Goal: Task Accomplishment & Management: Manage account settings

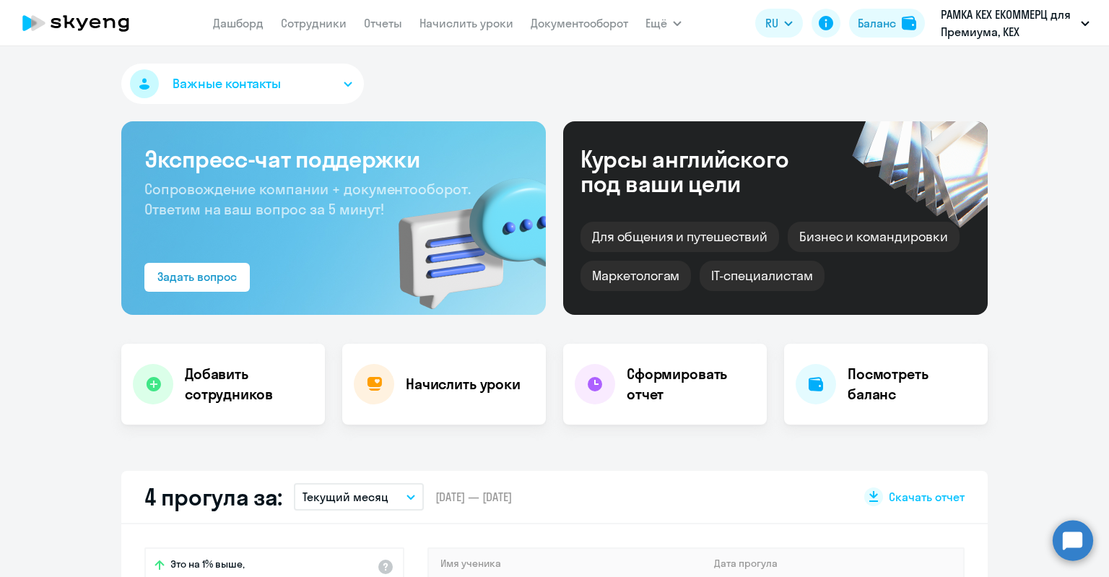
select select "30"
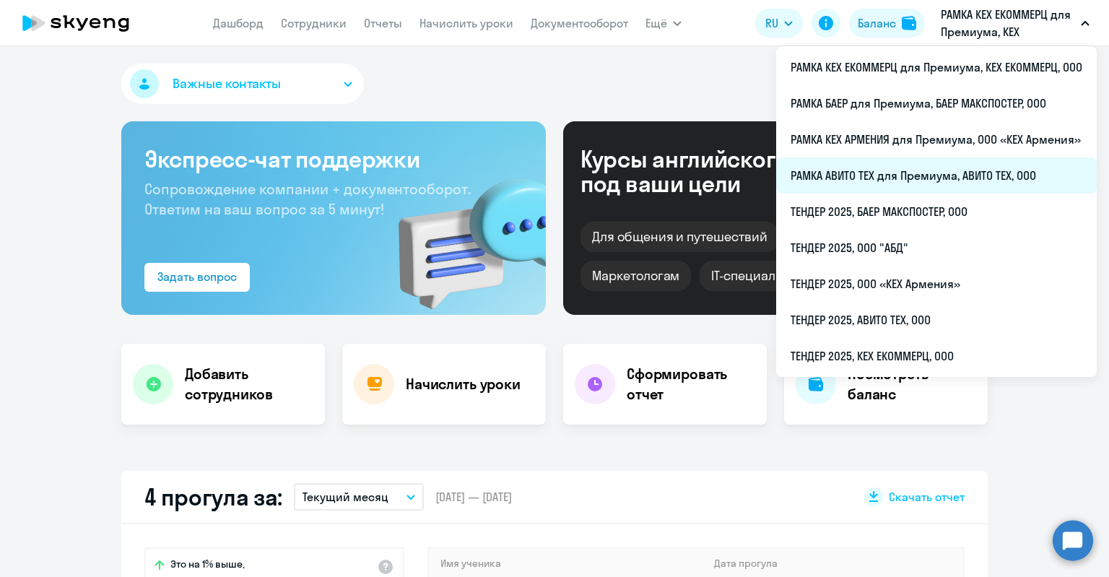
click at [937, 162] on li "РАМКА АВИТО ТЕХ для Премиума, АВИТО ТЕХ, ООО" at bounding box center [936, 175] width 320 height 36
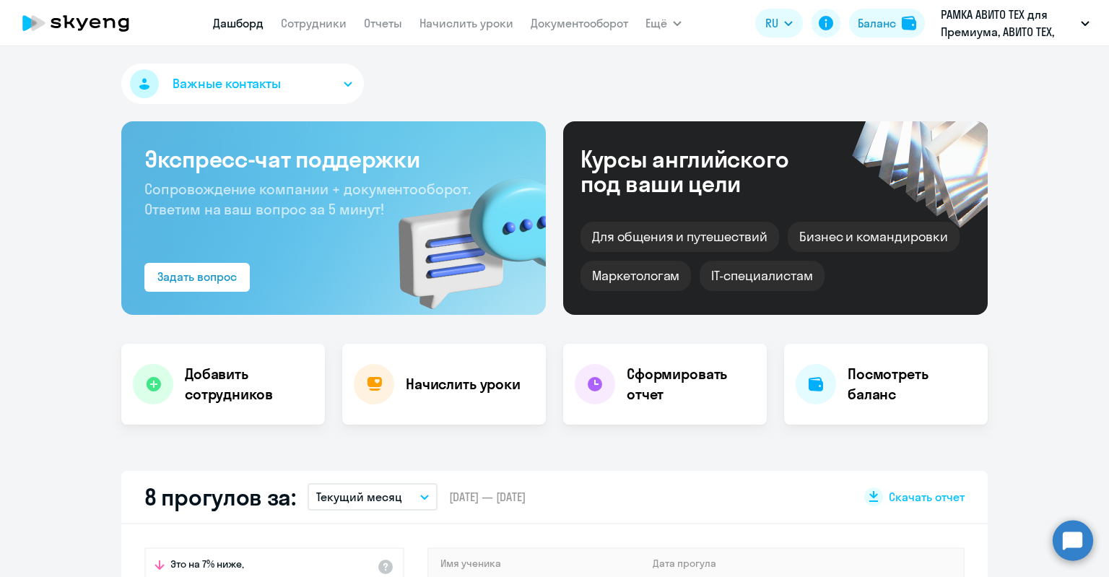
select select "30"
click at [320, 30] on link "Сотрудники" at bounding box center [314, 23] width 66 height 14
select select "30"
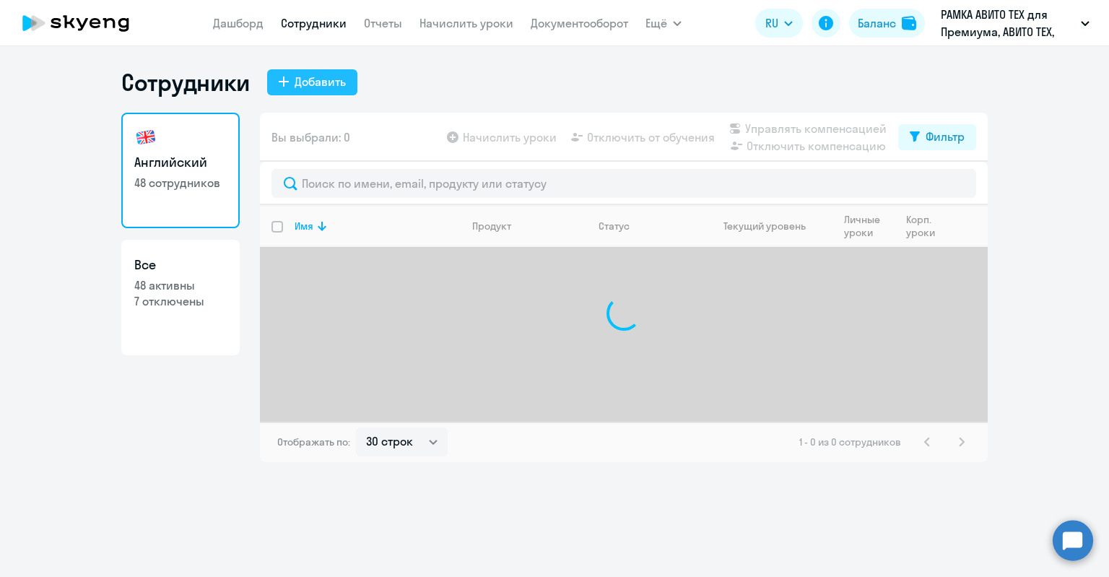
click at [274, 85] on button "Добавить" at bounding box center [312, 82] width 90 height 26
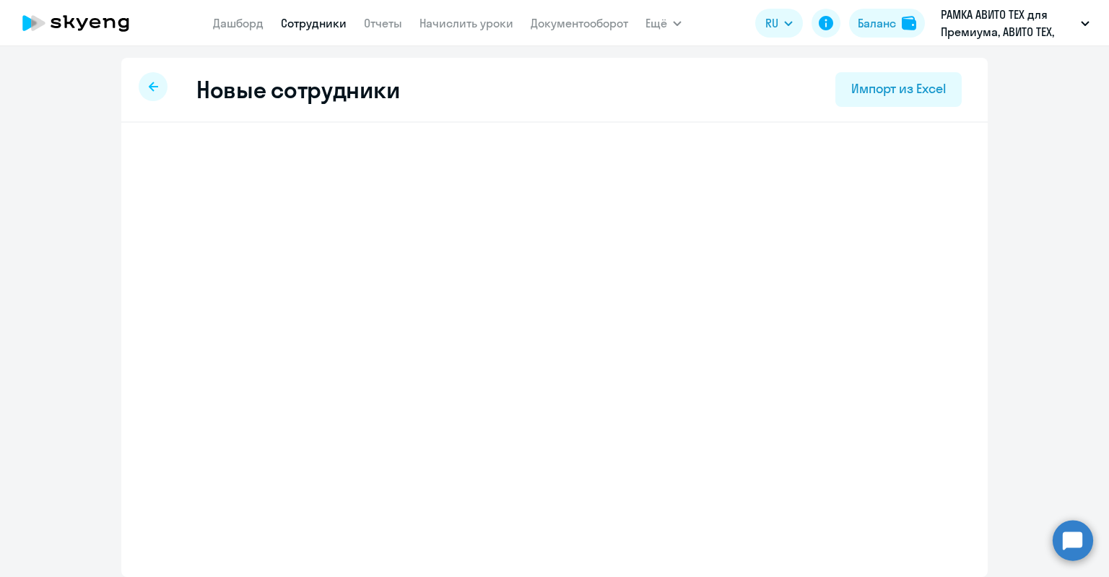
select select "english_adult_not_native_speaker_premium"
select select "3"
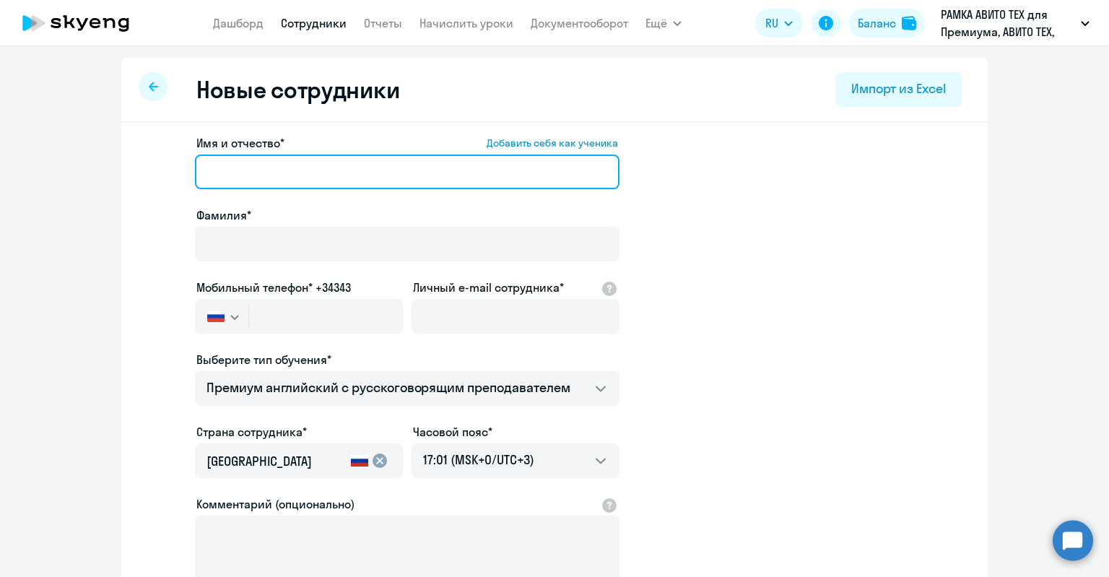
click at [307, 163] on input "Имя и отчество* Добавить себя как ученика" at bounding box center [407, 171] width 424 height 35
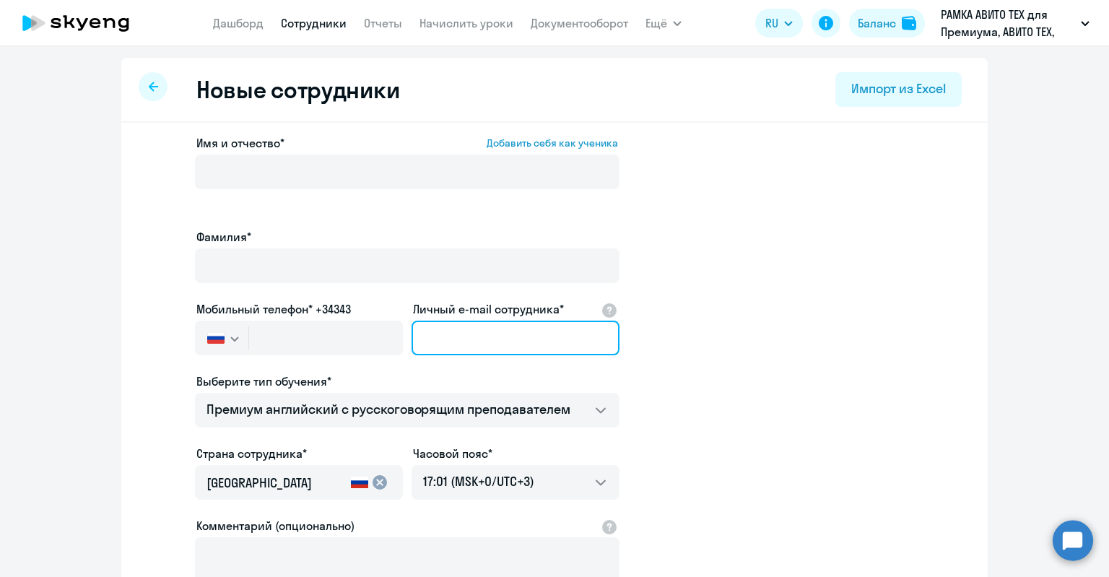
click at [479, 305] on div "Личный e-mail сотрудника*" at bounding box center [515, 330] width 208 height 61
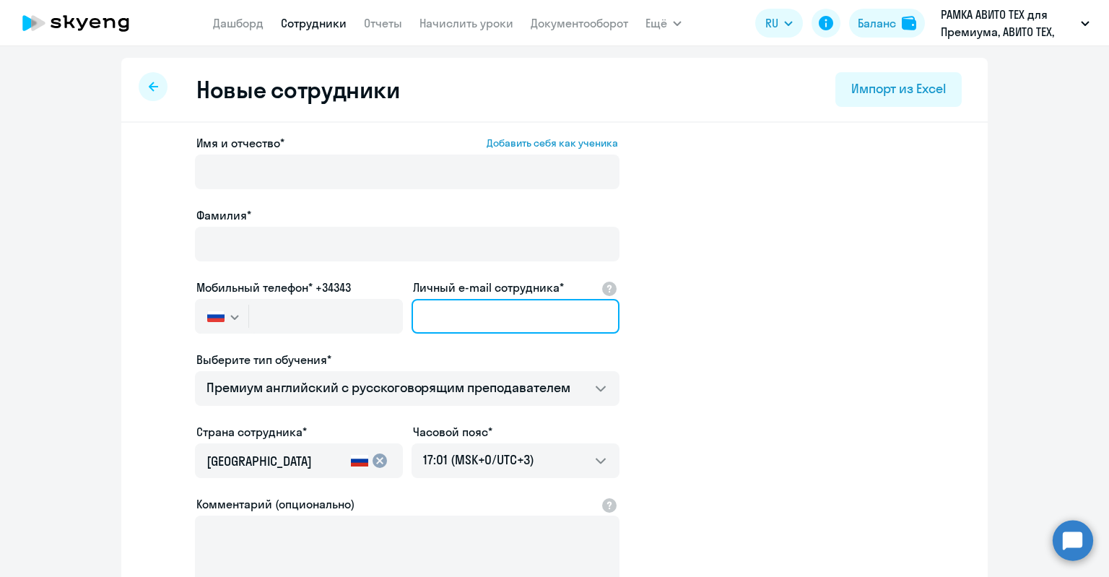
paste input "79684369763"
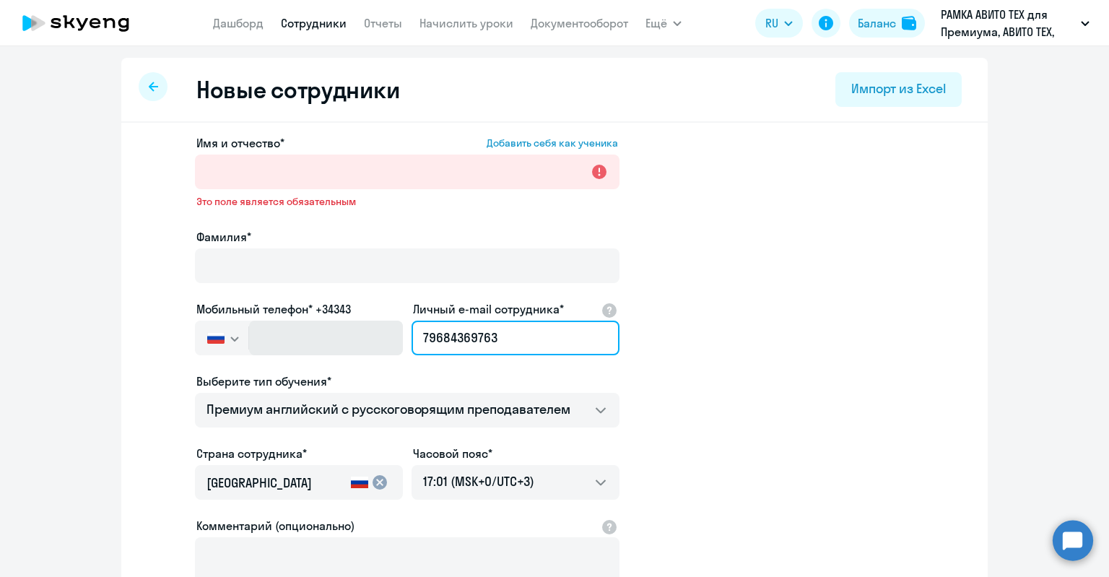
drag, startPoint x: 539, startPoint y: 337, endPoint x: 345, endPoint y: 337, distance: 194.1
click at [362, 333] on div "Имя и отчество* Добавить себя как ученика Это поле является обязательным Фамили…" at bounding box center [407, 402] width 424 height 536
type input "79684369763"
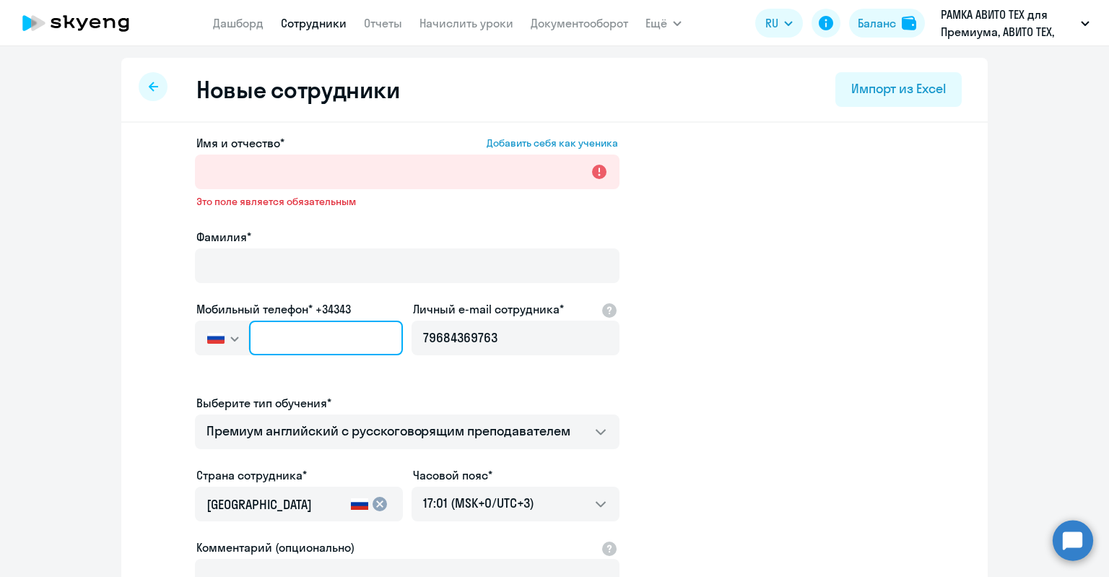
click at [302, 341] on input "text" at bounding box center [326, 337] width 154 height 35
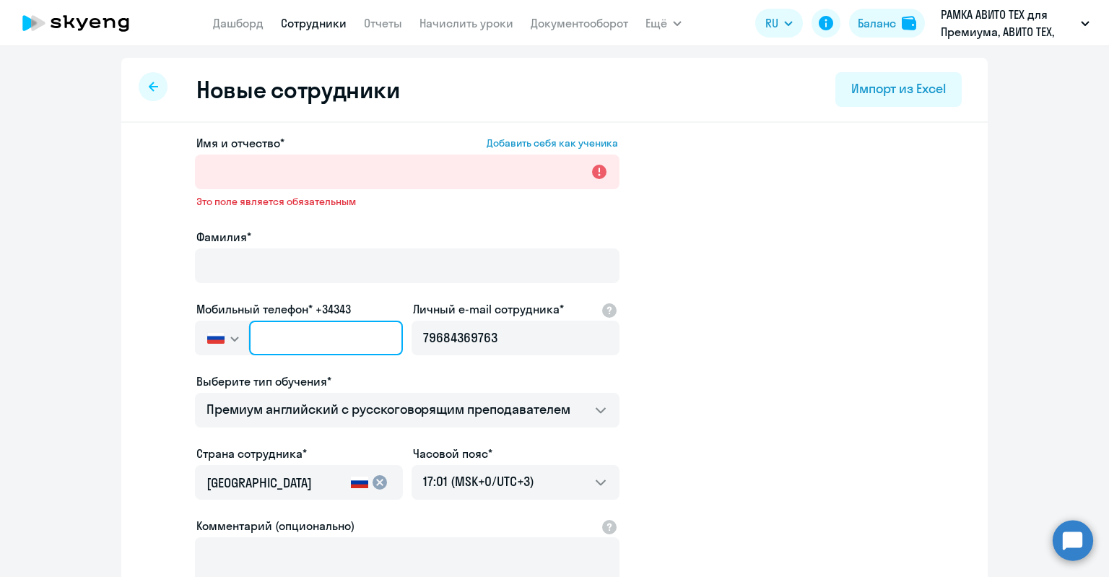
paste input "+7 968 436-97-63"
type input "+7 968 436-97-63"
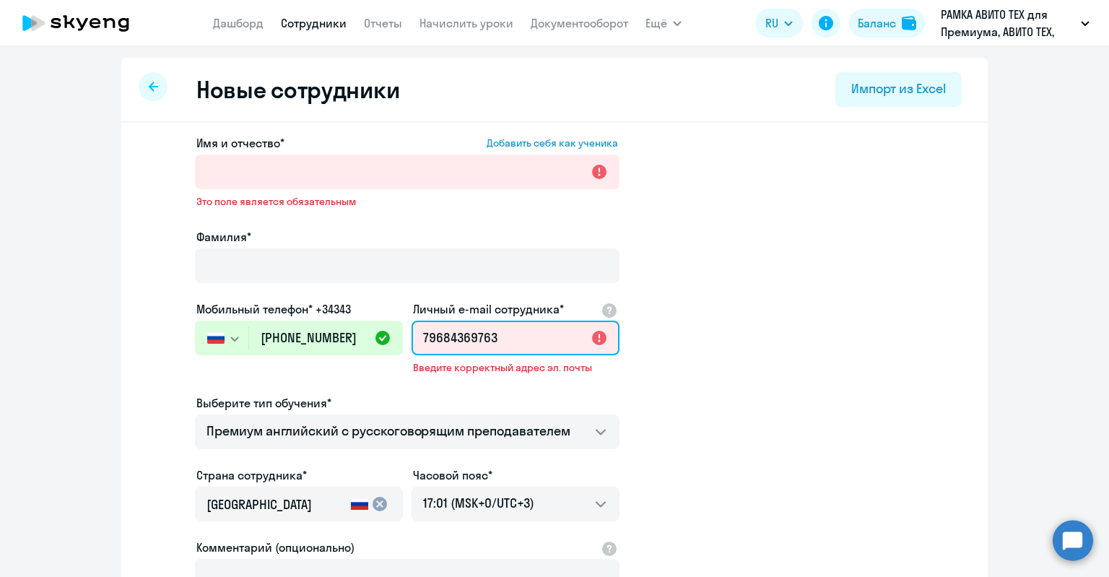
drag, startPoint x: 525, startPoint y: 348, endPoint x: 310, endPoint y: 343, distance: 214.4
click at [310, 343] on div "Имя и отчество* Добавить себя как ученика Это поле является обязательным Фамили…" at bounding box center [407, 413] width 424 height 558
paste input "aamagomedova@avito.ru"
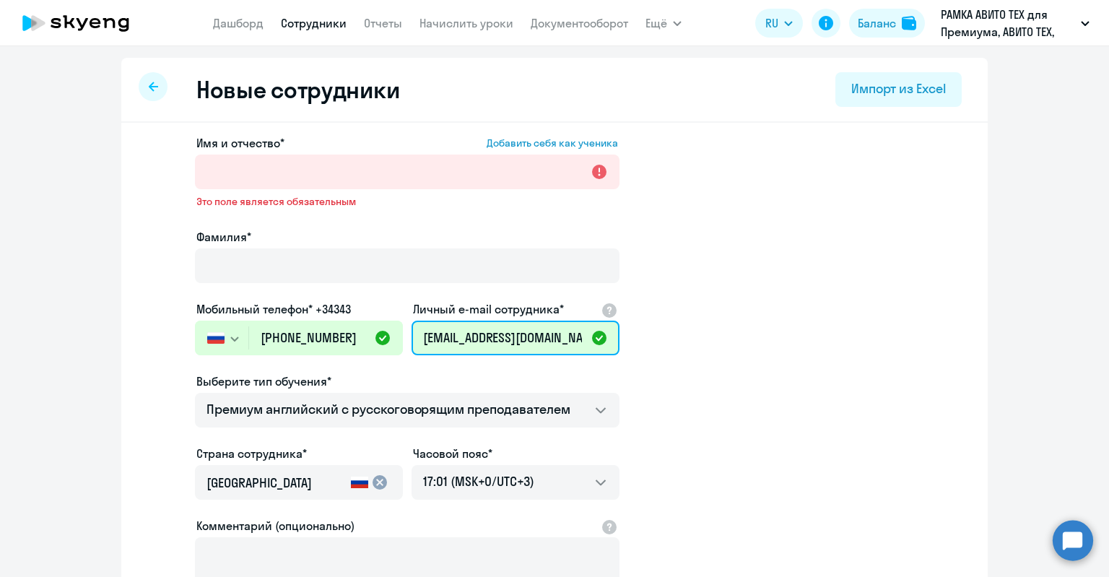
type input "aamagomedova@avito.ru"
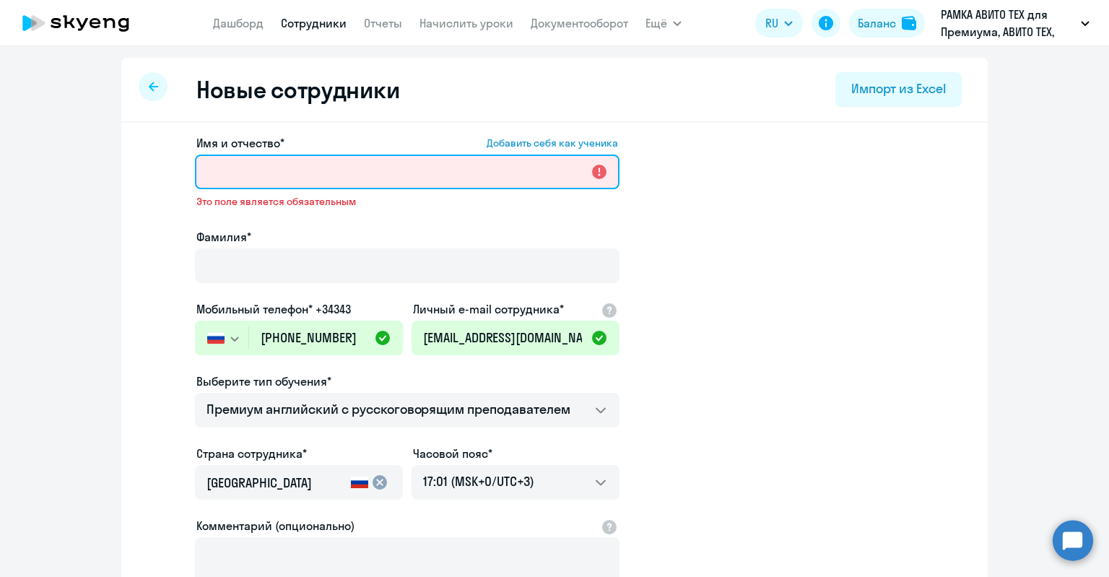
click at [377, 183] on input "Имя и отчество* Добавить себя как ученика" at bounding box center [407, 171] width 424 height 35
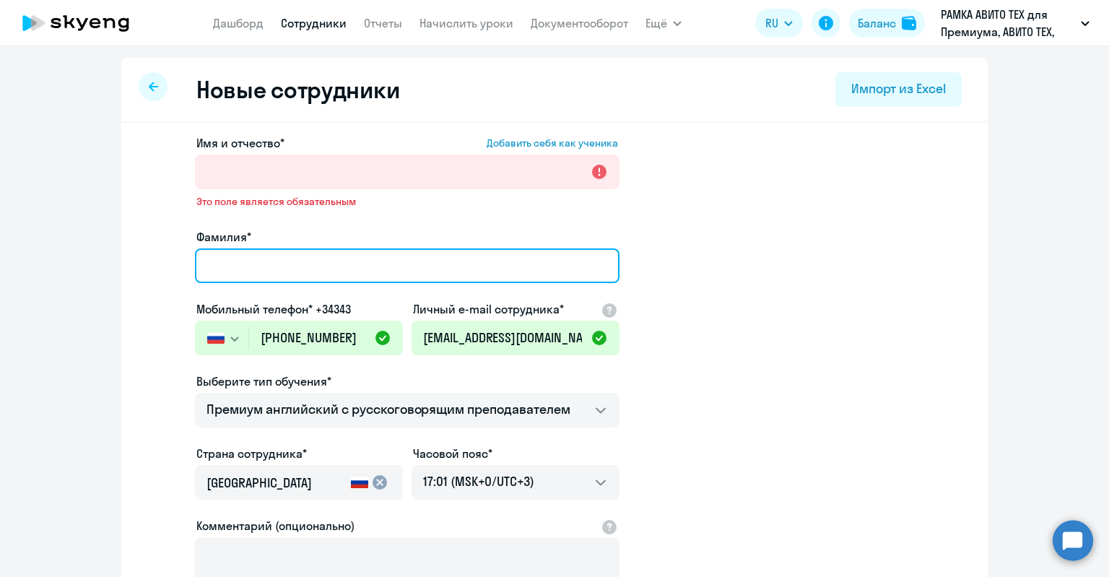
click at [227, 249] on input "Фамилия*" at bounding box center [407, 265] width 424 height 35
paste input "[PERSON_NAME]"
drag, startPoint x: 345, startPoint y: 264, endPoint x: 301, endPoint y: 260, distance: 44.2
click at [301, 259] on input "[PERSON_NAME]" at bounding box center [407, 265] width 424 height 35
type input "[PERSON_NAME]"
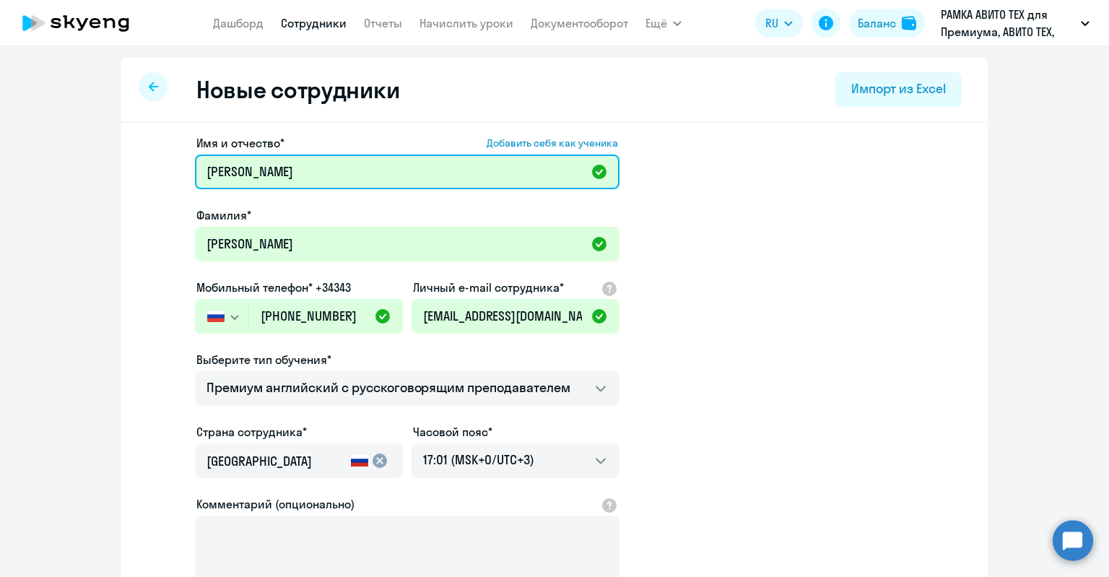
type input "[PERSON_NAME]"
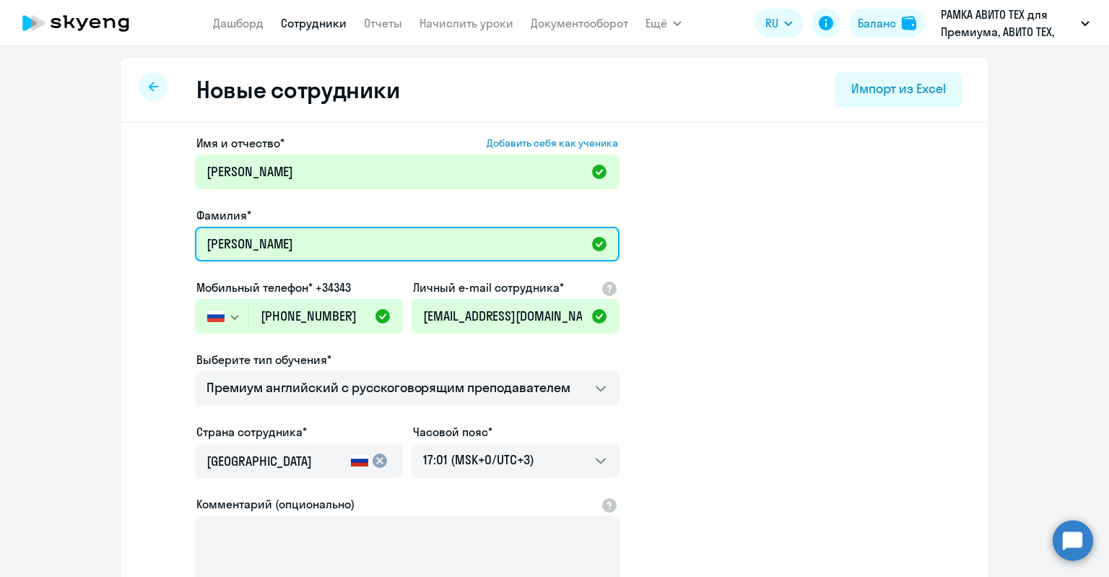
drag, startPoint x: 216, startPoint y: 240, endPoint x: 164, endPoint y: 247, distance: 52.4
click at [165, 246] on app-new-student-form "Имя и отчество* Добавить себя как ученика Аминат Фамилия* Магомедова Мобильный …" at bounding box center [554, 391] width 820 height 515
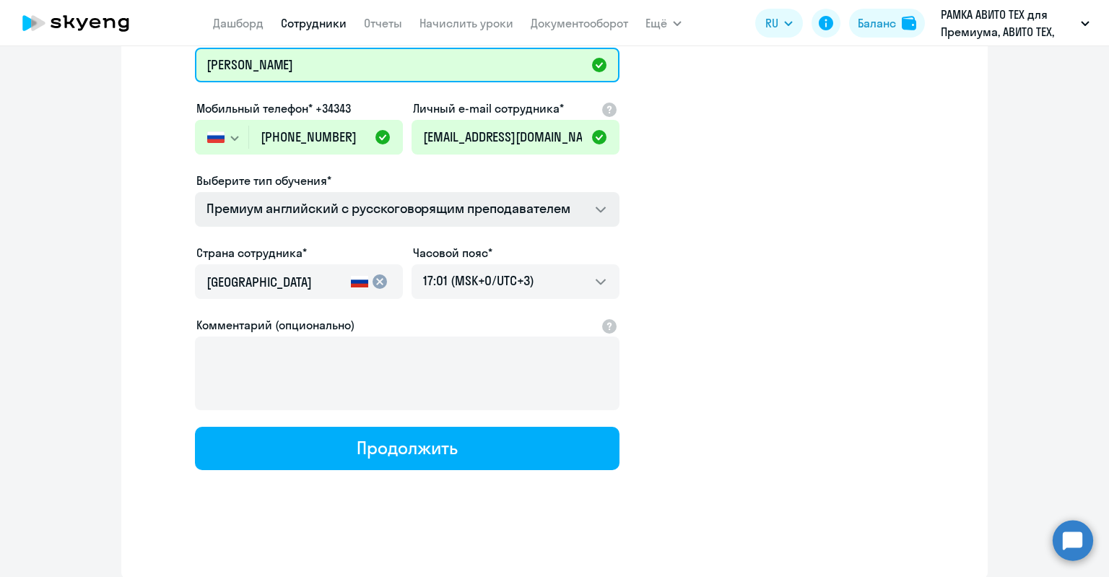
type input "[PERSON_NAME]"
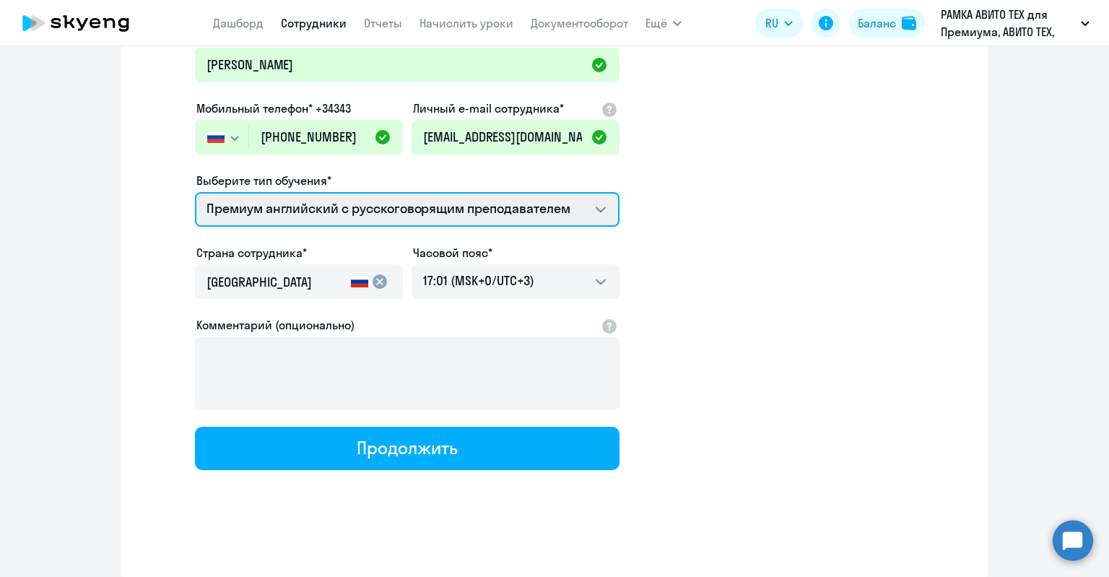
click at [566, 221] on select "Премиум английский с русскоговорящим преподавателем" at bounding box center [407, 209] width 424 height 35
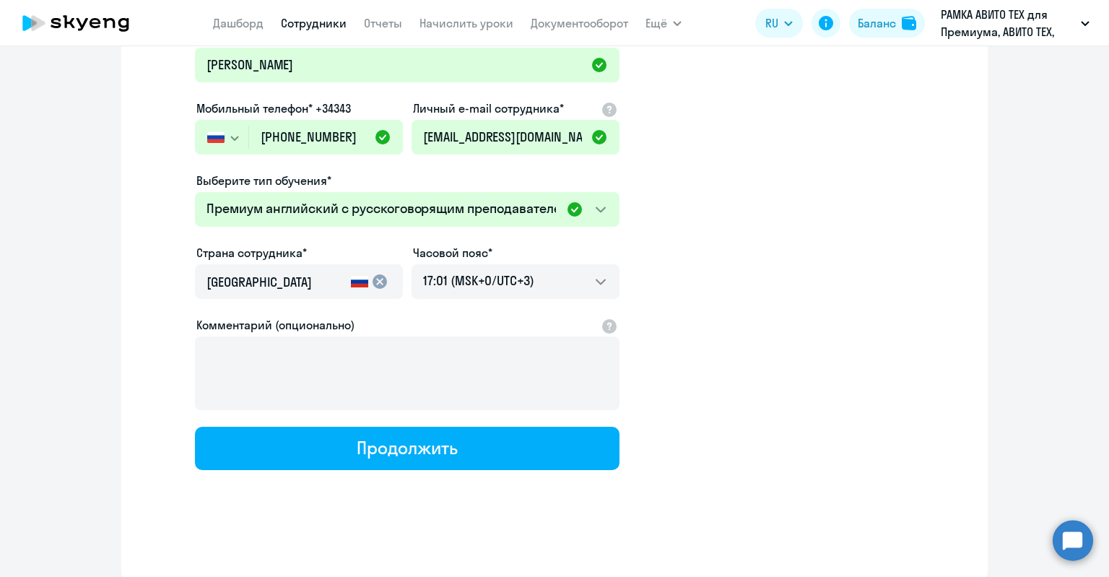
click at [667, 211] on app-new-student-form "Имя и отчество* Добавить себя как ученика Аминат Фамилия* Магомедова Мобильный …" at bounding box center [554, 212] width 820 height 515
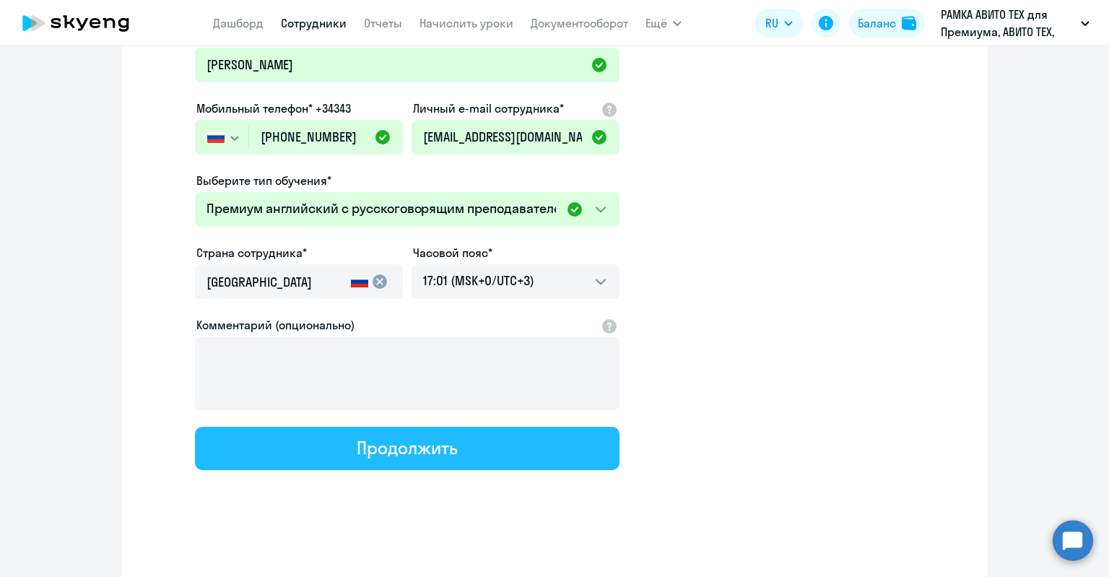
click at [484, 455] on button "Продолжить" at bounding box center [407, 448] width 424 height 43
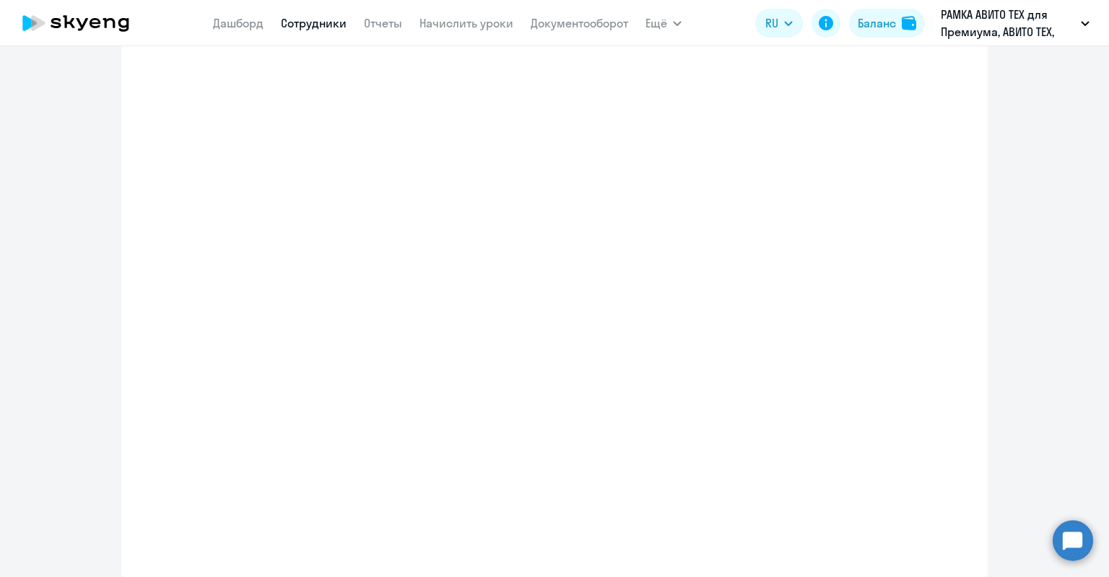
scroll to position [261, 0]
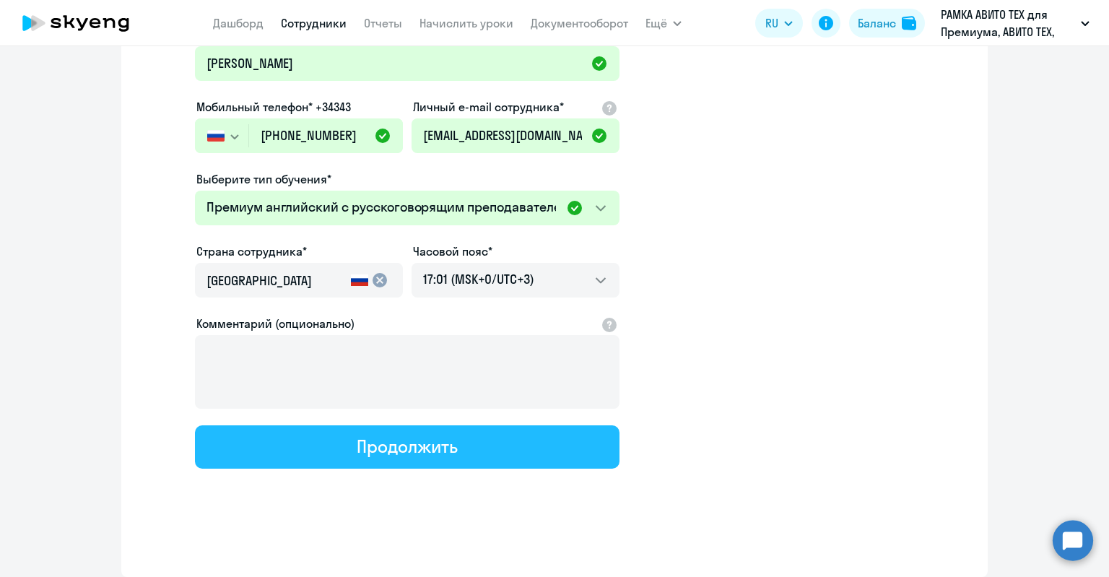
select select "english_adult_not_native_speaker_premium"
select select "3"
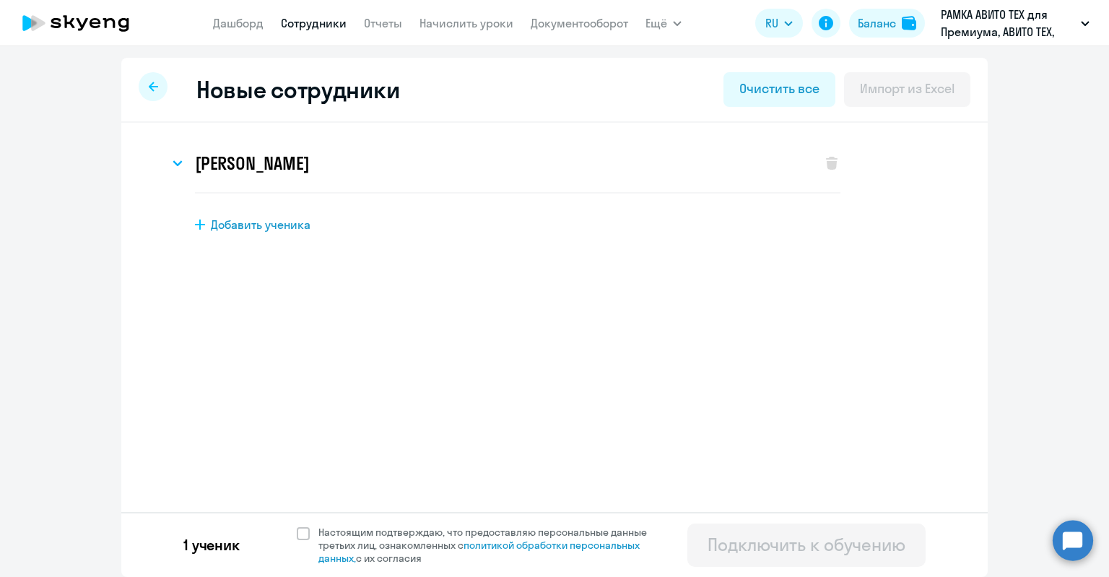
scroll to position [0, 0]
click at [416, 531] on span "Настоящим подтверждаю, что предоставляю персональные данные третьих лиц, ознако…" at bounding box center [491, 544] width 346 height 39
click at [297, 525] on input "Настоящим подтверждаю, что предоставляю персональные данные третьих лиц, ознако…" at bounding box center [296, 525] width 1 height 1
checkbox input "true"
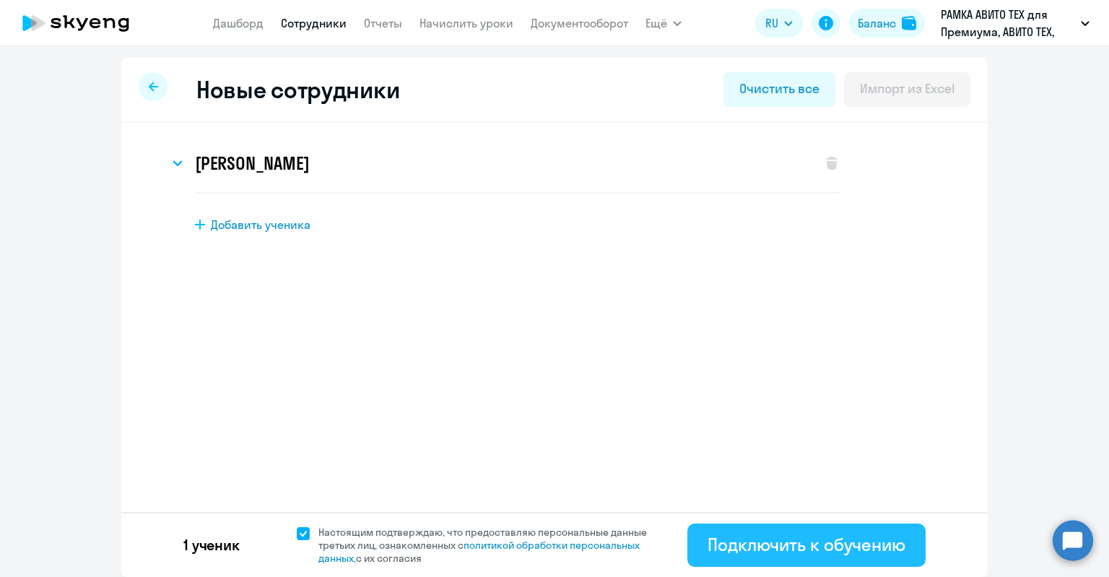
click at [854, 539] on div "Подключить к обучению" at bounding box center [806, 544] width 198 height 23
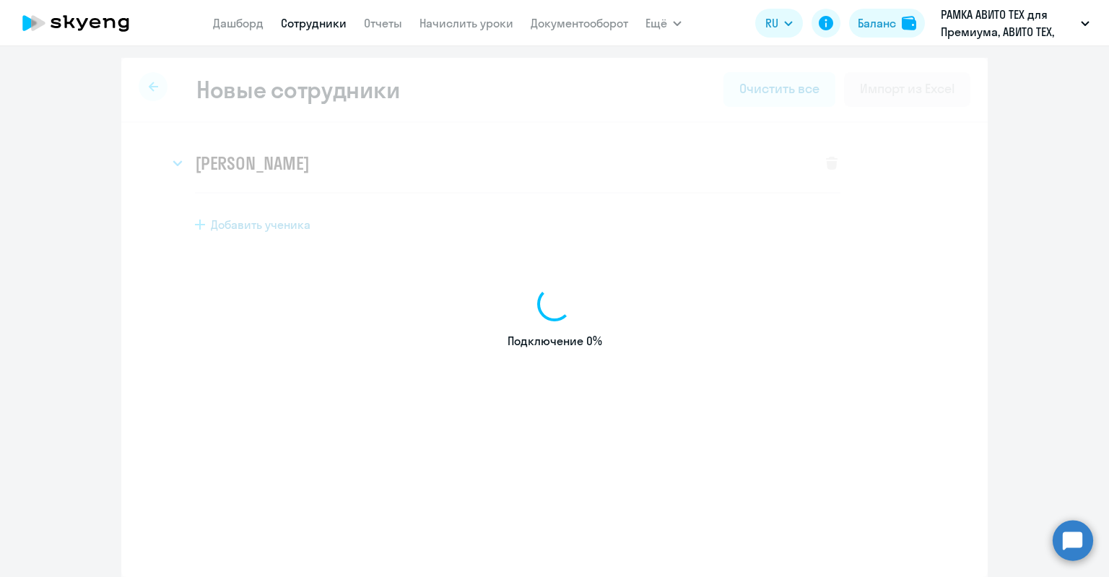
select select "english_adult_not_native_speaker_premium"
select select "3"
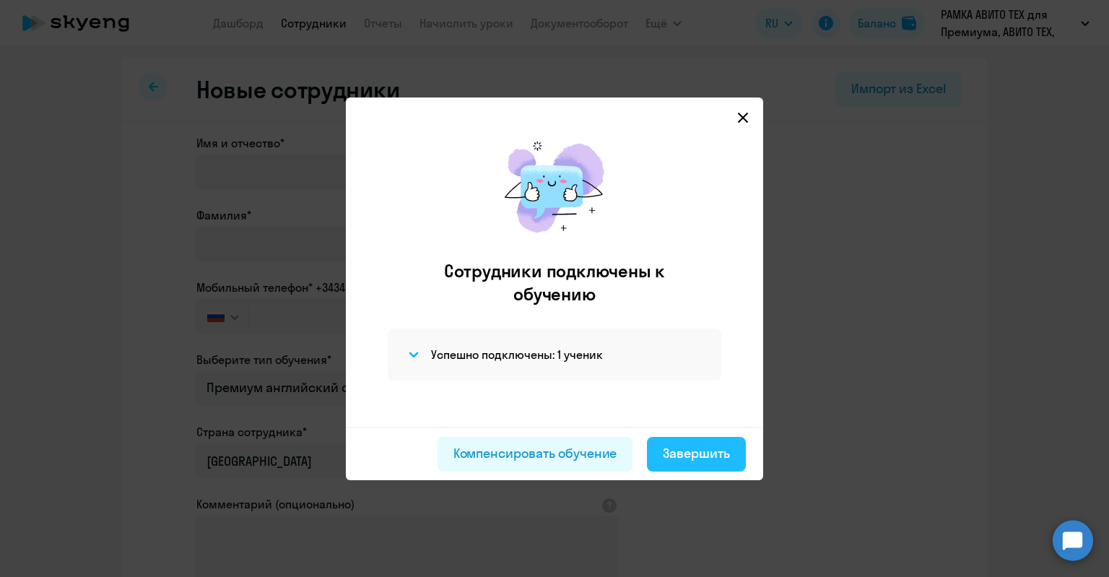
click at [728, 458] on div "Завершить" at bounding box center [696, 453] width 67 height 19
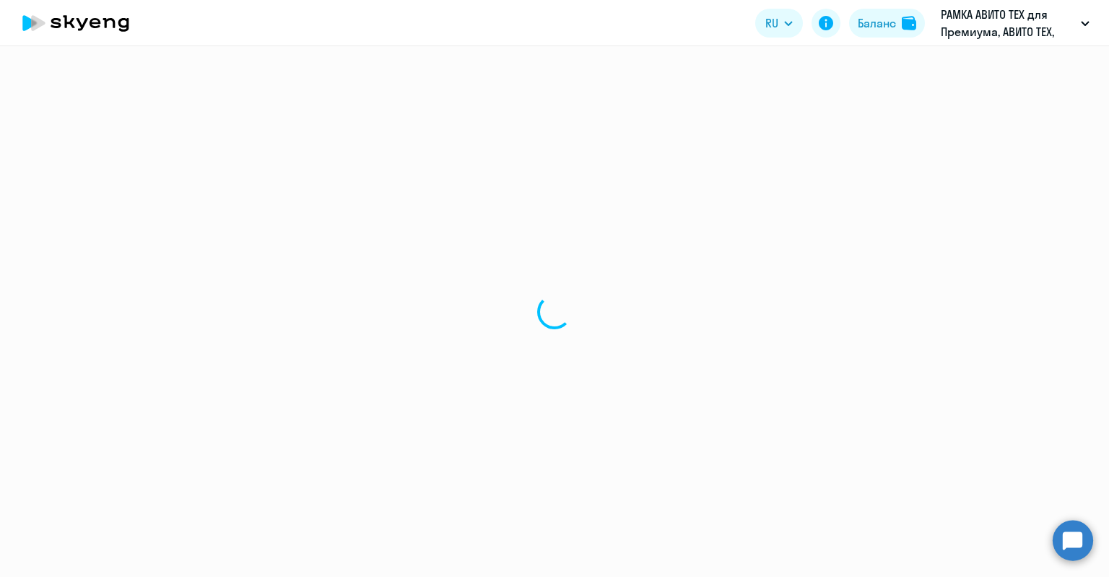
select select "30"
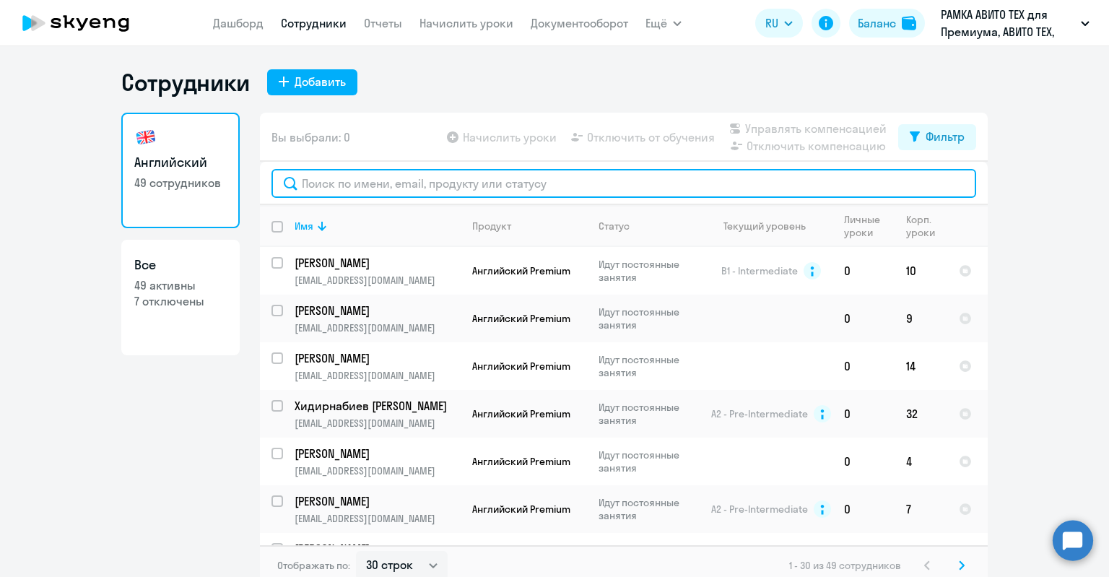
click at [351, 183] on input "text" at bounding box center [623, 183] width 704 height 29
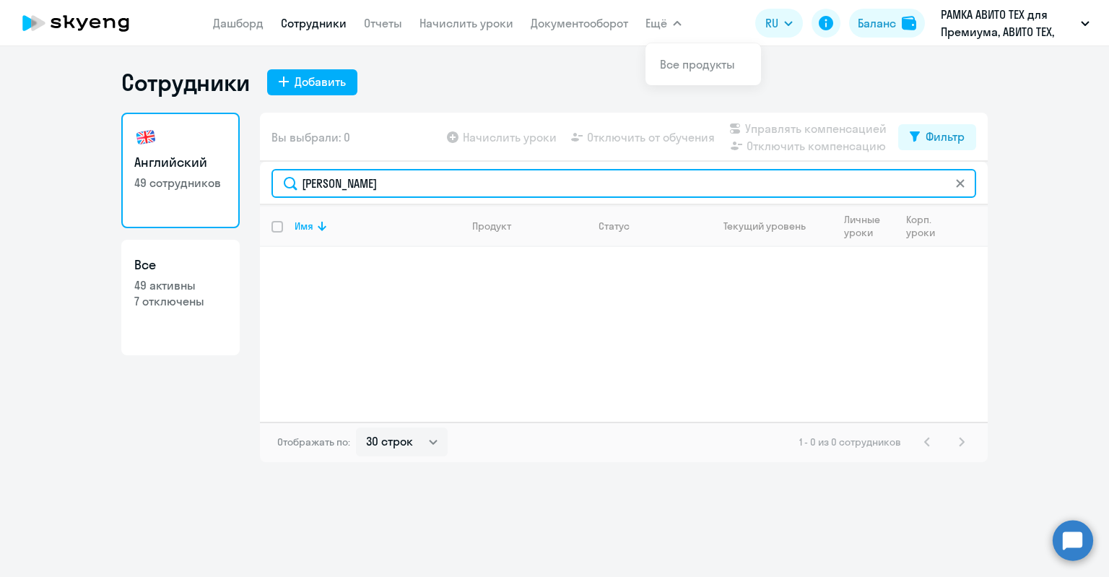
type input "[PERSON_NAME]"
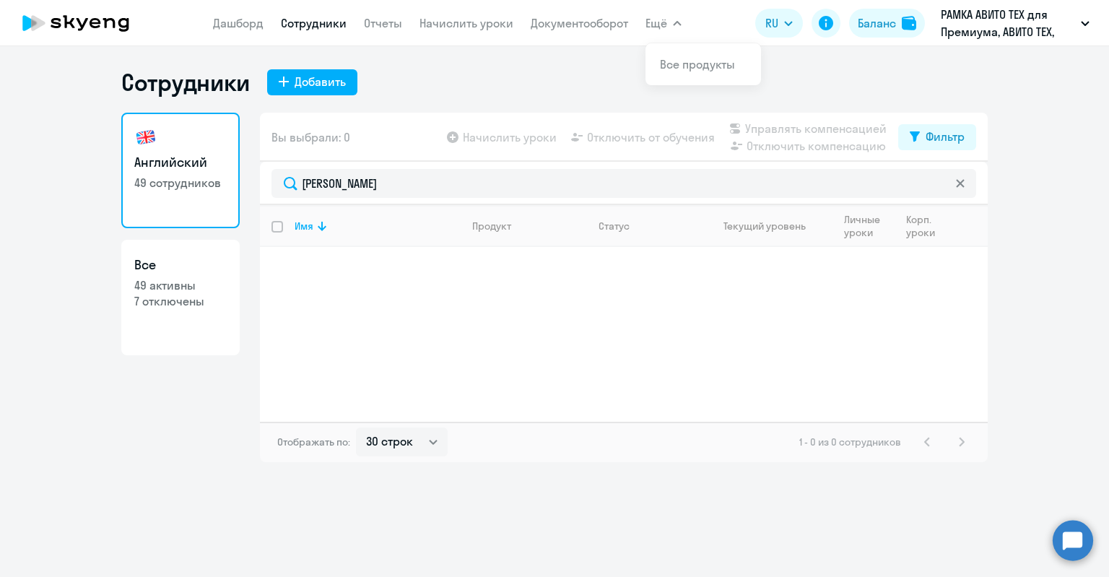
click at [147, 329] on link "Все 49 активны 7 отключены" at bounding box center [180, 297] width 118 height 115
select select "30"
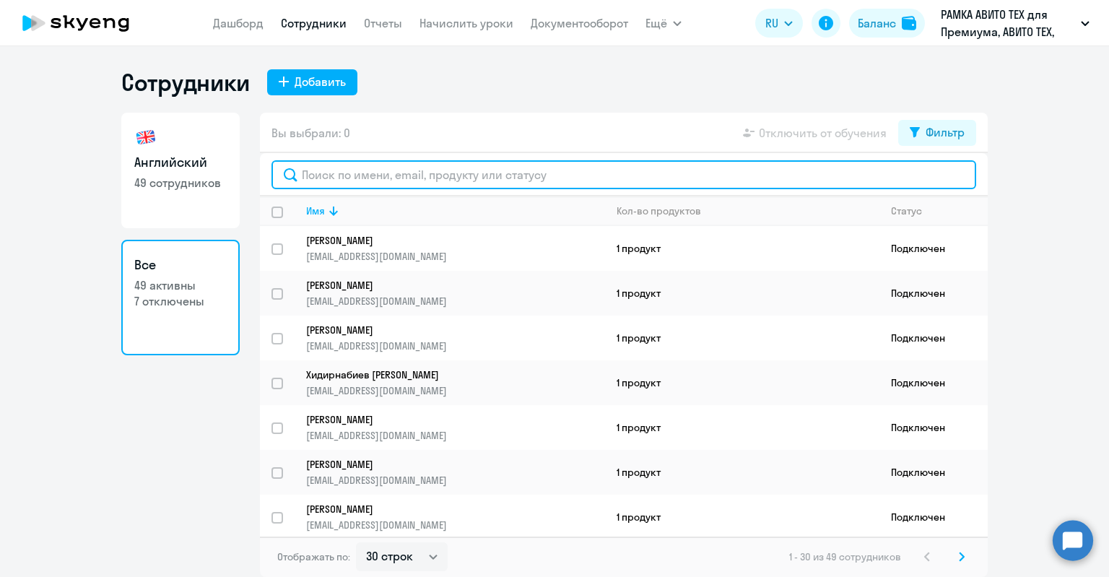
click at [308, 178] on input "text" at bounding box center [623, 174] width 704 height 29
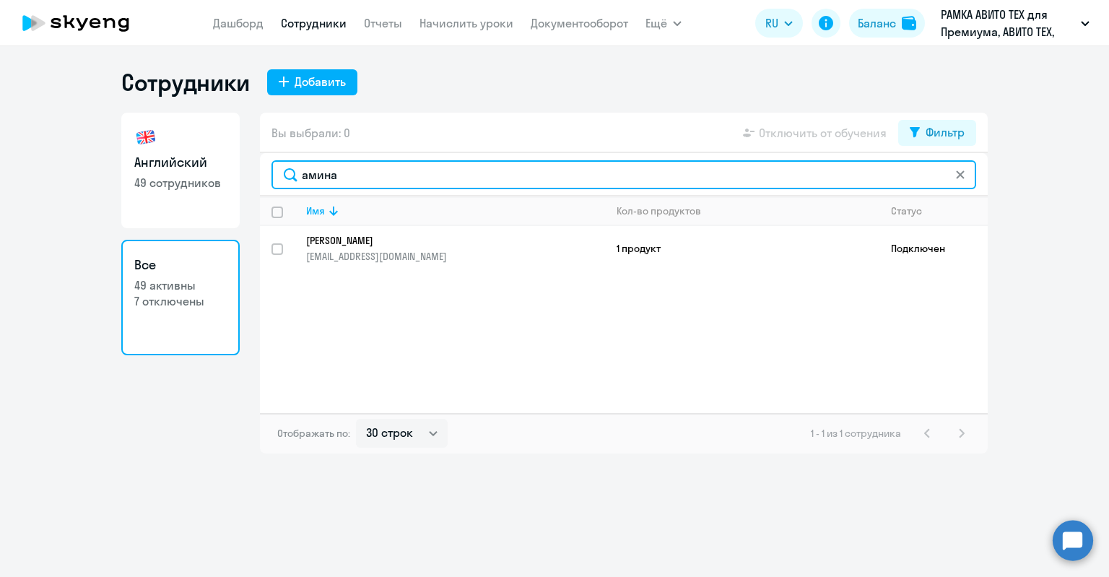
type input "[PERSON_NAME]"
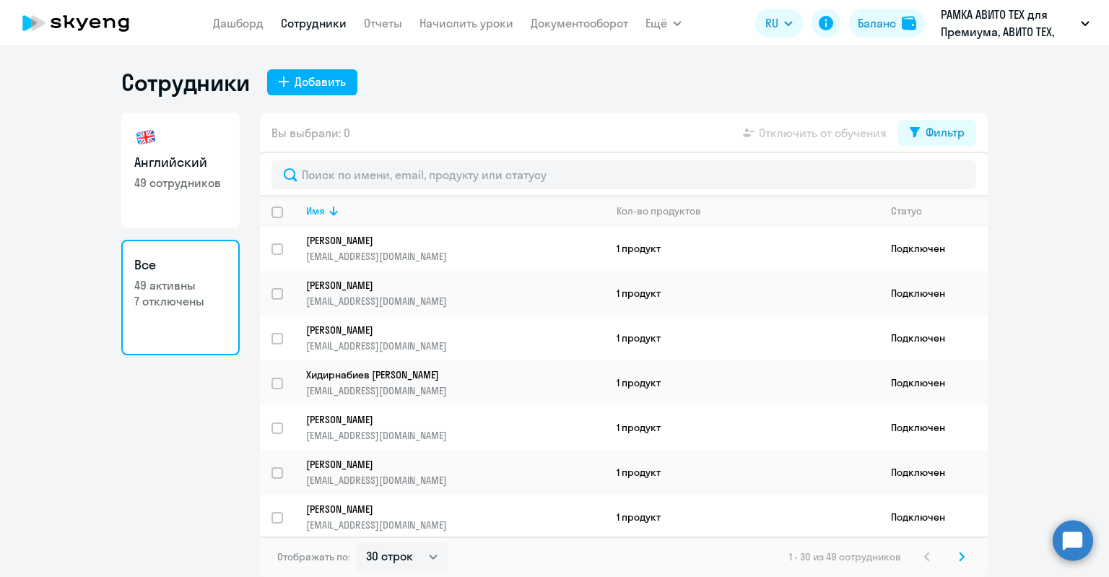
select select "30"
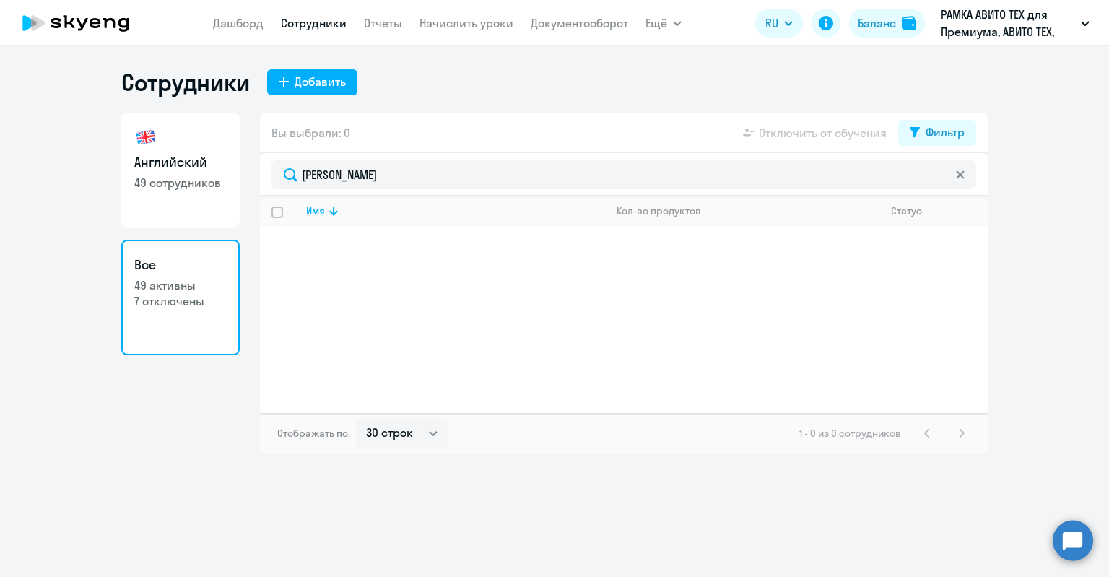
type input "[PERSON_NAME]"
click at [206, 165] on h3 "Английский" at bounding box center [180, 162] width 92 height 19
select select "30"
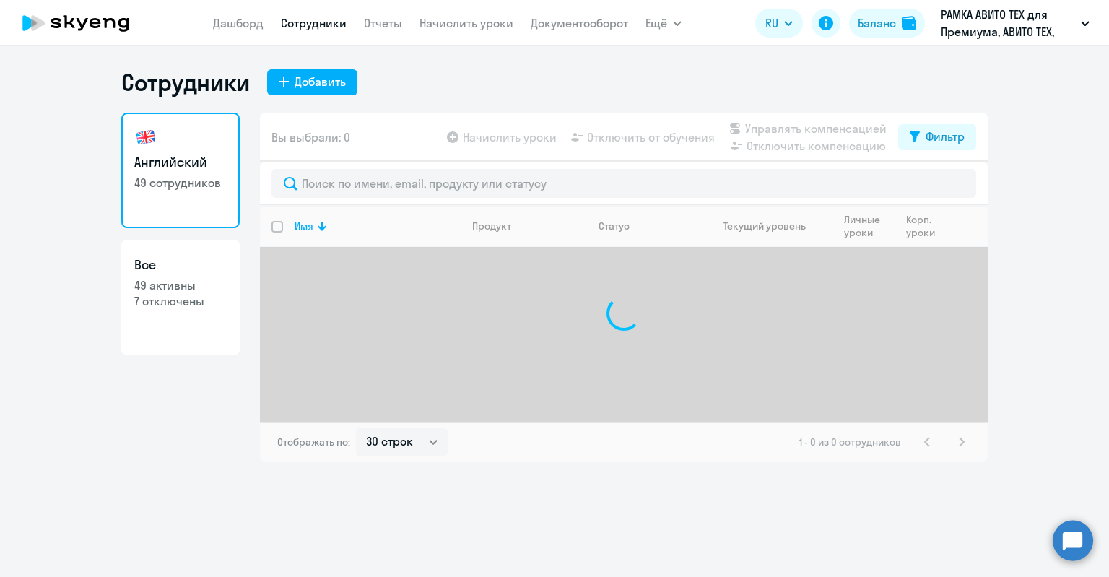
click at [179, 302] on p "7 отключены" at bounding box center [180, 301] width 92 height 16
select select "30"
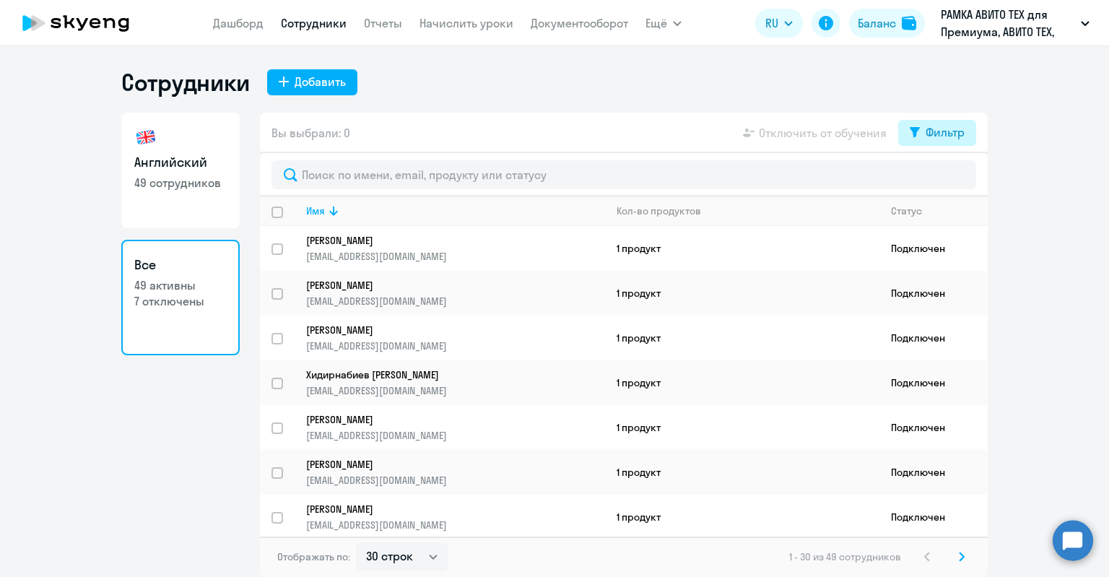
click at [924, 132] on button "Фильтр" at bounding box center [937, 133] width 78 height 26
click at [796, 175] on p "Показать отключенных от обучения" at bounding box center [812, 183] width 114 height 26
click at [939, 180] on div "Показать отключенных от обучения" at bounding box center [859, 183] width 209 height 26
click at [948, 181] on span at bounding box center [952, 179] width 25 height 14
click at [940, 180] on input "checkbox" at bounding box center [939, 179] width 1 height 1
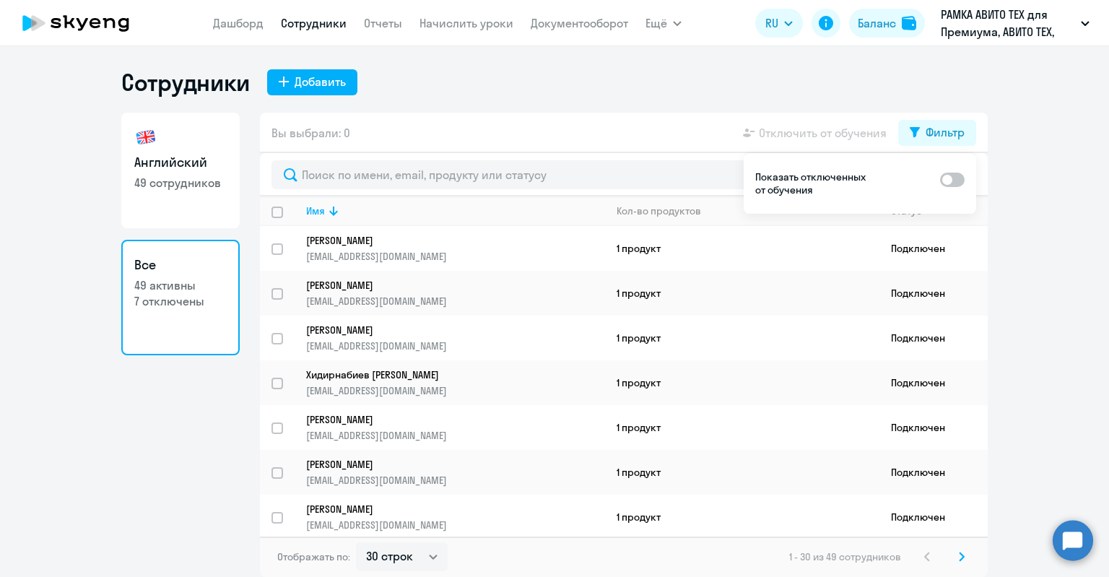
checkbox input "true"
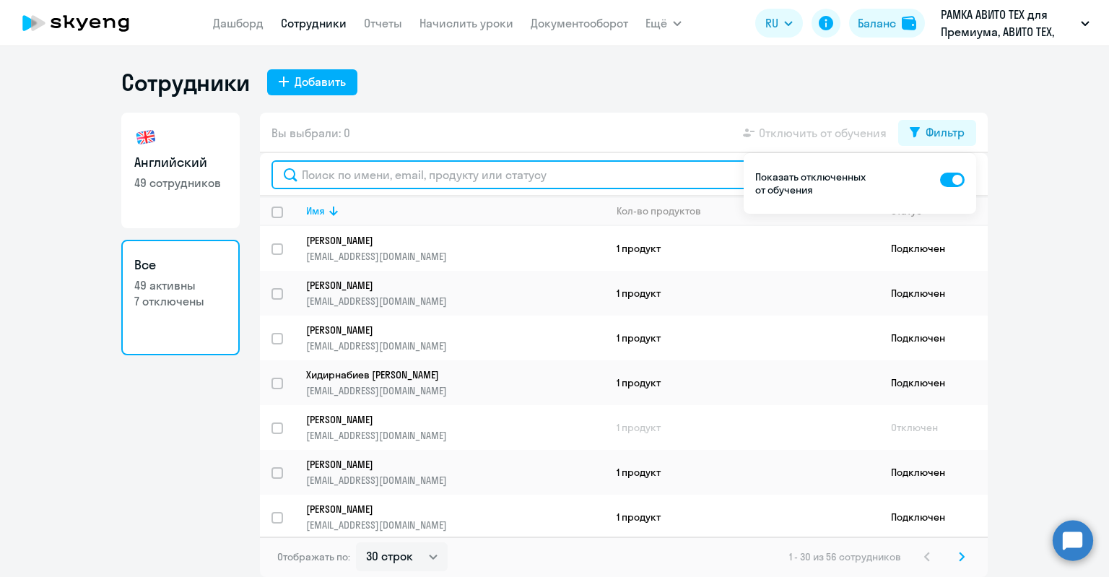
click at [583, 186] on input "text" at bounding box center [623, 174] width 704 height 29
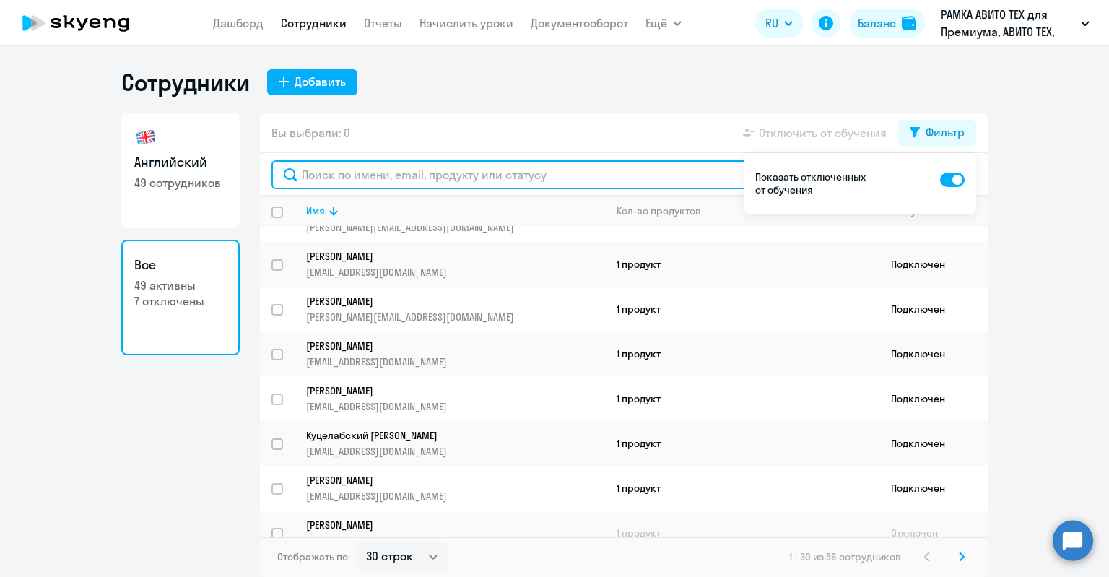
scroll to position [1014, 0]
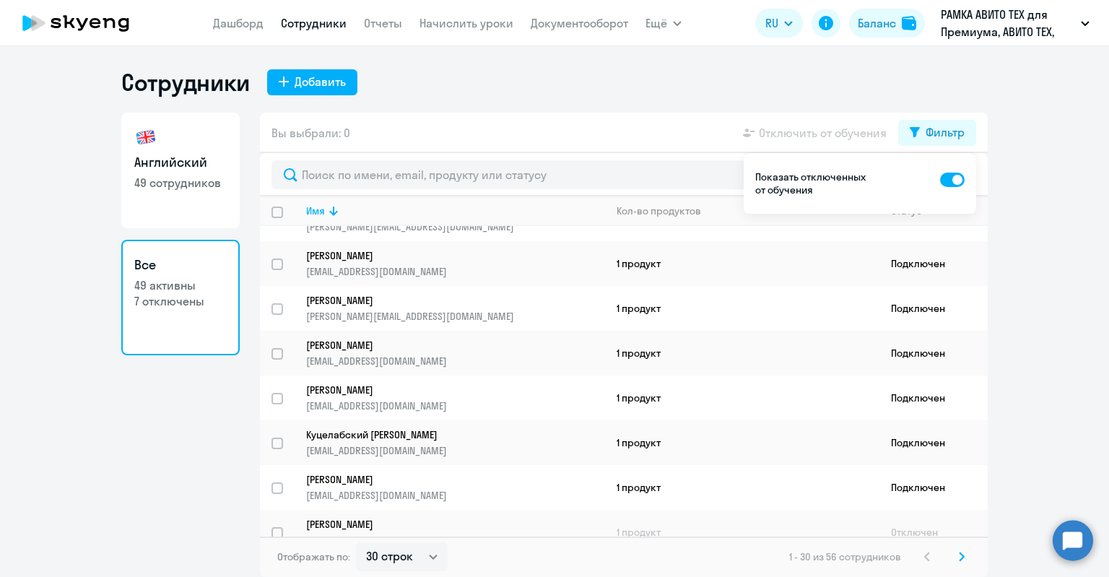
click at [1044, 206] on ng-component "Сотрудники Добавить Английский 49 сотрудников Все 49 активны 7 отключены Вы выб…" at bounding box center [554, 322] width 1109 height 509
click at [1023, 161] on ng-component "Сотрудники Добавить Английский 49 сотрудников Все 49 активны 7 отключены Вы выб…" at bounding box center [554, 322] width 1109 height 509
click at [431, 559] on select "30 строк 50 строк 100 строк" at bounding box center [402, 556] width 92 height 29
select select "100"
click at [356, 542] on select "30 строк 50 строк 100 строк" at bounding box center [402, 556] width 92 height 29
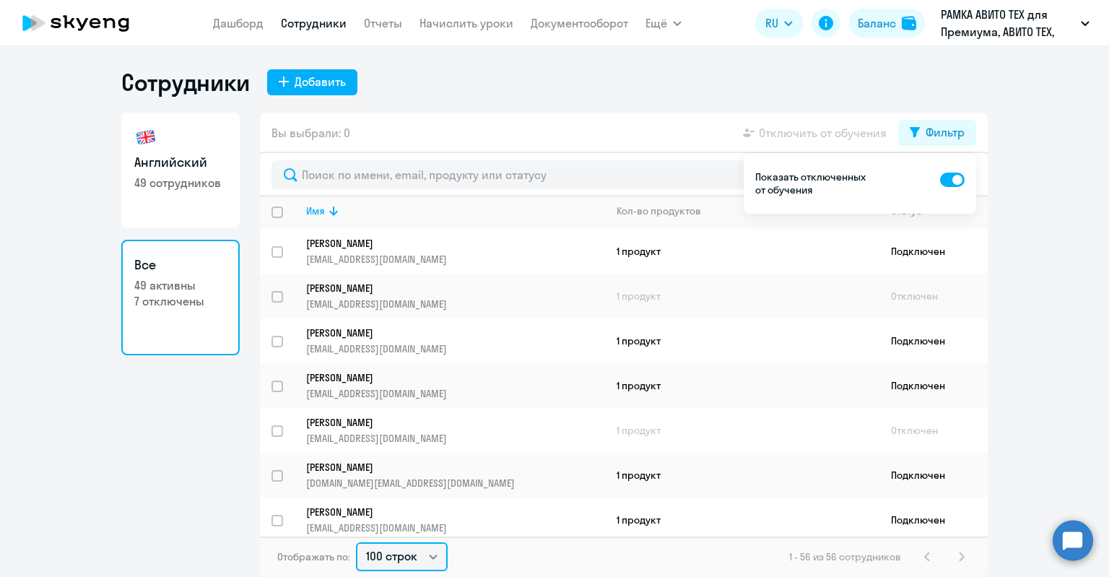
scroll to position [2162, 0]
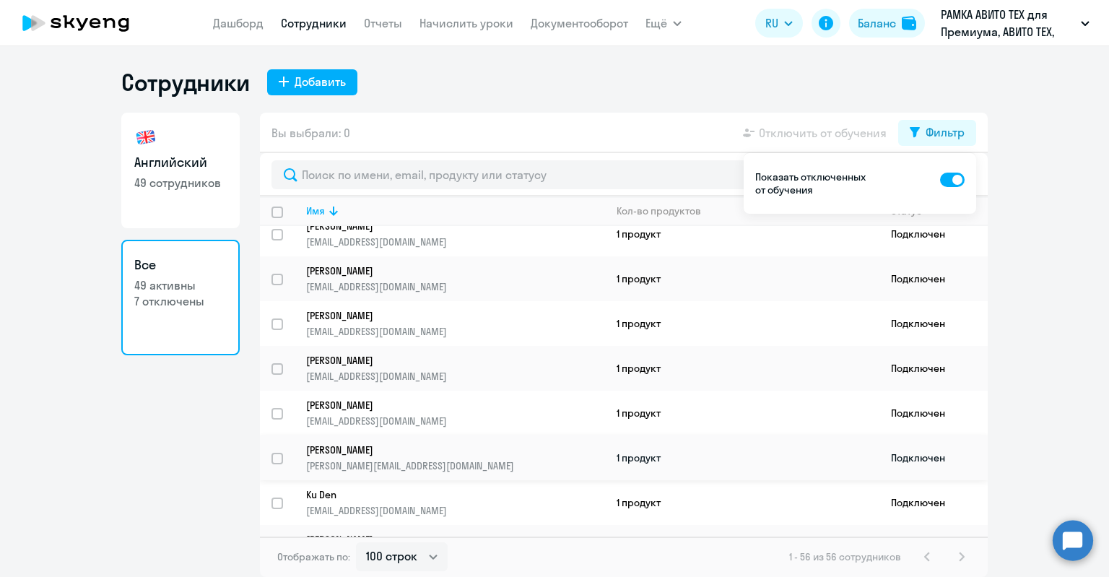
click at [476, 459] on p "[PERSON_NAME][EMAIL_ADDRESS][DOMAIN_NAME]" at bounding box center [455, 465] width 298 height 13
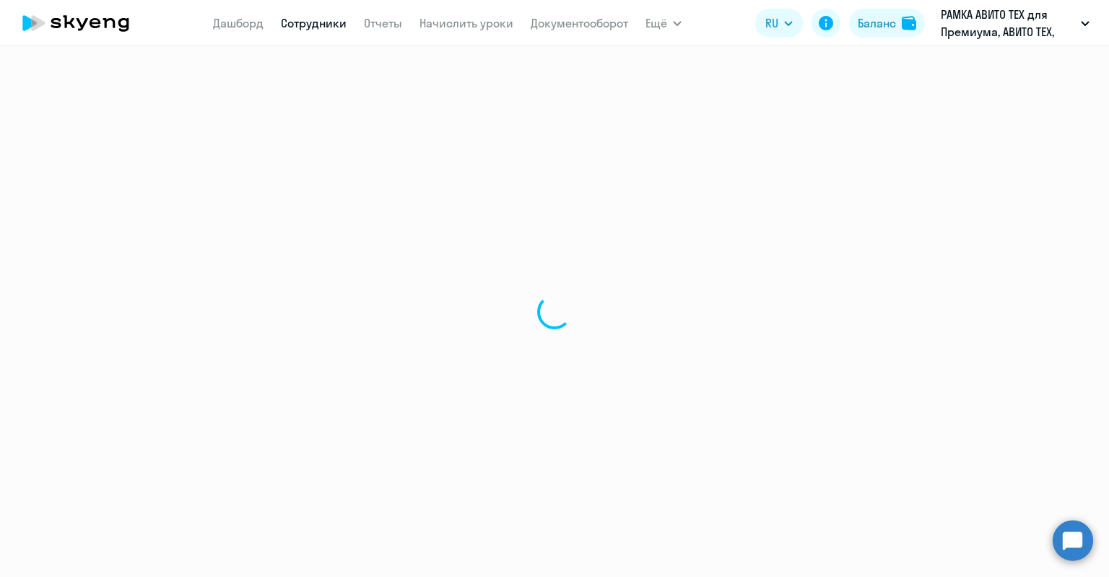
select select "english"
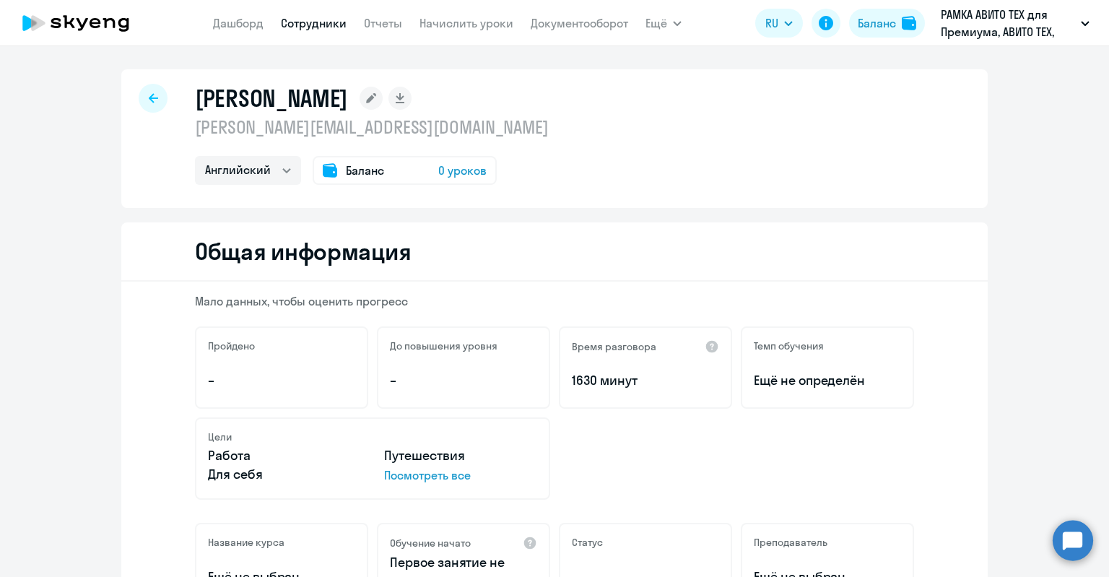
click at [382, 97] on rect at bounding box center [370, 98] width 23 height 23
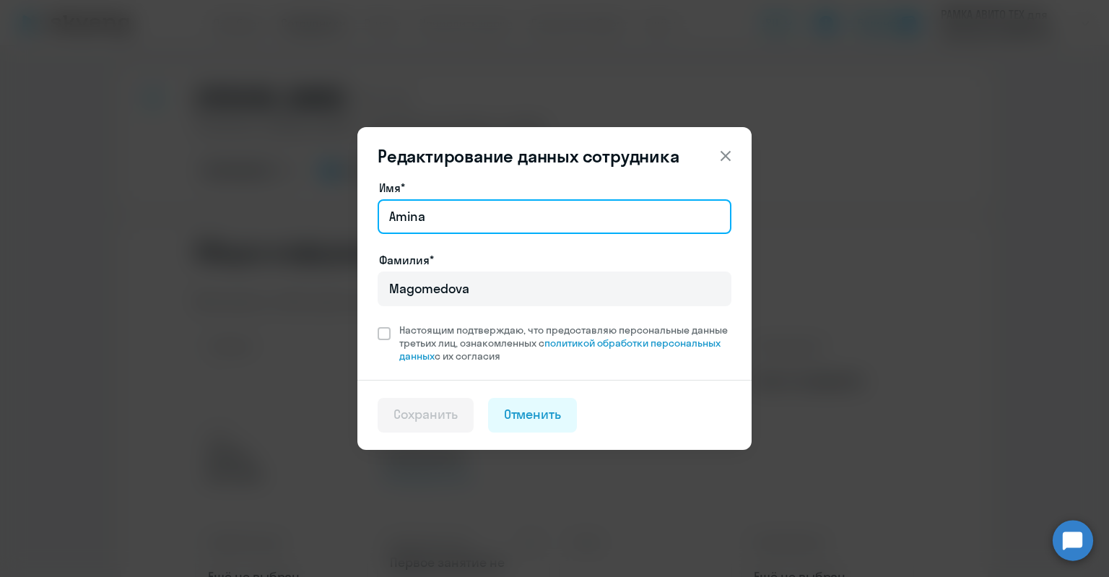
drag, startPoint x: 497, startPoint y: 220, endPoint x: 328, endPoint y: 209, distance: 170.0
click at [328, 209] on div "Редактирование данных сотрудника Имя* [PERSON_NAME]* [PERSON_NAME] Настоящим по…" at bounding box center [554, 289] width 699 height 404
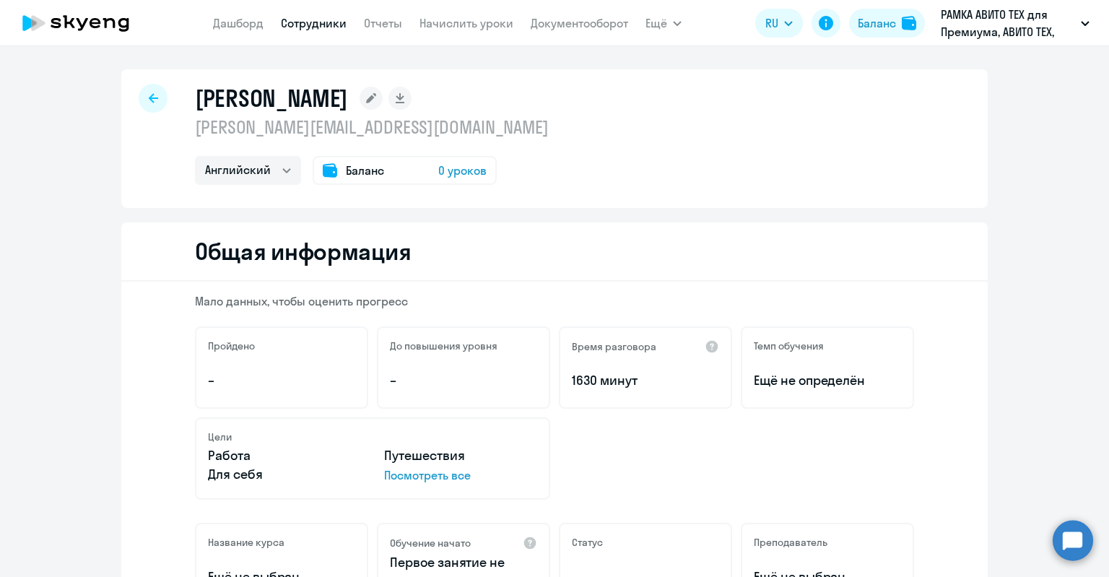
click at [382, 99] on rect at bounding box center [370, 98] width 23 height 23
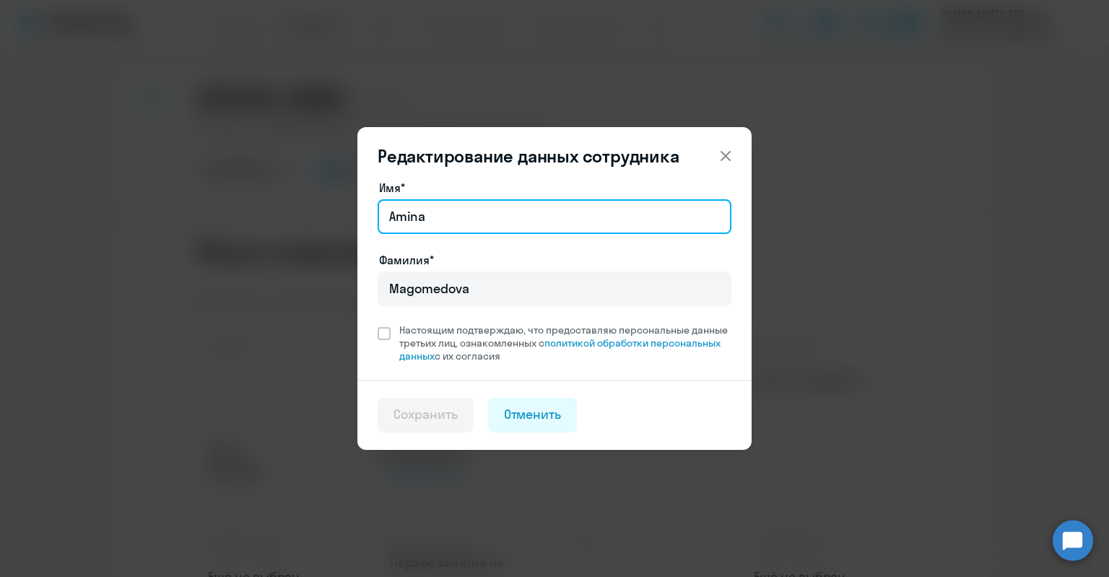
click at [460, 227] on input "Amina" at bounding box center [554, 216] width 354 height 35
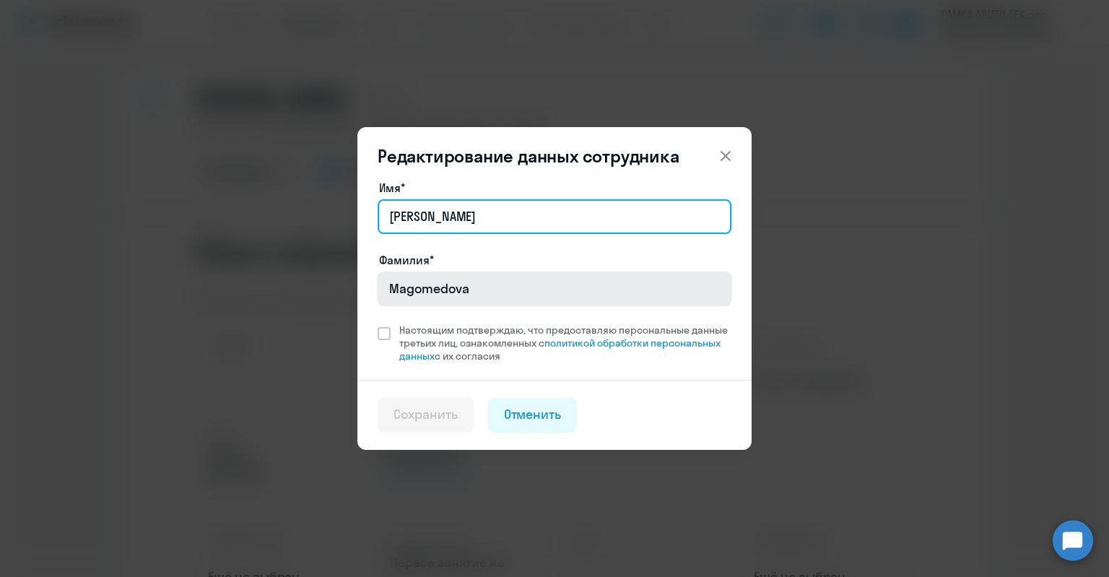
type input "[PERSON_NAME]"
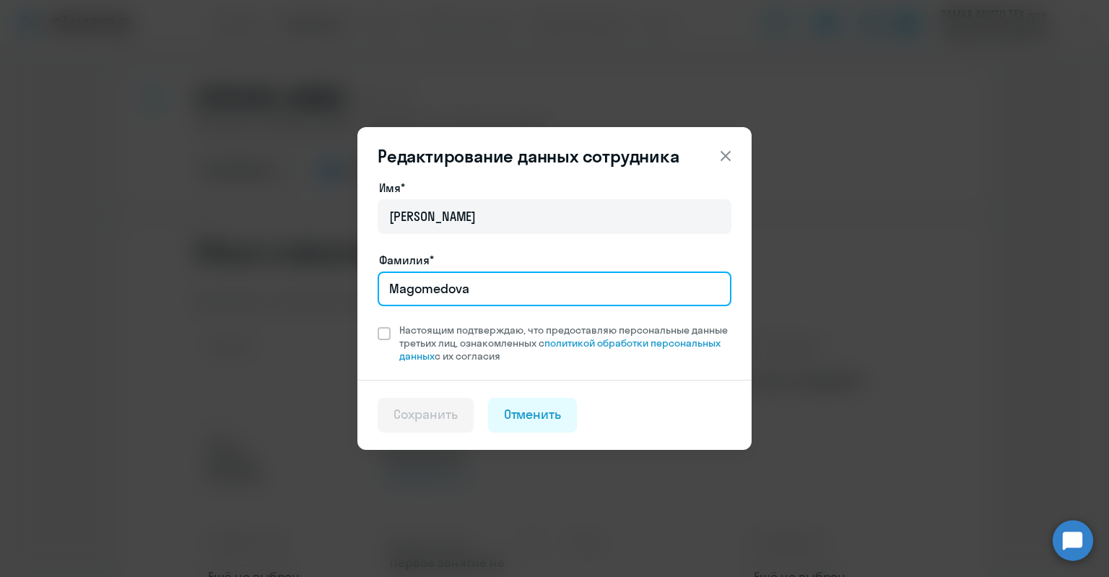
click at [455, 276] on input "Magomedova" at bounding box center [554, 288] width 354 height 35
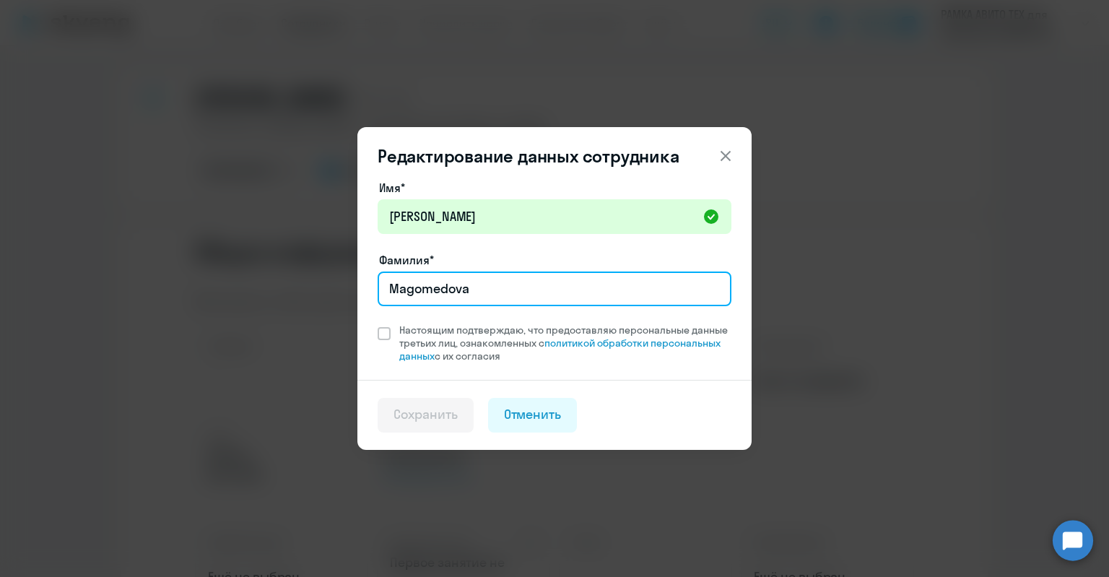
click at [455, 276] on input "Magomedova" at bounding box center [554, 288] width 354 height 35
type input "[PERSON_NAME]"
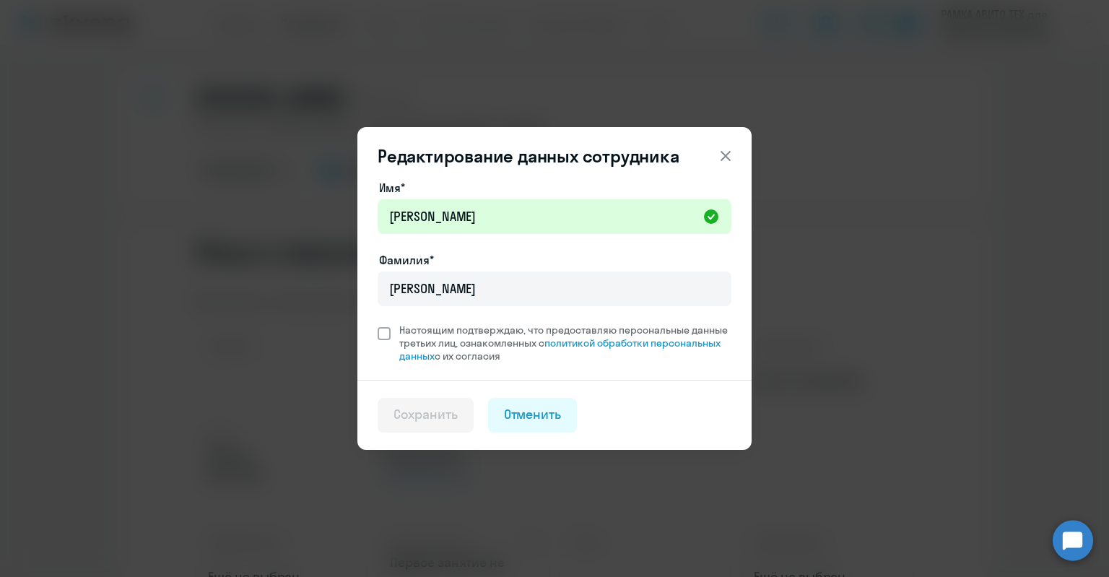
click at [465, 334] on span "Настоящим подтверждаю, что предоставляю персональные данные третьих лиц, ознако…" at bounding box center [565, 342] width 332 height 39
click at [377, 323] on input "Настоящим подтверждаю, что предоставляю персональные данные третьих лиц, ознако…" at bounding box center [377, 323] width 1 height 1
checkbox input "true"
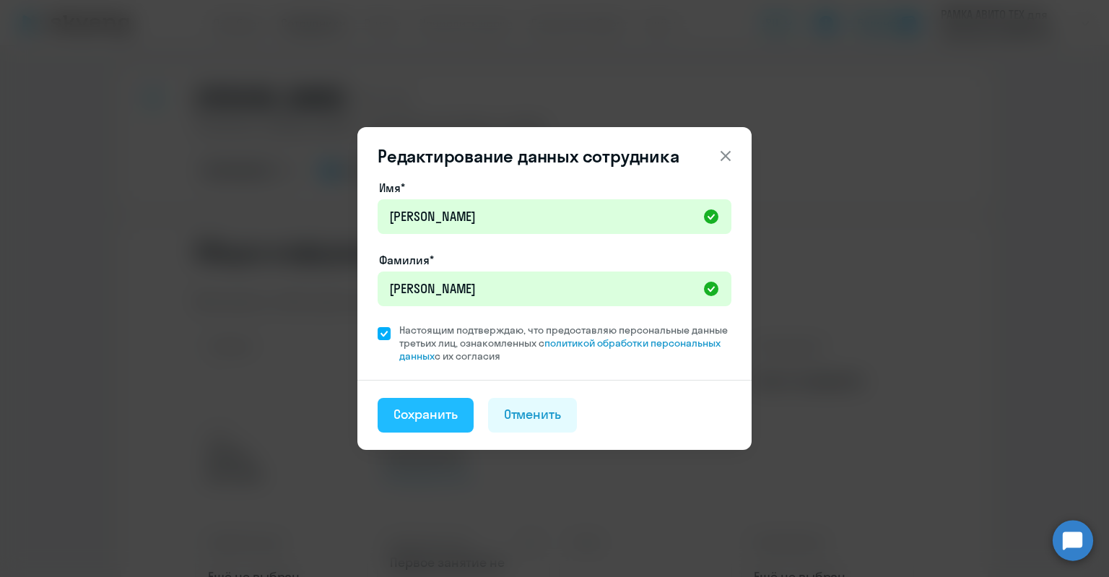
click at [440, 399] on button "Сохранить" at bounding box center [425, 415] width 96 height 35
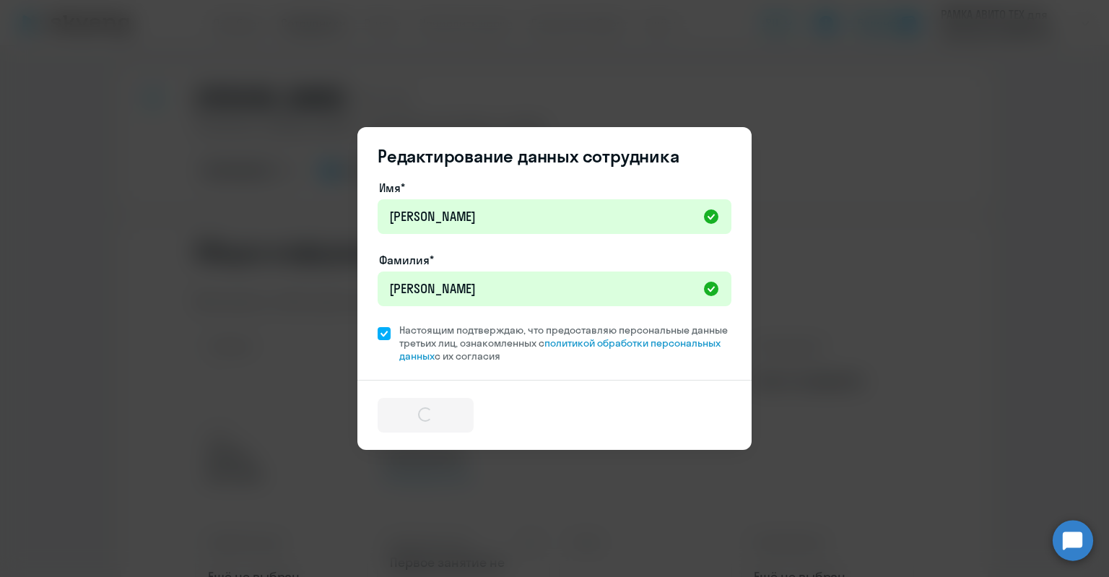
select select "english"
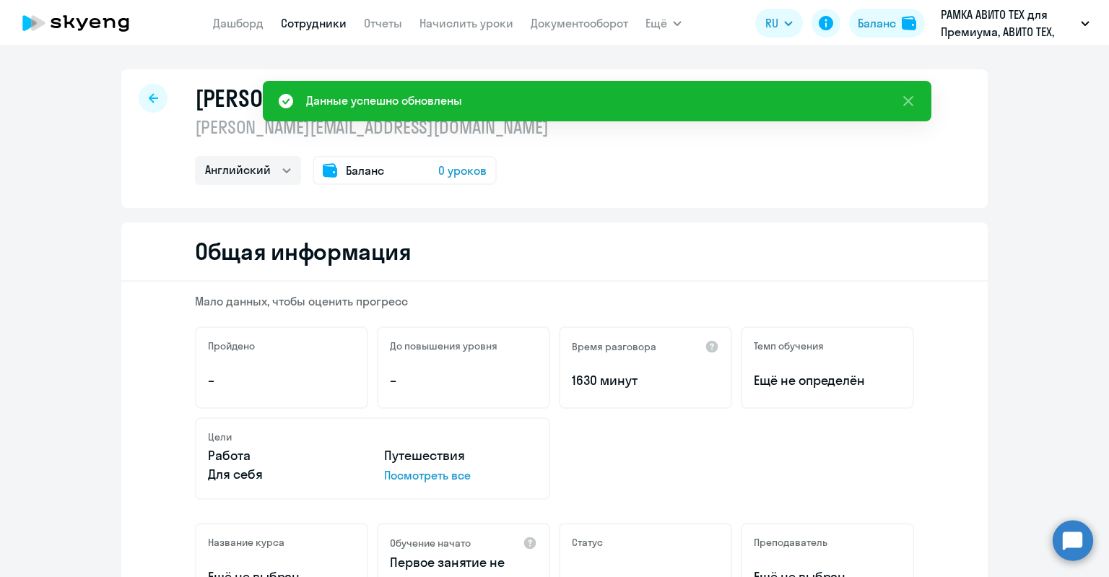
click at [378, 176] on div "Баланс 0 уроков" at bounding box center [404, 170] width 184 height 29
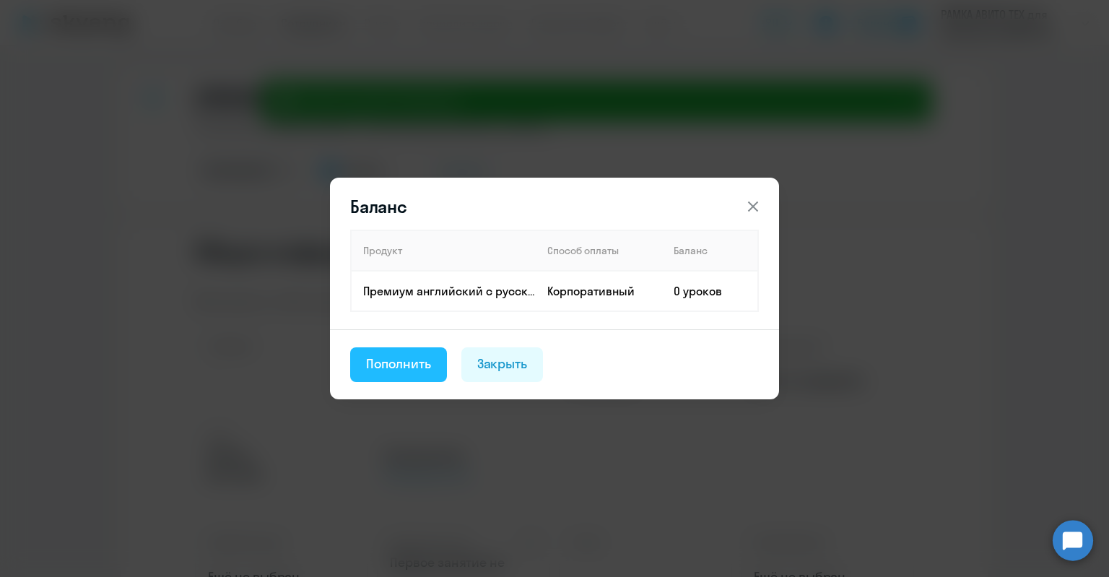
click at [383, 351] on button "Пополнить" at bounding box center [398, 364] width 97 height 35
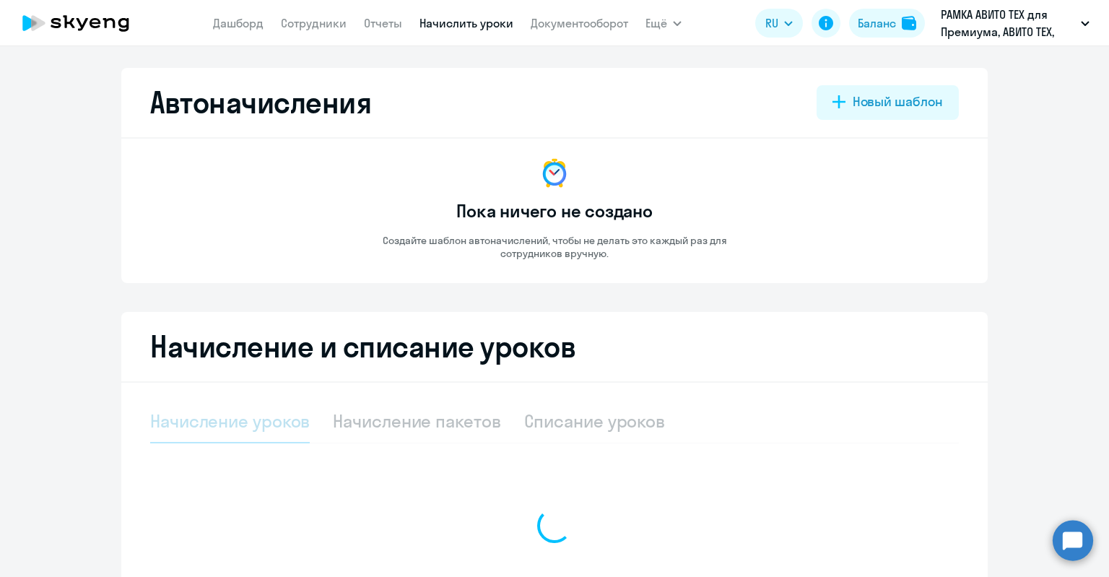
select select "10"
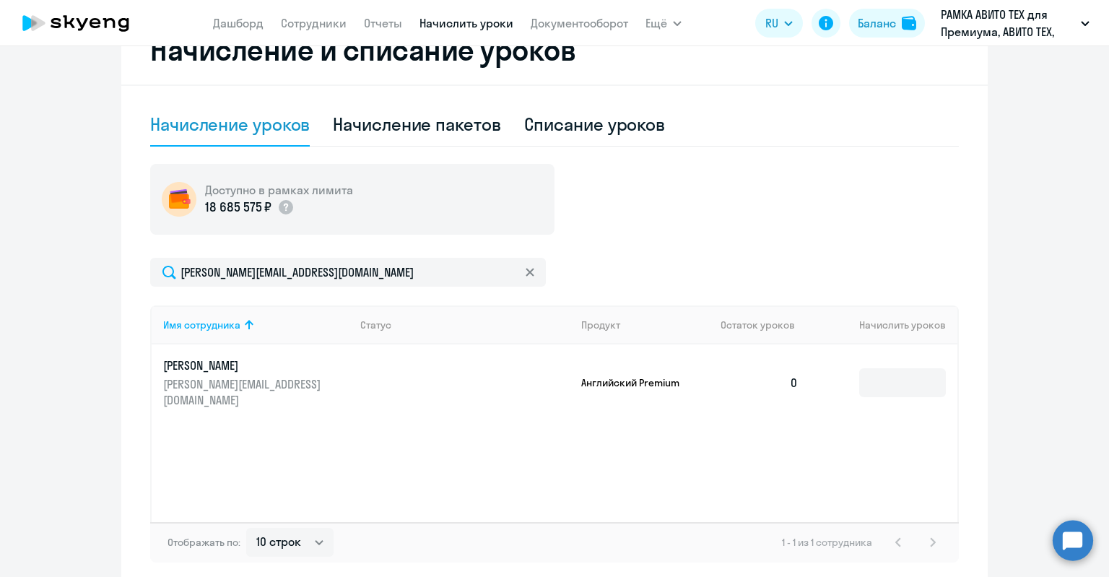
scroll to position [362, 0]
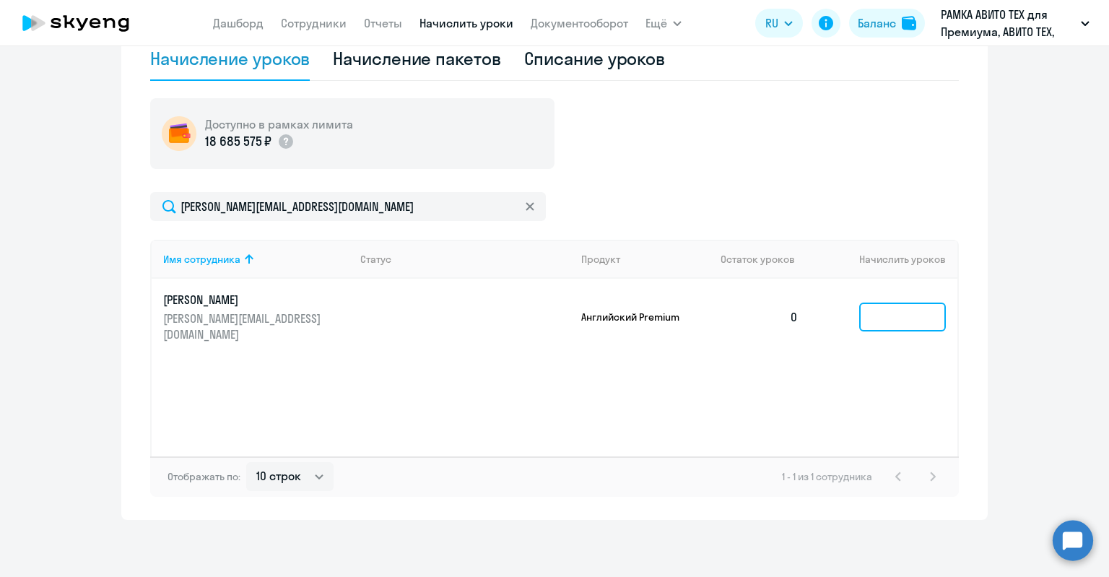
click at [899, 305] on input at bounding box center [902, 316] width 87 height 29
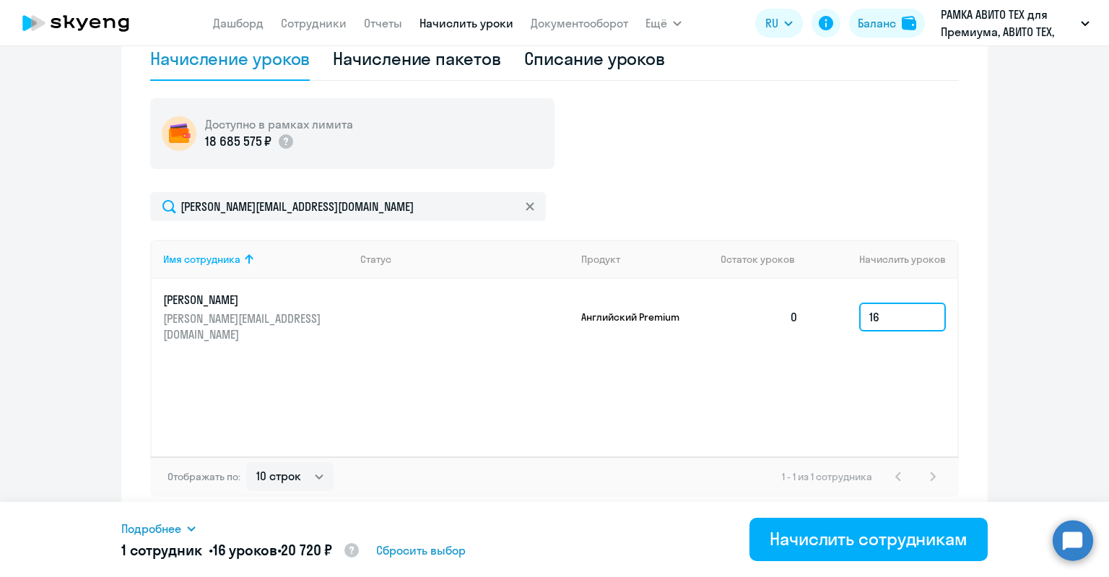
type input "1"
type input "2"
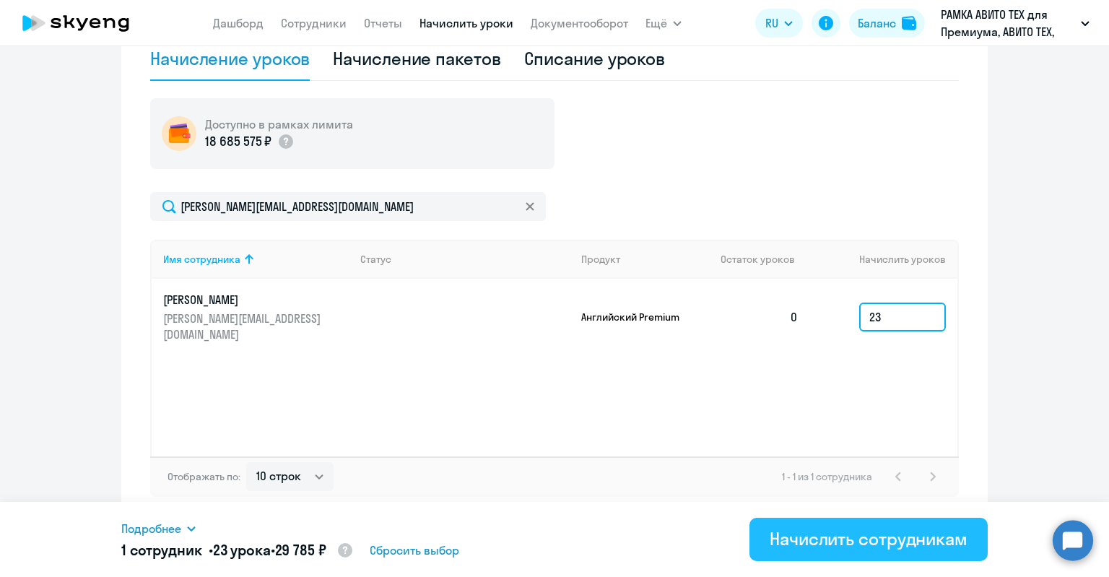
type input "23"
click at [810, 546] on div "Начислить сотрудникам" at bounding box center [868, 538] width 198 height 23
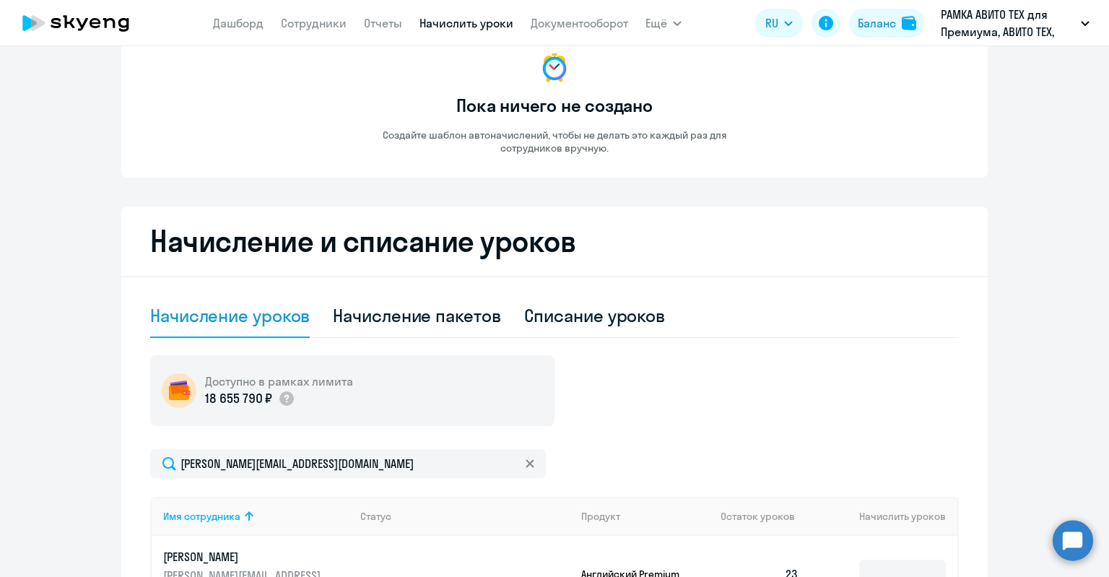
scroll to position [0, 0]
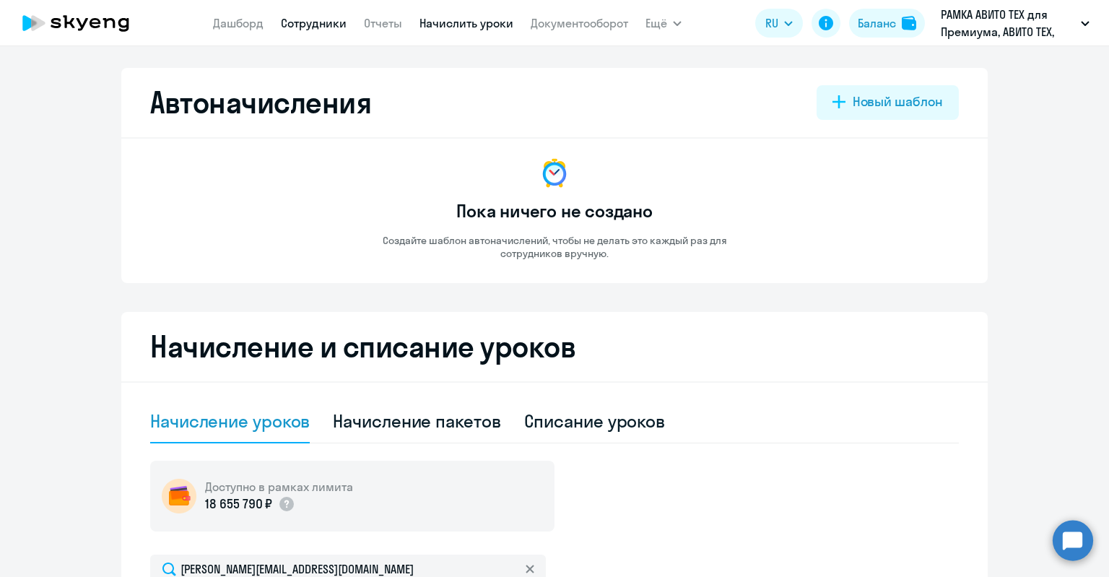
click at [297, 30] on link "Сотрудники" at bounding box center [314, 23] width 66 height 14
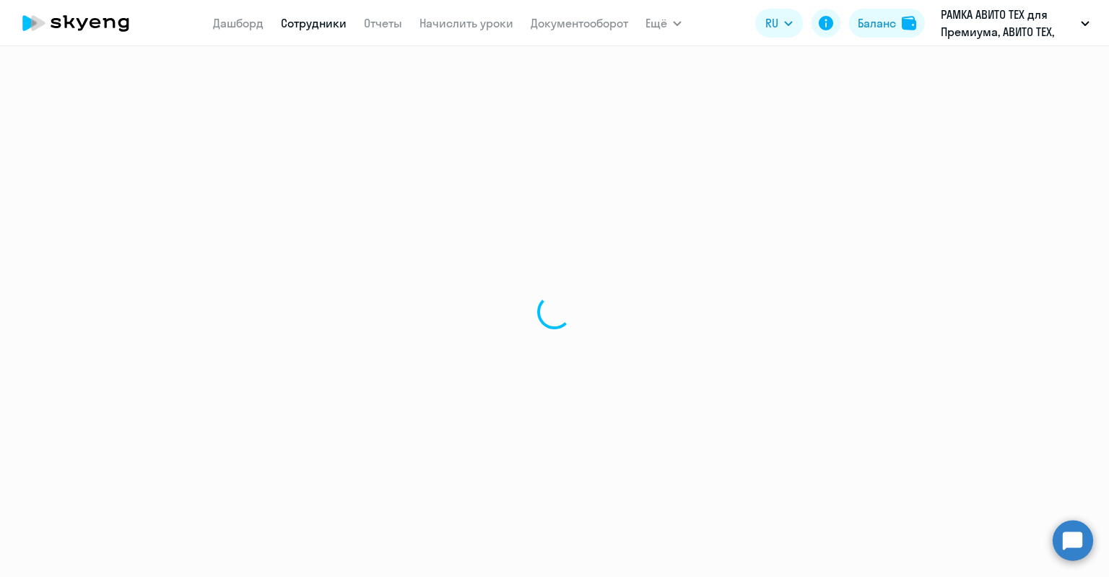
select select "30"
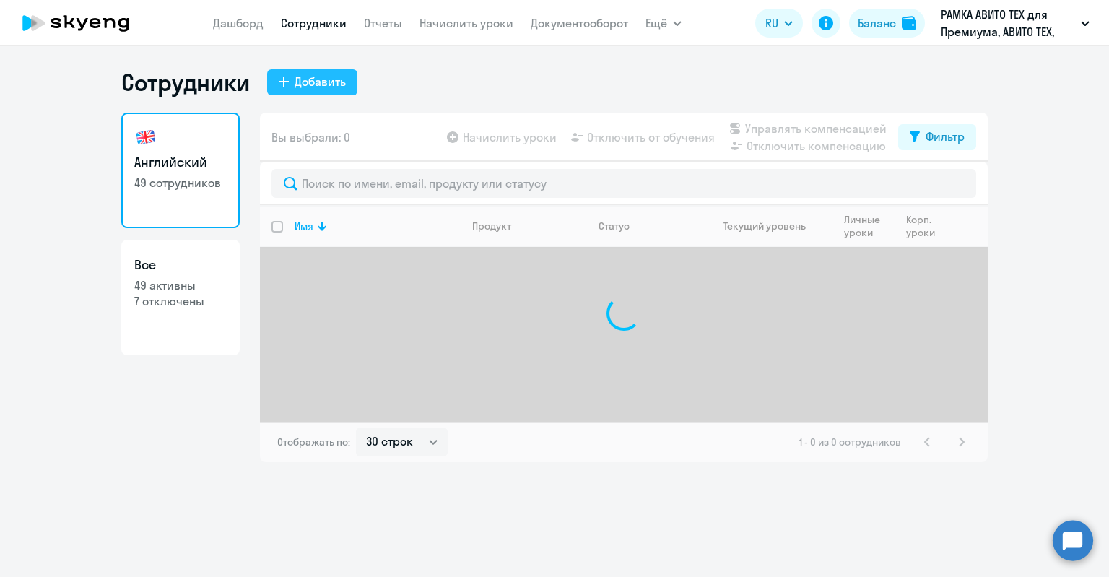
click at [289, 90] on button "Добавить" at bounding box center [312, 82] width 90 height 26
select select "english_adult_not_native_speaker_premium"
select select "3"
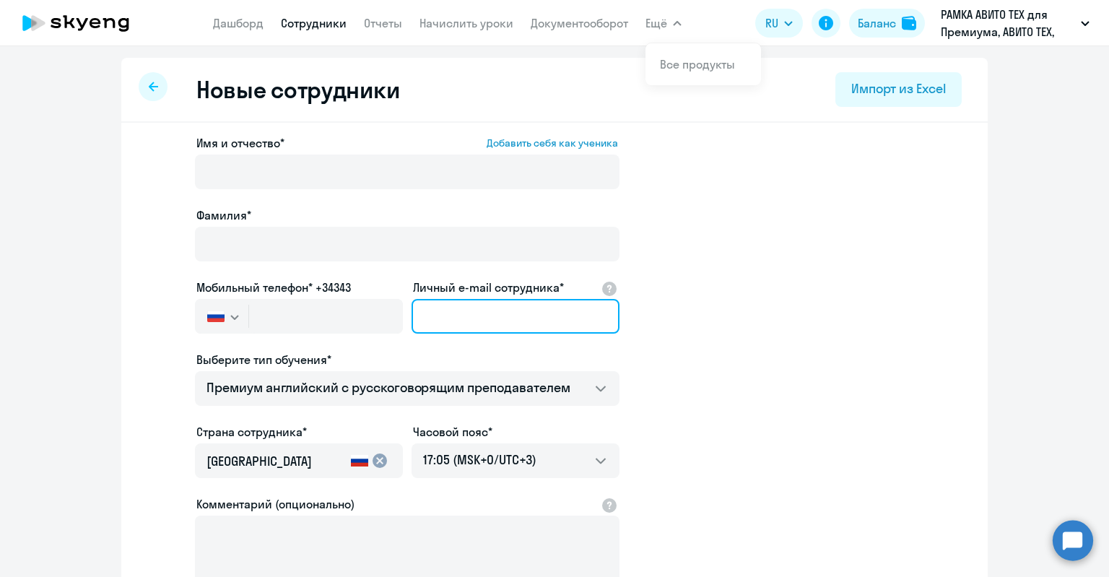
click at [449, 301] on input "Личный e-mail сотрудника*" at bounding box center [515, 316] width 208 height 35
paste input "[EMAIL_ADDRESS][DOMAIN_NAME]"
type input "[EMAIL_ADDRESS][DOMAIN_NAME]"
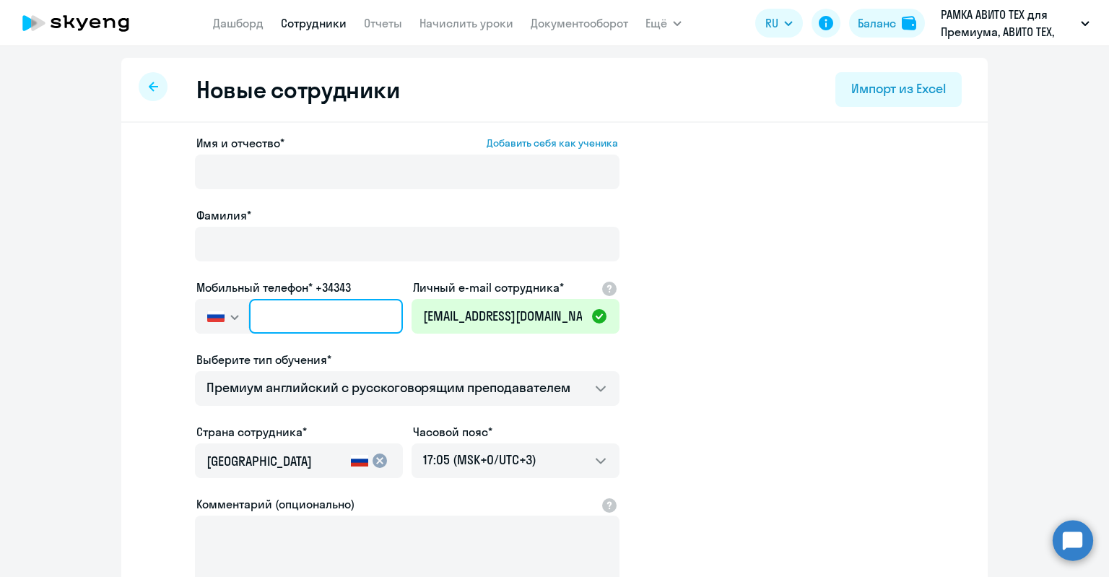
click at [351, 321] on input "text" at bounding box center [326, 316] width 154 height 35
paste input "[PHONE_NUMBER]"
type input "[PHONE_NUMBER]"
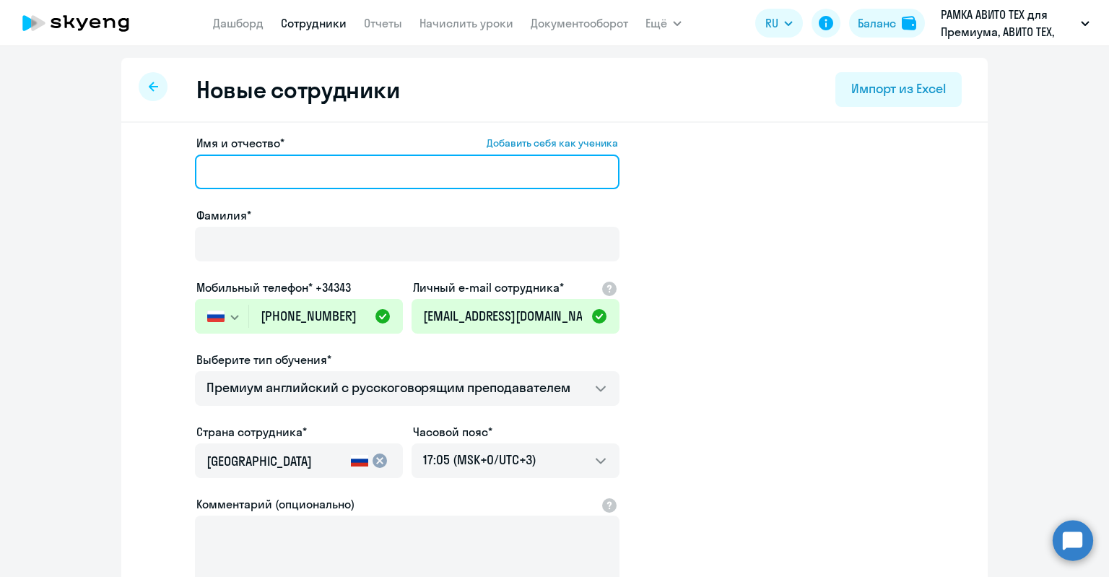
click at [275, 164] on input "Имя и отчество* Добавить себя как ученика" at bounding box center [407, 171] width 424 height 35
paste input "[PERSON_NAME]"
drag, startPoint x: 292, startPoint y: 177, endPoint x: 226, endPoint y: 170, distance: 66.0
click at [226, 170] on input "[PERSON_NAME]" at bounding box center [407, 171] width 424 height 35
type input "[PERSON_NAME]"
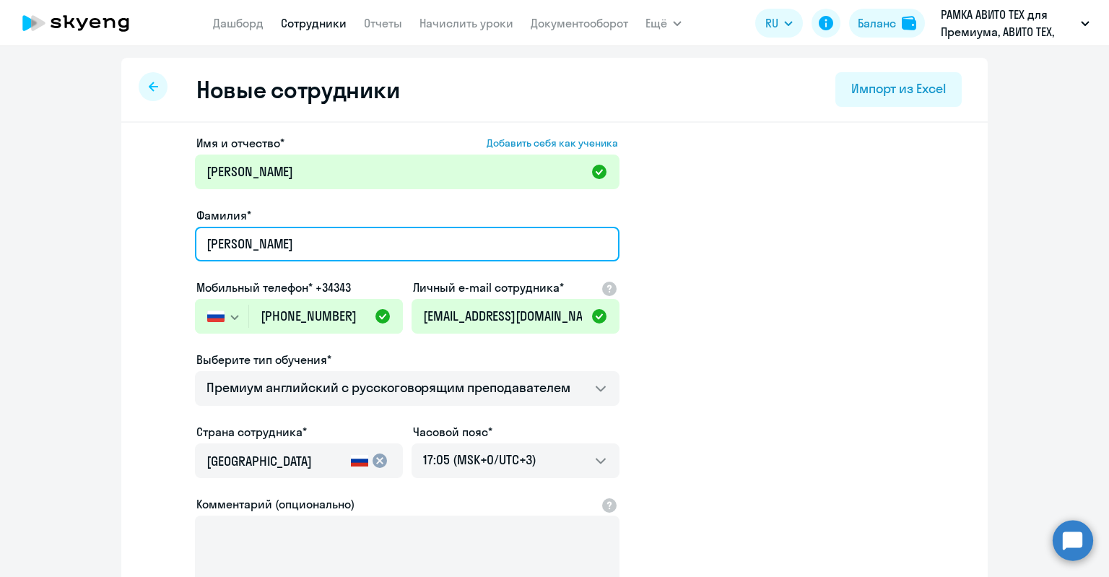
type input "[PERSON_NAME]"
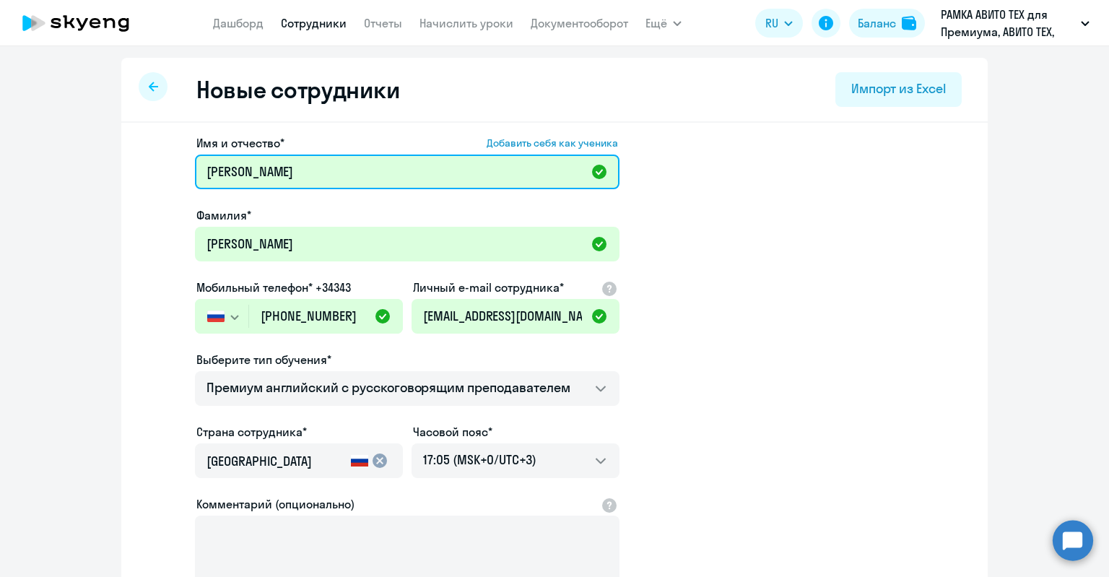
drag, startPoint x: 227, startPoint y: 161, endPoint x: 141, endPoint y: 168, distance: 86.2
click at [144, 168] on app-new-student-form "Имя и отчество* Добавить себя как ученика [PERSON_NAME]* [PERSON_NAME] Мобильны…" at bounding box center [554, 391] width 820 height 515
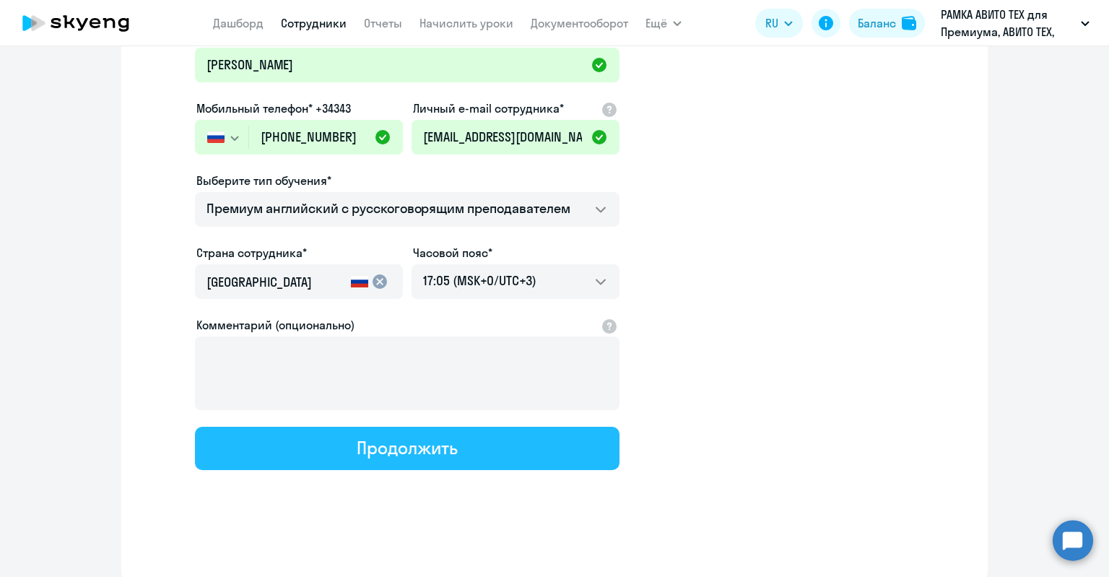
type input "[PERSON_NAME]"
click at [424, 442] on div "Продолжить" at bounding box center [407, 447] width 100 height 23
select select "english_adult_not_native_speaker_premium"
select select "3"
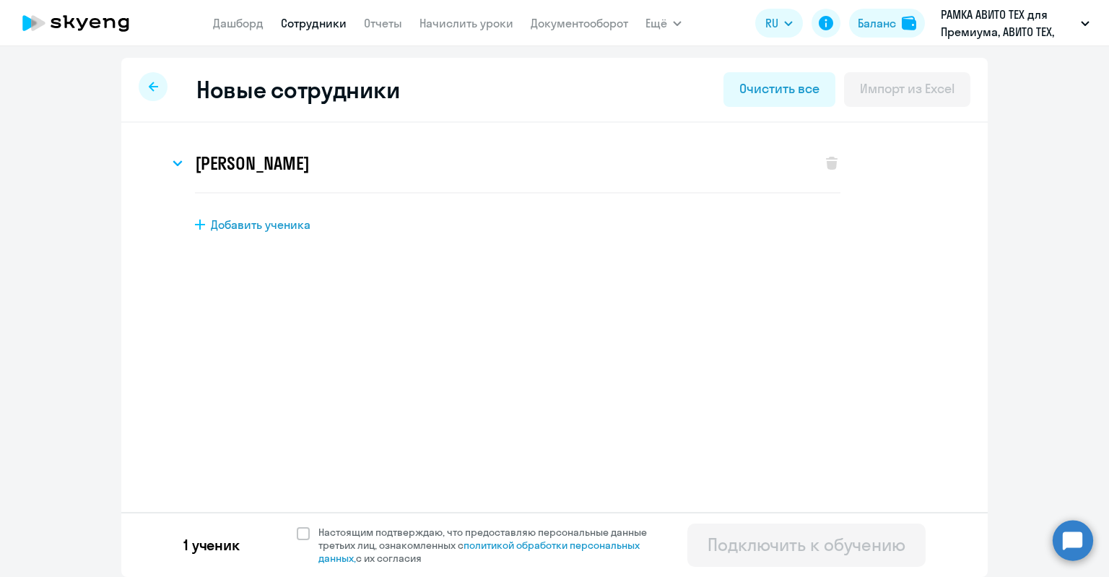
click at [346, 519] on div "1 ученик Настоящим подтверждаю, что предоставляю персональные данные третьих ли…" at bounding box center [554, 544] width 866 height 65
click at [358, 543] on span "Настоящим подтверждаю, что предоставляю персональные данные третьих лиц, ознако…" at bounding box center [491, 544] width 346 height 39
click at [297, 525] on input "Настоящим подтверждаю, что предоставляю персональные данные третьих лиц, ознако…" at bounding box center [296, 525] width 1 height 1
checkbox input "true"
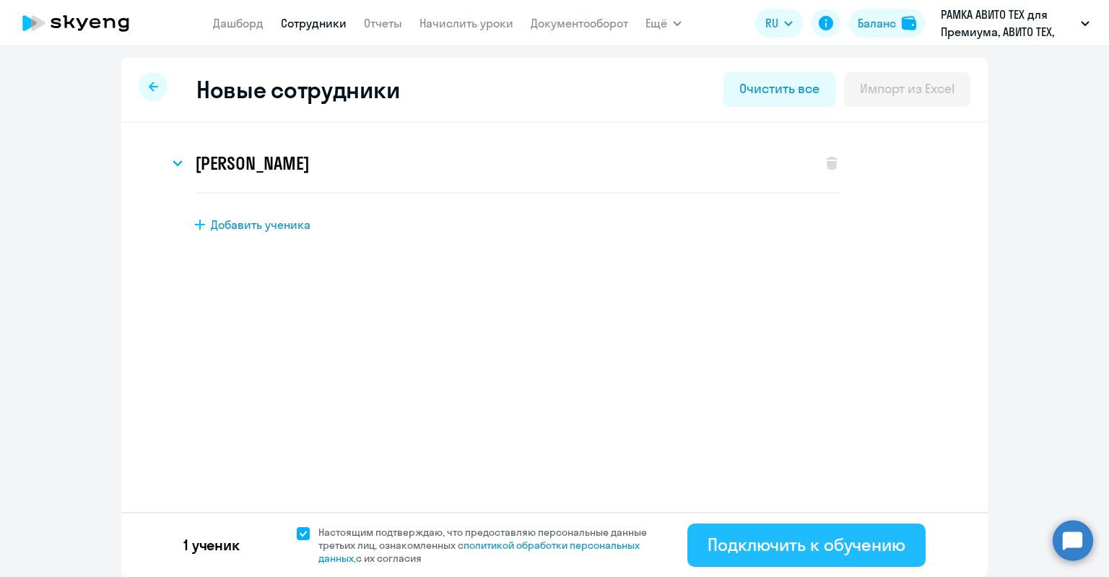
click at [707, 546] on div "Подключить к обучению" at bounding box center [806, 544] width 198 height 23
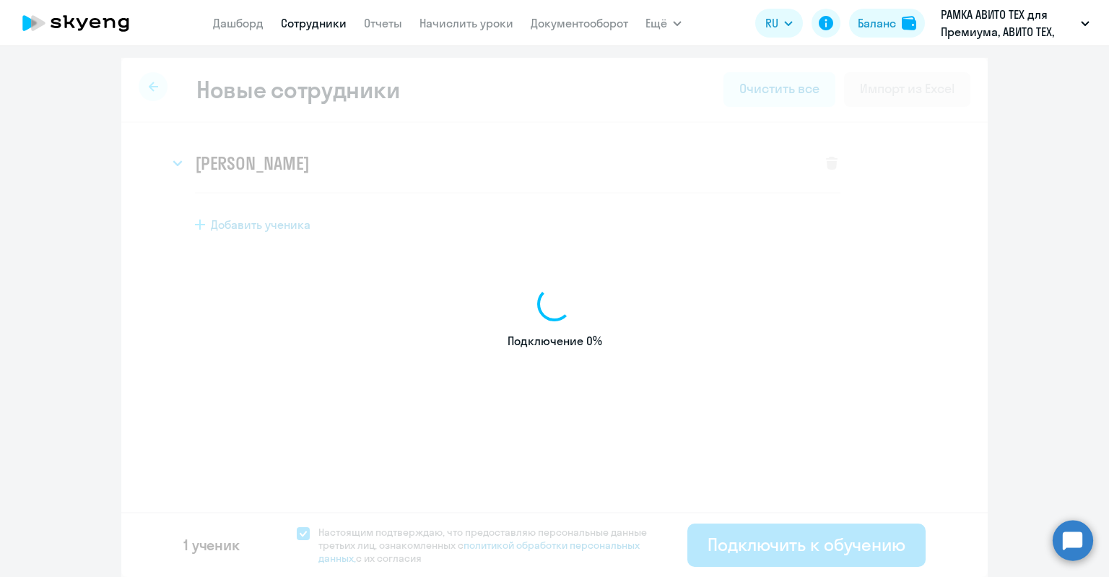
select select "english_adult_not_native_speaker_premium"
select select "3"
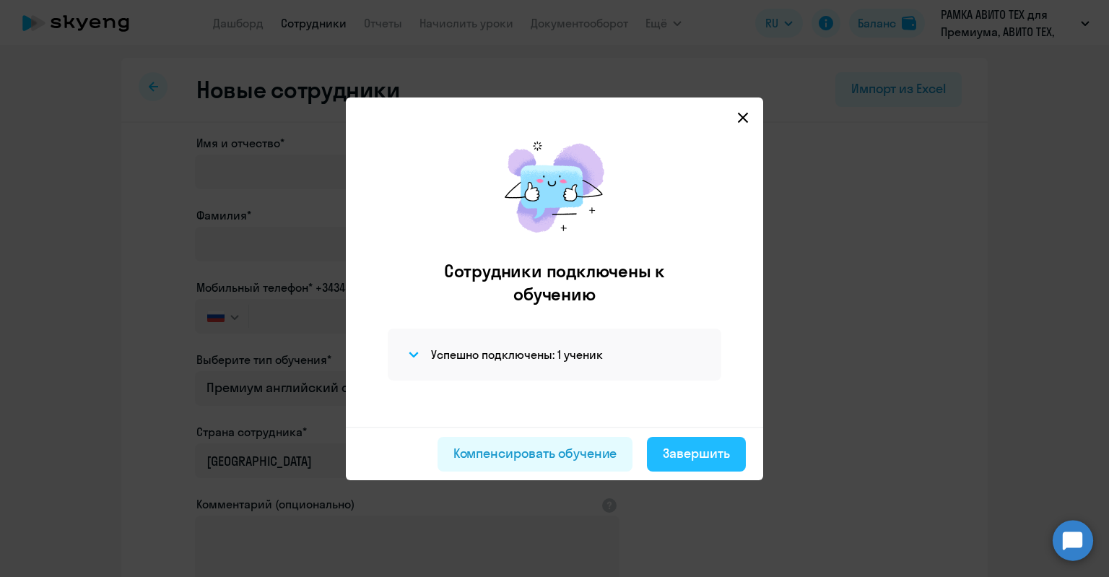
click at [701, 446] on div "Завершить" at bounding box center [696, 453] width 67 height 19
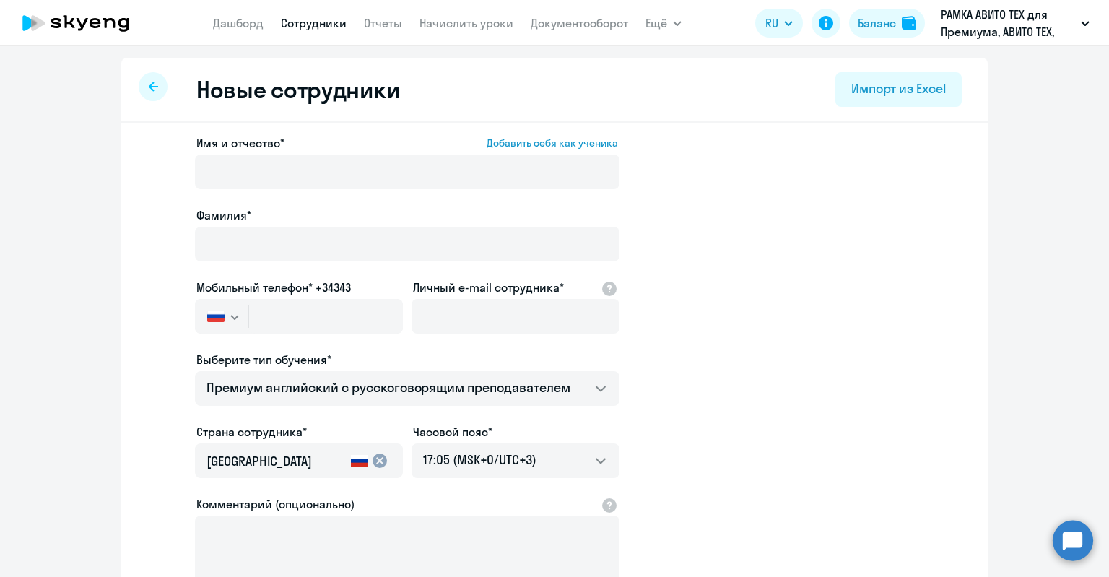
select select "30"
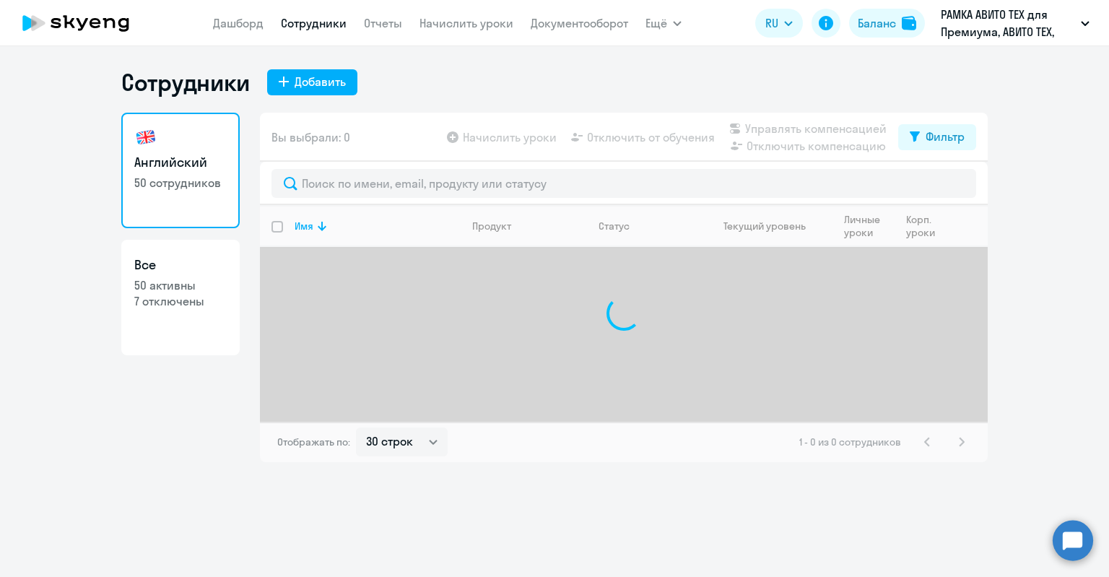
click at [208, 313] on link "Все 50 активны 7 отключены" at bounding box center [180, 297] width 118 height 115
select select "30"
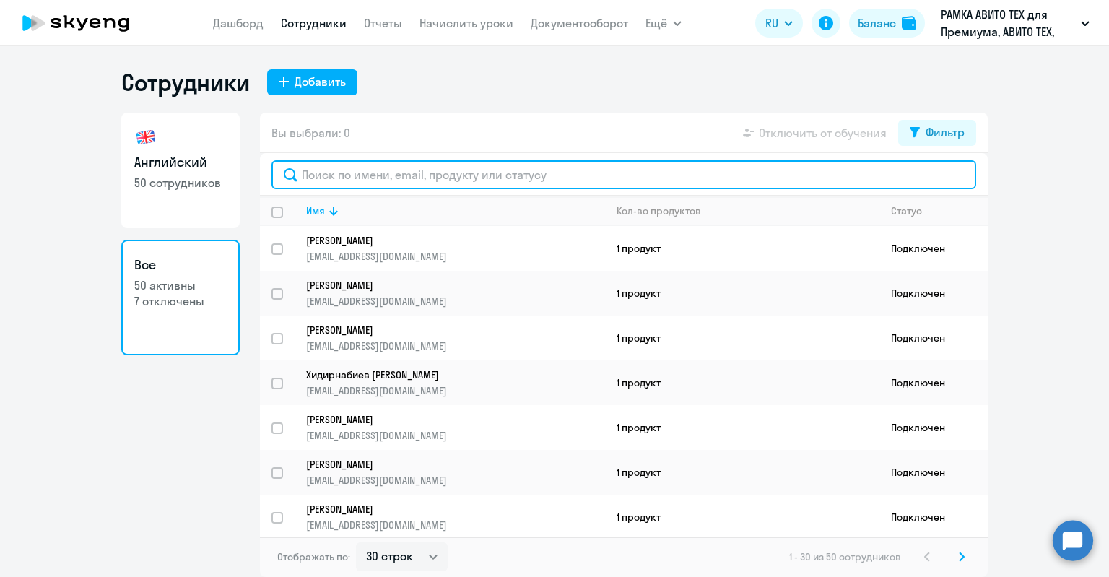
click at [333, 185] on input "text" at bounding box center [623, 174] width 704 height 29
type input "ека"
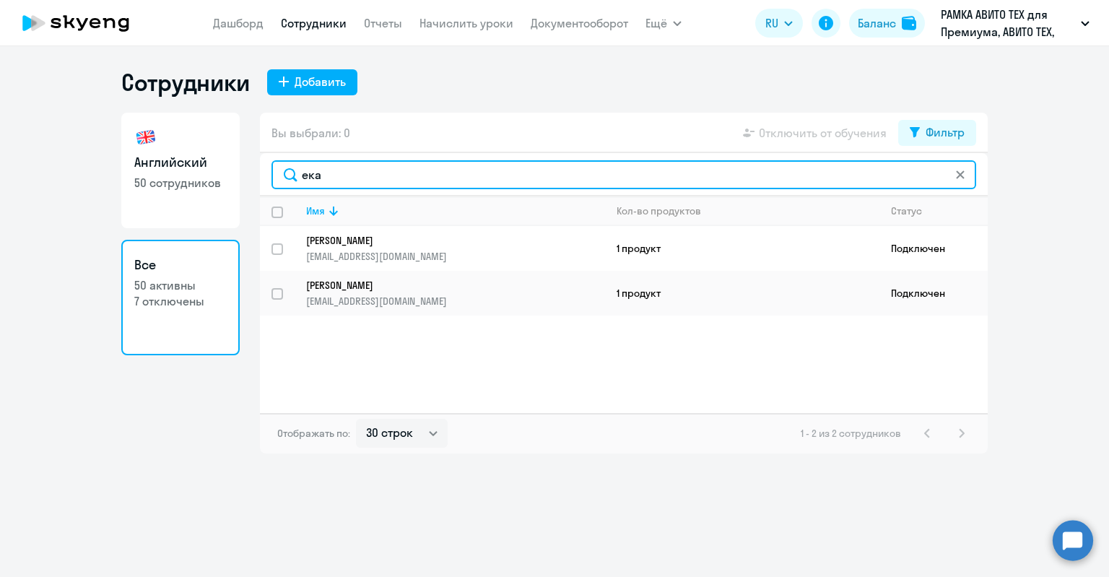
drag, startPoint x: 333, startPoint y: 185, endPoint x: 214, endPoint y: 172, distance: 120.5
click at [214, 172] on div "Английский 50 сотрудников Все 50 активны 7 отключены Вы выбрали: 0 Отключить от…" at bounding box center [554, 283] width 866 height 341
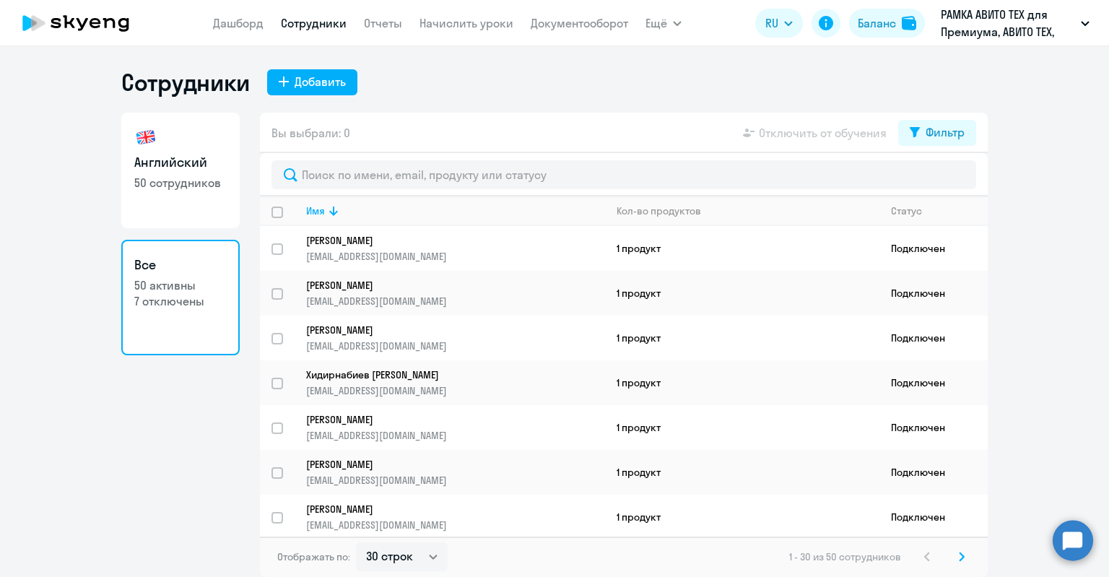
click at [787, 105] on div "Сотрудники Добавить Английский 50 сотрудников Все 50 активны 7 отключены Вы выб…" at bounding box center [554, 322] width 866 height 509
click at [949, 136] on div "Фильтр" at bounding box center [944, 131] width 39 height 17
click at [887, 99] on div "Сотрудники Добавить Английский 50 сотрудников Все 50 активны 7 отключены Вы выб…" at bounding box center [554, 322] width 866 height 509
click at [863, 105] on div "Сотрудники Добавить Английский 50 сотрудников Все 50 активны 7 отключены Вы выб…" at bounding box center [554, 322] width 866 height 509
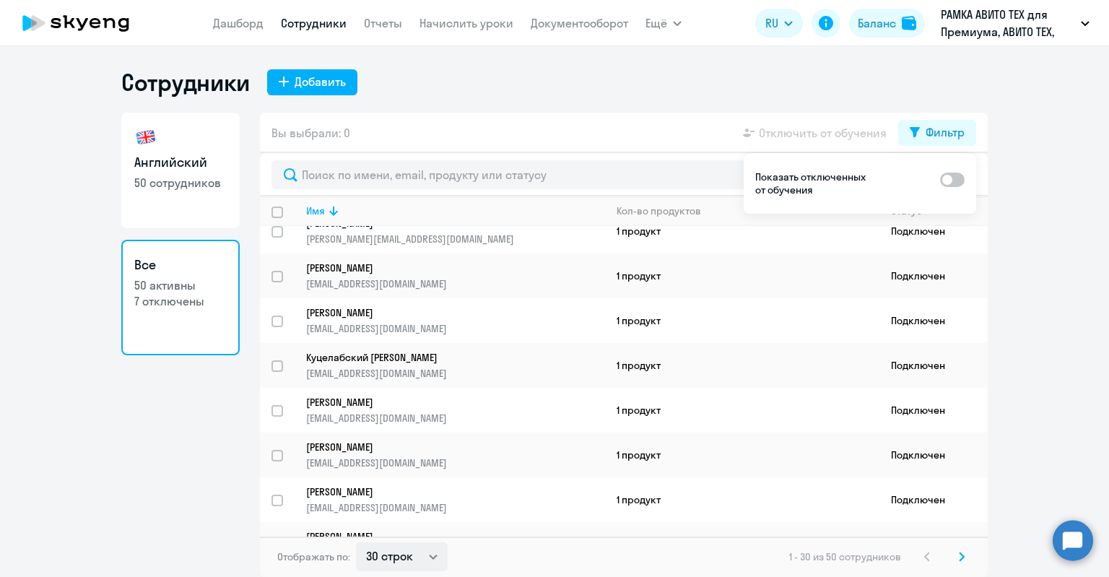
scroll to position [1014, 0]
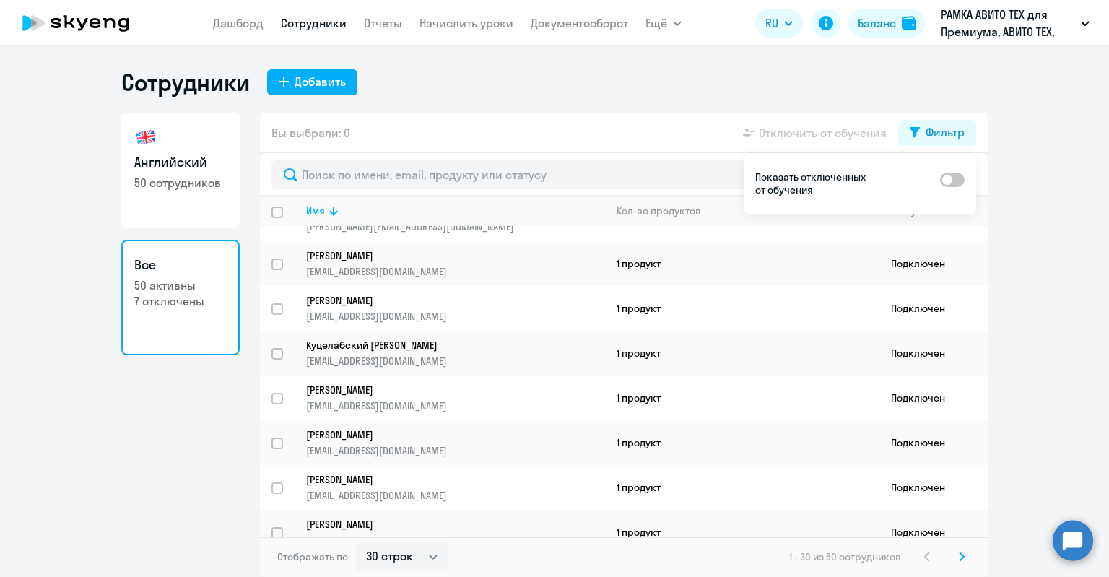
click at [962, 554] on icon at bounding box center [961, 556] width 6 height 10
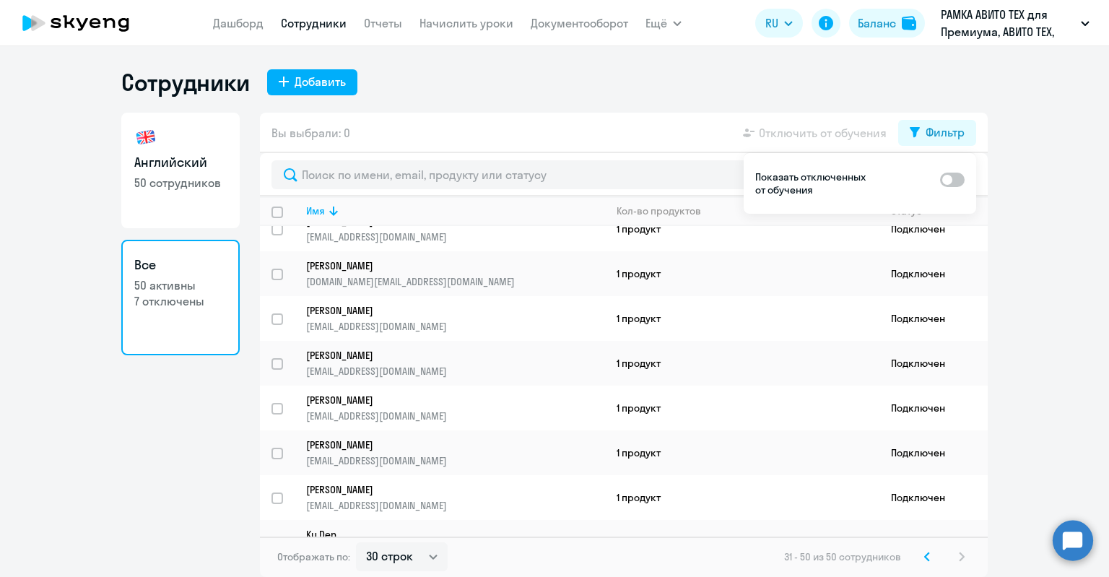
scroll to position [572, 0]
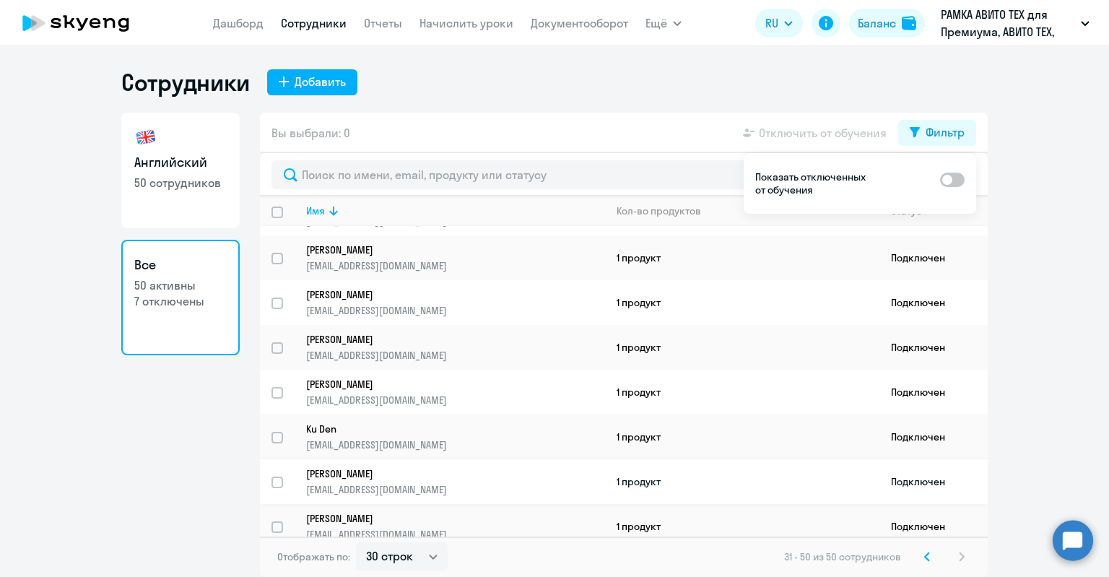
click at [442, 467] on p "[PERSON_NAME]" at bounding box center [445, 473] width 279 height 13
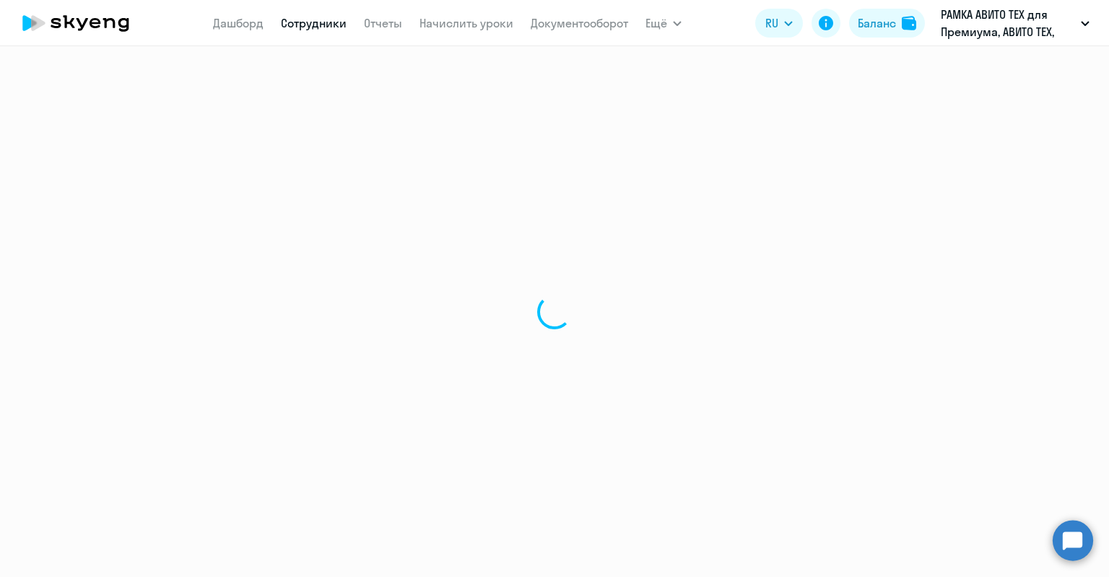
select select "english"
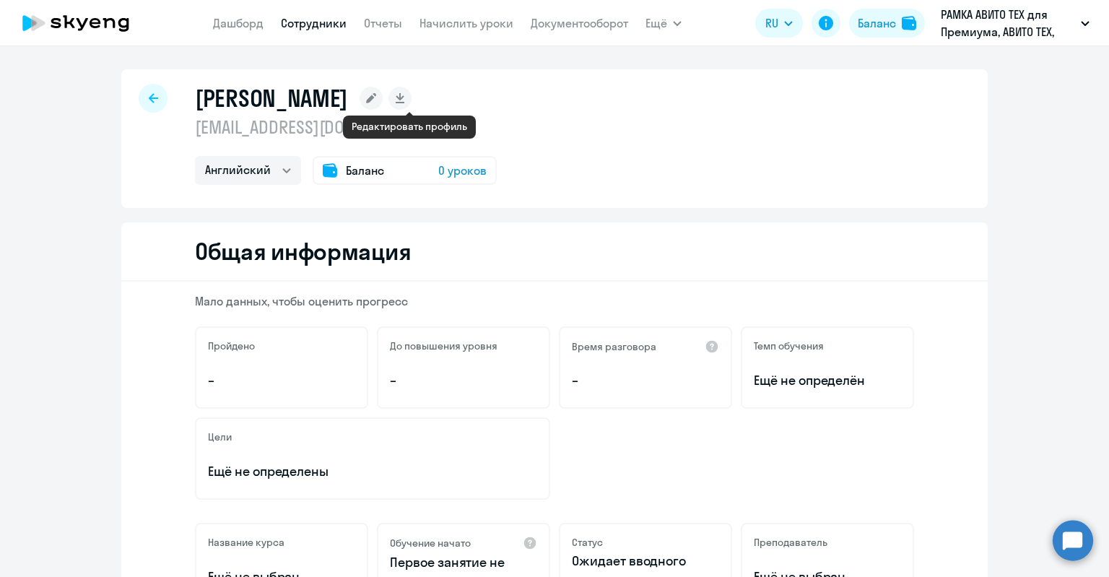
click at [376, 97] on icon at bounding box center [371, 98] width 10 height 10
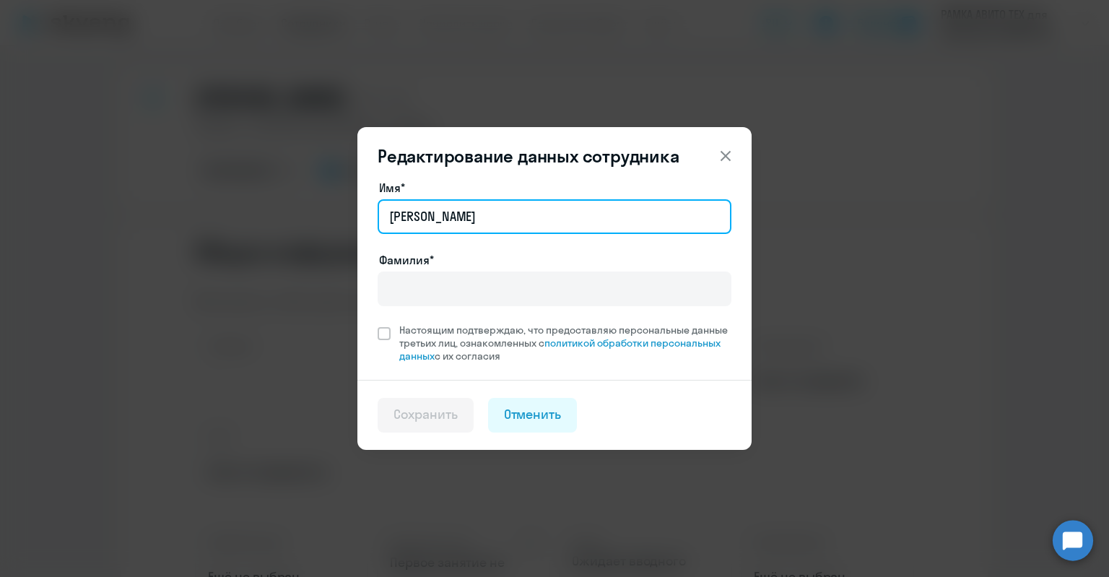
drag, startPoint x: 530, startPoint y: 204, endPoint x: 271, endPoint y: 193, distance: 259.3
click at [271, 193] on div "Редактирование данных сотрудника Имя* [PERSON_NAME]* Настоящим подтверждаю, что…" at bounding box center [554, 289] width 699 height 404
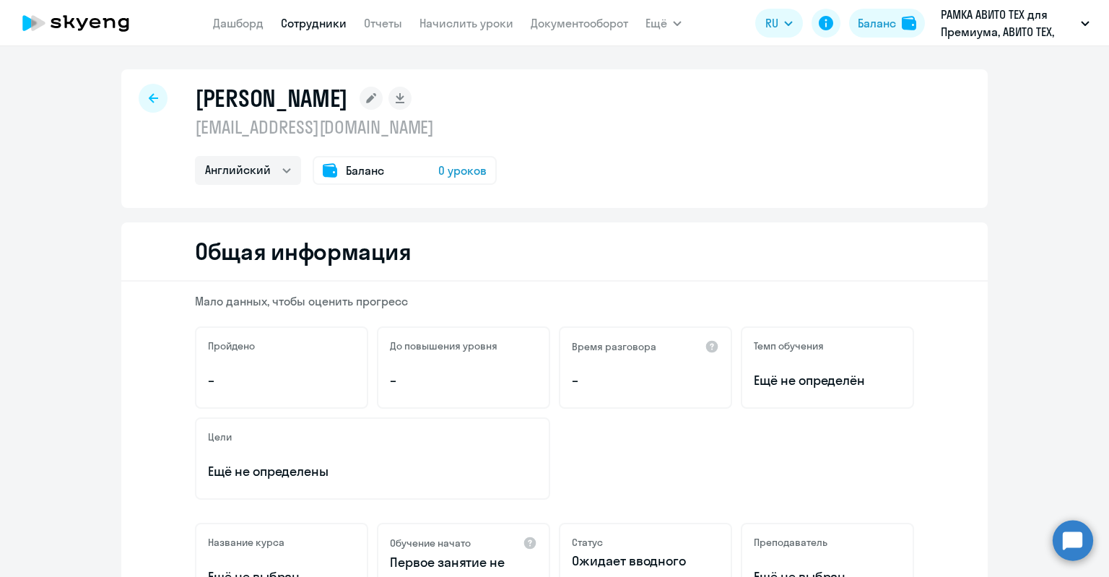
click at [421, 91] on div "[PERSON_NAME]" at bounding box center [346, 98] width 302 height 29
click at [382, 93] on icon at bounding box center [370, 98] width 23 height 23
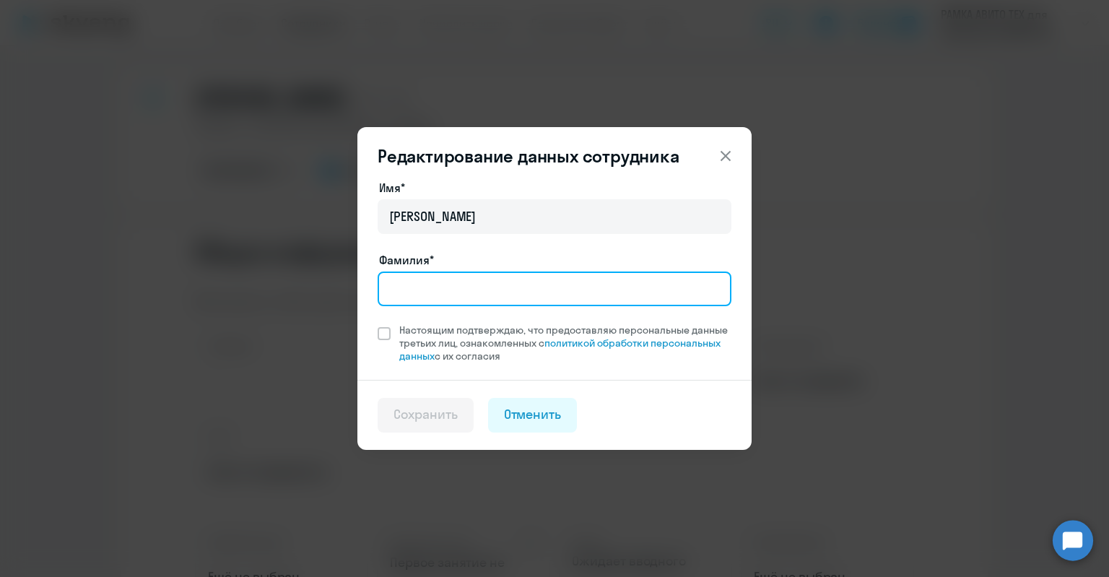
click at [460, 304] on input "Фамилия*" at bounding box center [554, 288] width 354 height 35
paste input "[PERSON_NAME]"
type input "[PERSON_NAME]"
drag, startPoint x: 474, startPoint y: 290, endPoint x: 465, endPoint y: 290, distance: 8.7
click at [468, 290] on input "[PERSON_NAME]" at bounding box center [554, 288] width 354 height 35
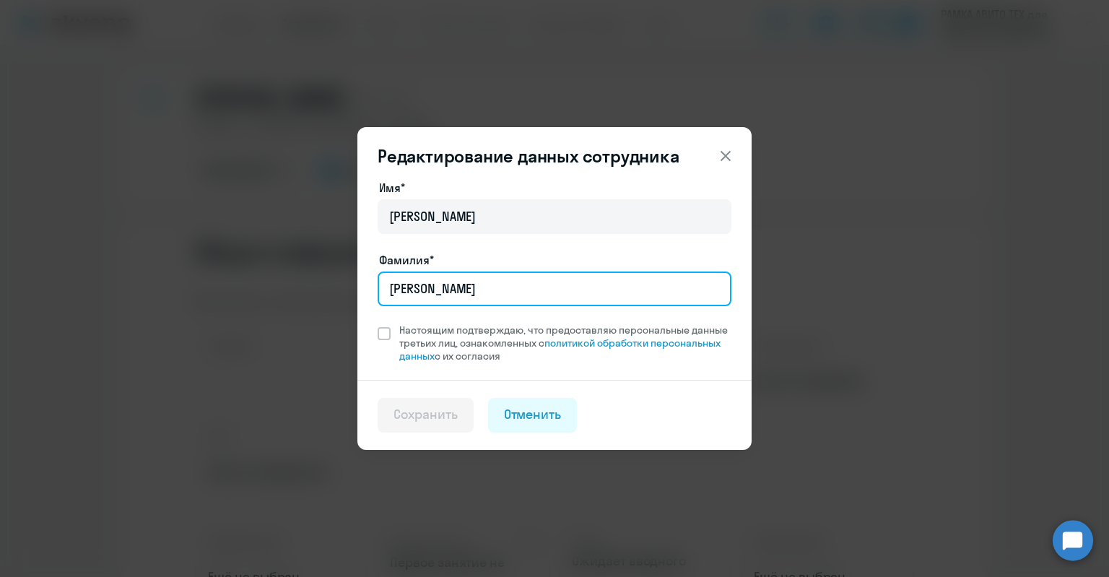
drag, startPoint x: 412, startPoint y: 289, endPoint x: 312, endPoint y: 279, distance: 100.9
click at [312, 279] on div "Редактирование данных сотрудника Имя* [PERSON_NAME]* [PERSON_NAME] подтверждаю,…" at bounding box center [554, 289] width 699 height 404
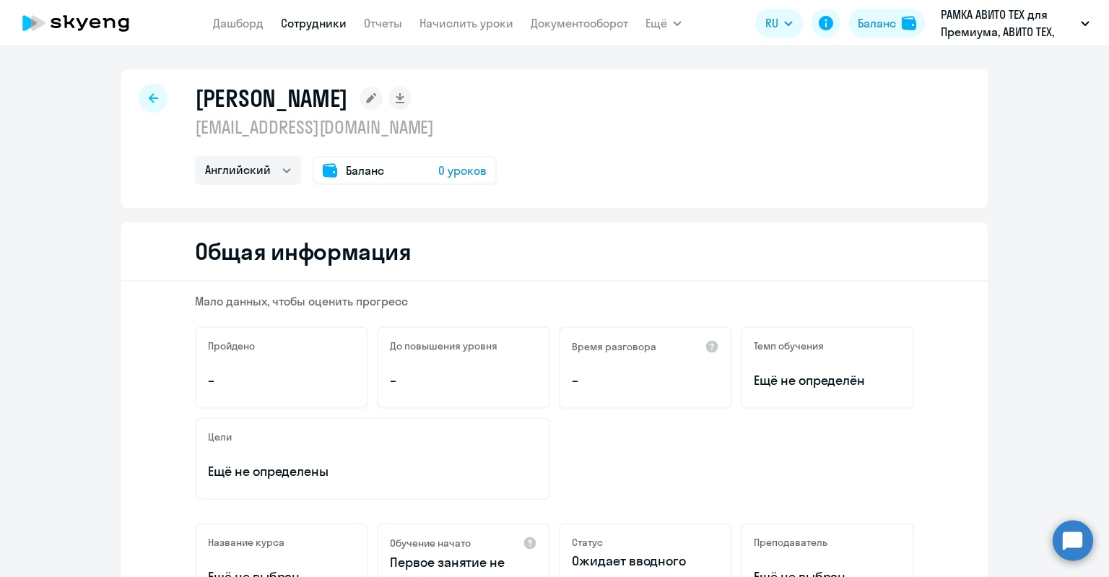
click at [382, 105] on rect at bounding box center [370, 98] width 23 height 23
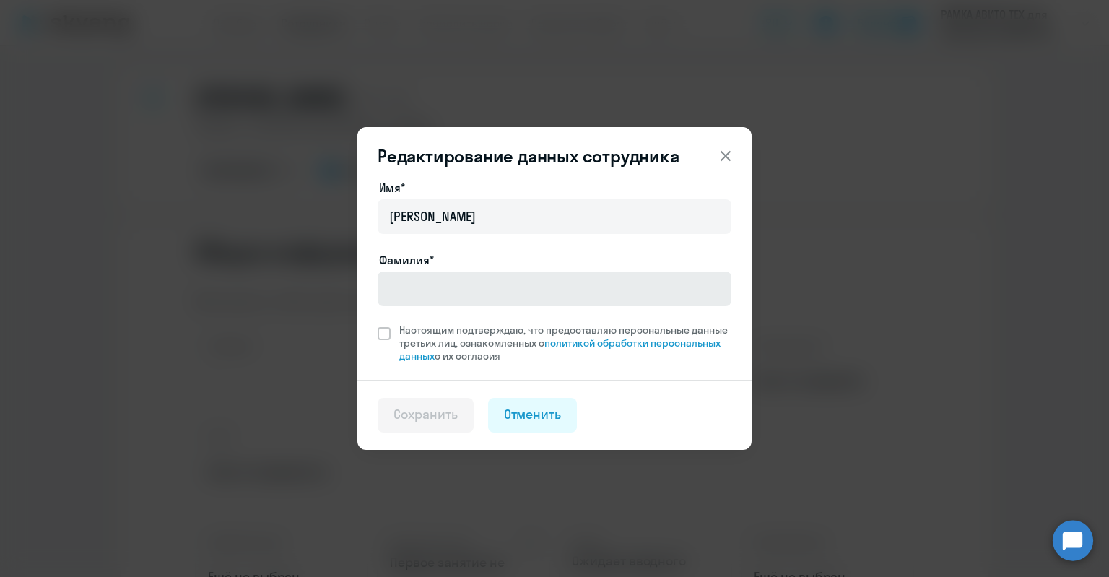
click at [429, 270] on div "Фамилия*" at bounding box center [554, 281] width 354 height 61
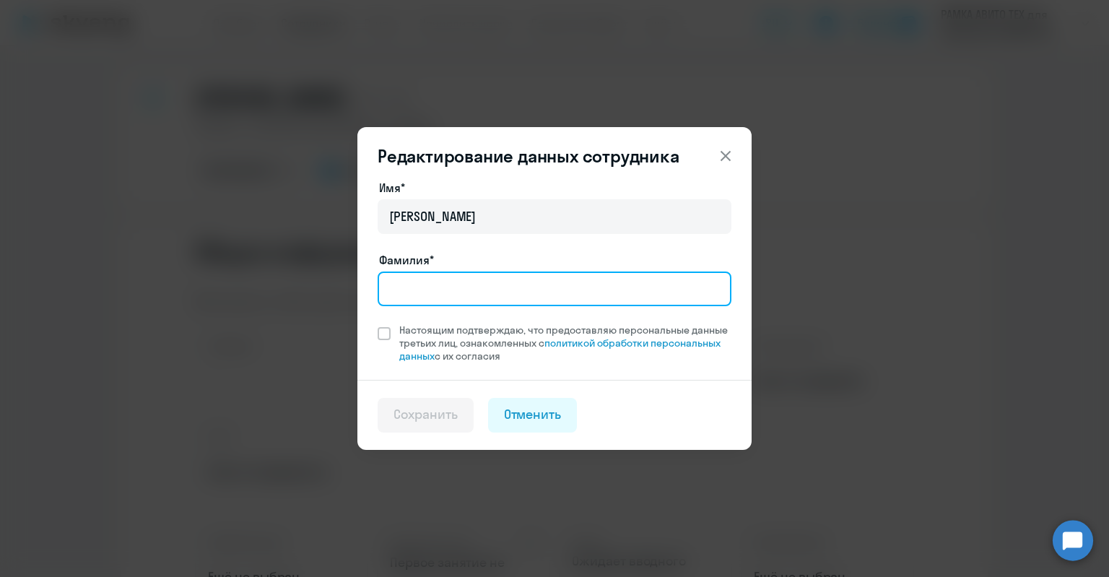
click at [434, 276] on input "Фамилия*" at bounding box center [554, 288] width 354 height 35
paste input "[PERSON_NAME]"
click at [412, 282] on input "[PERSON_NAME]" at bounding box center [554, 288] width 354 height 35
drag, startPoint x: 528, startPoint y: 293, endPoint x: 458, endPoint y: 288, distance: 70.2
click at [458, 288] on input "[PERSON_NAME]" at bounding box center [554, 288] width 354 height 35
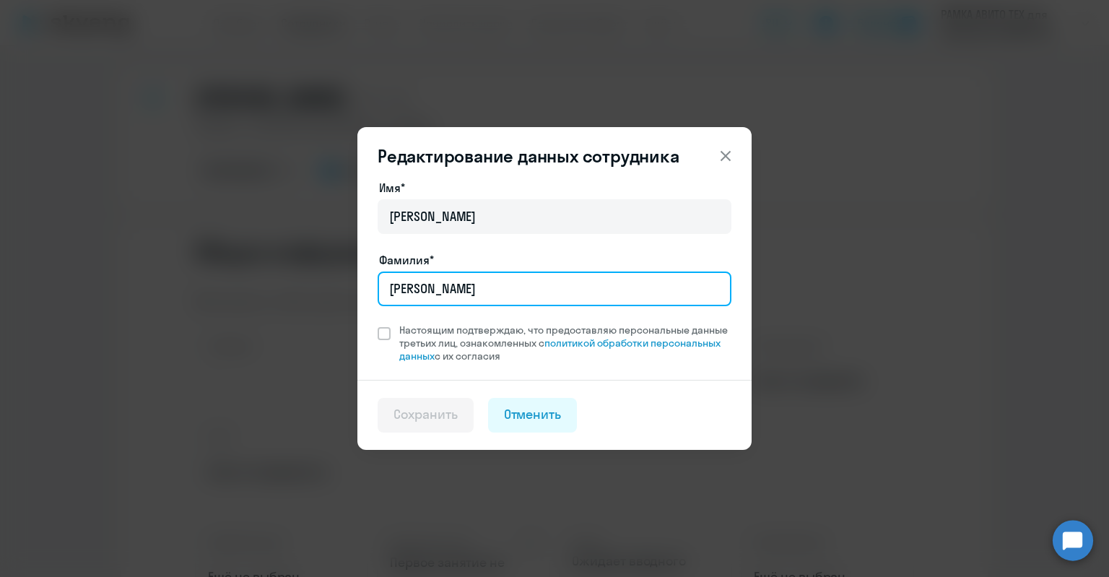
type input "[PERSON_NAME]"
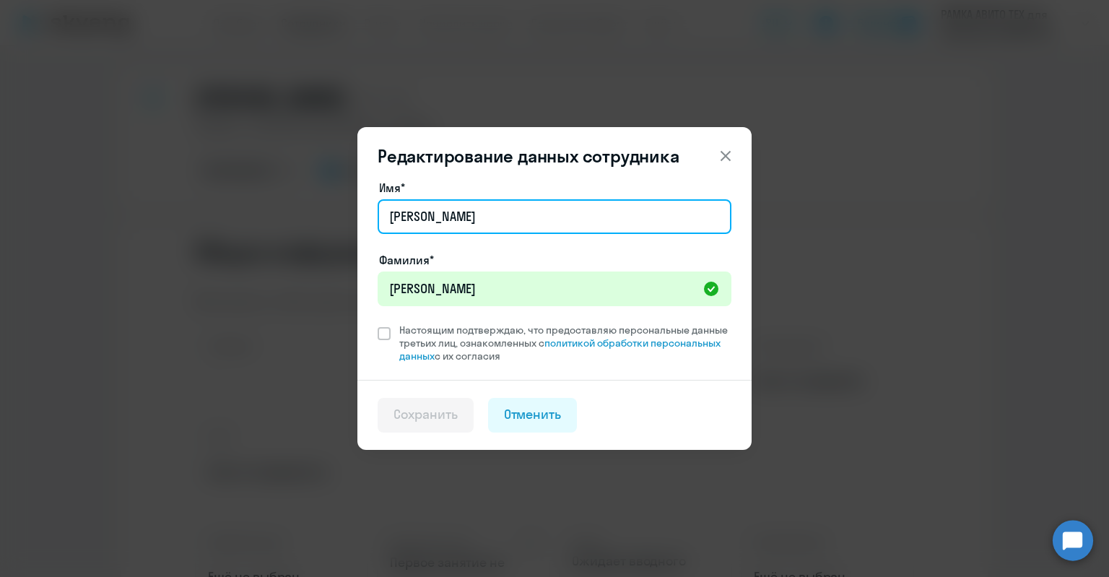
click at [564, 228] on input "[PERSON_NAME]" at bounding box center [554, 216] width 354 height 35
drag, startPoint x: 577, startPoint y: 225, endPoint x: 454, endPoint y: 216, distance: 123.8
click at [454, 216] on input "[PERSON_NAME]" at bounding box center [554, 216] width 354 height 35
type input "[PERSON_NAME]"
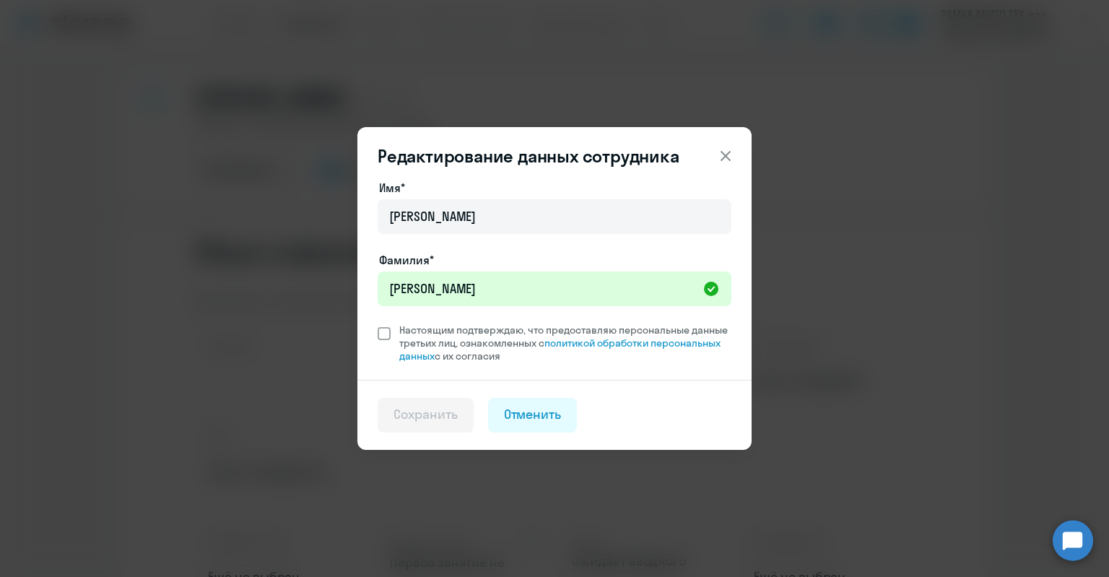
click at [440, 332] on span "Настоящим подтверждаю, что предоставляю персональные данные третьих лиц, ознако…" at bounding box center [565, 342] width 332 height 39
click at [377, 323] on input "Настоящим подтверждаю, что предоставляю персональные данные третьих лиц, ознако…" at bounding box center [377, 323] width 1 height 1
checkbox input "true"
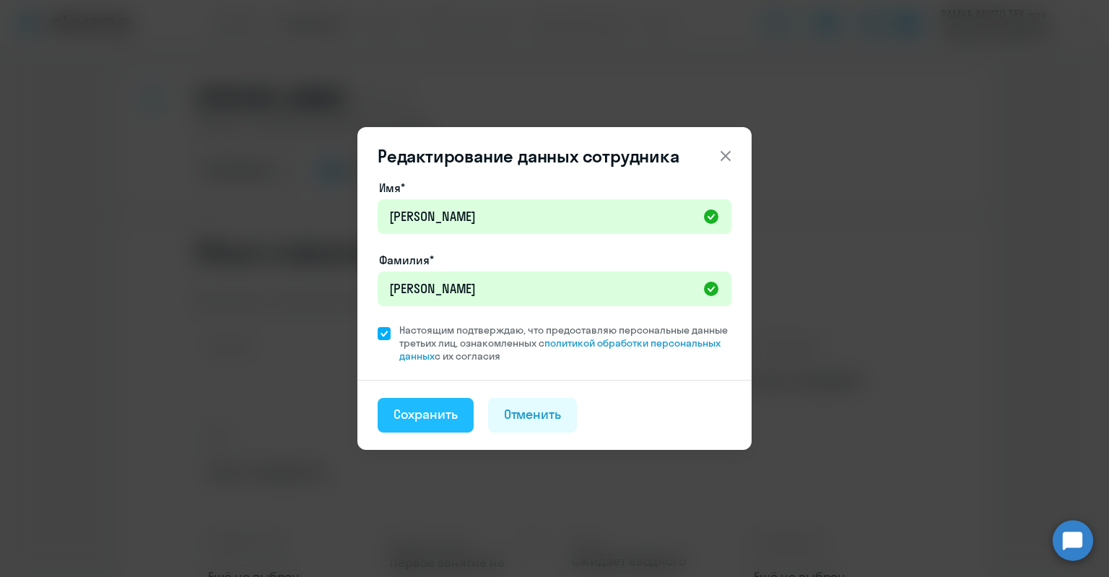
click at [440, 398] on button "Сохранить" at bounding box center [425, 415] width 96 height 35
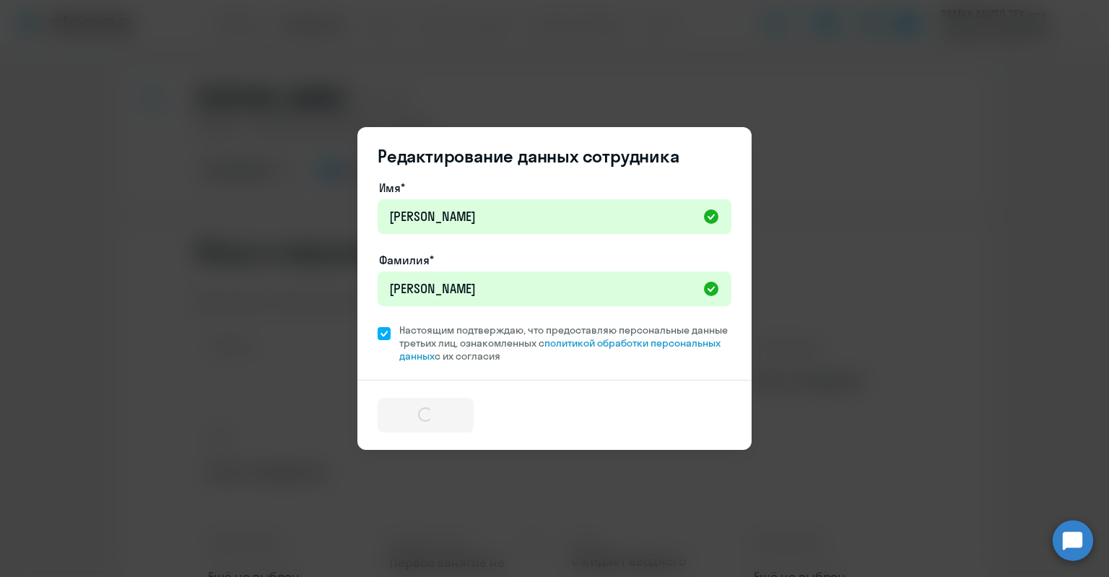
select select "english"
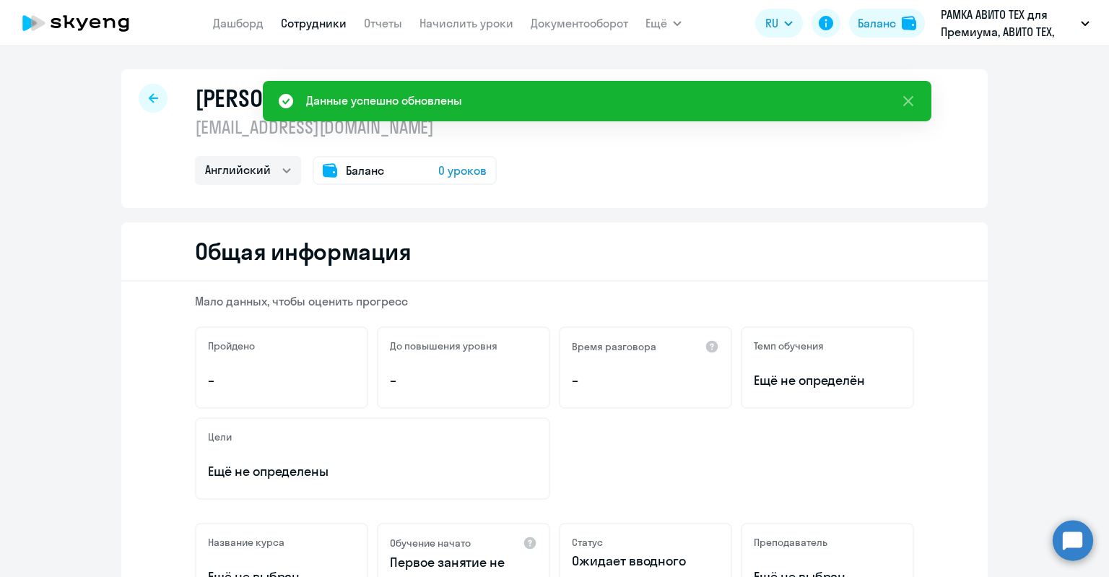
click at [408, 170] on div "Баланс 0 уроков" at bounding box center [404, 170] width 184 height 29
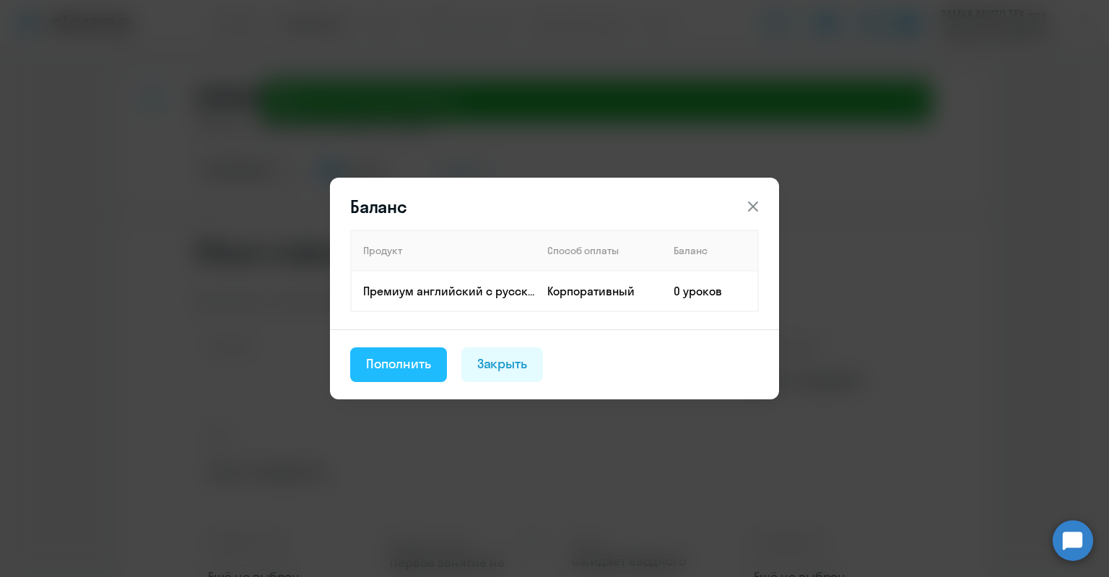
click at [408, 361] on div "Пополнить" at bounding box center [398, 363] width 65 height 19
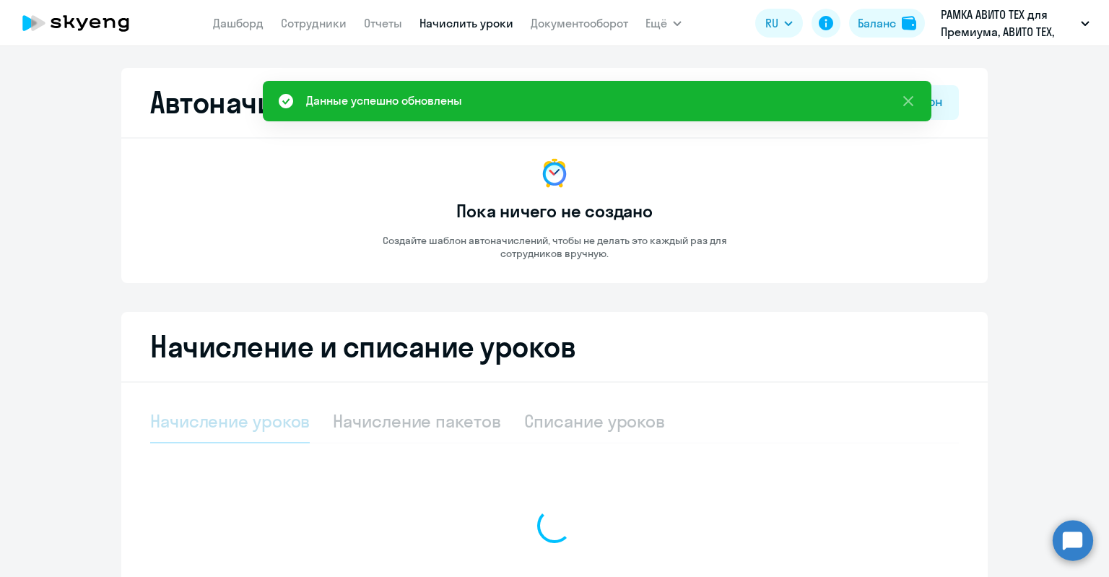
select select "10"
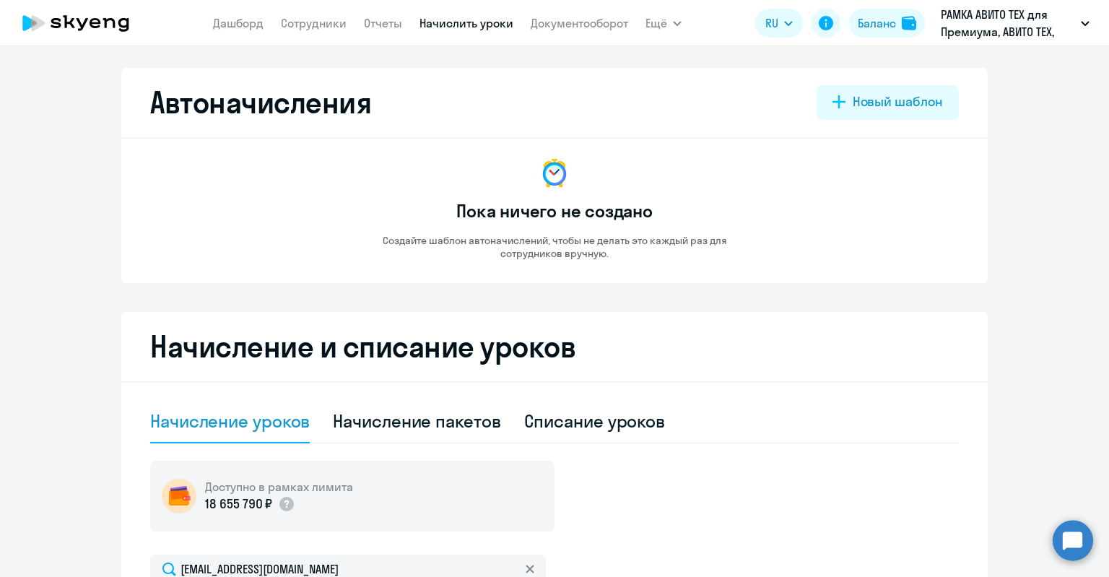
scroll to position [362, 0]
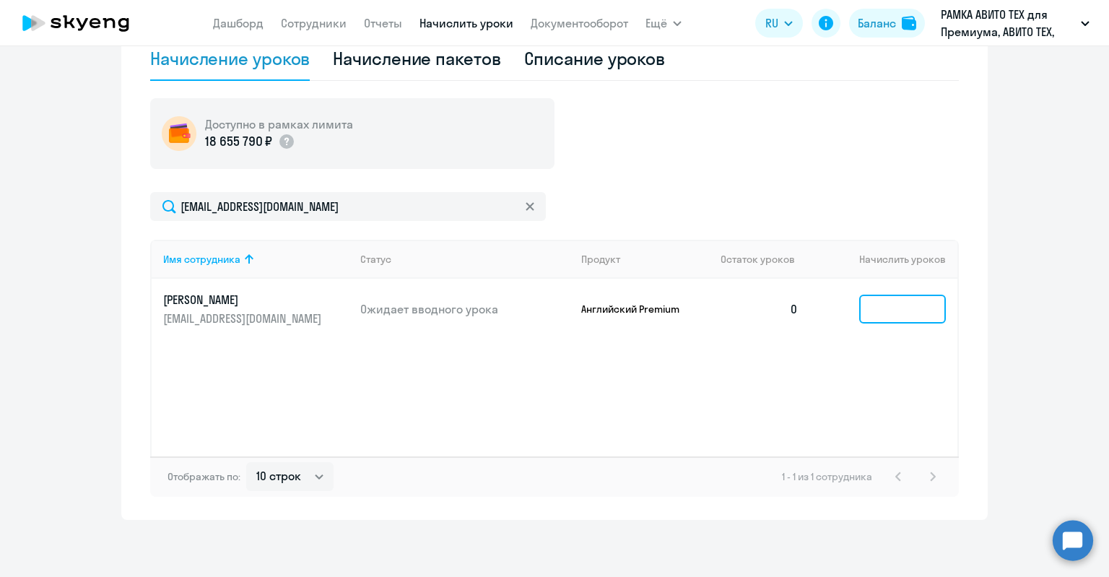
click at [893, 302] on input at bounding box center [902, 308] width 87 height 29
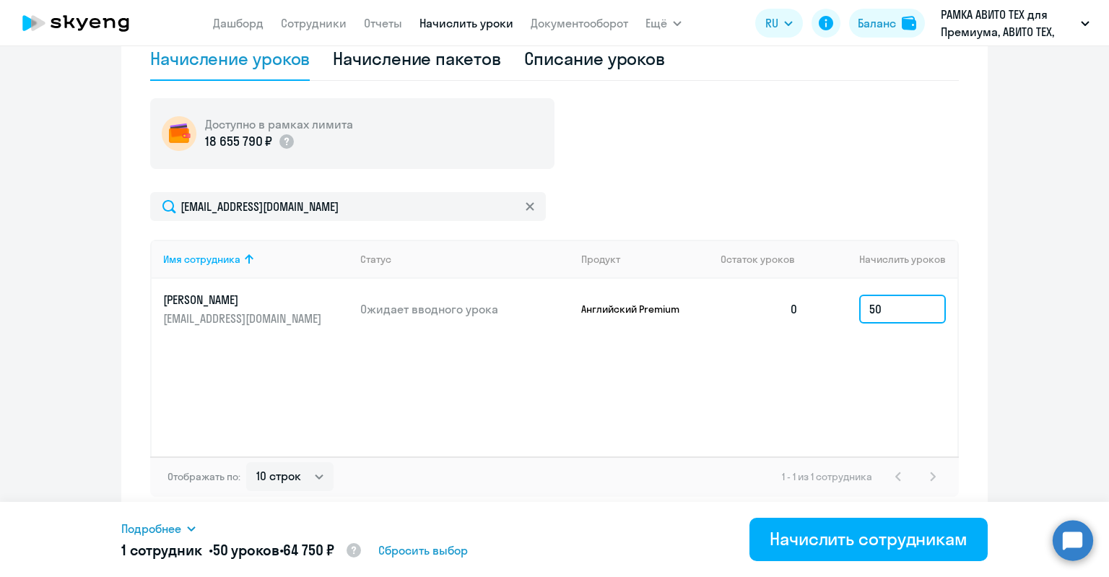
type input "5"
type input "42"
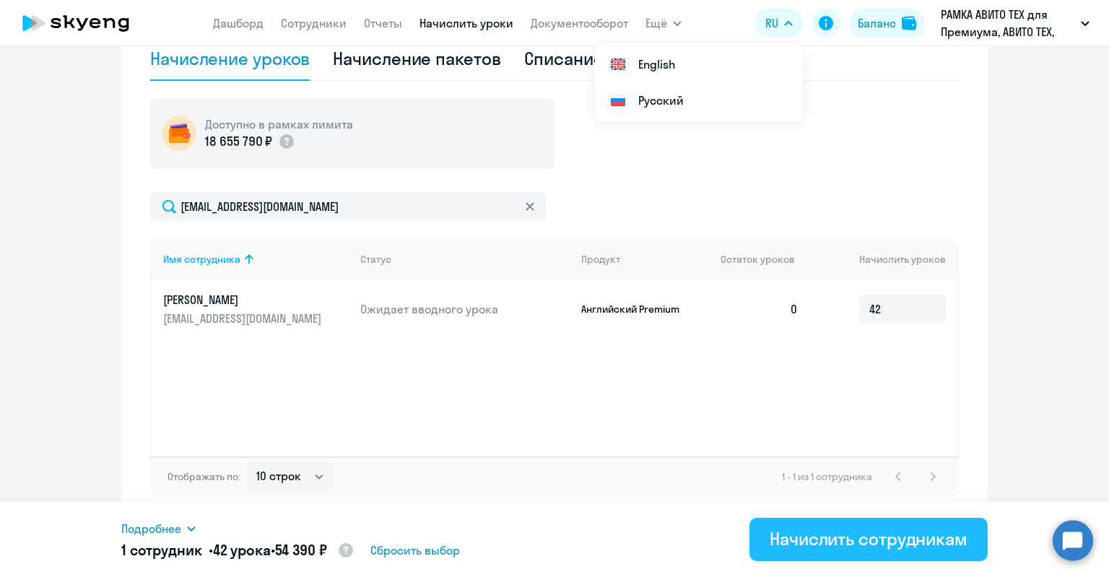
click at [853, 546] on div "Начислить сотрудникам" at bounding box center [868, 538] width 198 height 23
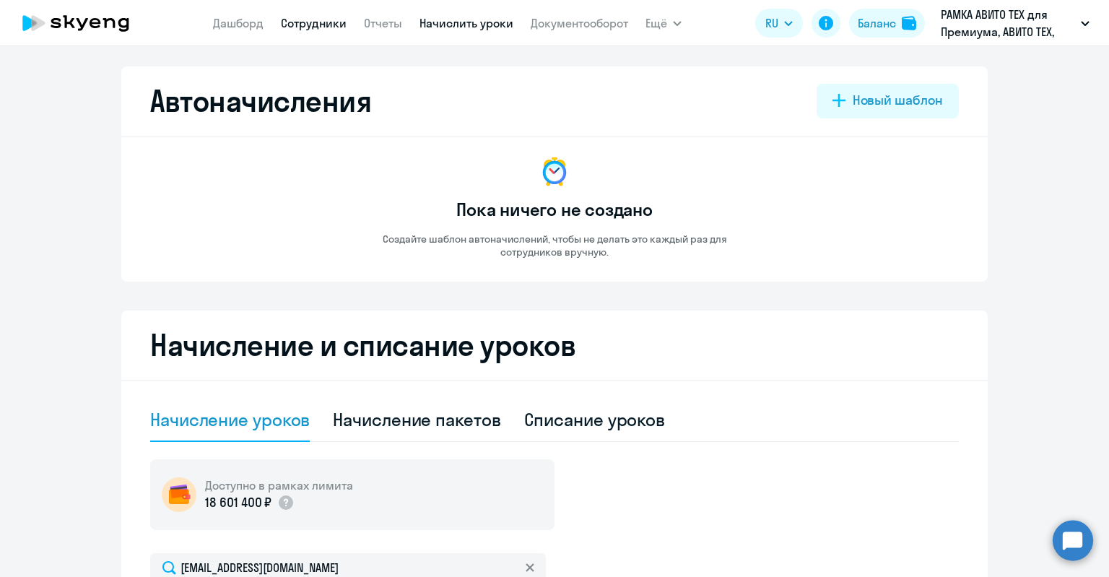
scroll to position [0, 0]
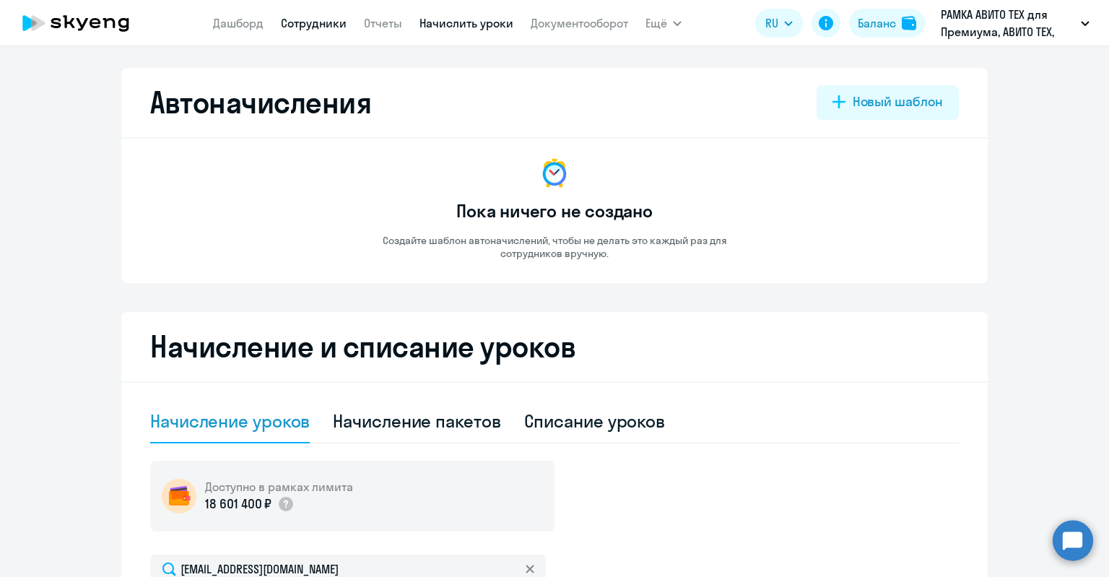
click at [341, 25] on link "Сотрудники" at bounding box center [314, 23] width 66 height 14
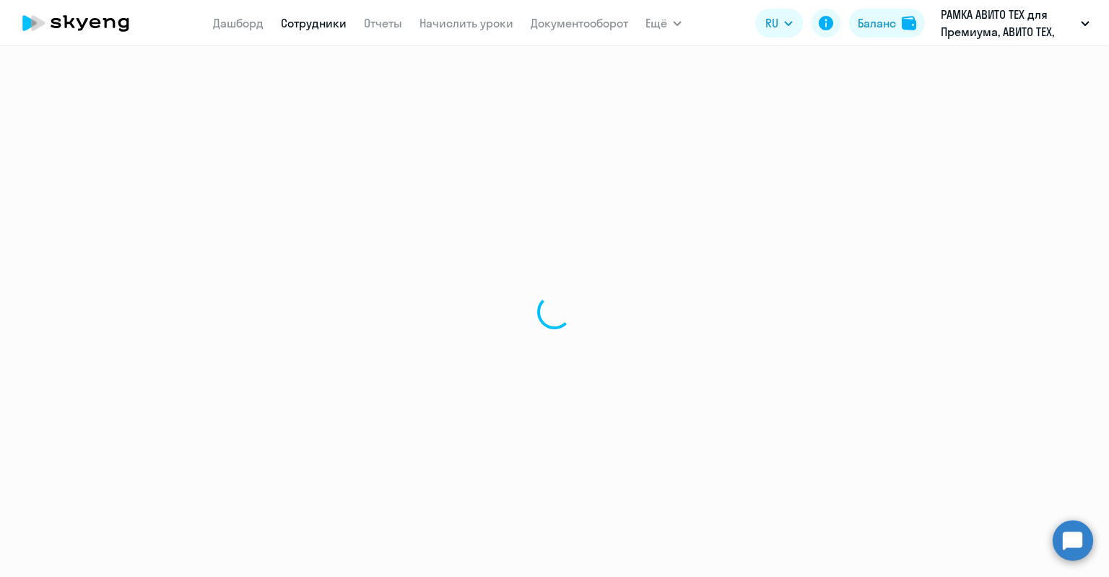
select select "30"
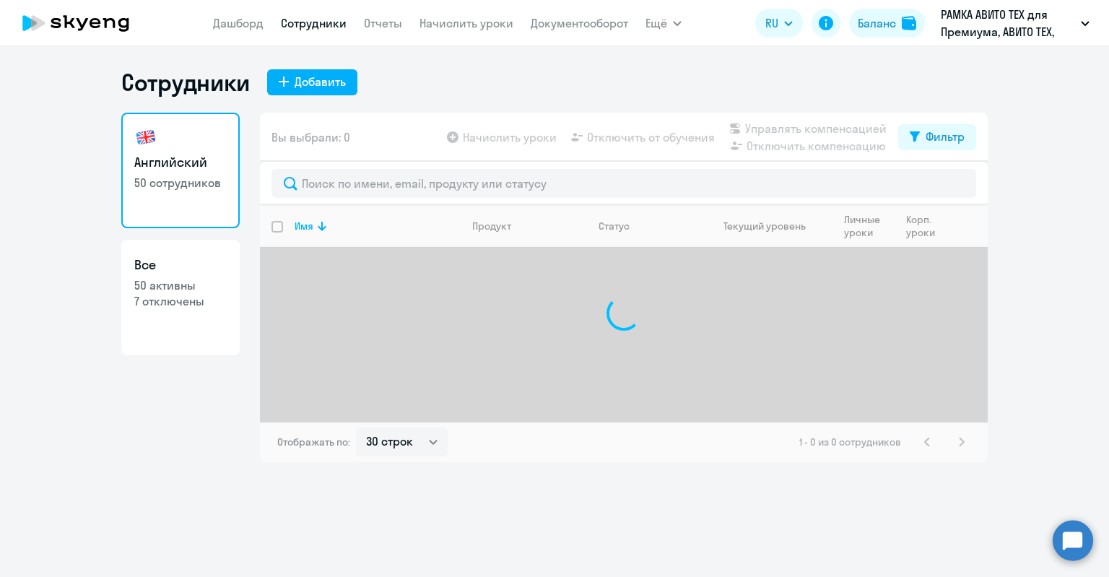
click at [311, 102] on div "Сотрудники Добавить Английский 50 сотрудников Все 50 активны 7 отключены Вы выб…" at bounding box center [554, 265] width 866 height 394
click at [318, 89] on div "Добавить" at bounding box center [319, 81] width 51 height 17
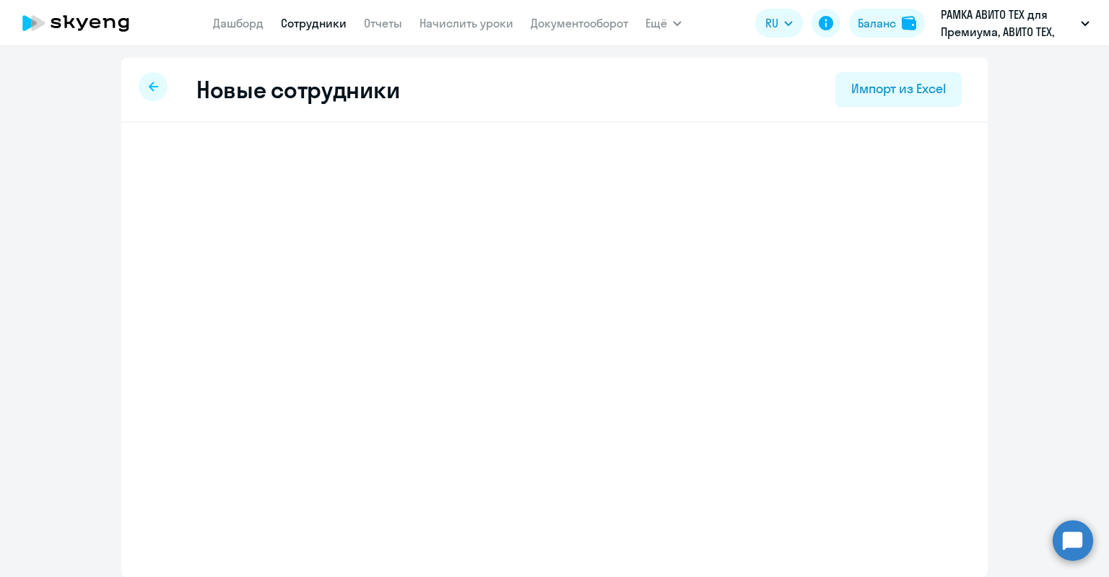
select select "english_adult_not_native_speaker_premium"
select select "3"
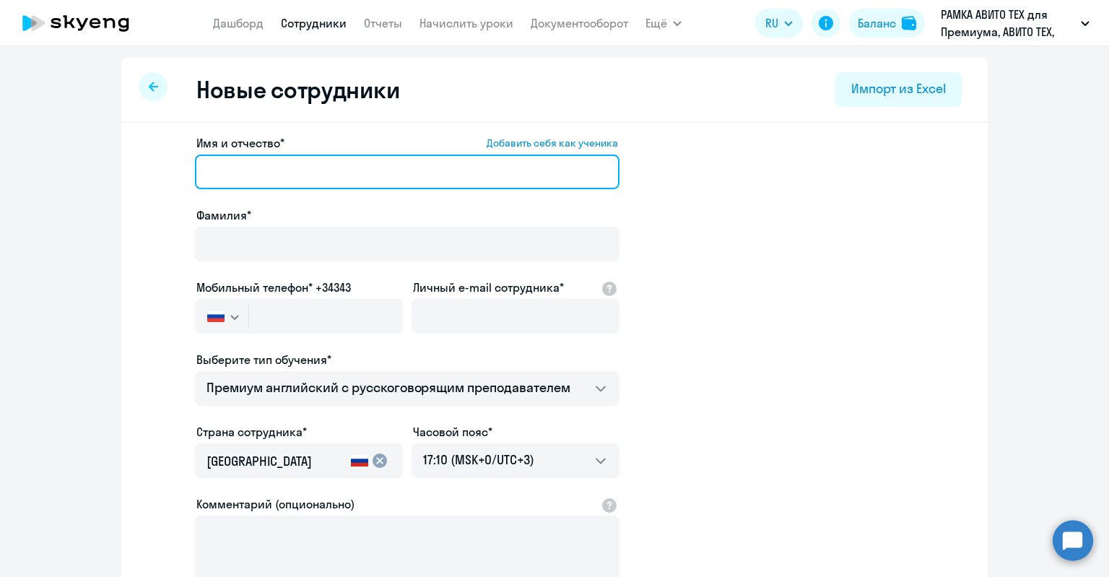
click at [315, 181] on input "Имя и отчество* Добавить себя как ученика" at bounding box center [407, 171] width 424 height 35
paste input "[PERSON_NAME]"
drag, startPoint x: 270, startPoint y: 176, endPoint x: 206, endPoint y: 172, distance: 64.3
click at [206, 172] on input "[PERSON_NAME]" at bounding box center [407, 171] width 424 height 35
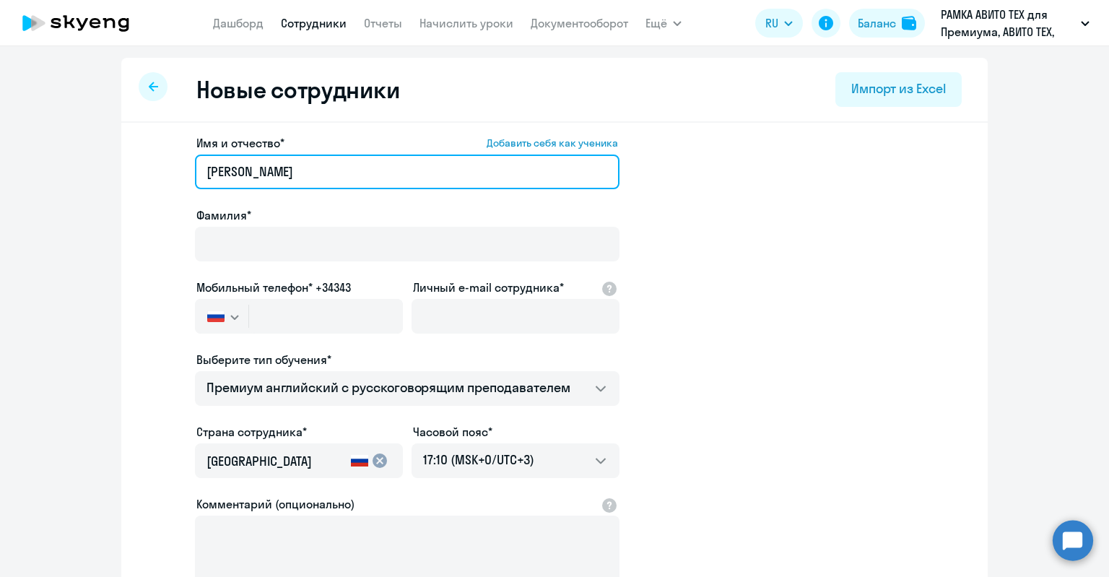
drag, startPoint x: 201, startPoint y: 172, endPoint x: 268, endPoint y: 175, distance: 67.2
click at [268, 175] on input "[PERSON_NAME]" at bounding box center [407, 171] width 424 height 35
type input "[PERSON_NAME]"
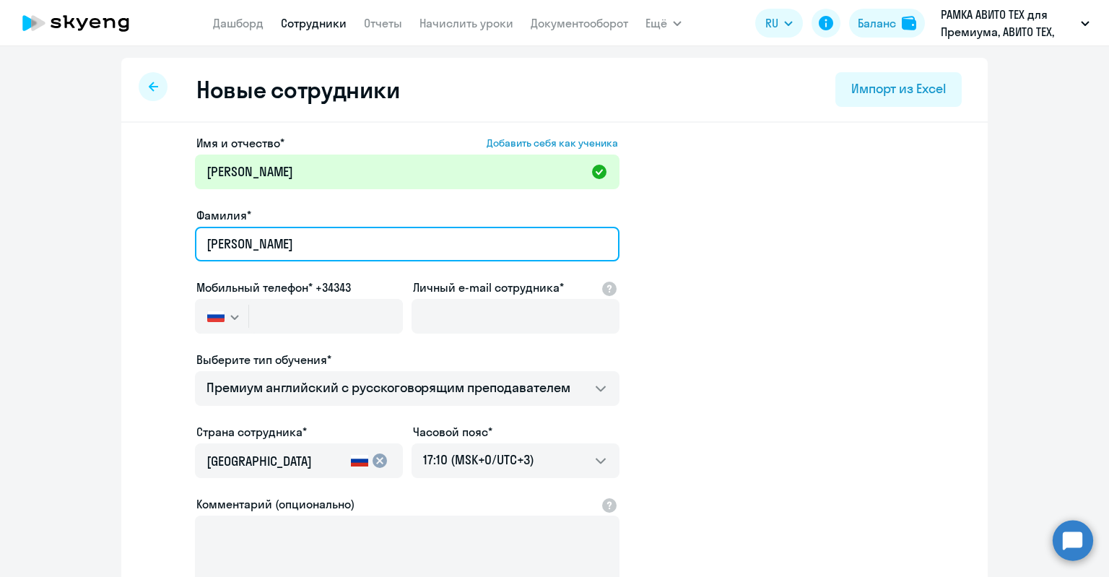
type input "[PERSON_NAME]"
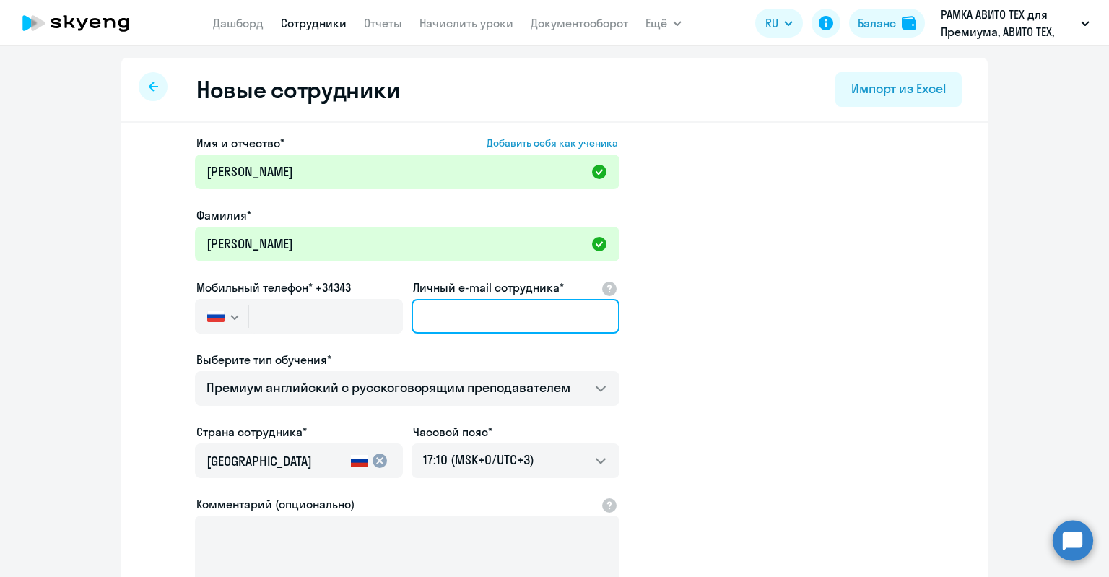
click at [454, 316] on input "Личный e-mail сотрудника*" at bounding box center [515, 316] width 208 height 35
paste input "[EMAIL_ADDRESS][DOMAIN_NAME]"
type input "[EMAIL_ADDRESS][DOMAIN_NAME]"
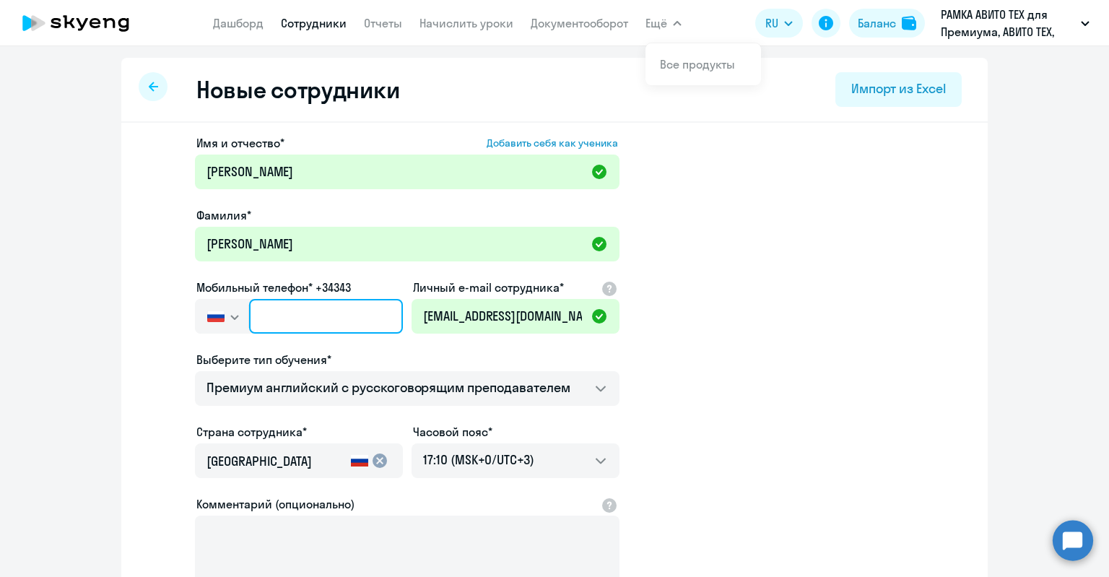
click at [346, 301] on input "text" at bounding box center [326, 316] width 154 height 35
paste input "[PHONE_NUMBER]"
type input "[PHONE_NUMBER]"
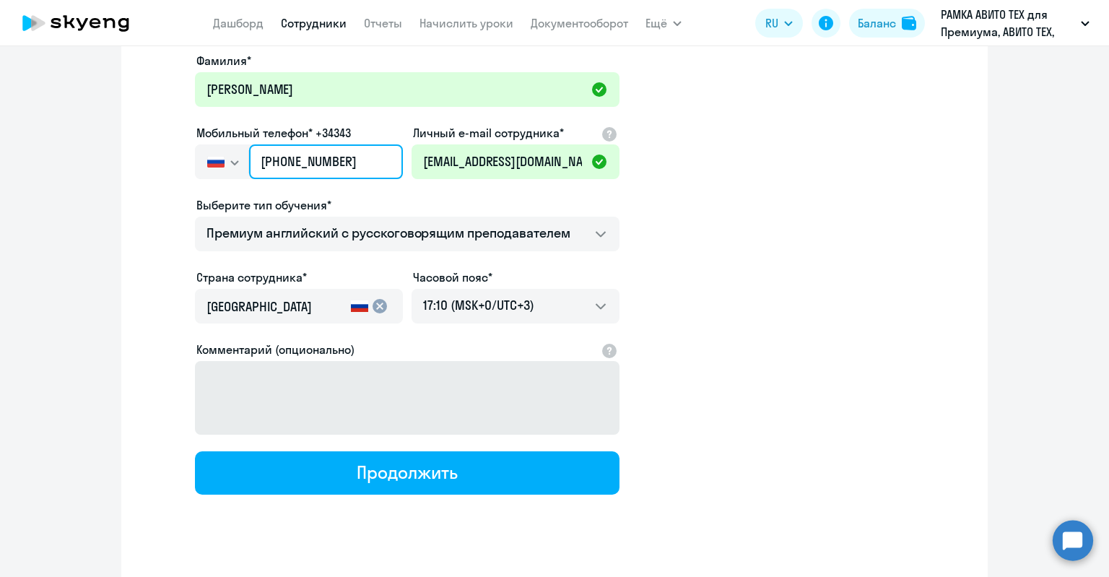
scroll to position [179, 0]
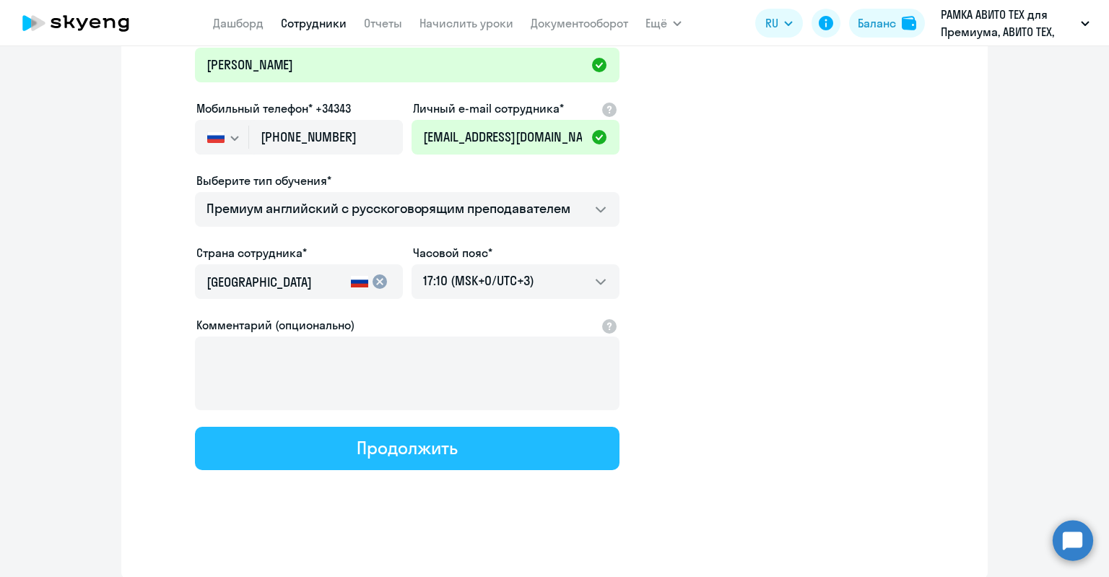
click at [401, 428] on button "Продолжить" at bounding box center [407, 448] width 424 height 43
select select "english_adult_not_native_speaker_premium"
select select "3"
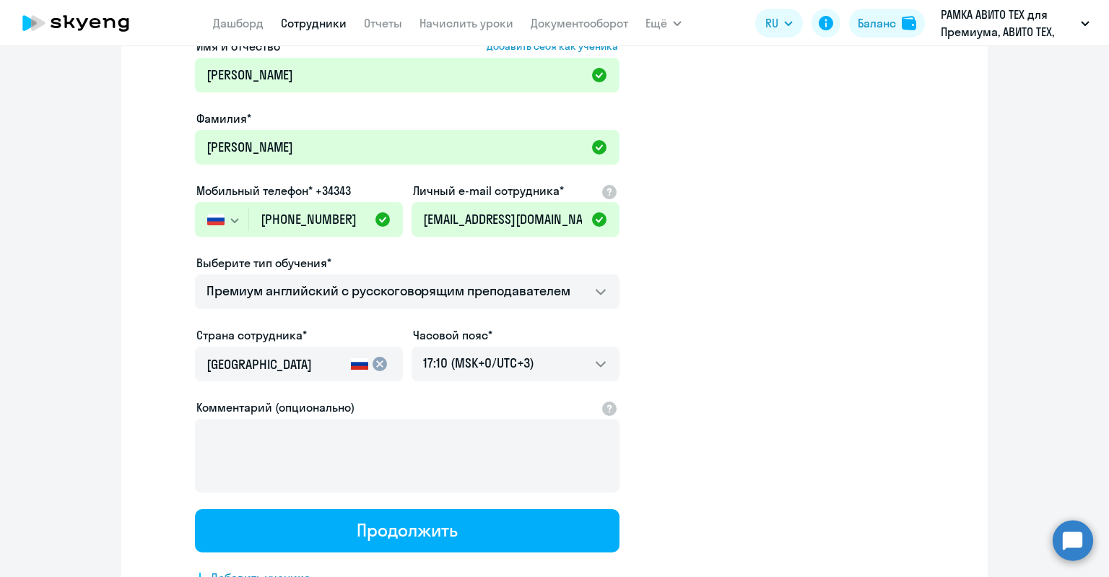
scroll to position [0, 0]
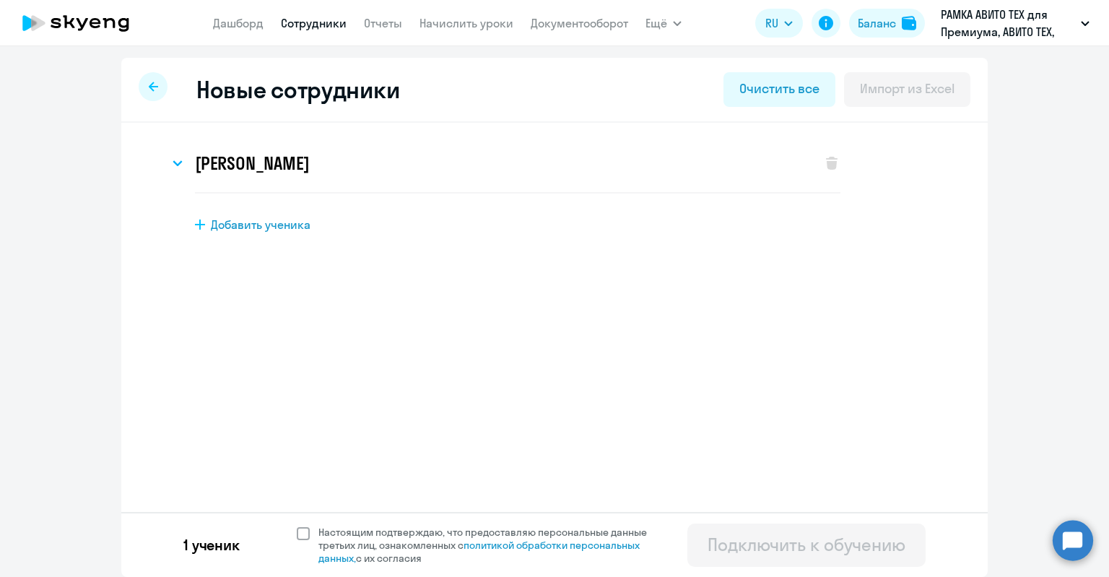
click at [388, 548] on span "Настоящим подтверждаю, что предоставляю персональные данные третьих лиц, ознако…" at bounding box center [491, 544] width 346 height 39
click at [297, 525] on input "Настоящим подтверждаю, что предоставляю персональные данные третьих лиц, ознако…" at bounding box center [296, 525] width 1 height 1
checkbox input "true"
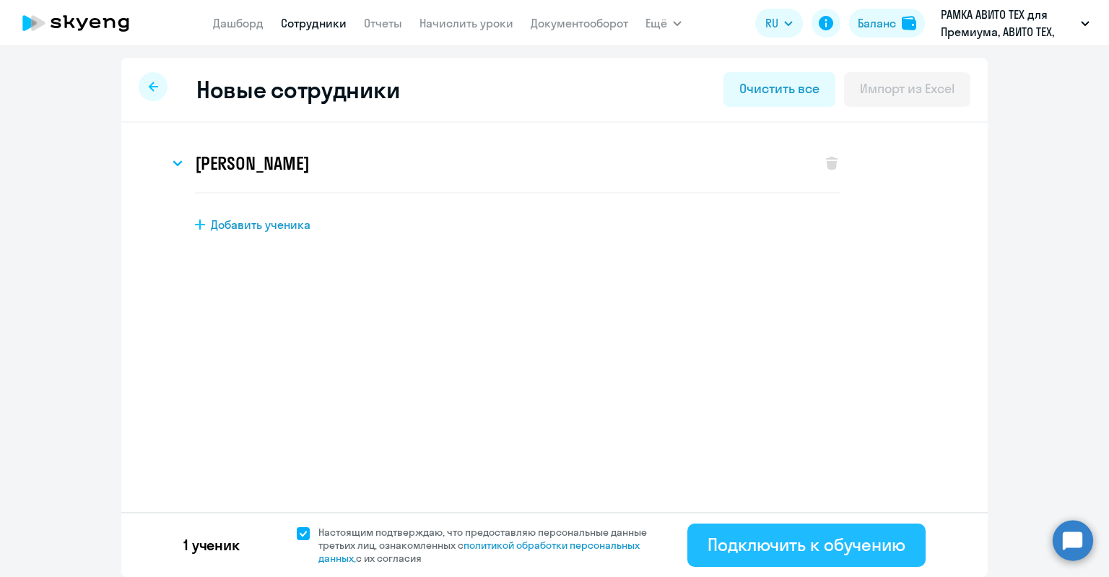
click at [813, 531] on button "Подключить к обучению" at bounding box center [806, 544] width 238 height 43
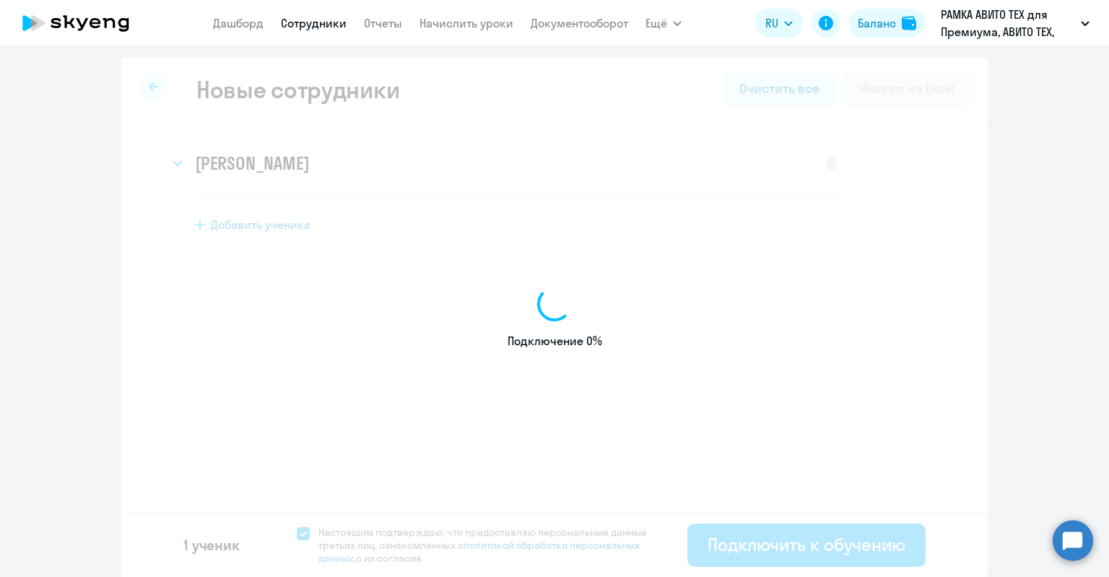
select select "english_adult_not_native_speaker_premium"
select select "3"
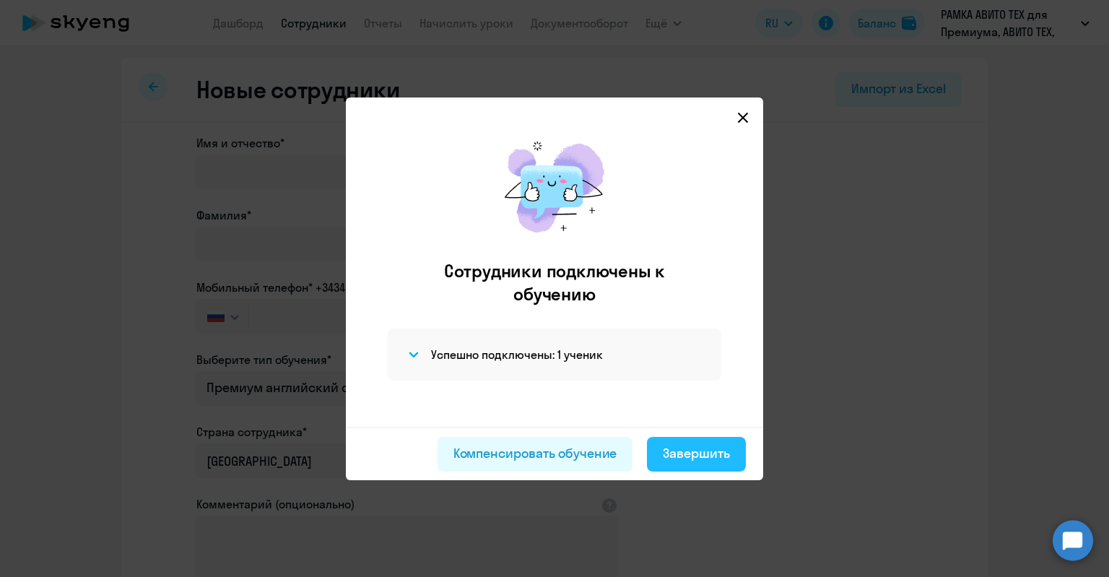
click at [652, 457] on button "Завершить" at bounding box center [696, 454] width 99 height 35
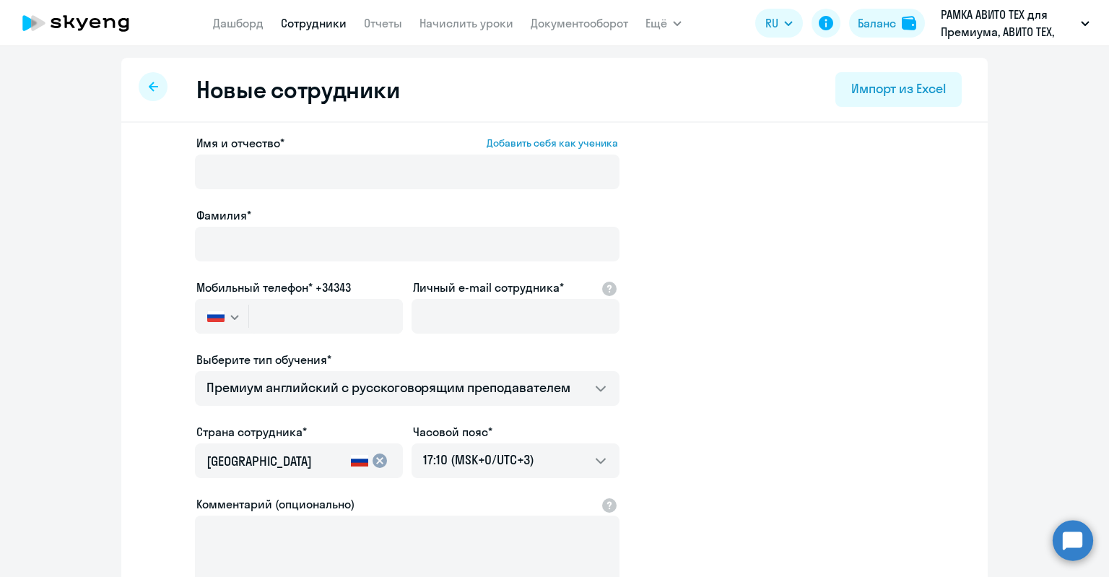
select select "30"
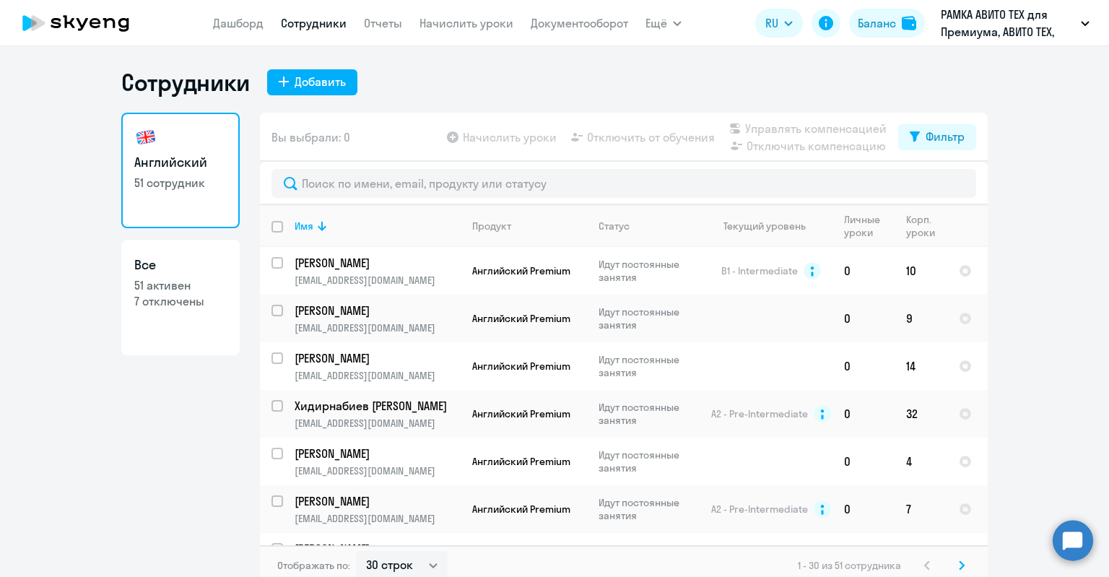
click at [196, 308] on p "7 отключены" at bounding box center [180, 301] width 92 height 16
select select "30"
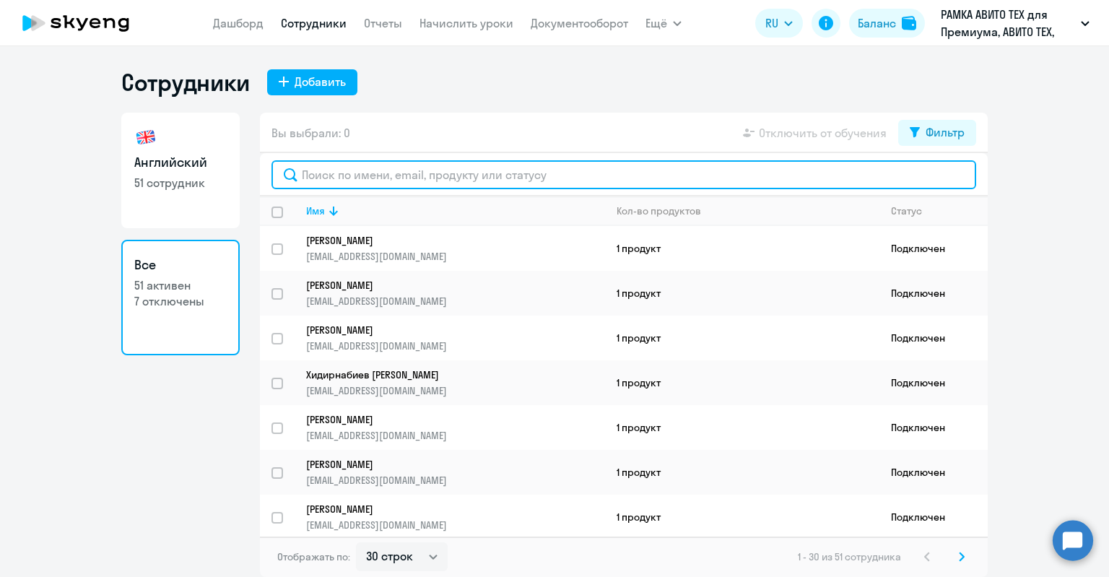
click at [341, 179] on input "text" at bounding box center [623, 174] width 704 height 29
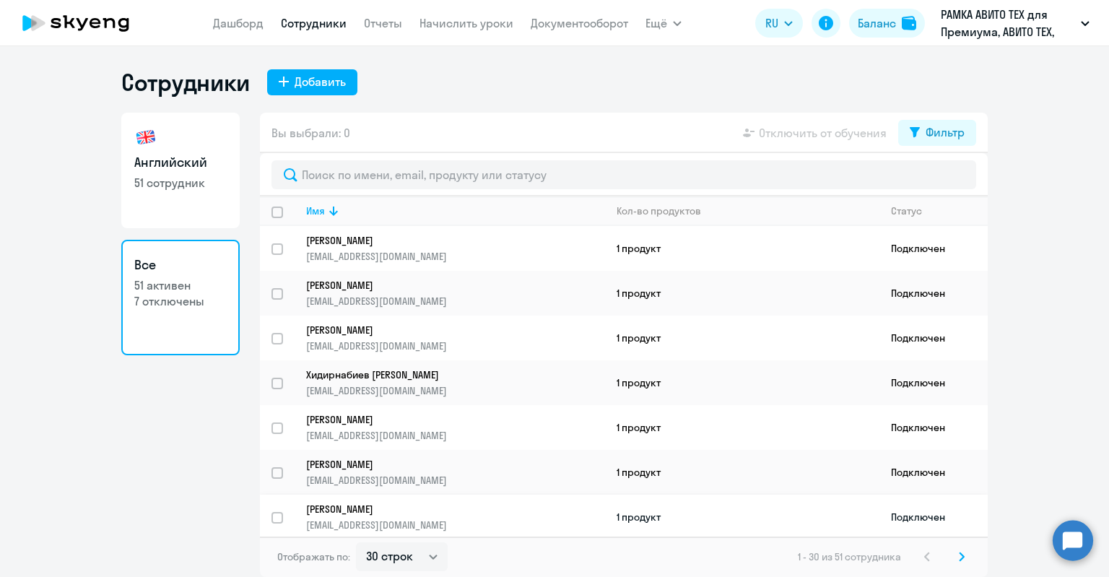
click at [417, 506] on p "[PERSON_NAME]" at bounding box center [445, 508] width 279 height 13
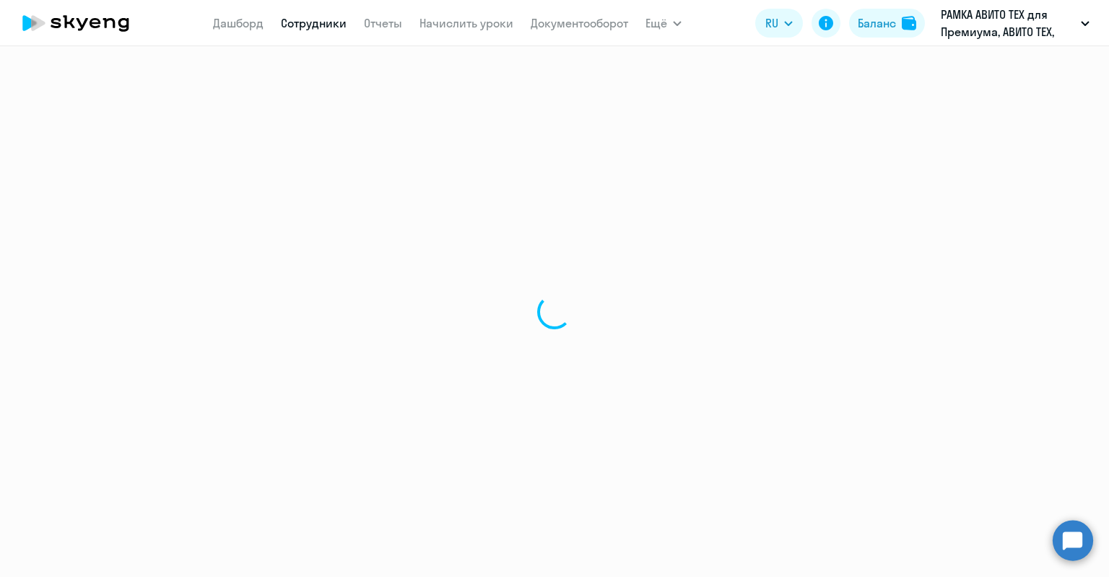
select select "english"
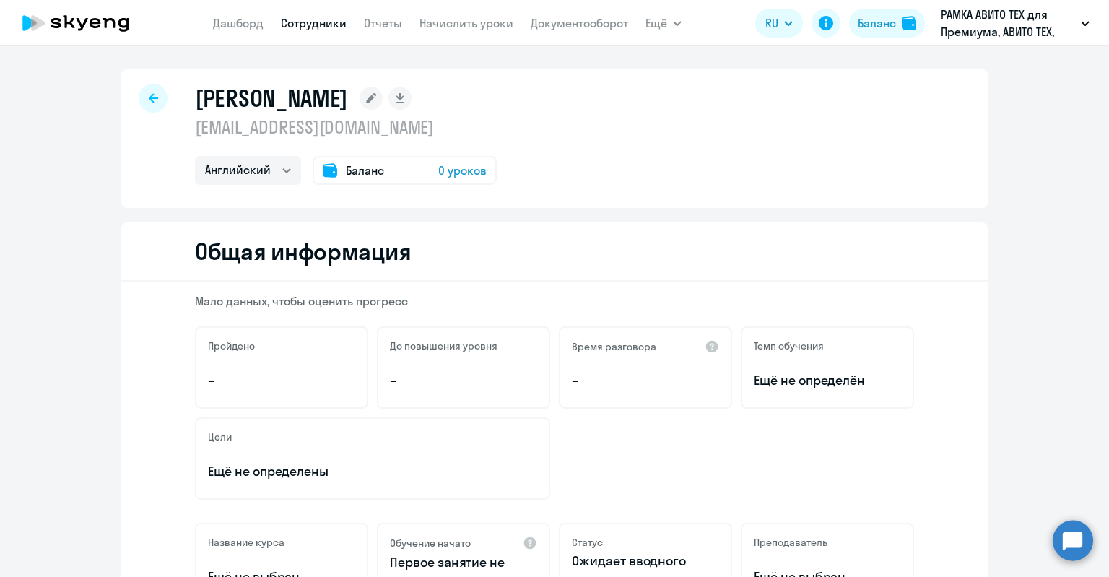
click at [330, 180] on div "Баланс 0 уроков" at bounding box center [404, 170] width 184 height 29
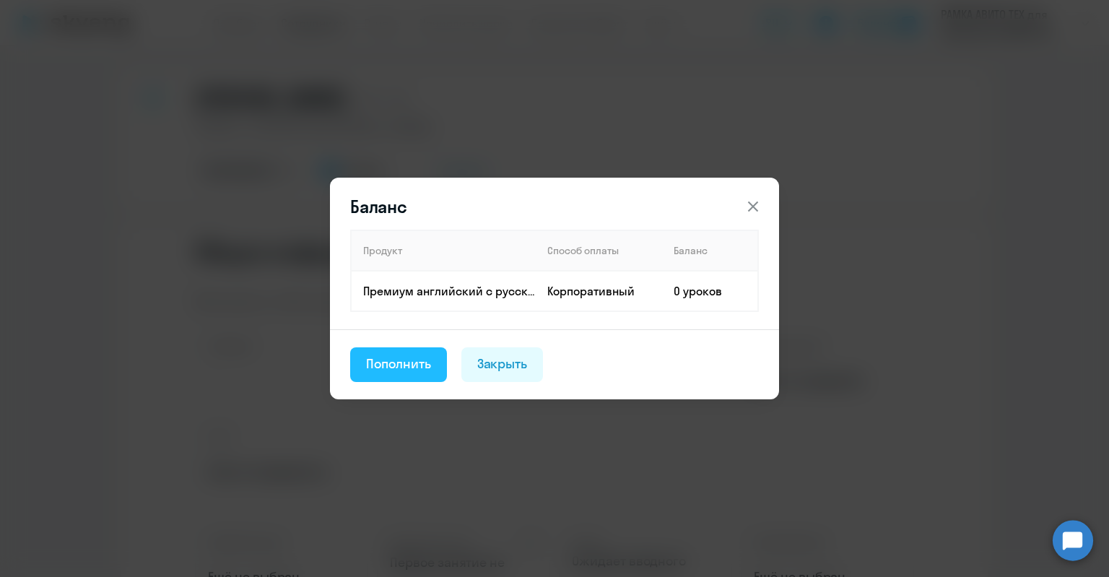
click at [403, 362] on div "Пополнить" at bounding box center [398, 363] width 65 height 19
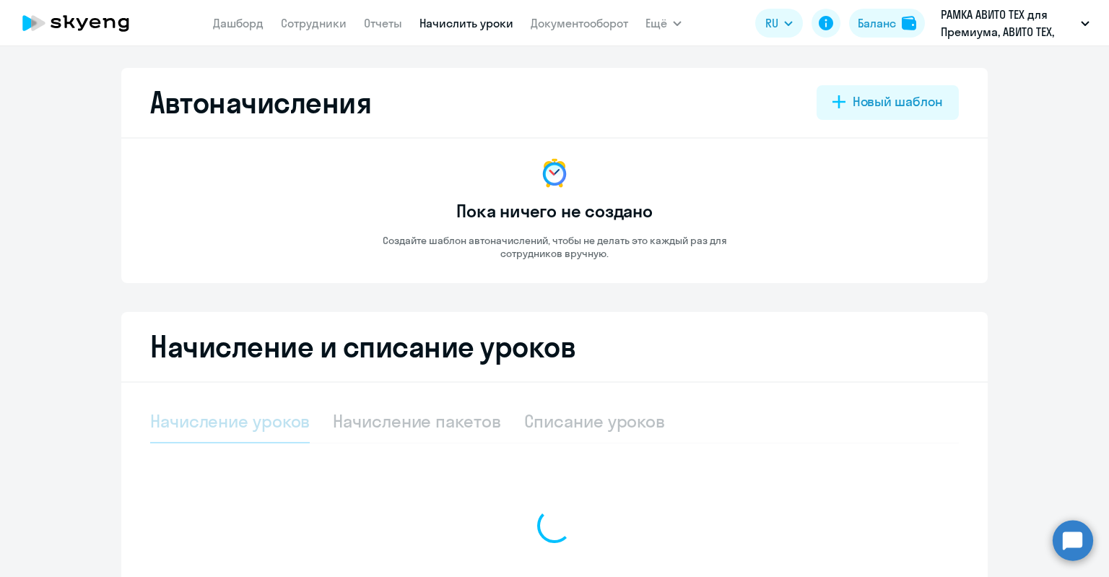
select select "10"
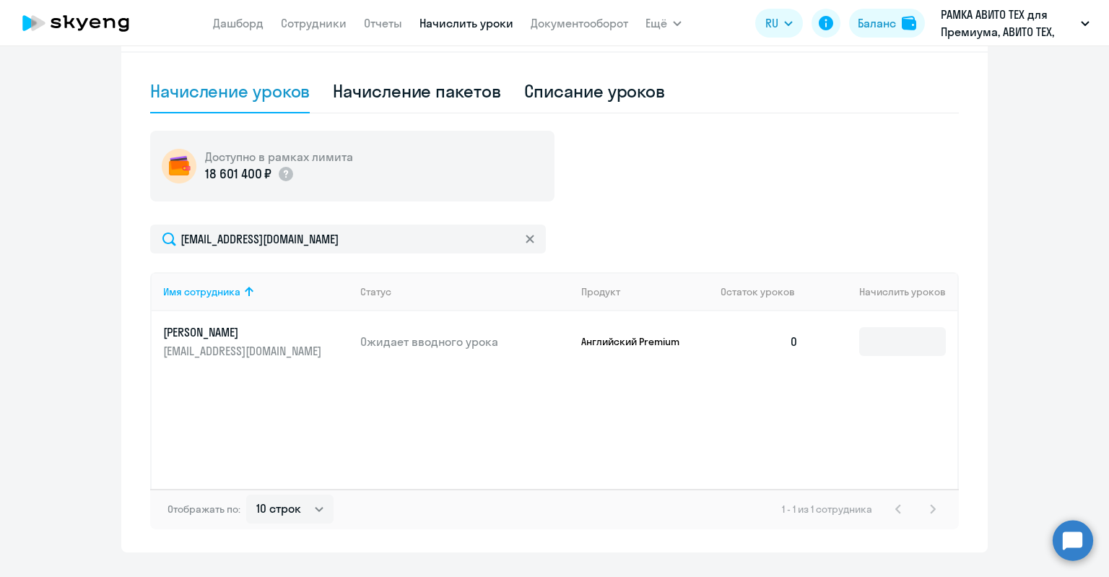
scroll to position [362, 0]
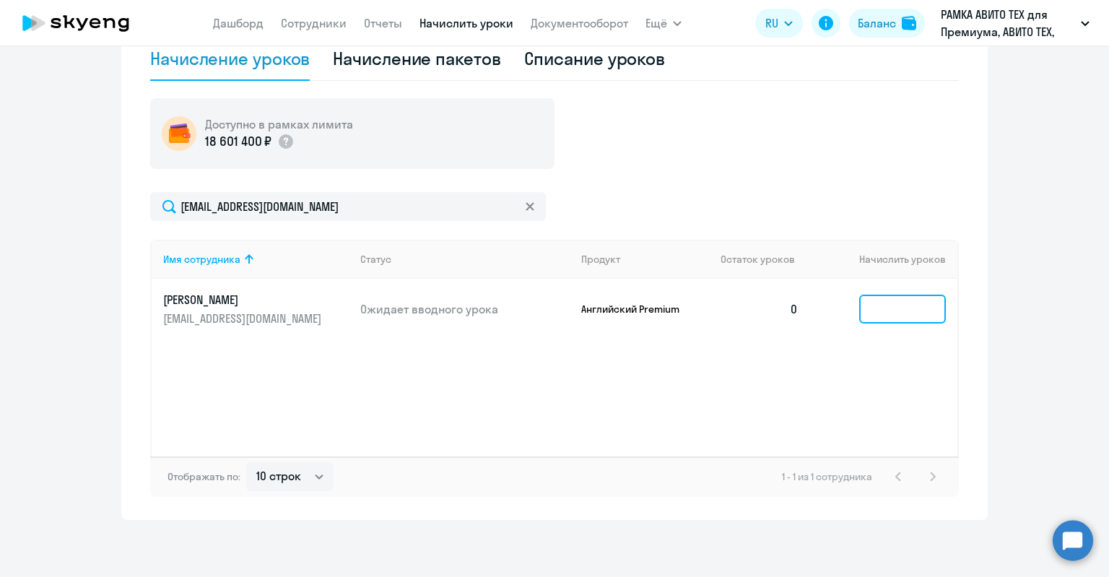
click at [866, 306] on input at bounding box center [902, 308] width 87 height 29
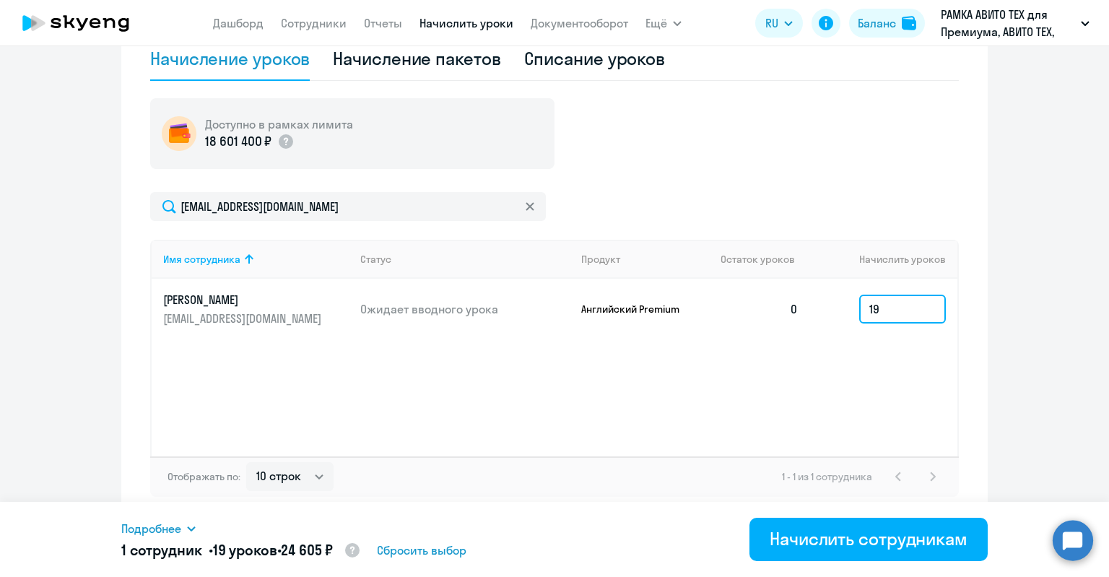
type input "1"
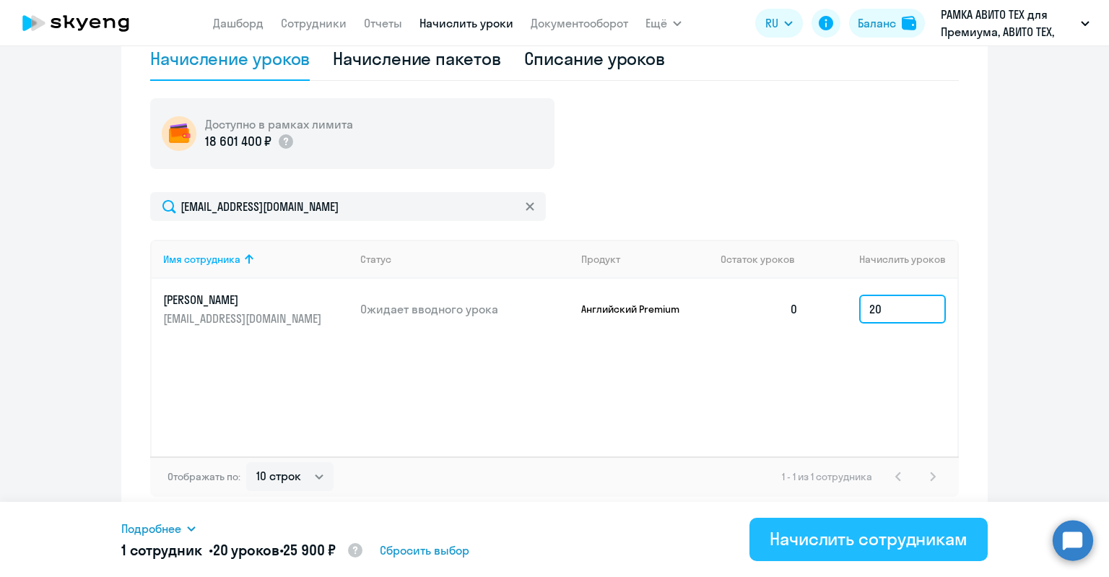
type input "20"
click at [889, 546] on div "Начислить сотрудникам" at bounding box center [868, 538] width 198 height 23
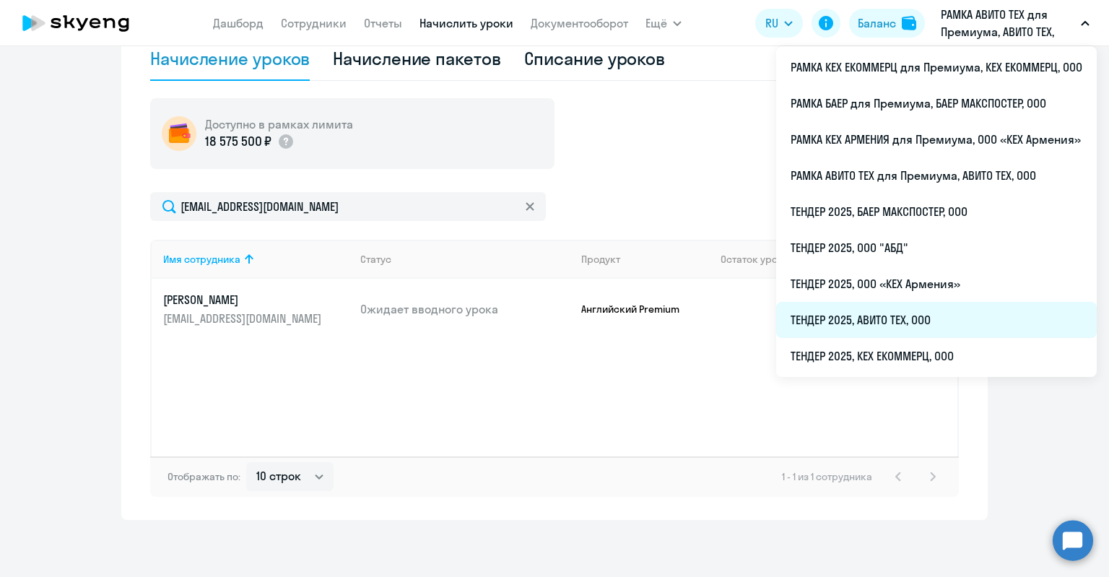
click at [924, 318] on li "ТЕНДЕР 2025, АВИТО ТЕХ, ООО" at bounding box center [936, 320] width 320 height 36
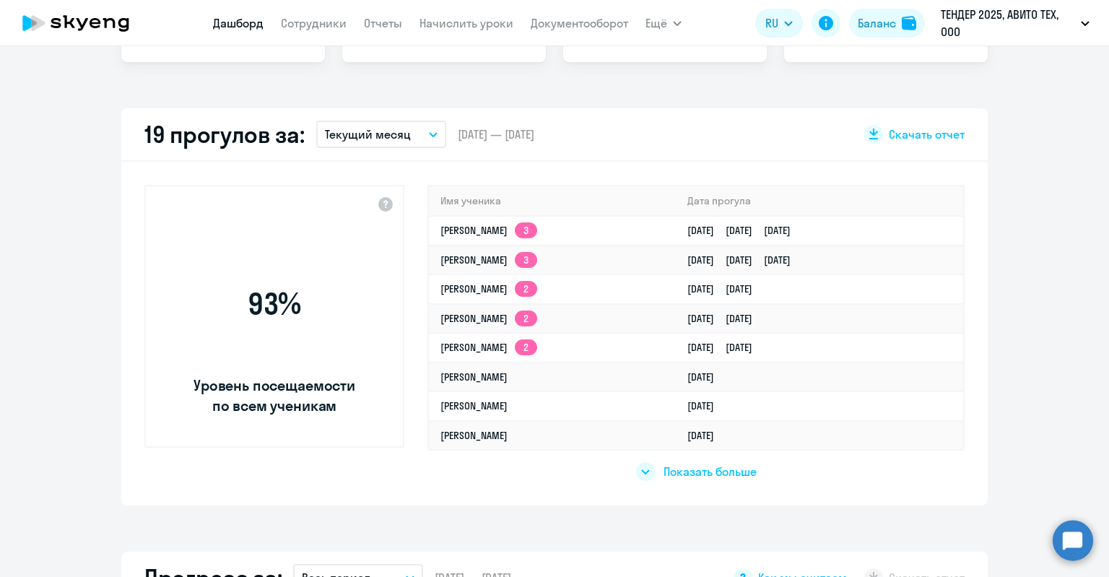
select select "30"
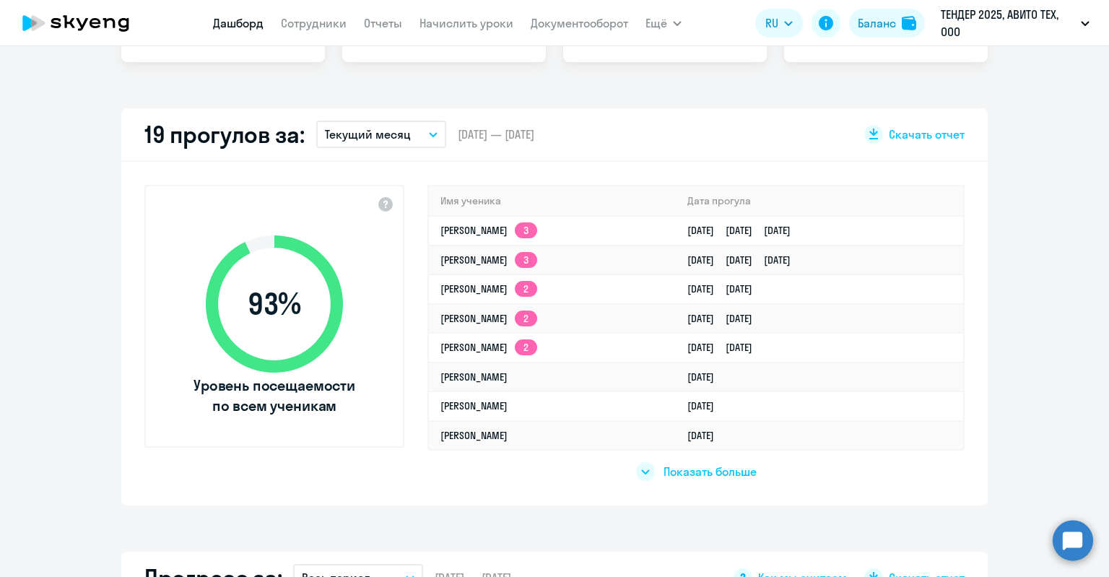
scroll to position [463, 0]
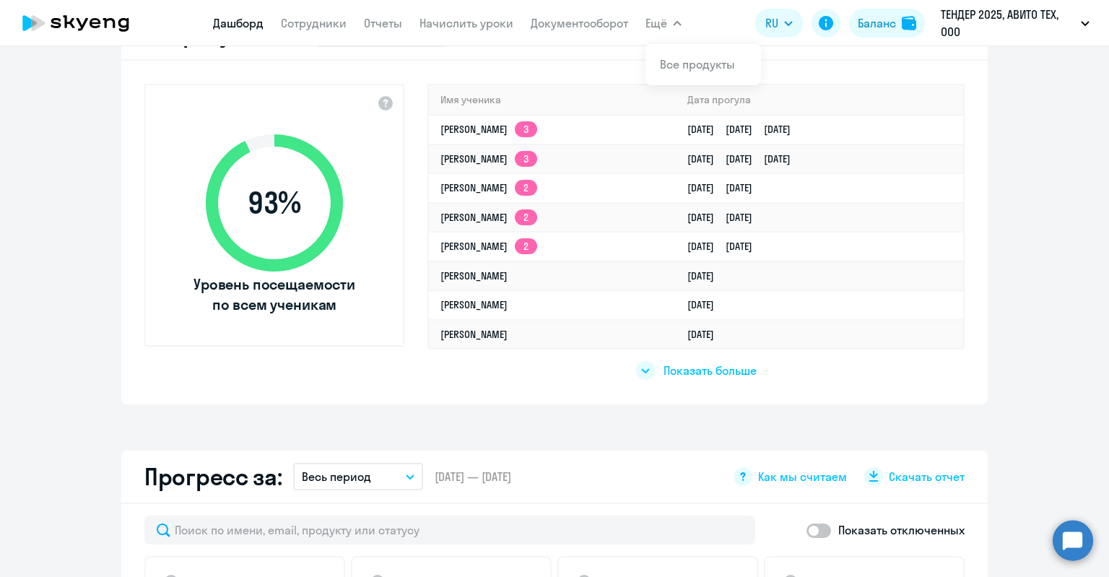
click at [312, 37] on nav "[PERSON_NAME] Отчеты Начислить уроки Документооборот" at bounding box center [420, 23] width 415 height 29
click at [312, 21] on link "Сотрудники" at bounding box center [314, 23] width 66 height 14
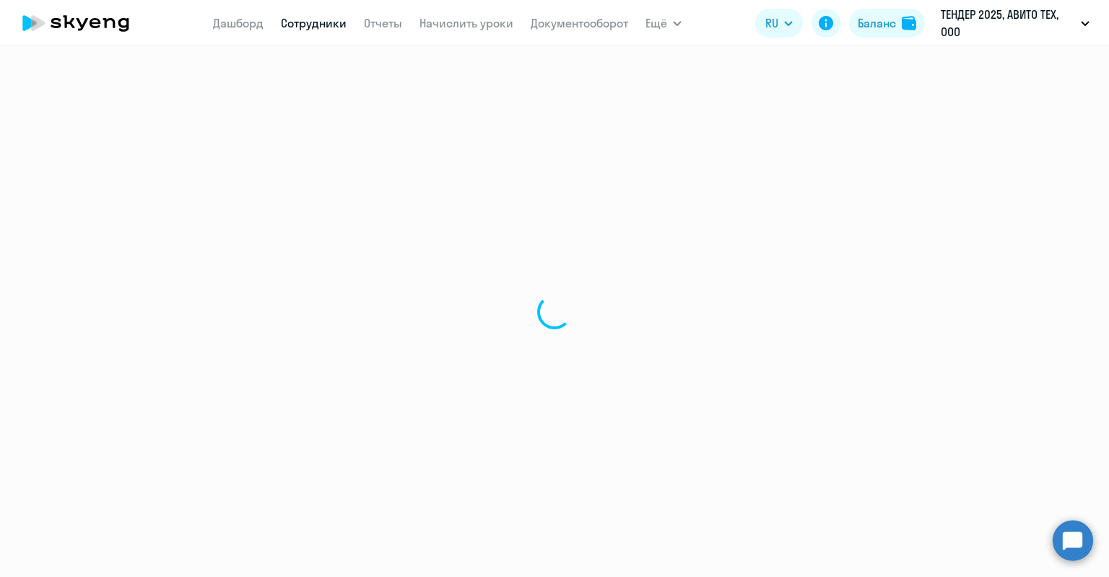
select select "30"
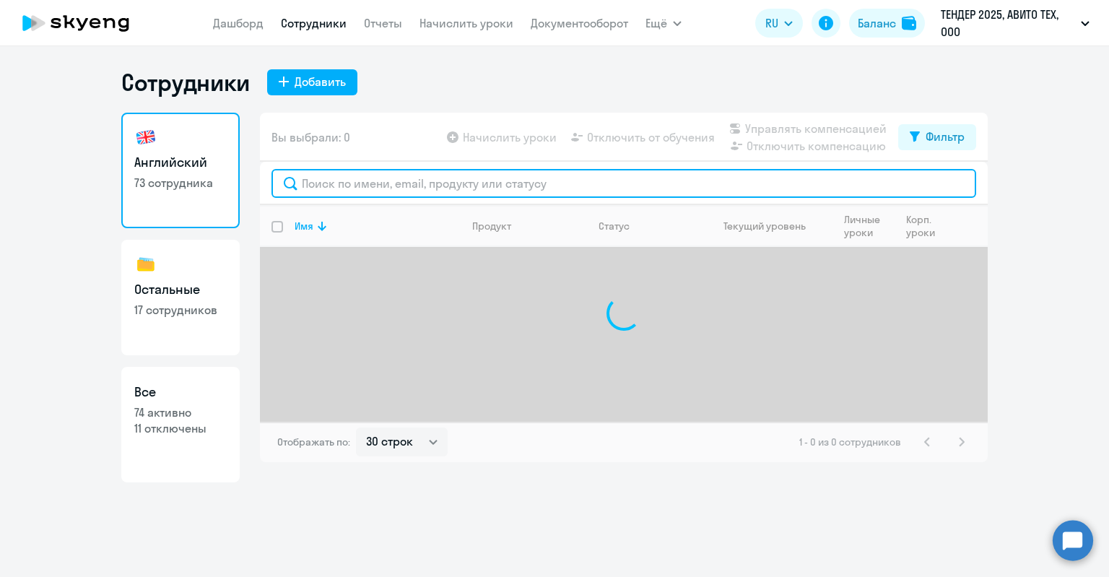
click at [334, 185] on input "text" at bounding box center [623, 183] width 704 height 29
paste input "[PERSON_NAME]"
drag, startPoint x: 323, startPoint y: 184, endPoint x: 263, endPoint y: 164, distance: 63.2
click at [265, 165] on div "[PERSON_NAME]" at bounding box center [623, 183] width 727 height 43
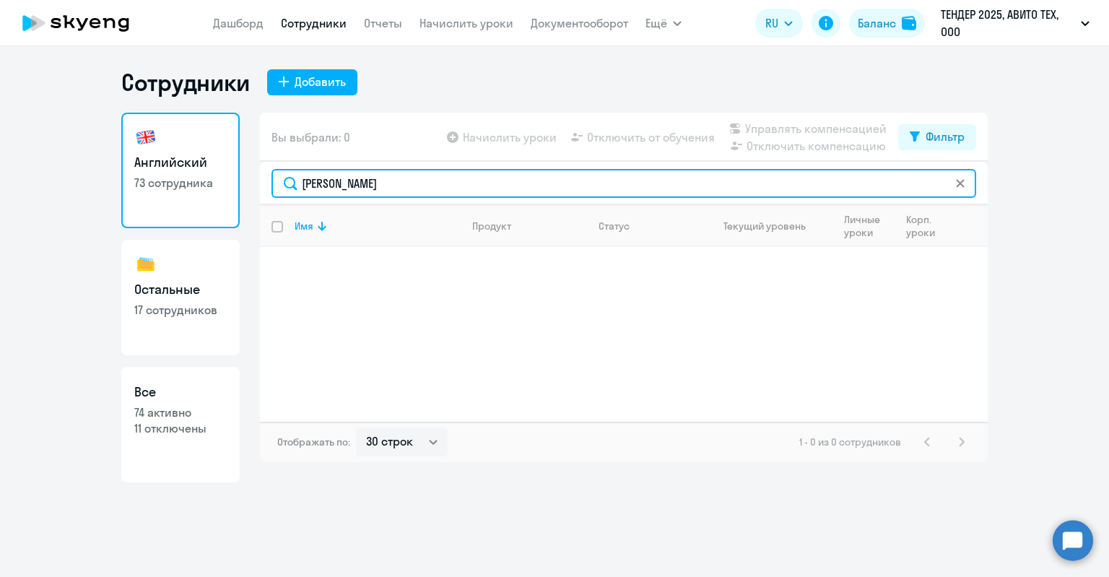
drag, startPoint x: 449, startPoint y: 177, endPoint x: 373, endPoint y: 178, distance: 75.8
click at [373, 178] on input "[PERSON_NAME]" at bounding box center [623, 183] width 704 height 29
type input "[PERSON_NAME]"
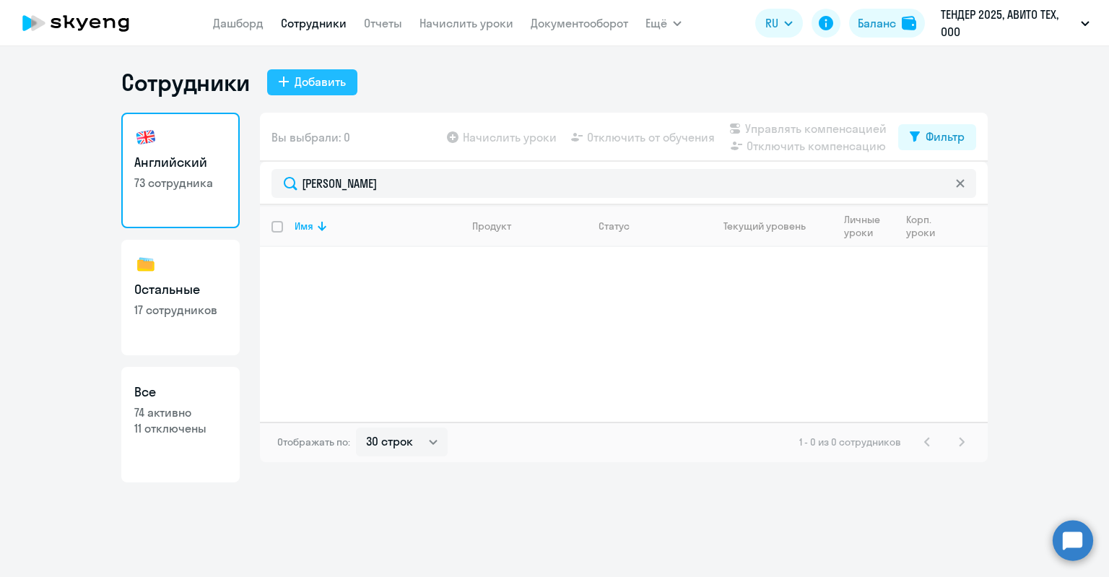
click at [324, 79] on div "Добавить" at bounding box center [319, 81] width 51 height 17
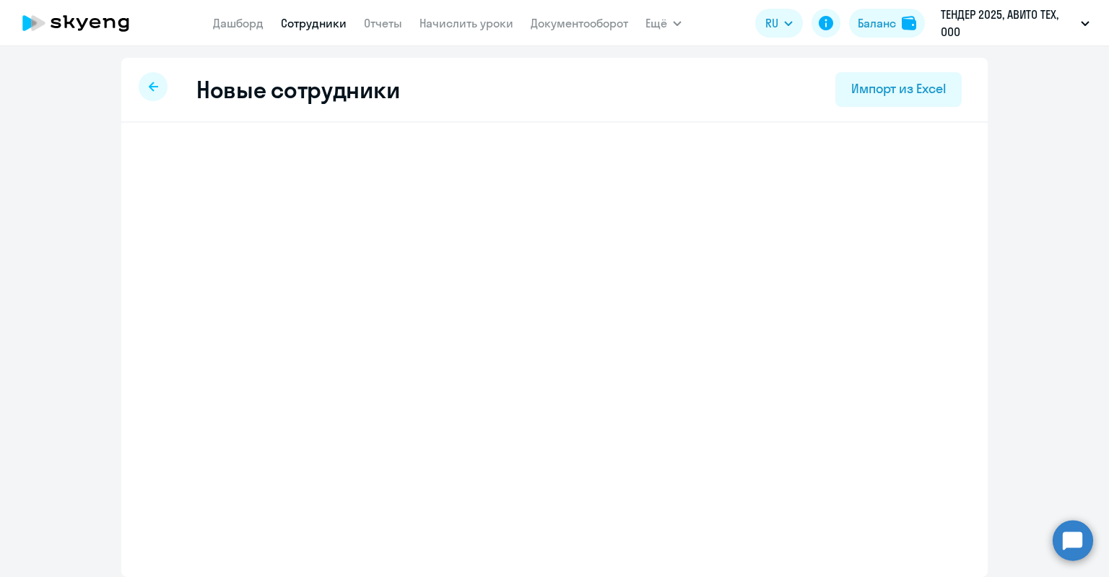
select select "english_adult_not_native_speaker"
select select "3"
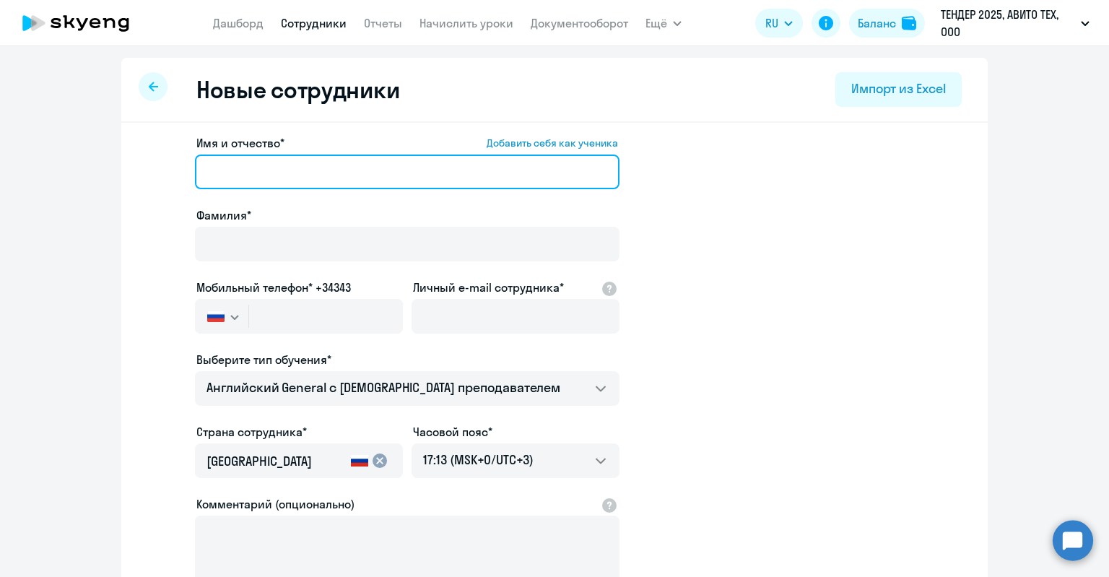
click at [348, 168] on input "Имя и отчество* Добавить себя как ученика" at bounding box center [407, 171] width 424 height 35
paste input "[PERSON_NAME]"
drag, startPoint x: 215, startPoint y: 174, endPoint x: 165, endPoint y: 170, distance: 49.9
click at [165, 170] on app-new-student-form "Имя и отчество* Добавить себя как ученика [PERSON_NAME]* Мобильный телефон* +34…" at bounding box center [554, 391] width 820 height 515
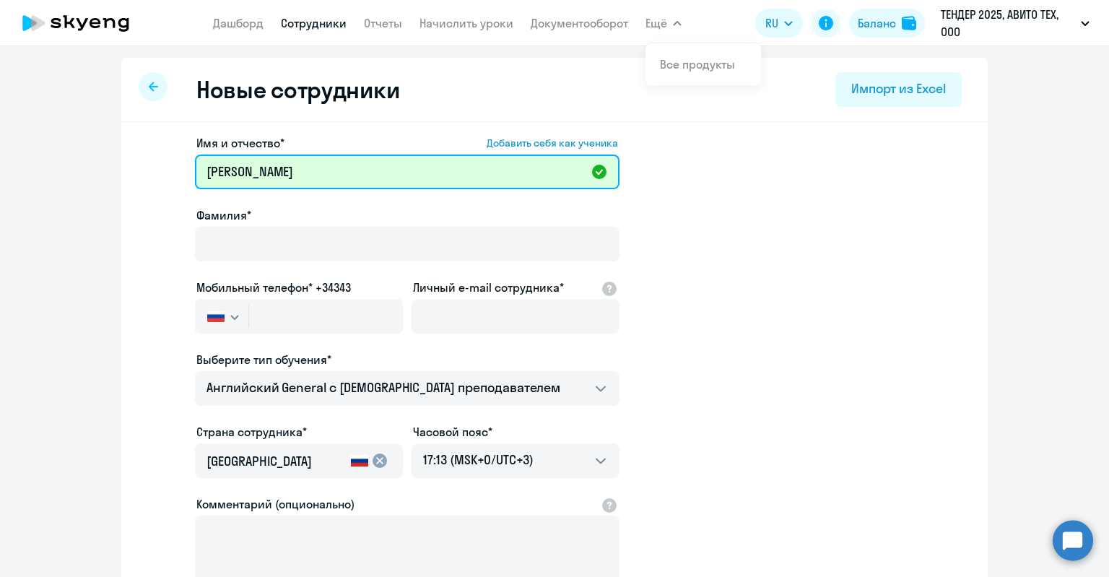
drag, startPoint x: 375, startPoint y: 173, endPoint x: 274, endPoint y: 165, distance: 102.1
click at [274, 165] on input "[PERSON_NAME]" at bounding box center [407, 171] width 424 height 35
drag, startPoint x: 237, startPoint y: 172, endPoint x: 204, endPoint y: 170, distance: 33.3
click at [204, 170] on input "[PERSON_NAME]" at bounding box center [407, 171] width 424 height 35
type input "Амир"
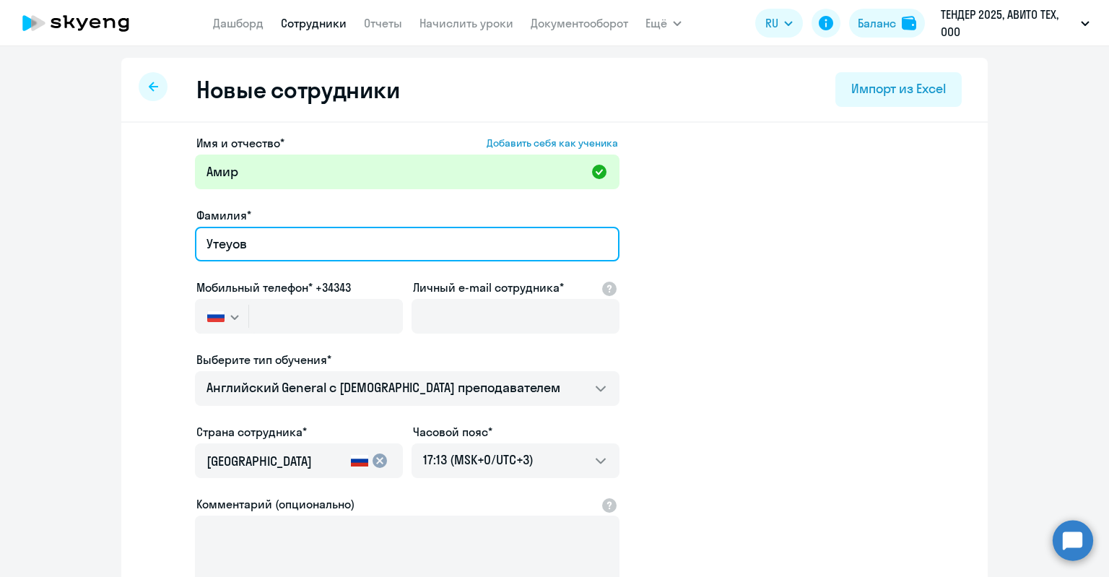
type input "Утеуов"
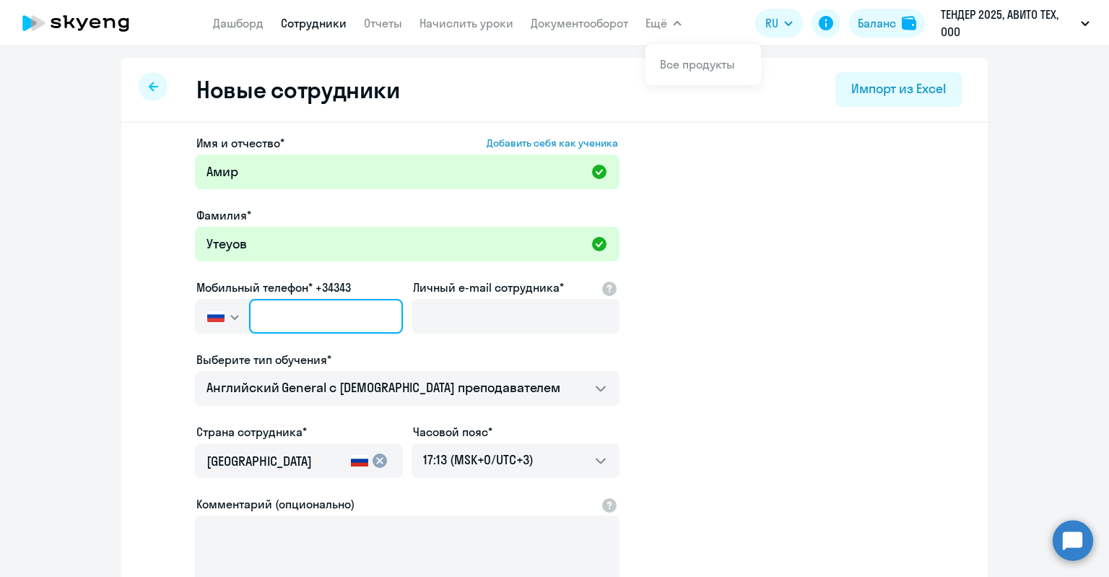
click at [389, 320] on input "text" at bounding box center [326, 316] width 154 height 35
paste input "[PHONE_NUMBER]"
type input "[PHONE_NUMBER]"
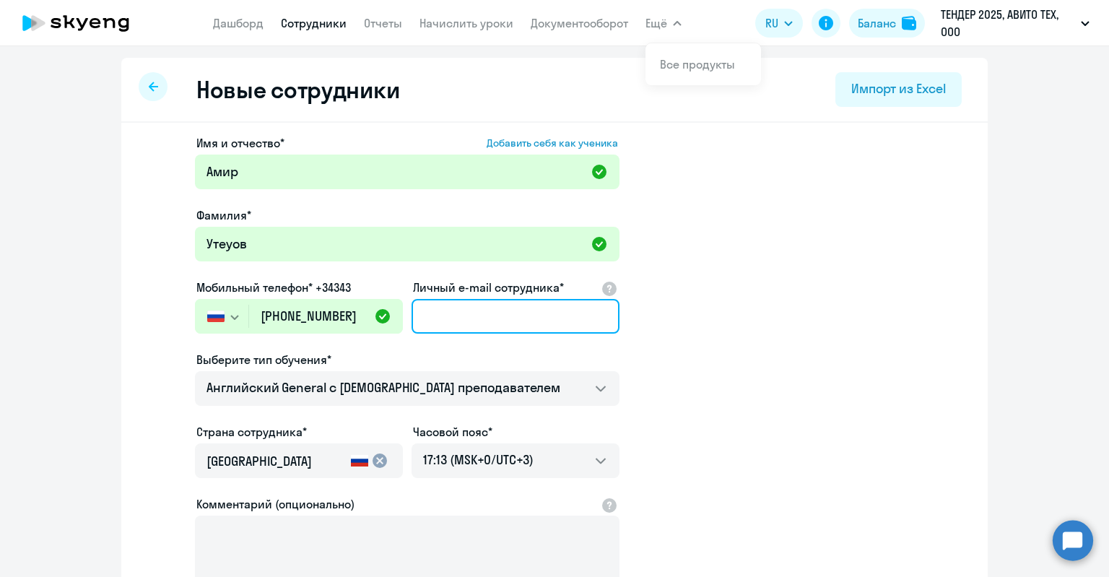
click at [465, 312] on input "Личный e-mail сотрудника*" at bounding box center [515, 316] width 208 height 35
paste input "[EMAIL_ADDRESS][DOMAIN_NAME]"
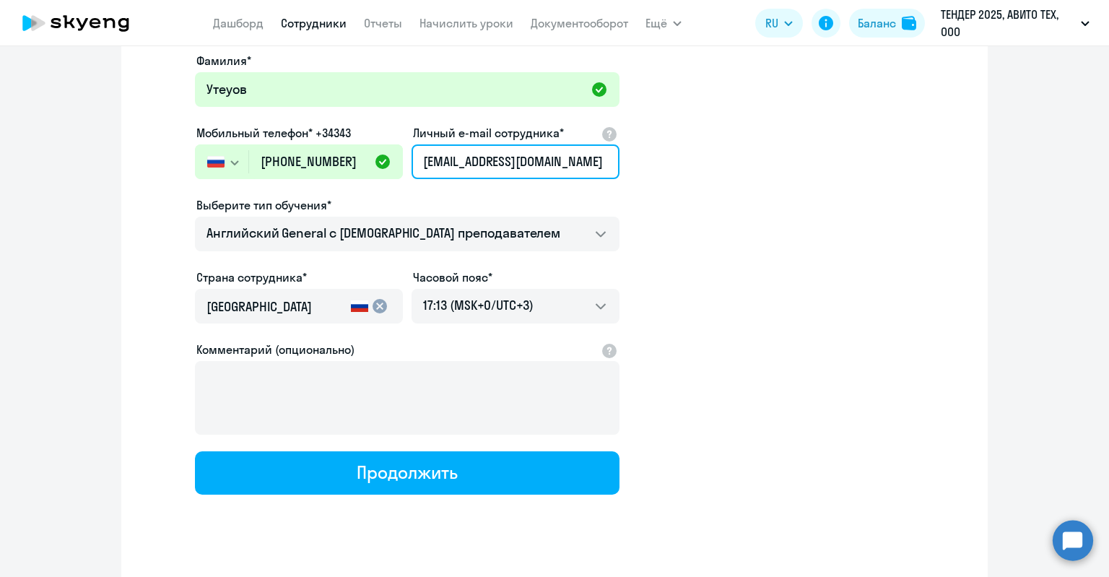
scroll to position [179, 0]
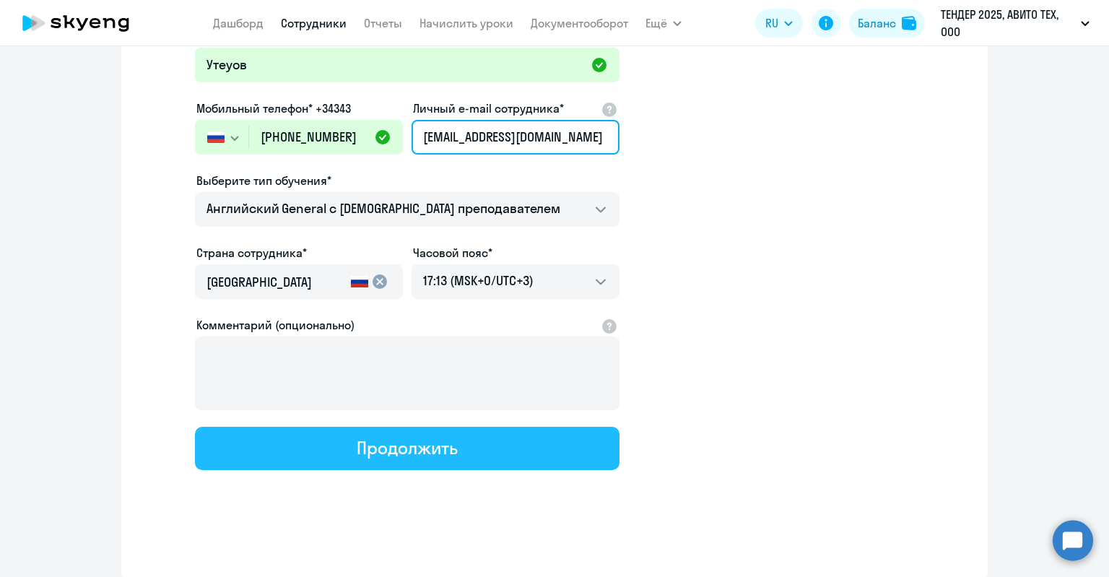
type input "[EMAIL_ADDRESS][DOMAIN_NAME]"
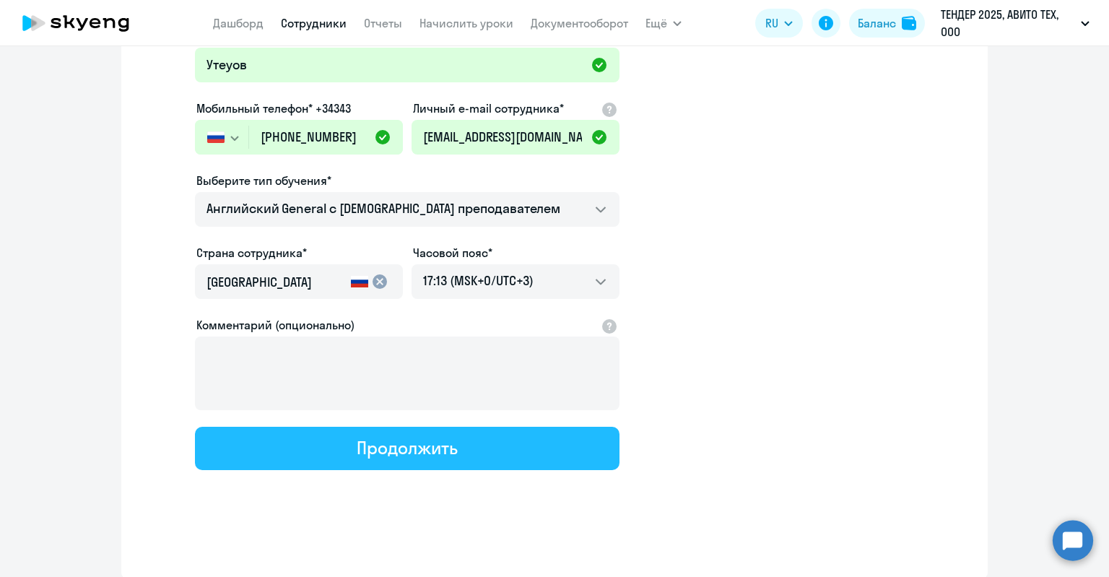
click at [424, 440] on div "Продолжить" at bounding box center [407, 447] width 100 height 23
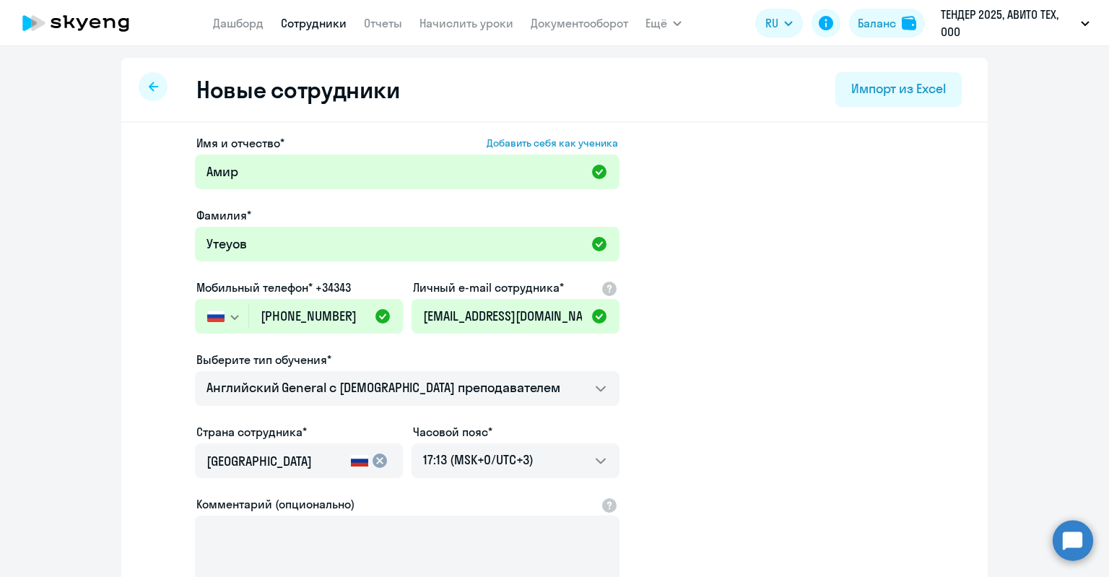
select select "english_adult_not_native_speaker"
select select "3"
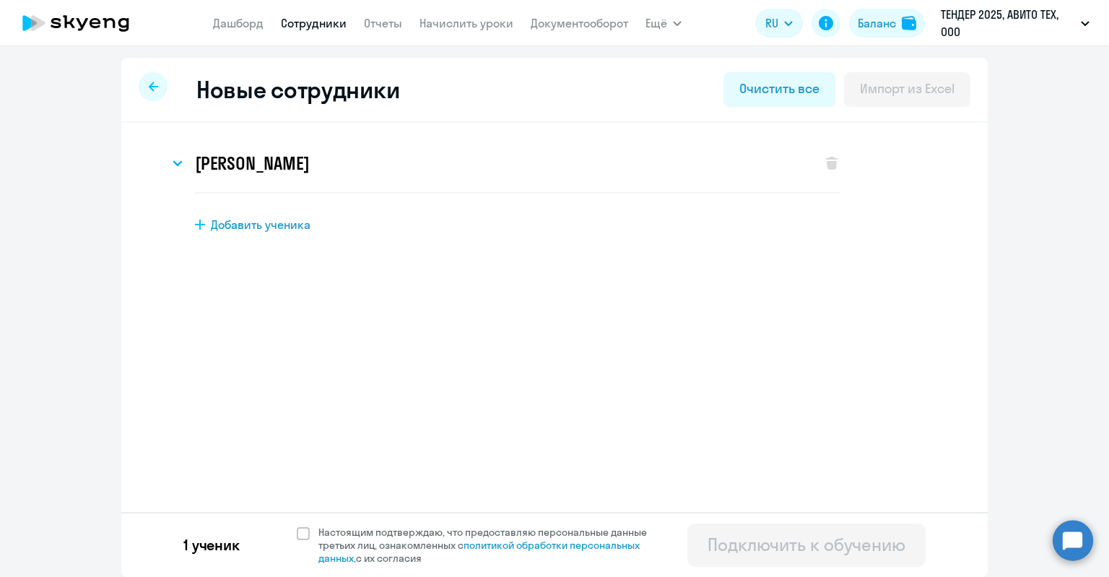
scroll to position [0, 0]
click at [404, 548] on span "Настоящим подтверждаю, что предоставляю персональные данные третьих лиц, ознако…" at bounding box center [491, 544] width 346 height 39
click at [297, 525] on input "Настоящим подтверждаю, что предоставляю персональные данные третьих лиц, ознако…" at bounding box center [296, 525] width 1 height 1
checkbox input "true"
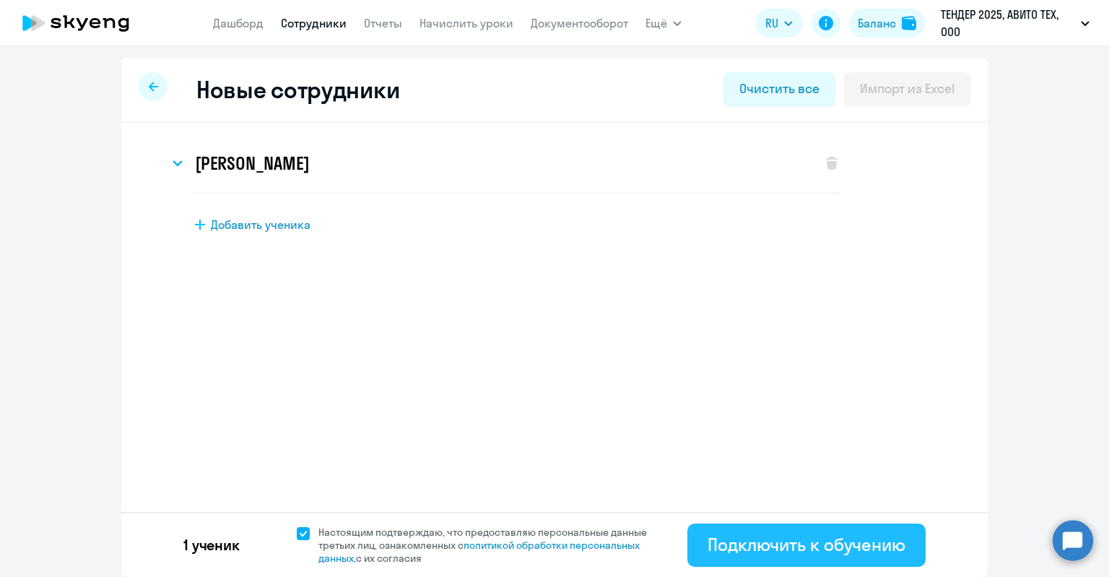
click at [823, 548] on div "Подключить к обучению" at bounding box center [806, 544] width 198 height 23
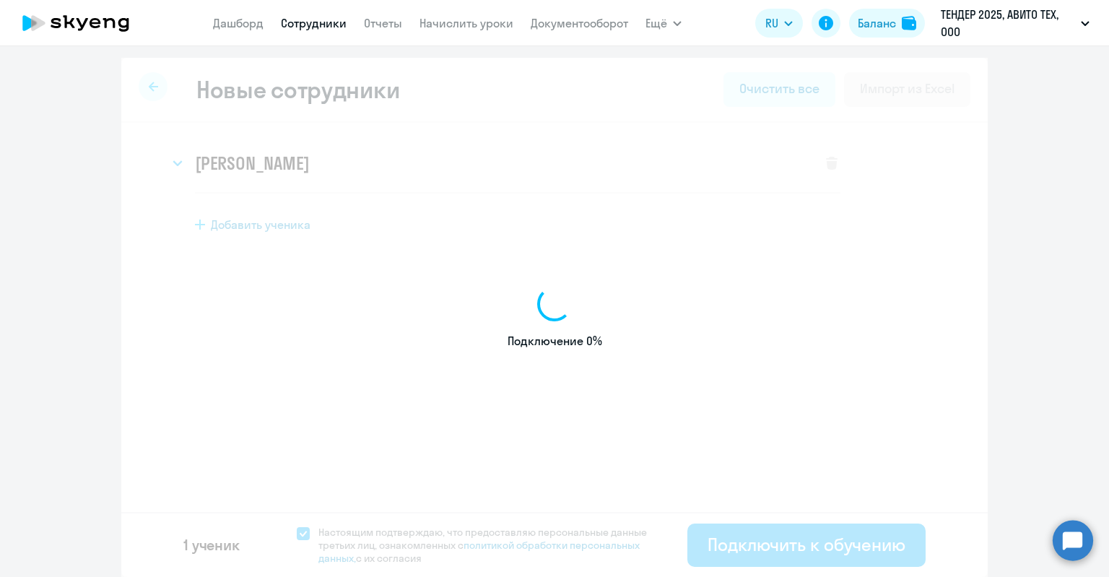
select select "english_adult_not_native_speaker"
select select "3"
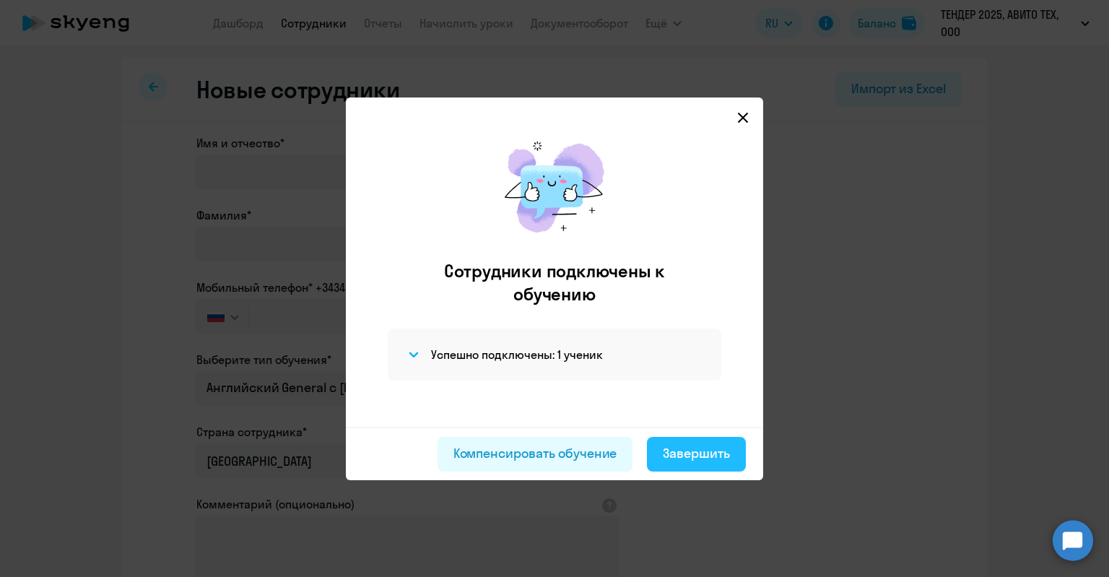
click at [688, 450] on div "Завершить" at bounding box center [696, 453] width 67 height 19
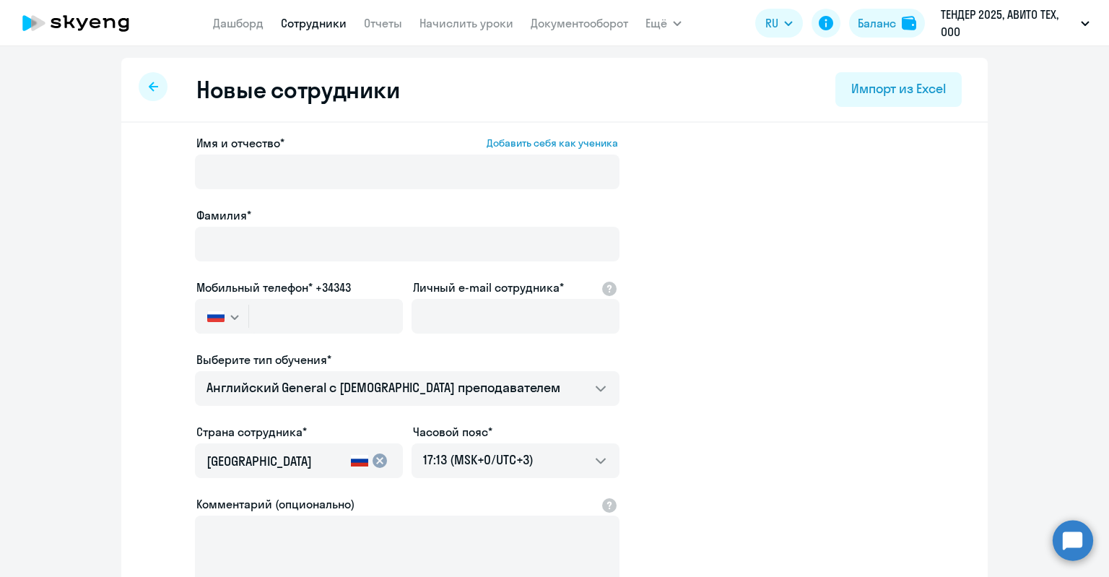
select select "30"
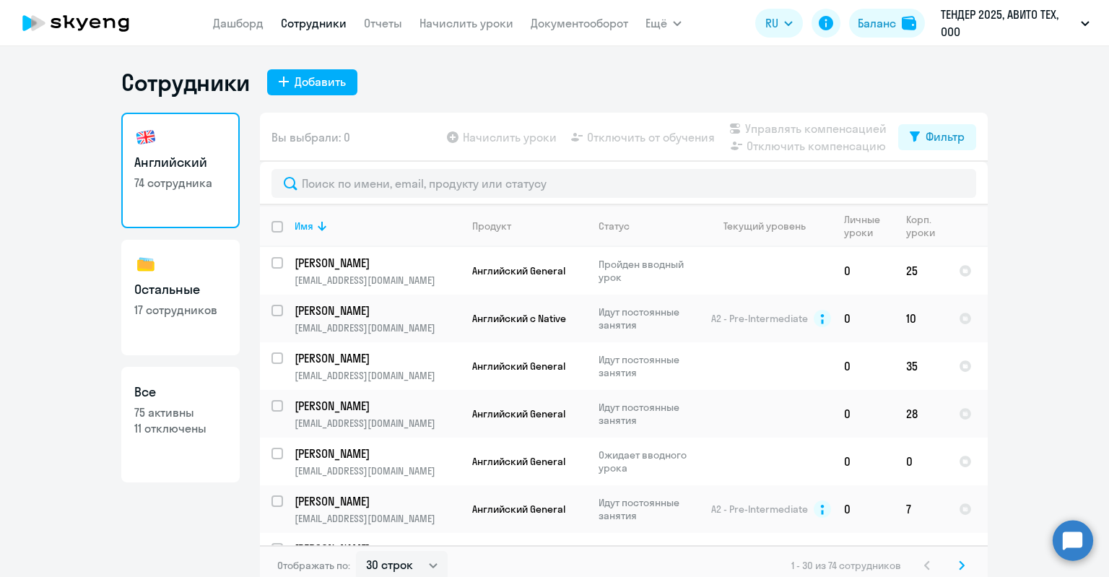
click at [211, 386] on h3 "Все" at bounding box center [180, 391] width 92 height 19
select select "30"
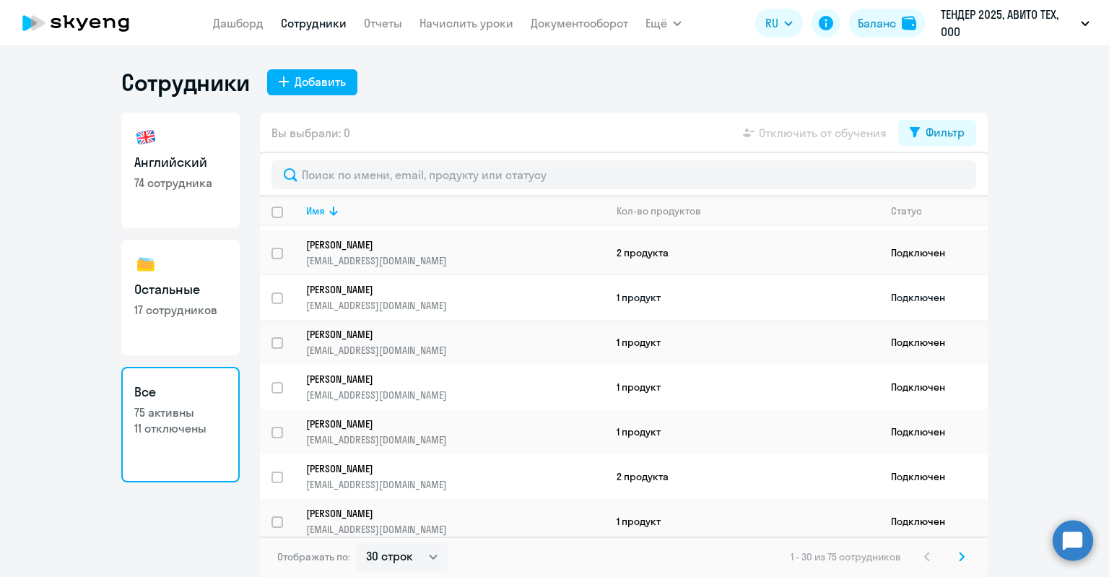
scroll to position [1014, 0]
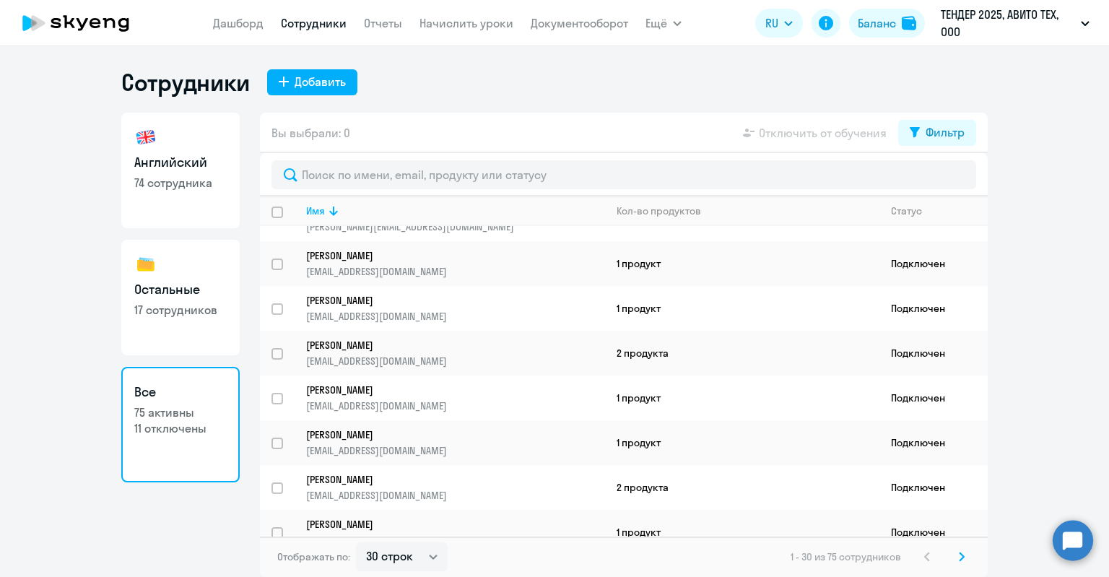
click at [963, 562] on svg-icon at bounding box center [961, 556] width 17 height 17
click at [956, 555] on svg-icon at bounding box center [961, 556] width 17 height 17
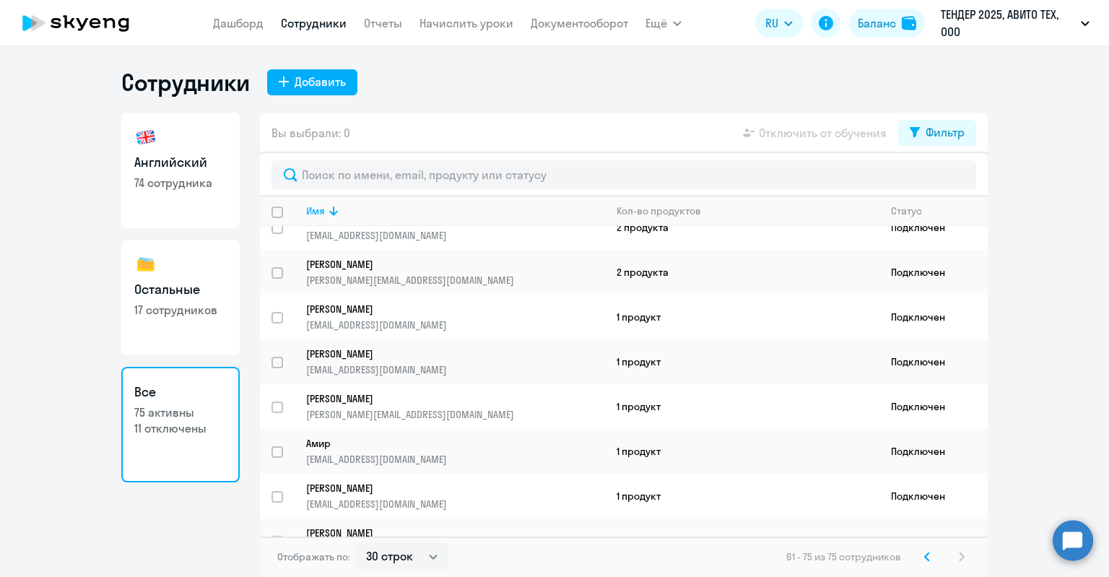
scroll to position [351, 0]
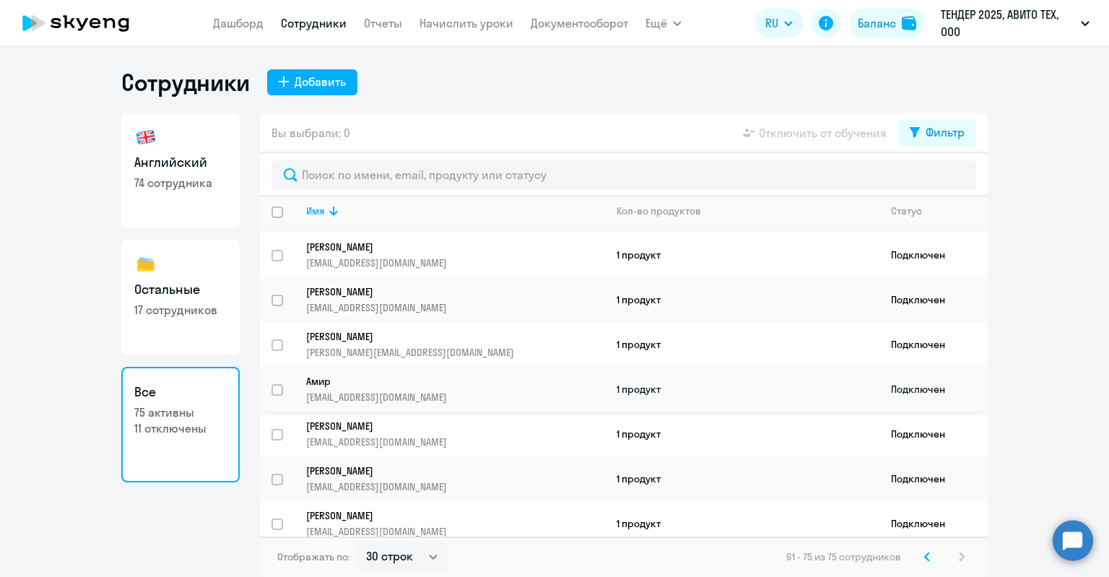
click at [430, 378] on p "Амир" at bounding box center [445, 381] width 279 height 13
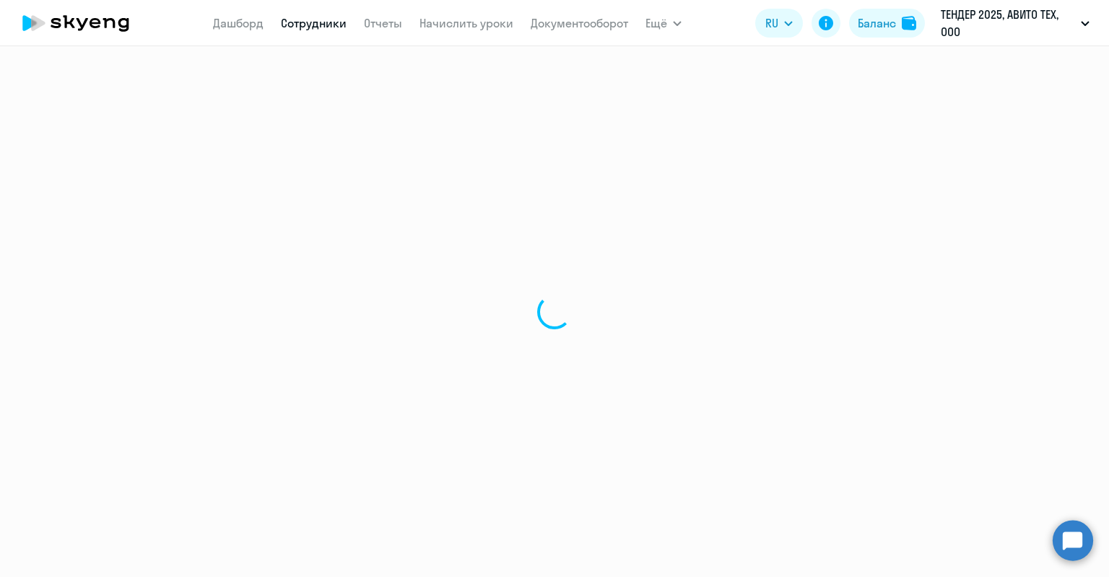
select select "english"
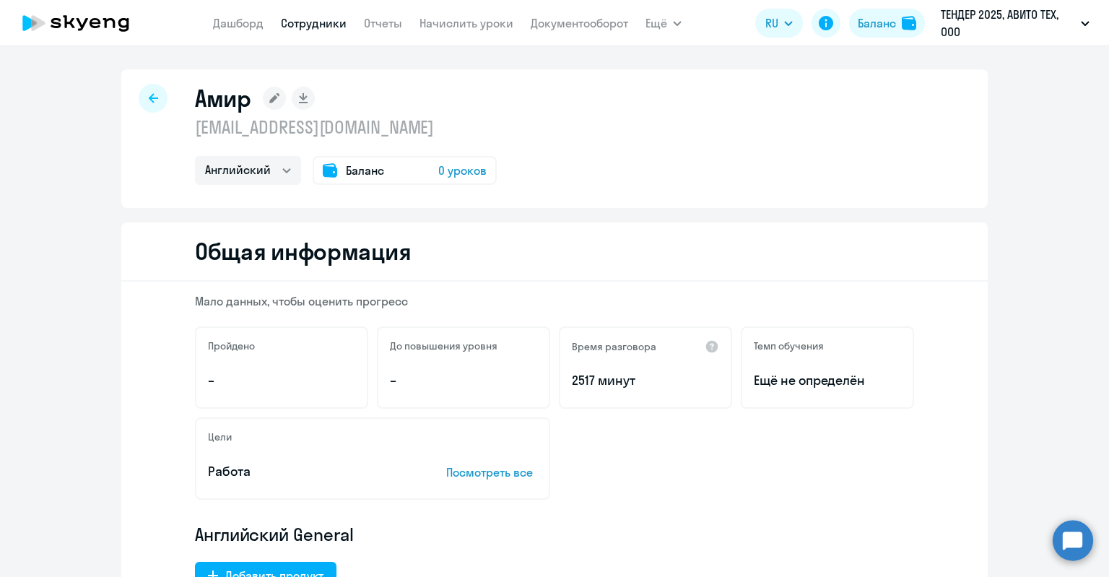
click at [270, 95] on rect at bounding box center [274, 98] width 23 height 23
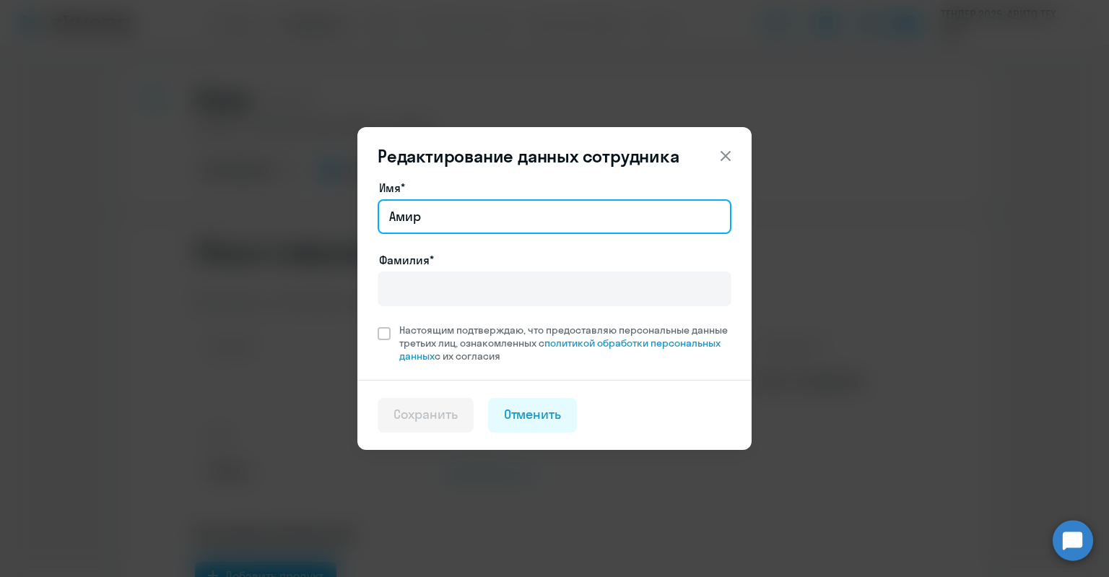
drag, startPoint x: 458, startPoint y: 212, endPoint x: 448, endPoint y: 209, distance: 9.8
click at [448, 209] on input "Амир" at bounding box center [554, 216] width 354 height 35
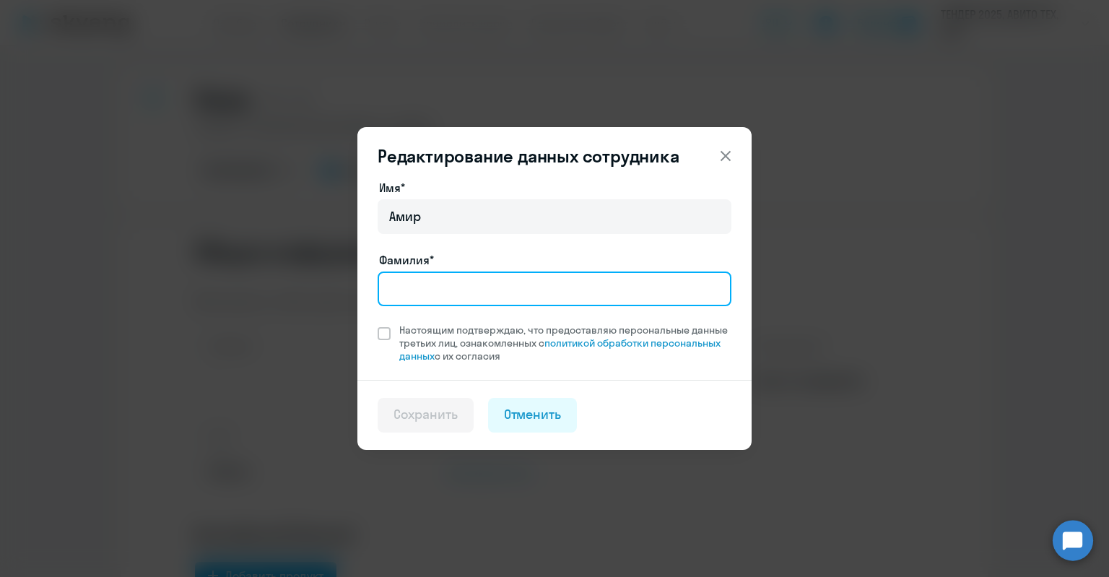
click at [442, 287] on input "Фамилия*" at bounding box center [554, 288] width 354 height 35
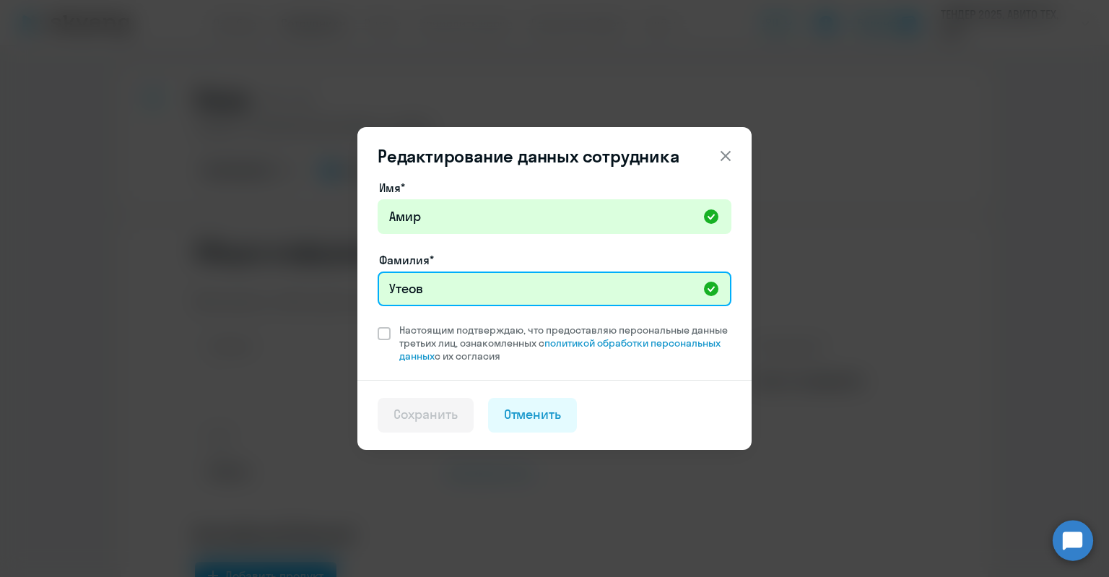
click at [406, 291] on input "Утеов" at bounding box center [554, 288] width 354 height 35
type input "Утеуов"
click at [455, 336] on span "Настоящим подтверждаю, что предоставляю персональные данные третьих лиц, ознако…" at bounding box center [565, 342] width 332 height 39
click at [377, 323] on input "Настоящим подтверждаю, что предоставляю персональные данные третьих лиц, ознако…" at bounding box center [377, 323] width 1 height 1
checkbox input "true"
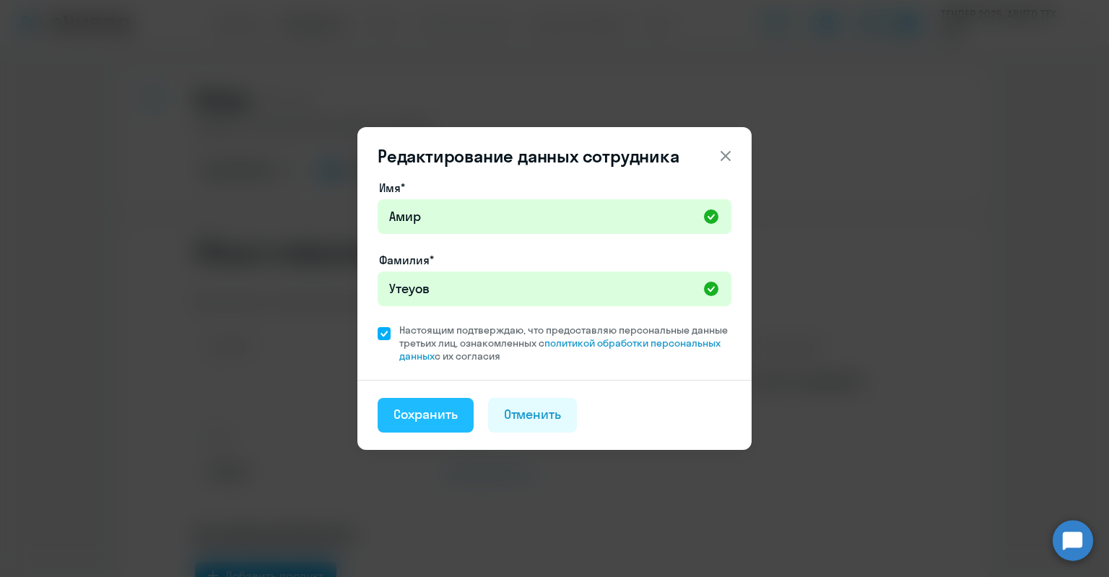
click at [417, 401] on button "Сохранить" at bounding box center [425, 415] width 96 height 35
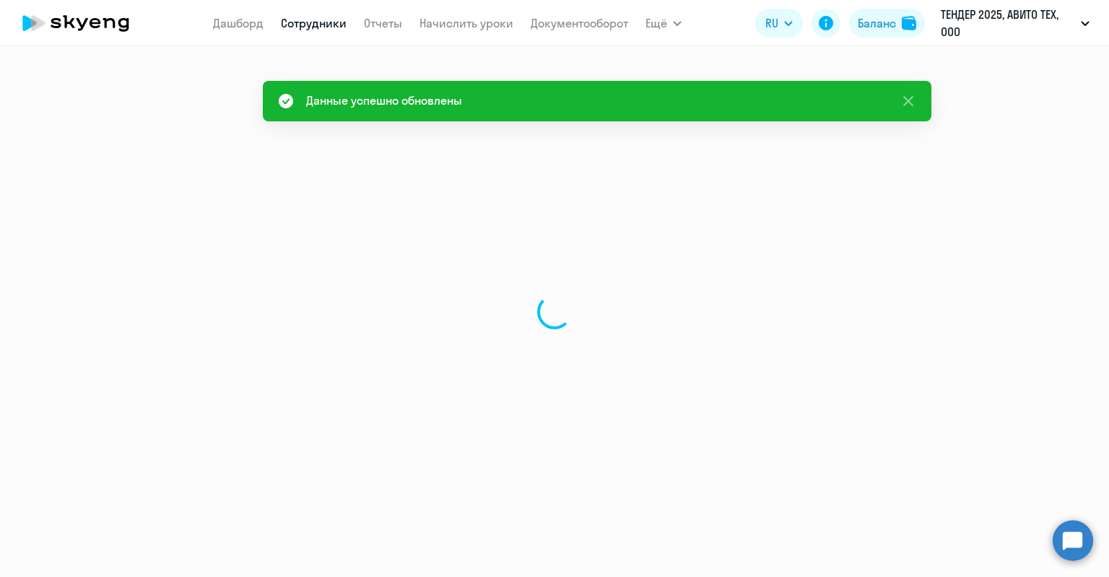
select select "english"
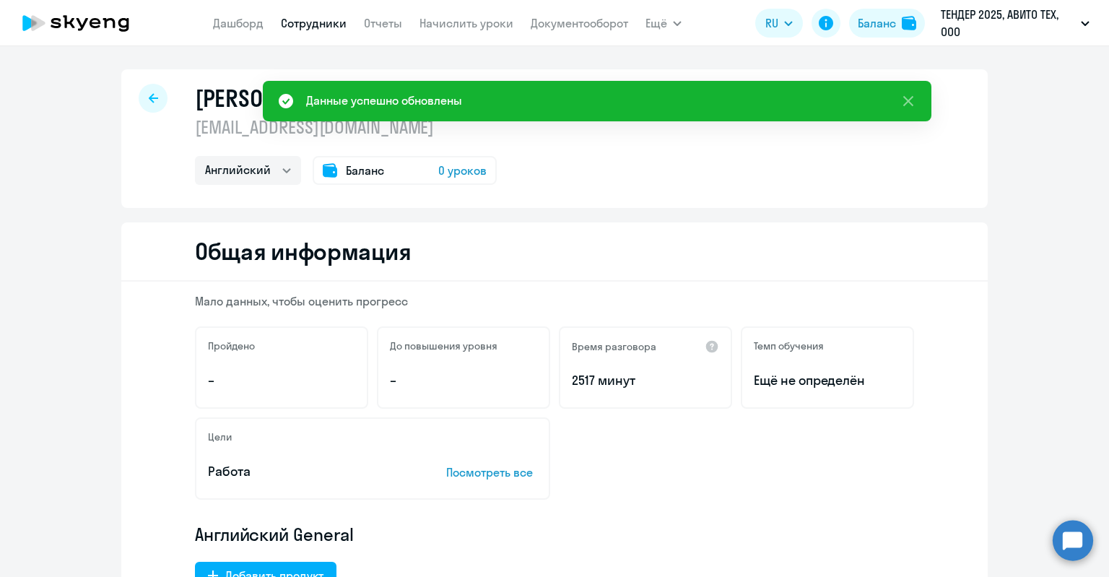
click at [387, 173] on div "Баланс 0 уроков" at bounding box center [404, 170] width 184 height 29
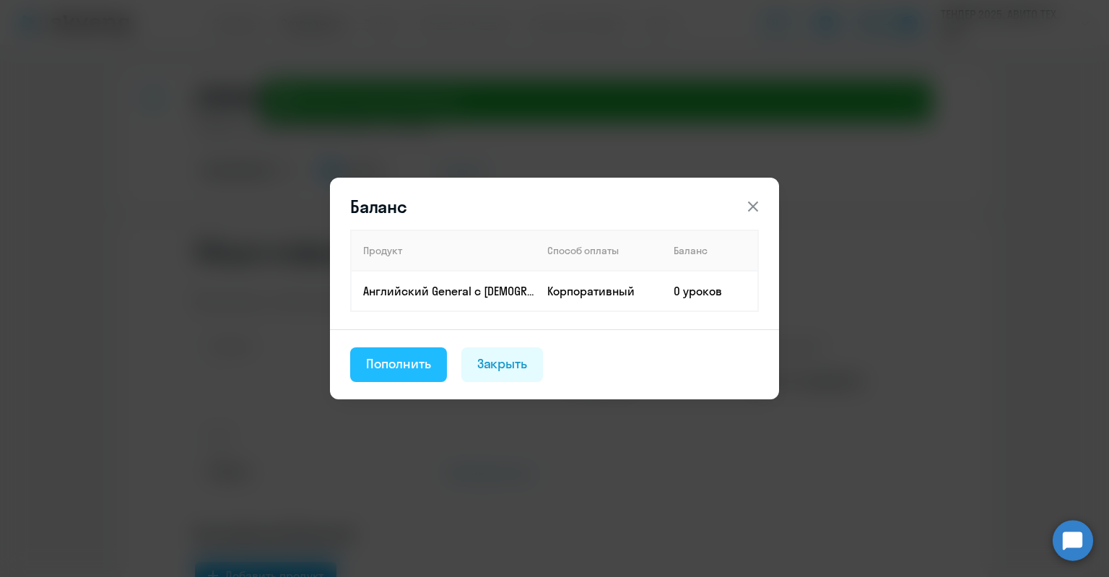
click at [409, 354] on div "Пополнить" at bounding box center [398, 363] width 65 height 19
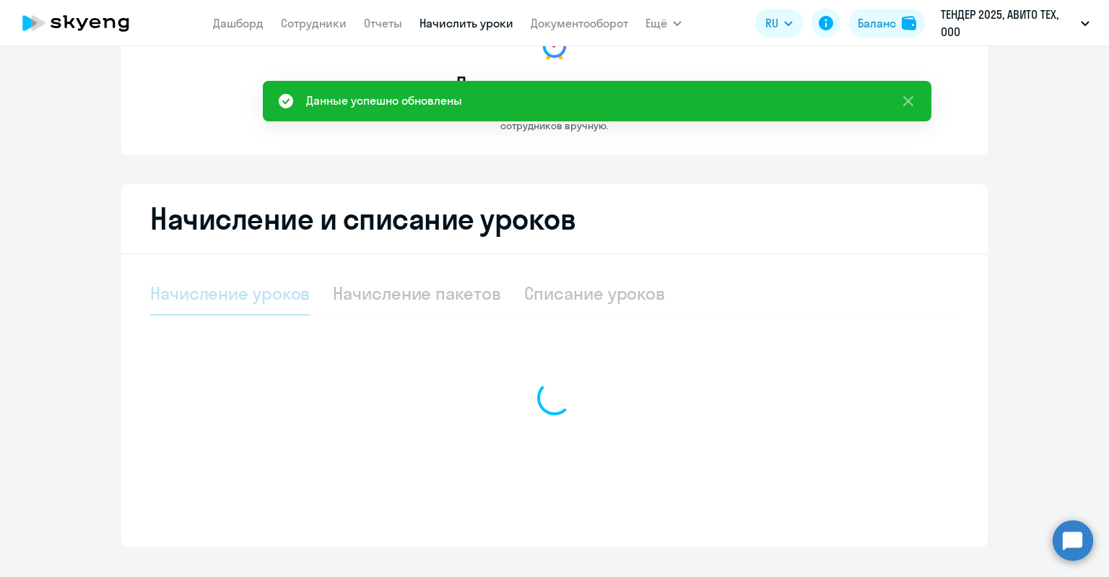
select select "10"
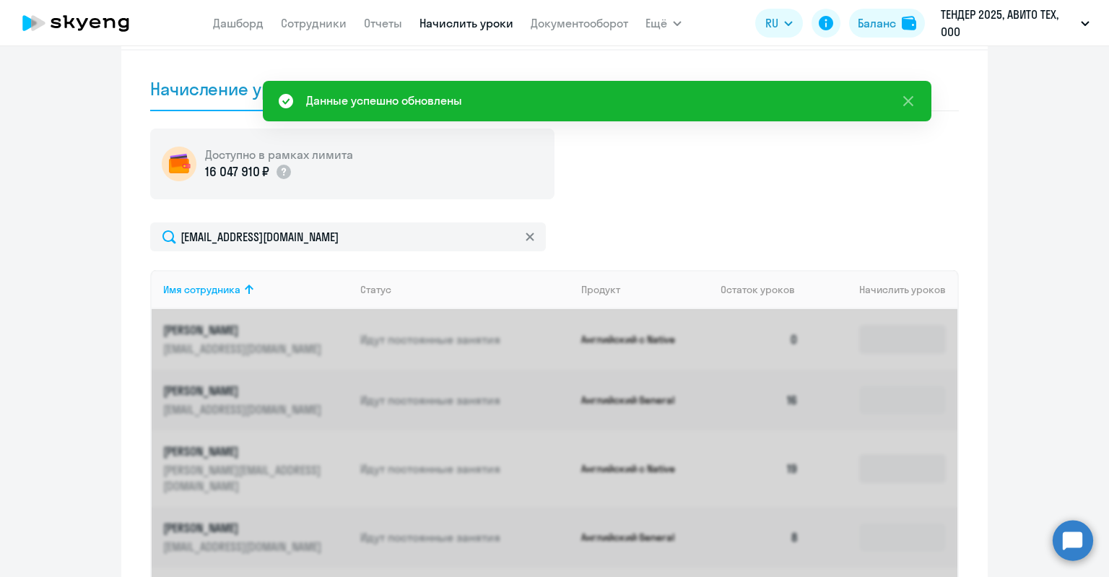
scroll to position [362, 0]
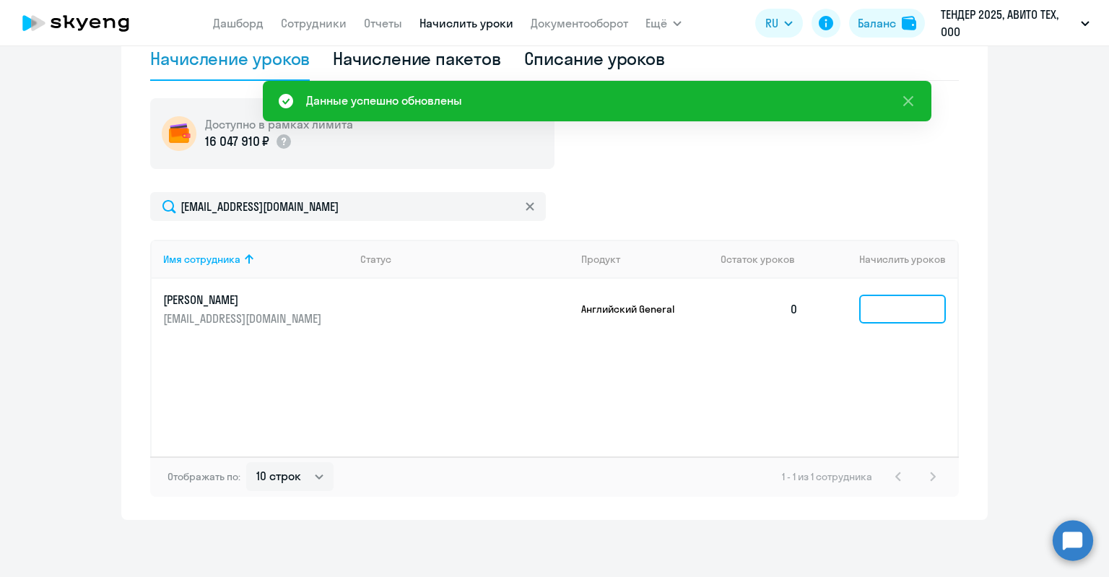
click at [877, 300] on input at bounding box center [902, 308] width 87 height 29
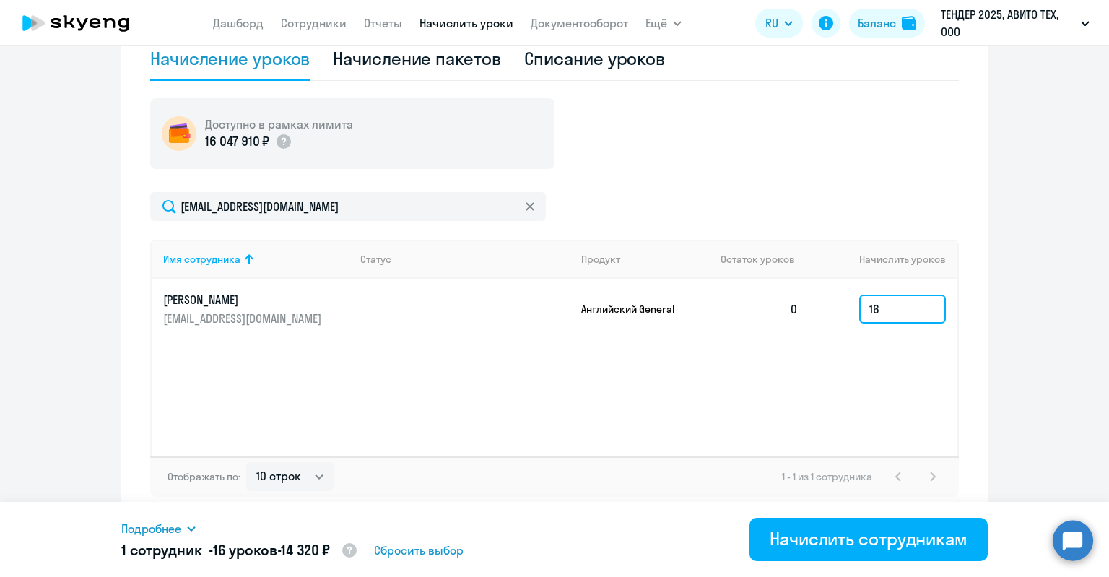
type input "1"
click at [889, 310] on input "25" at bounding box center [902, 308] width 87 height 29
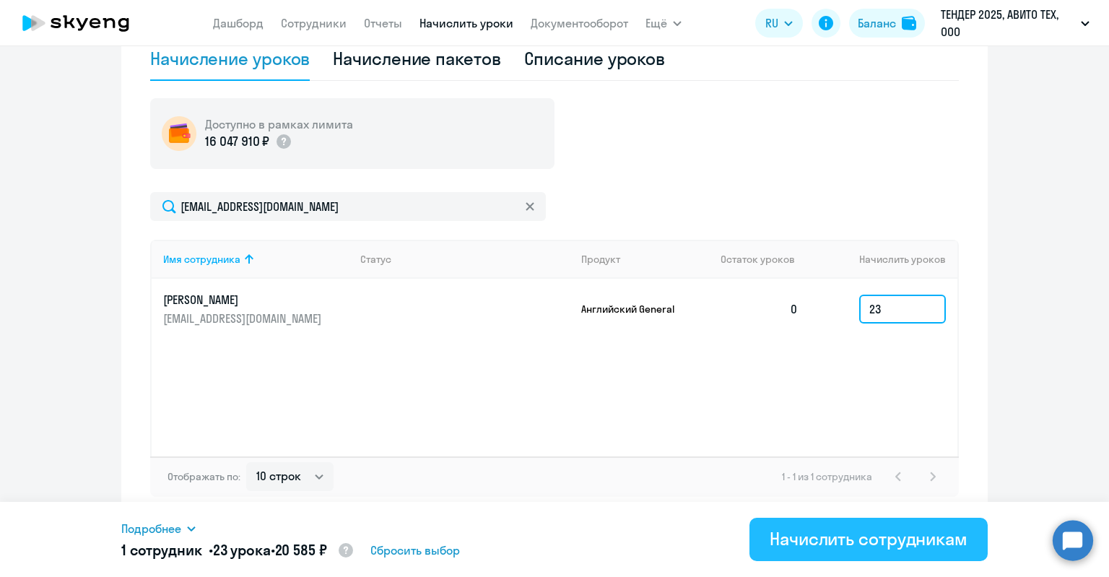
type input "23"
click at [889, 554] on button "Начислить сотрудникам" at bounding box center [868, 538] width 238 height 43
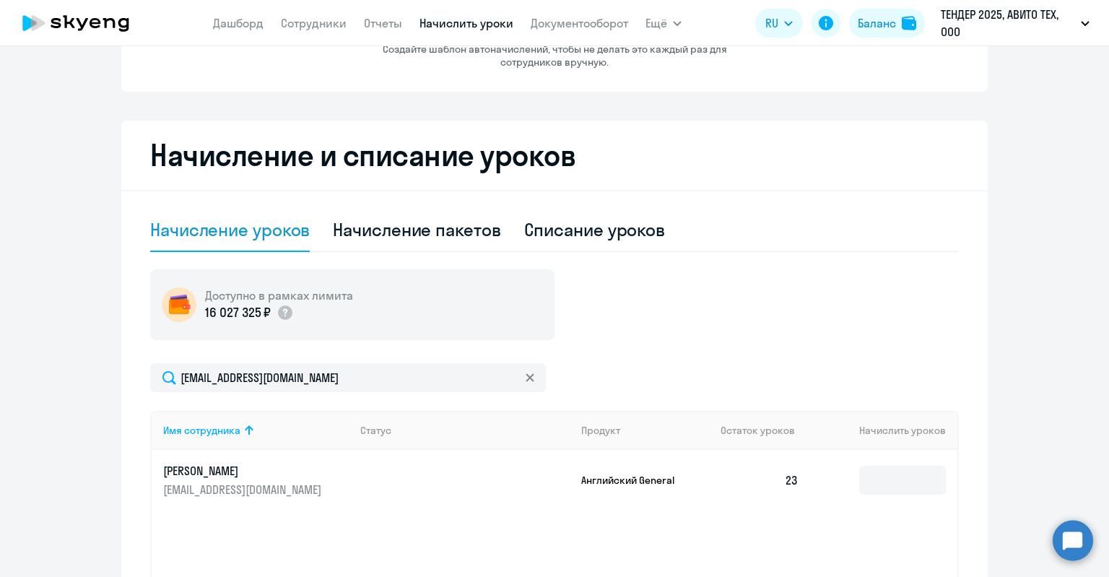
scroll to position [74, 0]
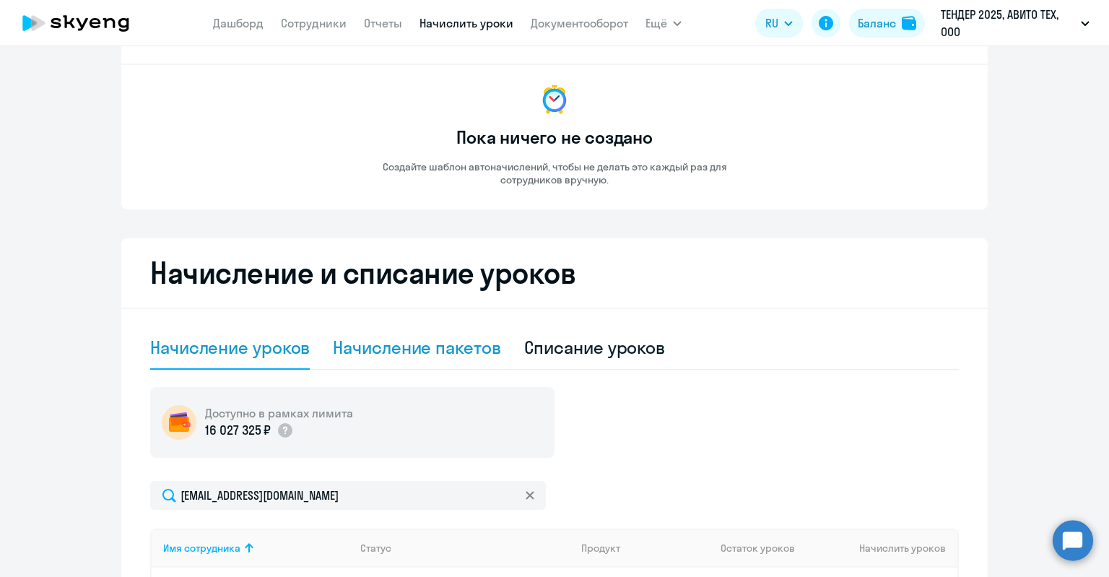
click at [492, 336] on div "Начисление пакетов" at bounding box center [416, 347] width 167 height 23
select select "10"
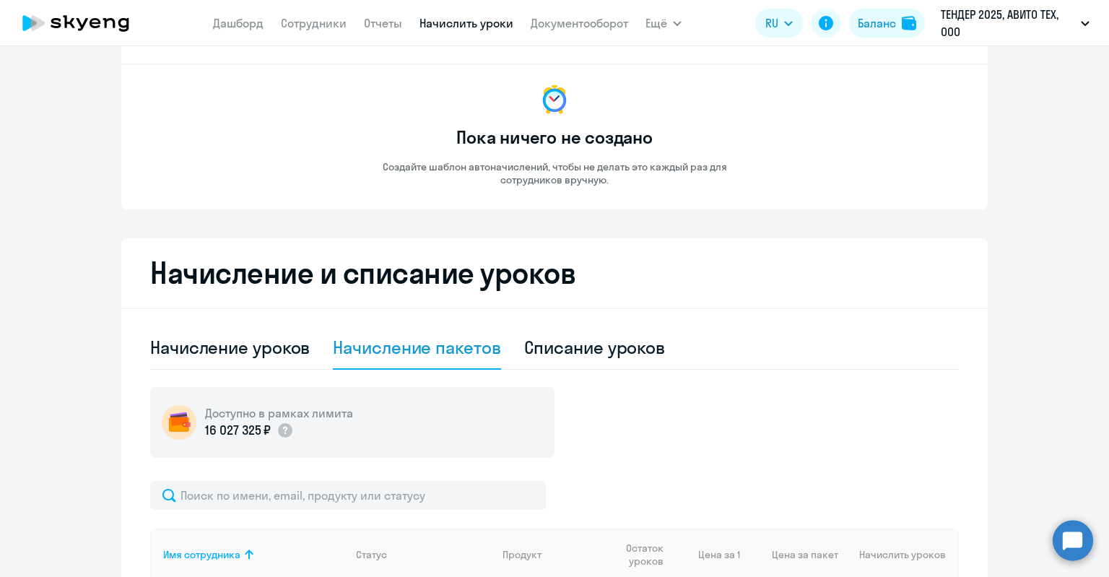
click at [315, 32] on nav "[PERSON_NAME] Отчеты Начислить уроки Документооборот" at bounding box center [420, 23] width 415 height 29
click at [311, 20] on link "Сотрудники" at bounding box center [314, 23] width 66 height 14
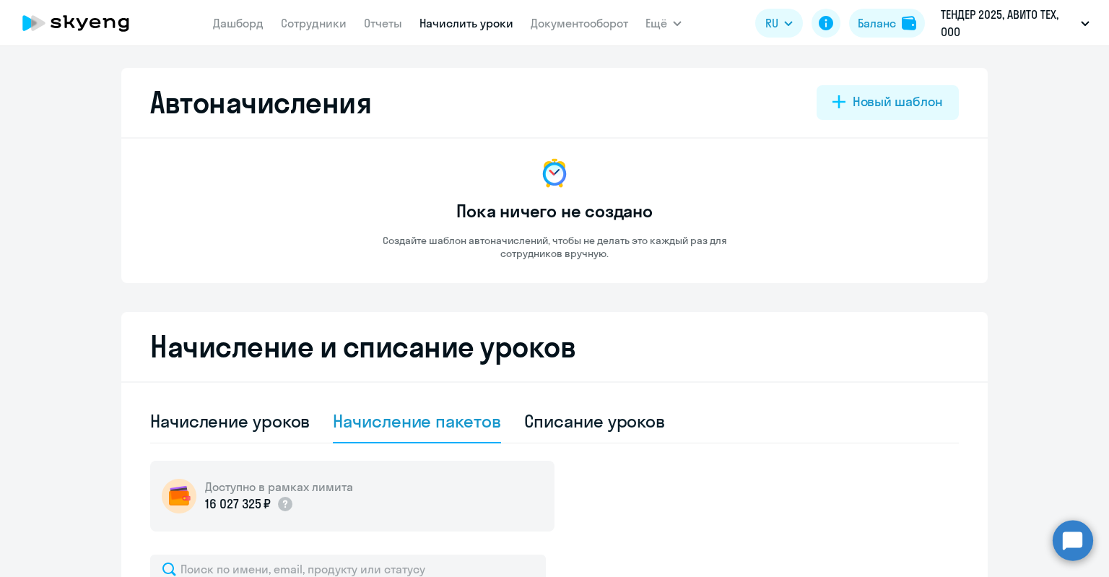
select select "30"
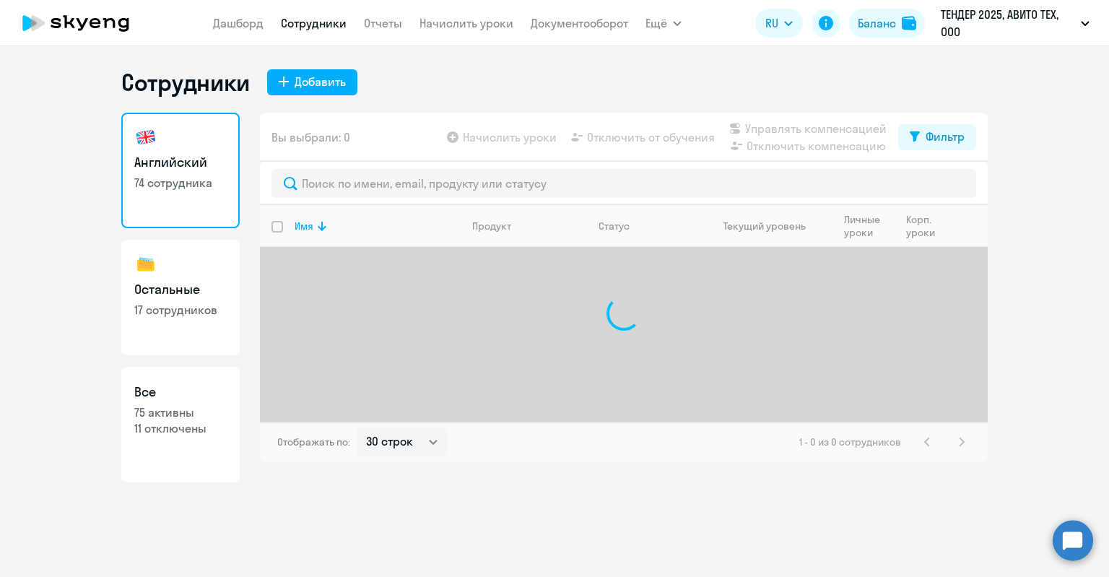
click at [206, 385] on h3 "Все" at bounding box center [180, 391] width 92 height 19
select select "30"
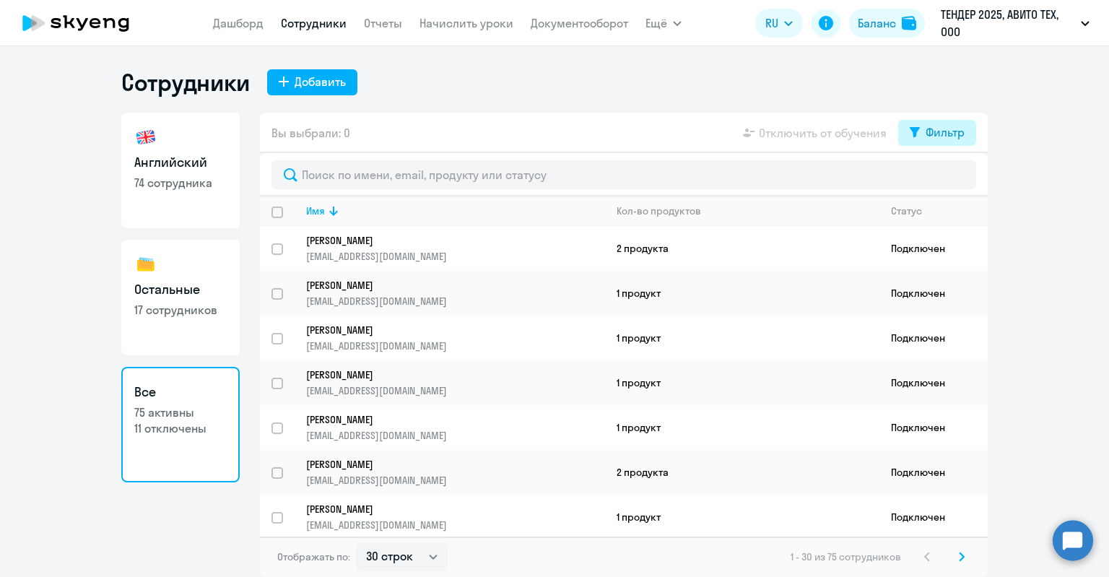
click at [924, 139] on button "Фильтр" at bounding box center [937, 133] width 78 height 26
click at [963, 160] on div "Показать отключенных от обучения" at bounding box center [859, 183] width 232 height 61
click at [960, 173] on span at bounding box center [952, 179] width 25 height 14
click at [940, 179] on input "checkbox" at bounding box center [939, 179] width 1 height 1
checkbox input "true"
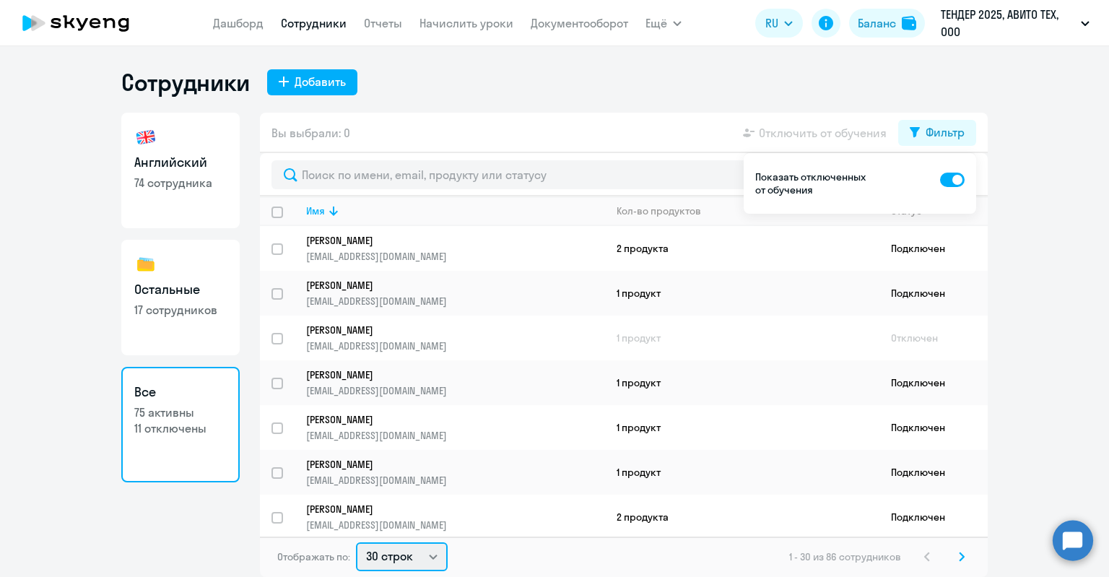
click at [382, 559] on select "30 строк 50 строк 100 строк" at bounding box center [402, 556] width 92 height 29
select select "100"
click at [356, 542] on select "30 строк 50 строк 100 строк" at bounding box center [402, 556] width 92 height 29
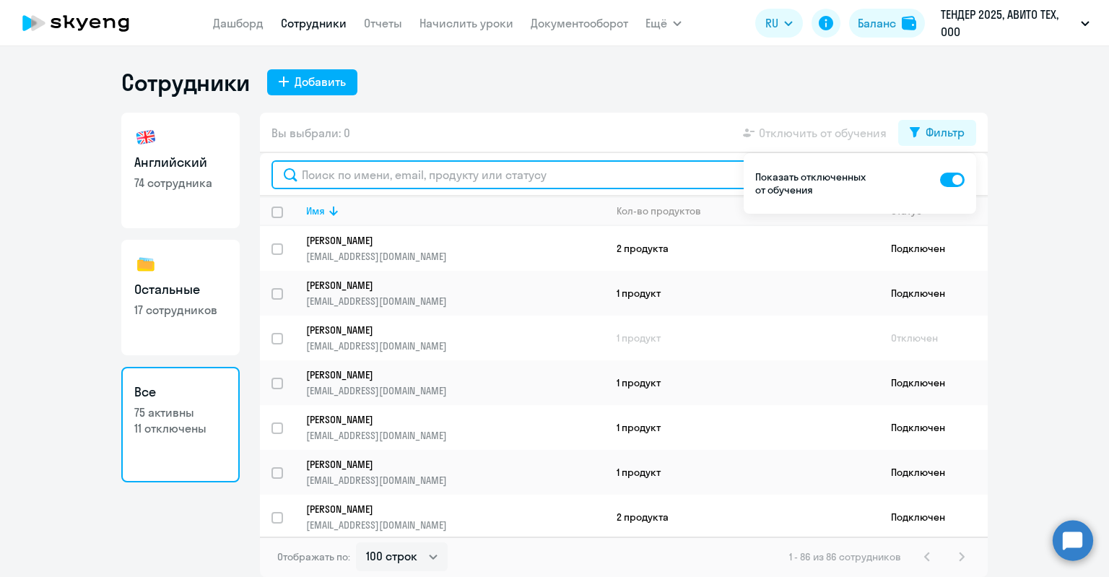
click at [382, 173] on input "text" at bounding box center [623, 174] width 704 height 29
paste input "[PERSON_NAME]"
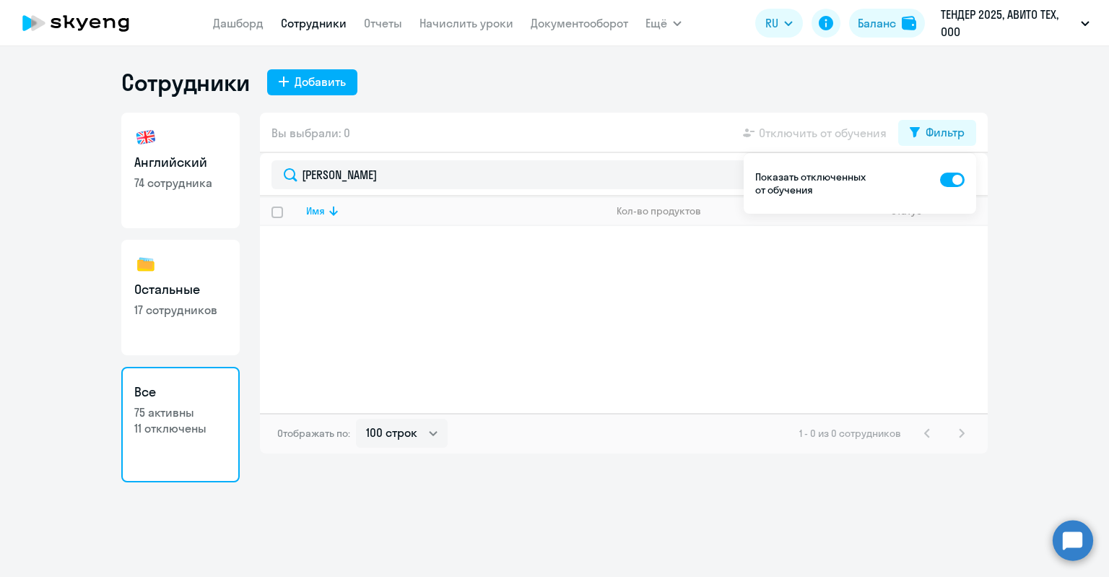
click at [432, 123] on div "Вы выбрали: 0 Отключить от обучения Фильтр" at bounding box center [623, 133] width 727 height 40
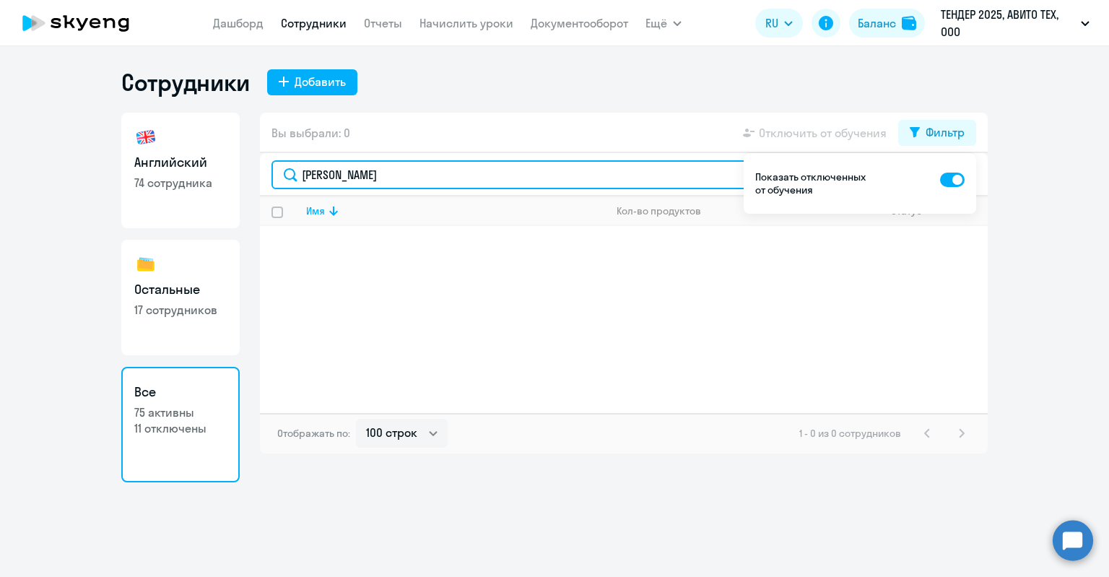
drag, startPoint x: 359, startPoint y: 177, endPoint x: 22, endPoint y: 172, distance: 337.1
click at [123, 169] on div "Английский 74 сотрудника Остальные 17 сотрудников Все 75 активны 11 отключены В…" at bounding box center [554, 298] width 866 height 370
drag, startPoint x: 305, startPoint y: 170, endPoint x: 219, endPoint y: 165, distance: 85.3
click at [219, 165] on div "Английский 74 сотрудника Остальные 17 сотрудников Все 75 активны 11 отключены В…" at bounding box center [554, 298] width 866 height 370
paste input "ельканов [PERSON_NAME]"
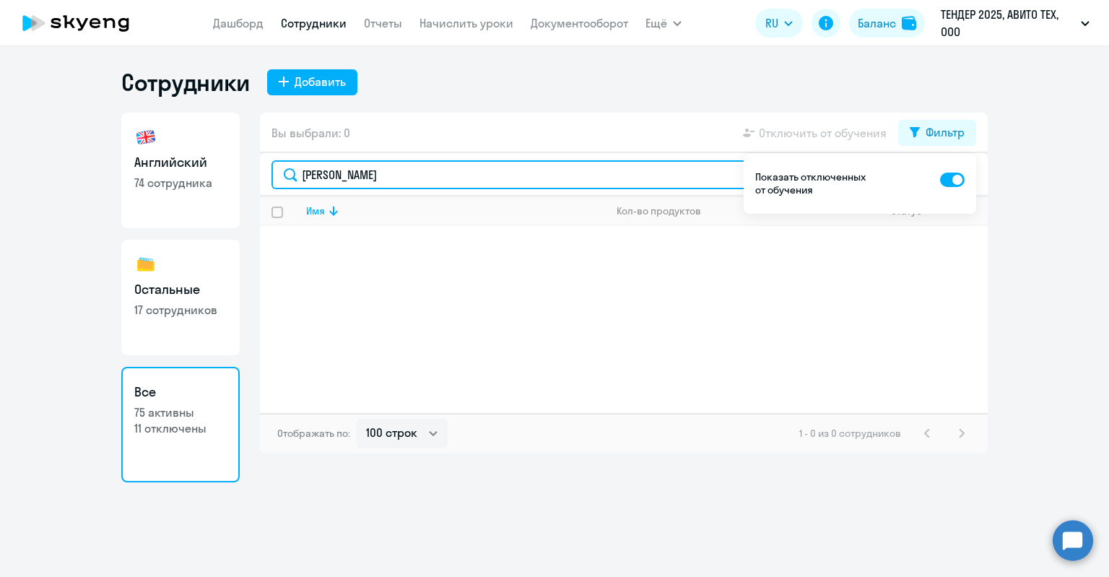
drag, startPoint x: 437, startPoint y: 178, endPoint x: 362, endPoint y: 171, distance: 76.1
click at [362, 171] on input "[PERSON_NAME]" at bounding box center [623, 174] width 704 height 29
type input "[PERSON_NAME]"
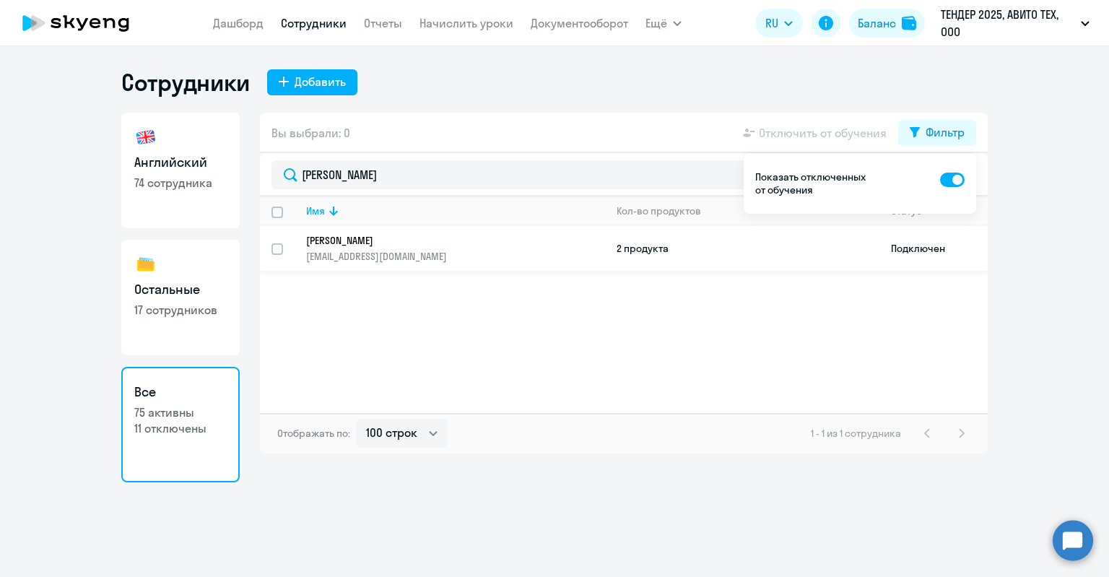
click at [401, 258] on p "[EMAIL_ADDRESS][DOMAIN_NAME]" at bounding box center [455, 256] width 298 height 13
select select "english"
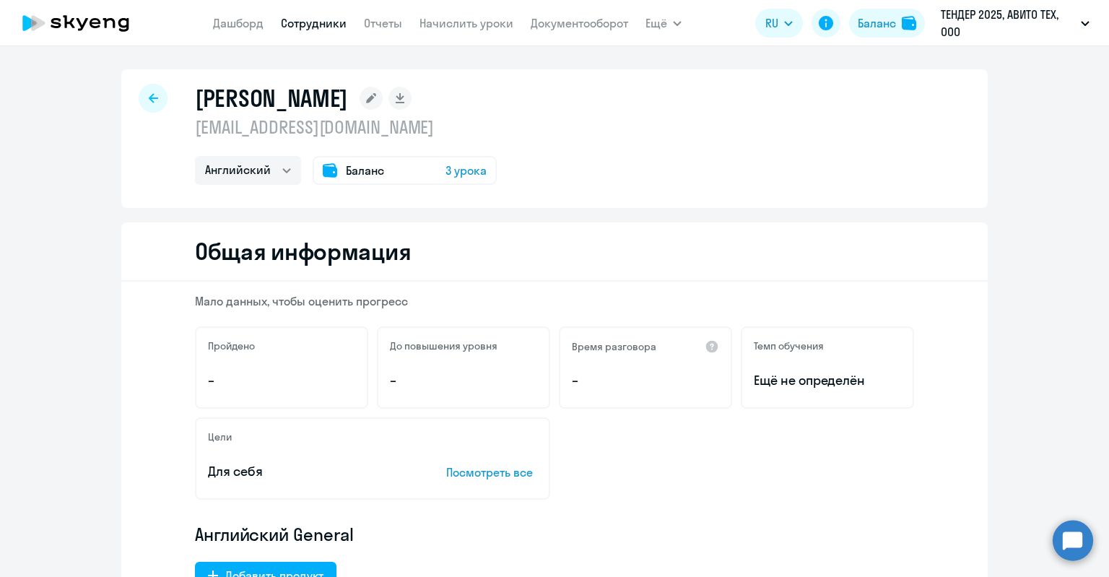
click at [382, 88] on icon at bounding box center [370, 98] width 23 height 23
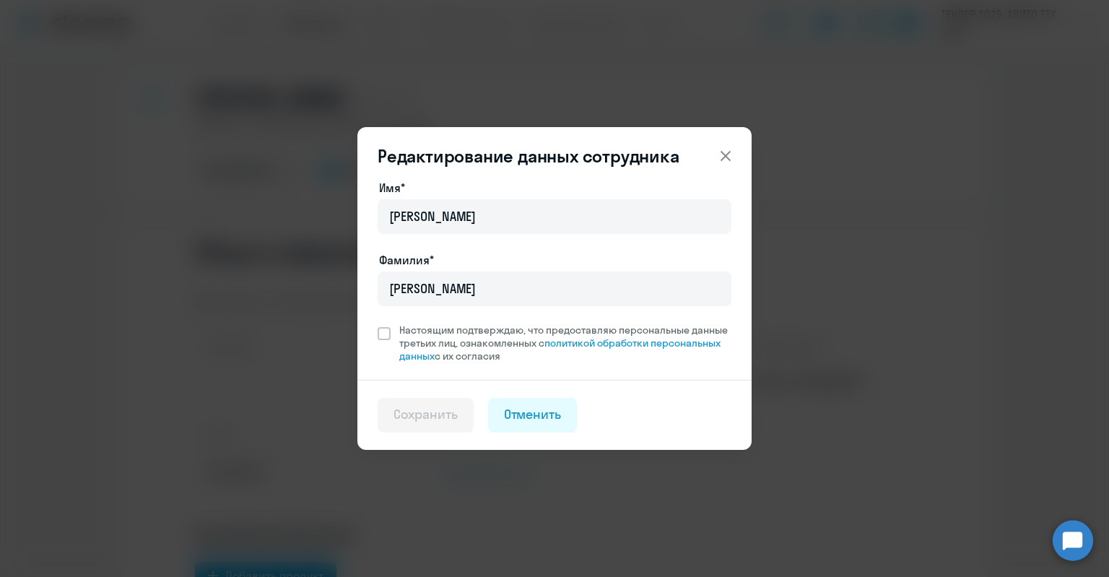
click at [464, 77] on div "Редактирование данных сотрудника Имя* [PERSON_NAME]* [PERSON_NAME] Настоящим по…" at bounding box center [554, 288] width 1109 height 577
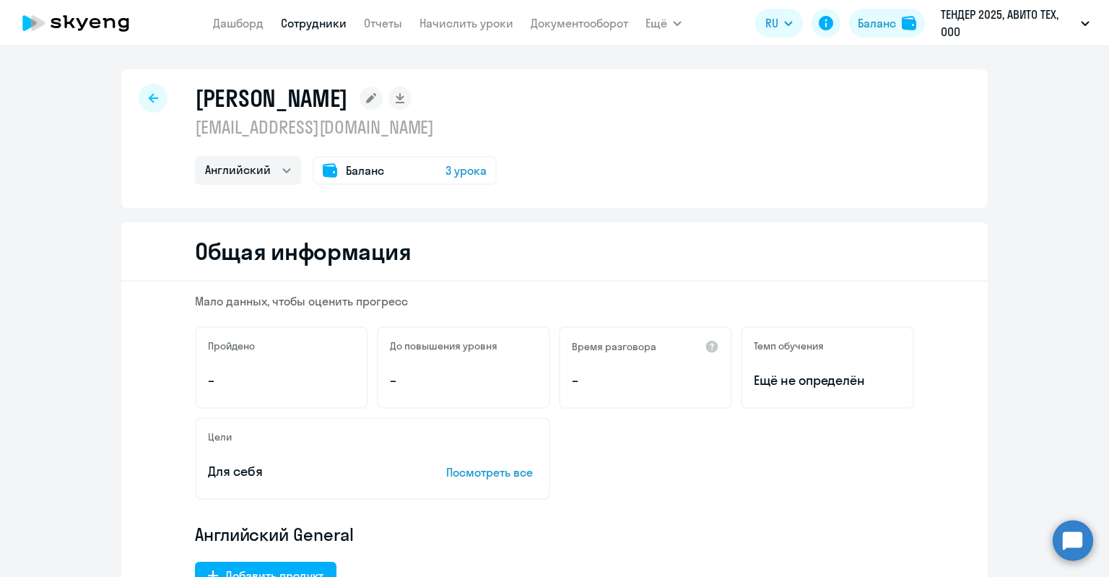
click at [388, 187] on div "[PERSON_NAME] [EMAIL_ADDRESS][DOMAIN_NAME] Английский Остальные Баланс 3 урока" at bounding box center [554, 138] width 866 height 139
click at [388, 170] on div "Баланс 3 урока" at bounding box center [404, 170] width 184 height 29
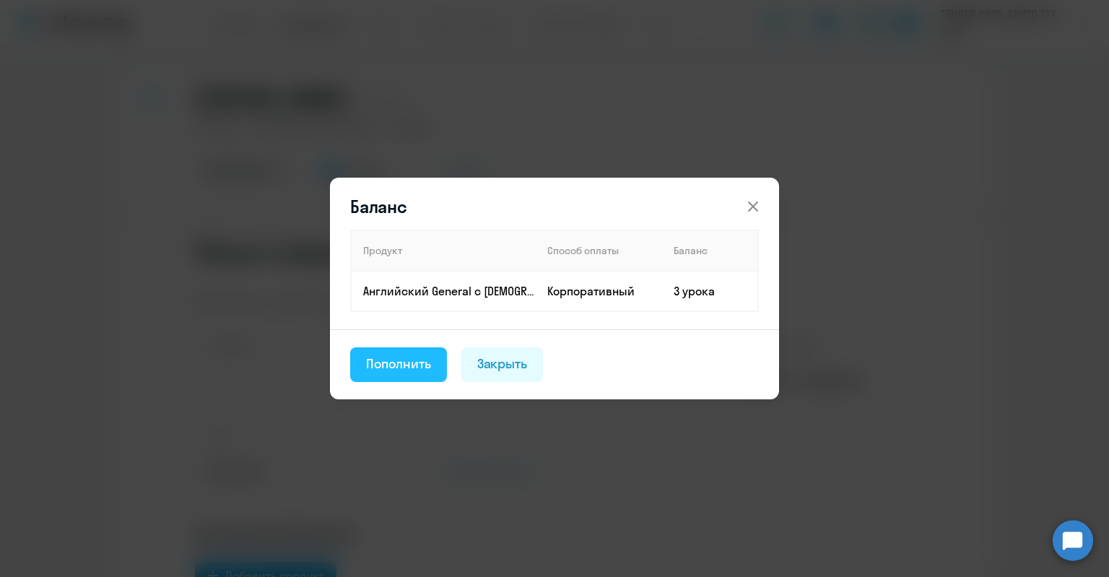
click at [419, 355] on div "Пополнить" at bounding box center [398, 363] width 65 height 19
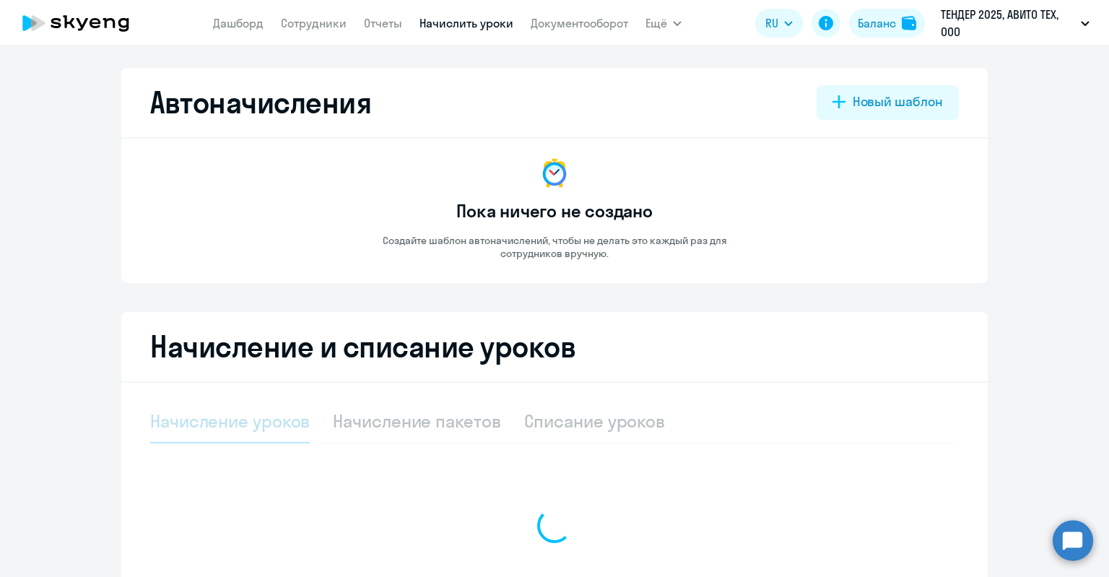
select select "10"
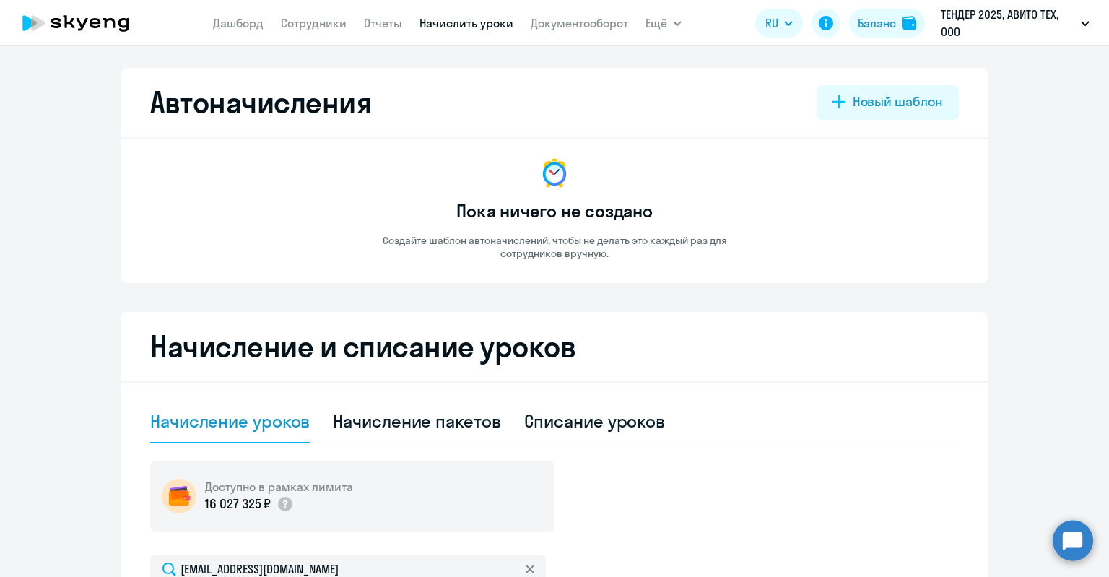
scroll to position [362, 0]
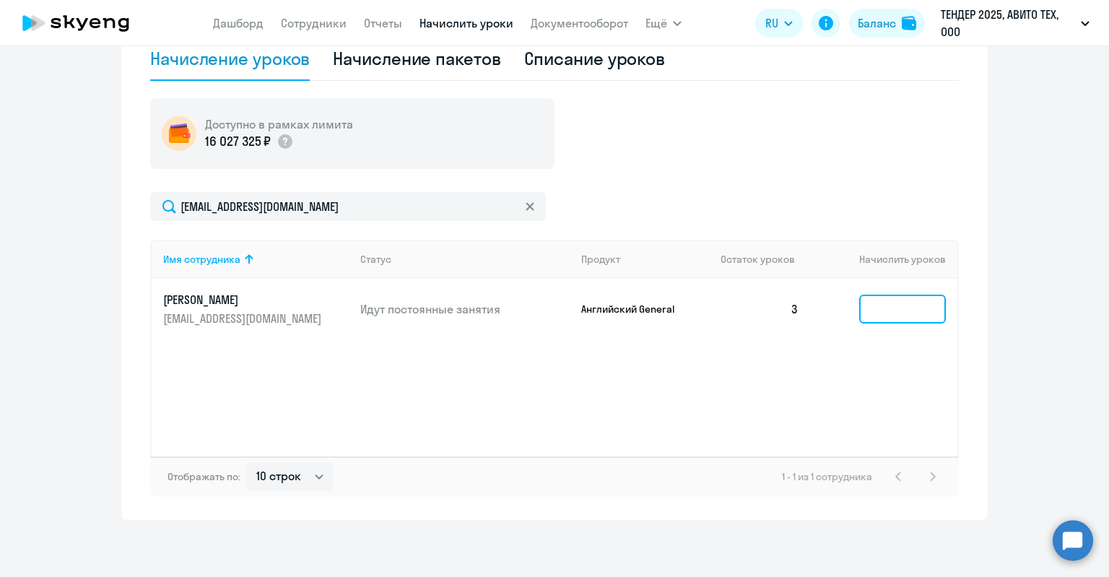
click at [891, 308] on input at bounding box center [902, 308] width 87 height 29
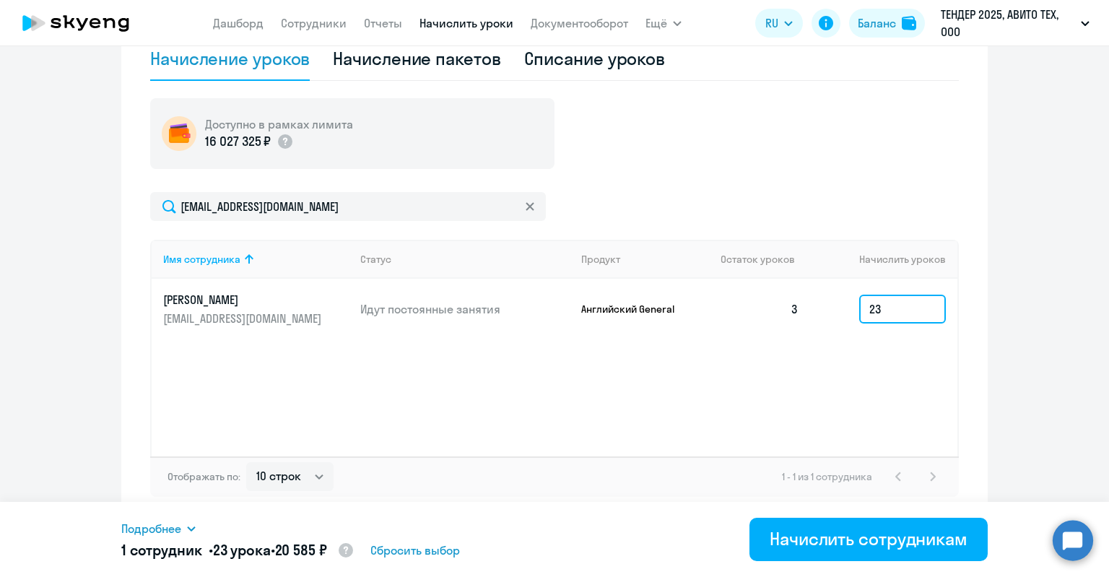
type input "23"
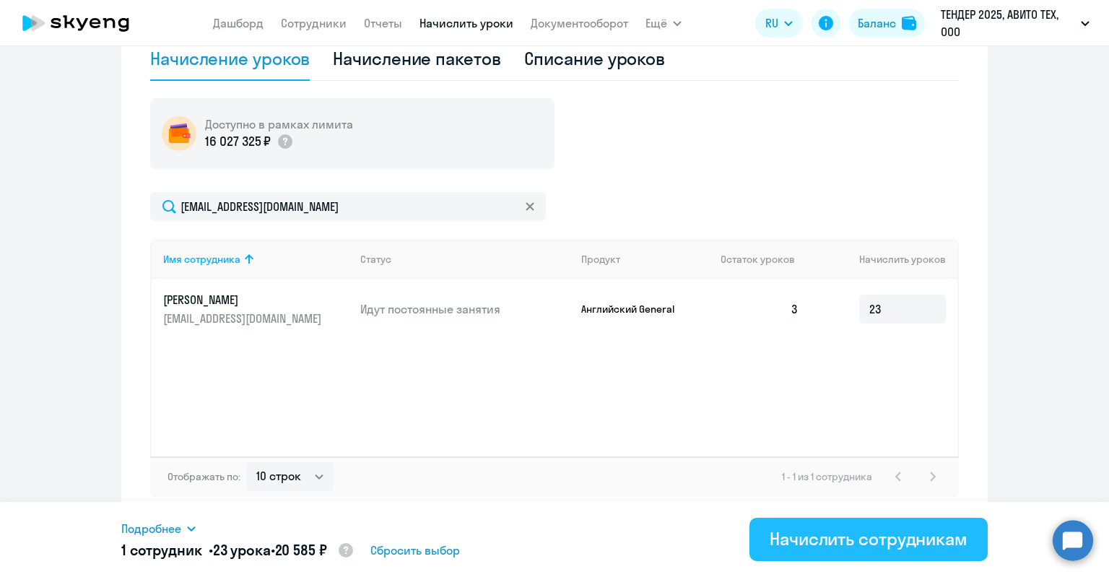
click at [846, 546] on div "Начислить сотрудникам" at bounding box center [868, 538] width 198 height 23
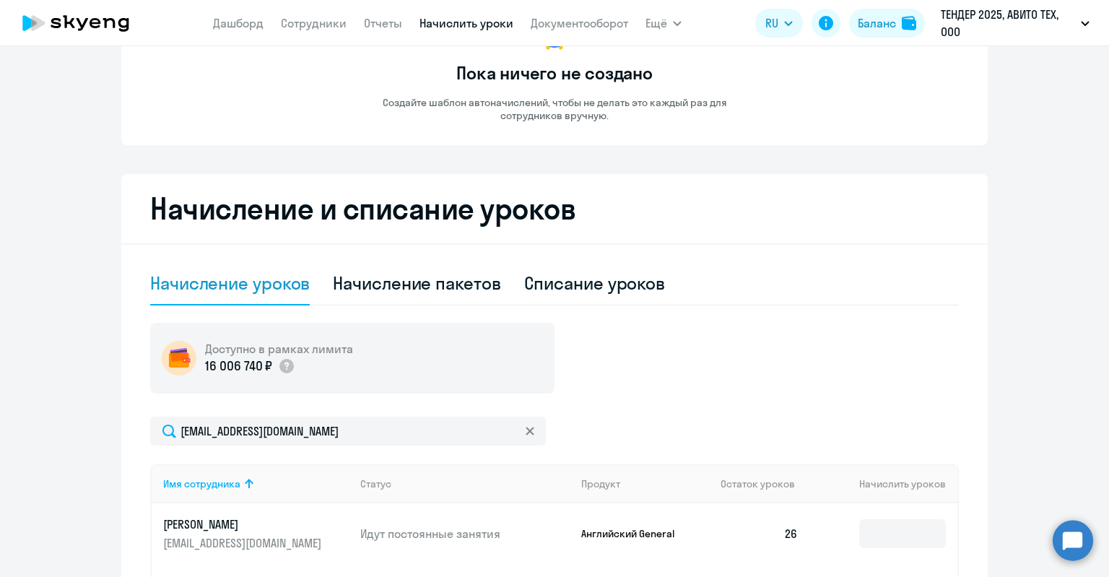
scroll to position [0, 0]
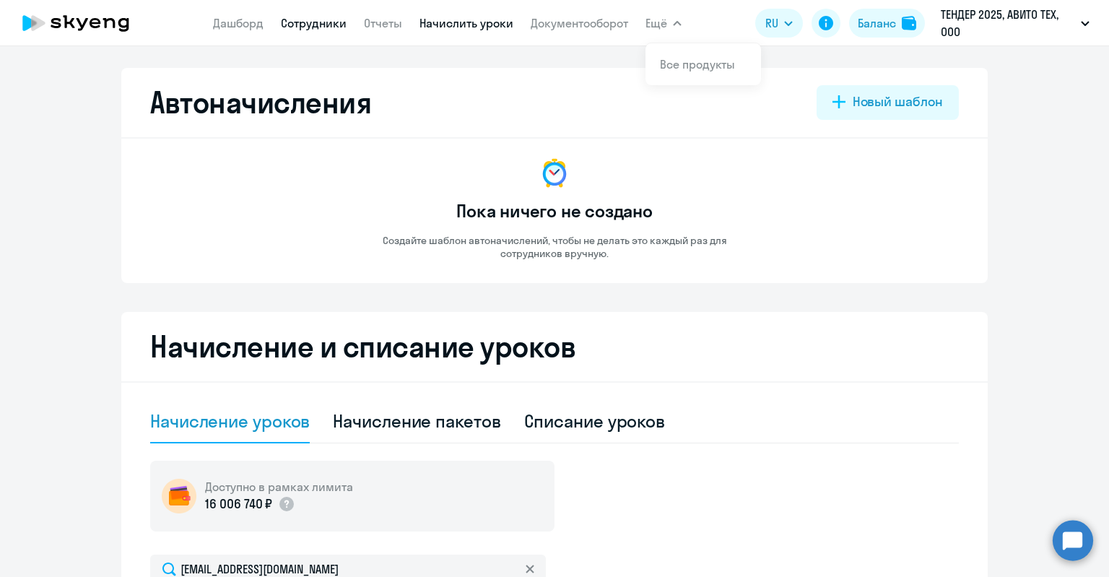
click at [334, 19] on link "Сотрудники" at bounding box center [314, 23] width 66 height 14
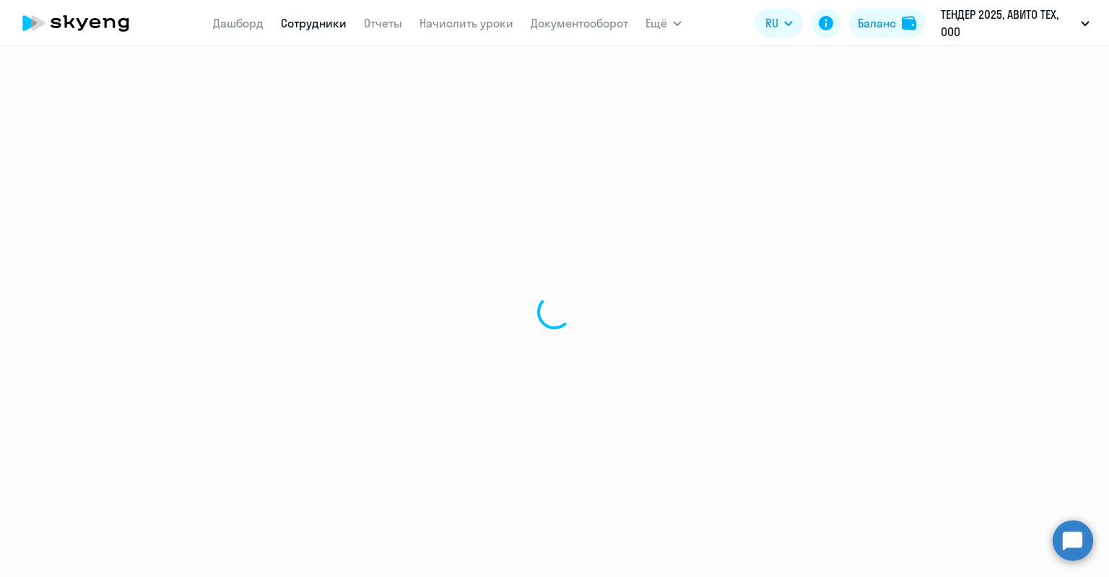
select select "30"
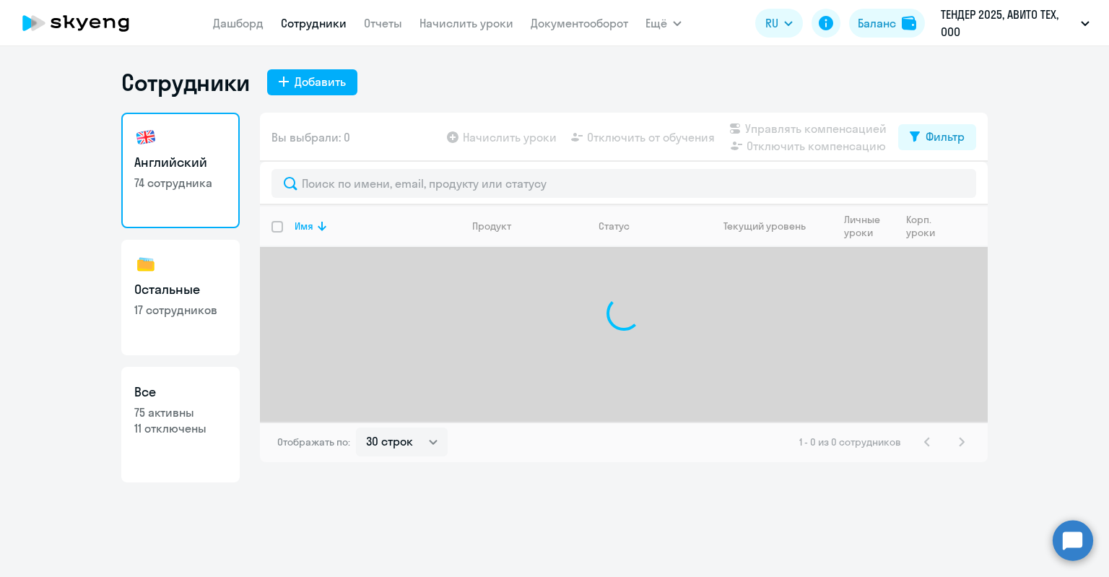
click at [206, 385] on h3 "Все" at bounding box center [180, 391] width 92 height 19
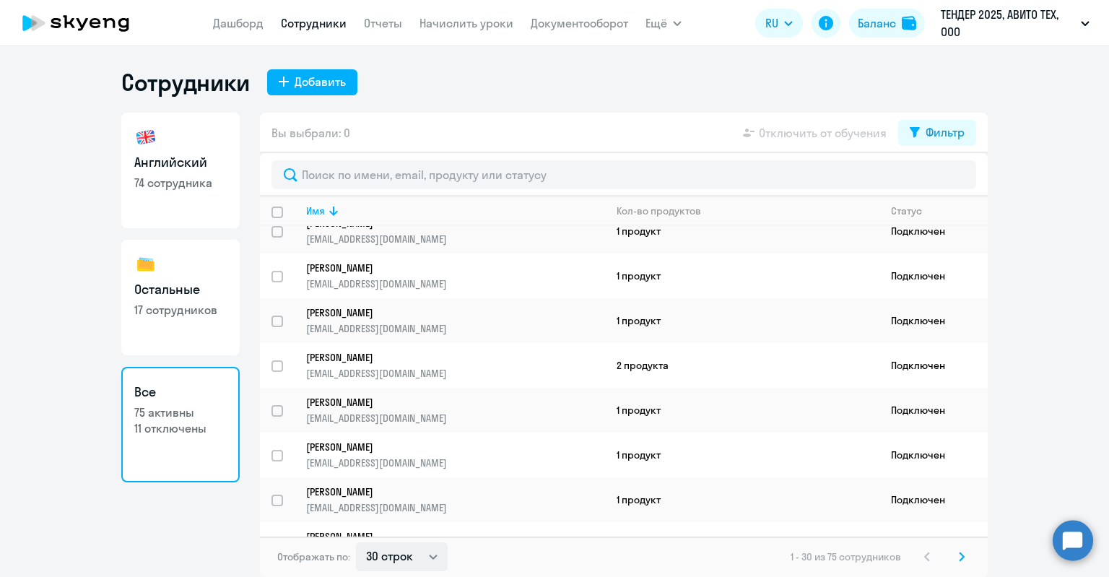
scroll to position [361, 0]
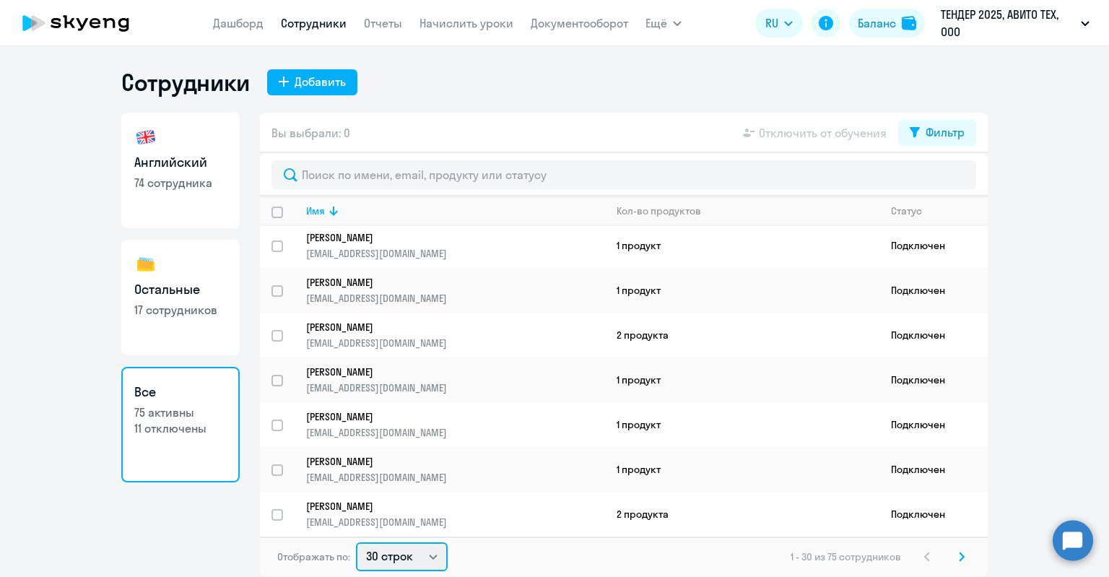
click at [406, 561] on select "30 строк 50 строк 100 строк" at bounding box center [402, 556] width 92 height 29
select select "100"
click at [356, 542] on select "30 строк 50 строк 100 строк" at bounding box center [402, 556] width 92 height 29
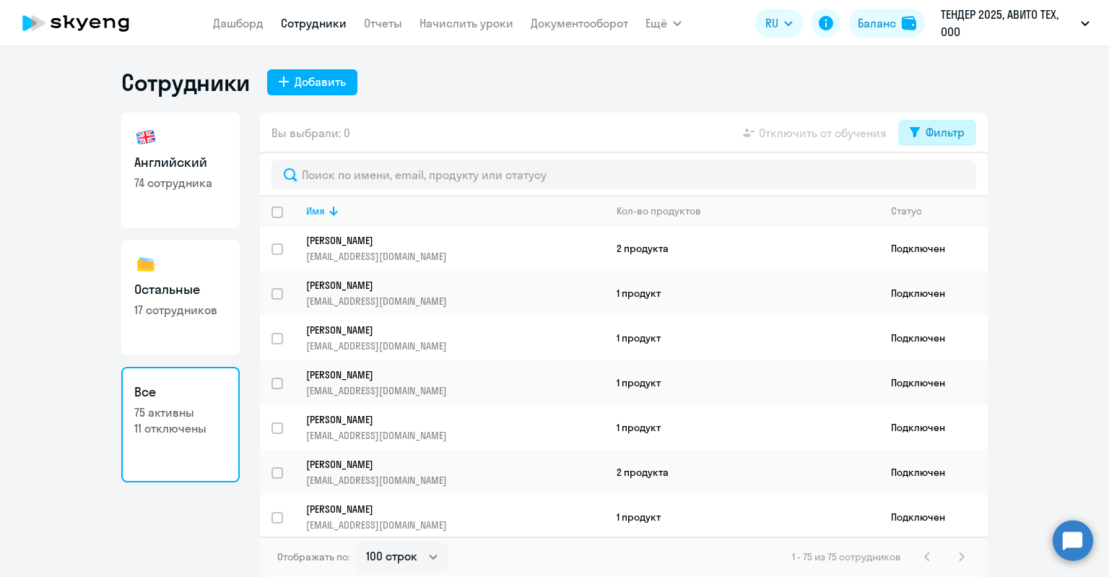
click at [938, 136] on div "Фильтр" at bounding box center [944, 131] width 39 height 17
click at [960, 178] on span at bounding box center [952, 179] width 25 height 14
click at [940, 179] on input "checkbox" at bounding box center [939, 179] width 1 height 1
checkbox input "true"
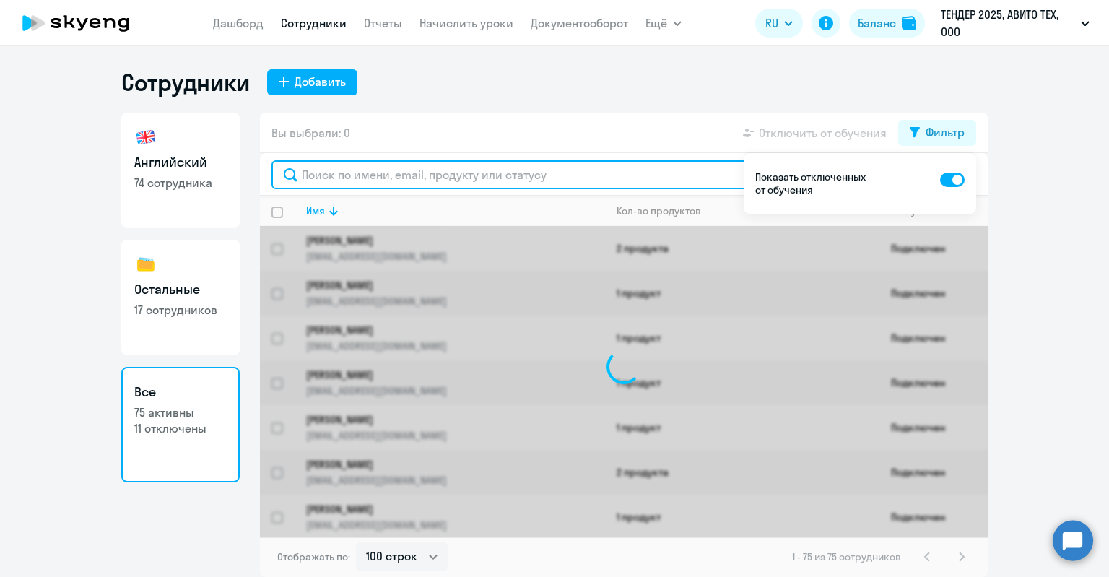
click at [543, 180] on input "text" at bounding box center [623, 174] width 704 height 29
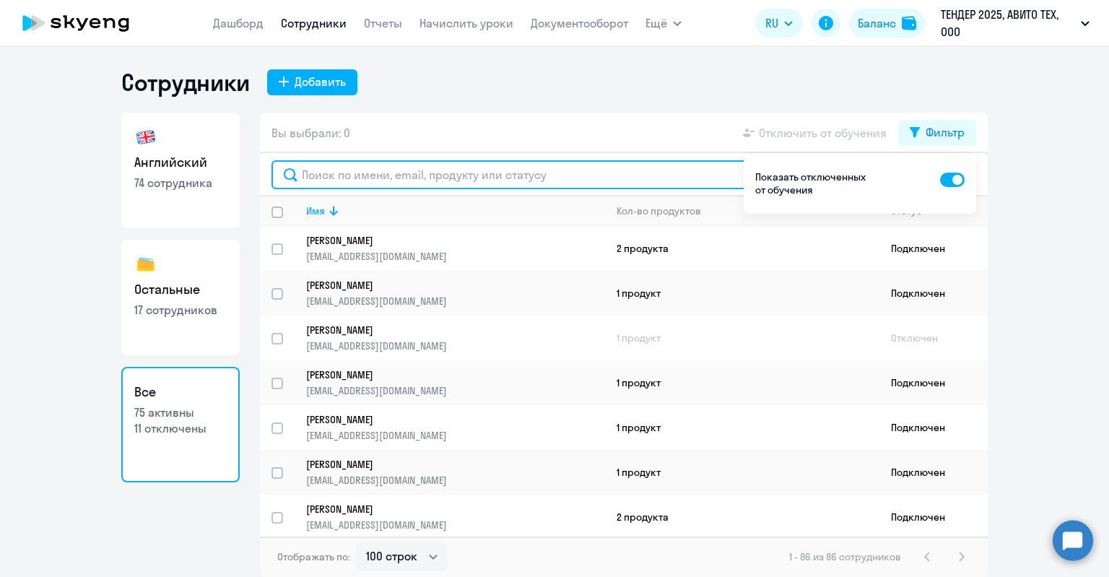
paste input "[PERSON_NAME]"
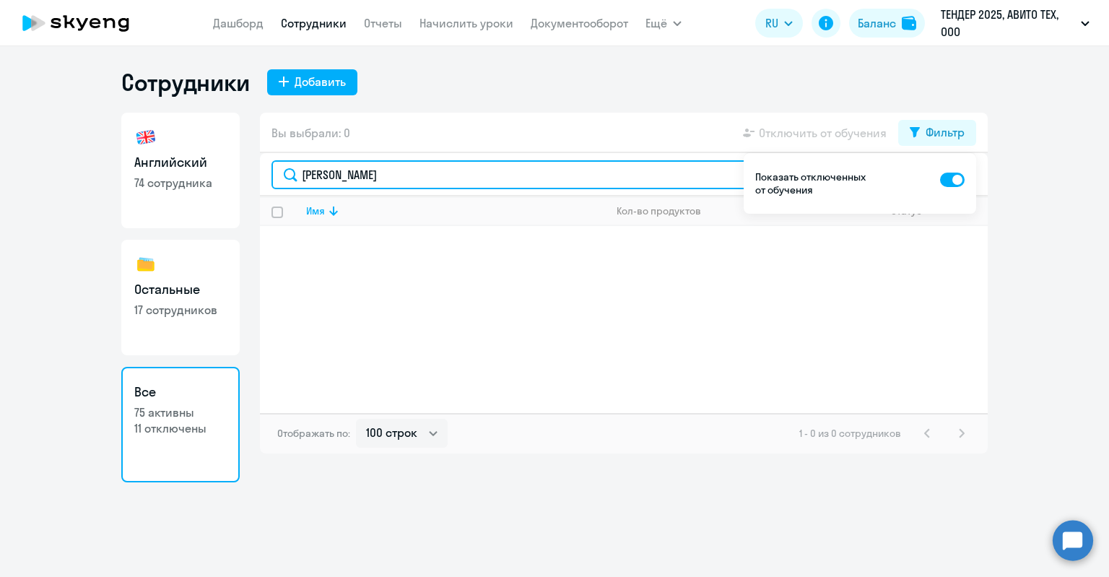
drag, startPoint x: 313, startPoint y: 179, endPoint x: 267, endPoint y: 173, distance: 46.5
click at [268, 173] on div "[PERSON_NAME]" at bounding box center [623, 174] width 727 height 43
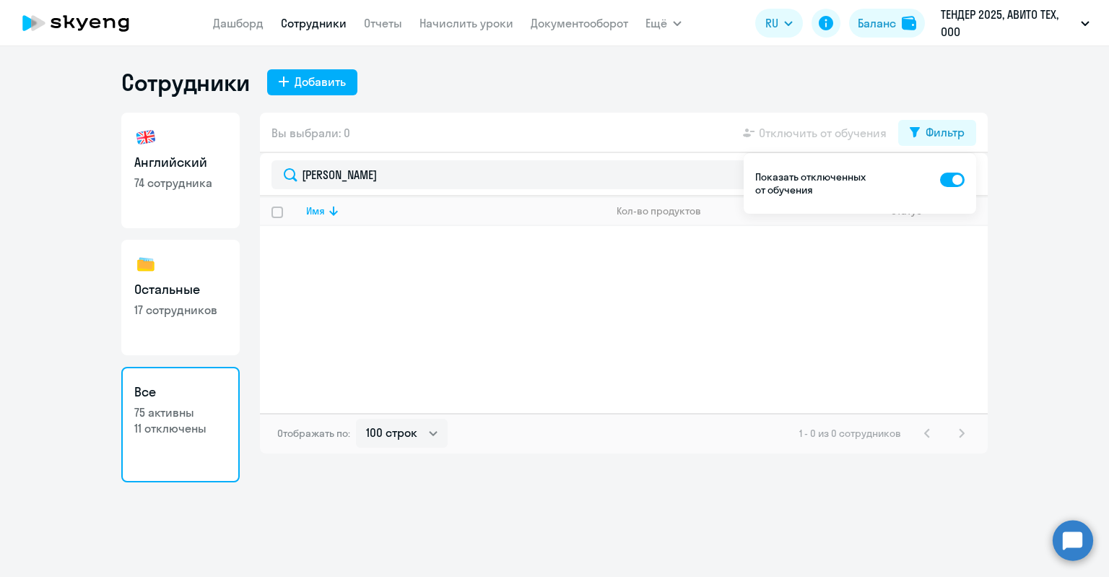
click at [388, 232] on div "Имя Кол-во продуктов Статус" at bounding box center [623, 304] width 727 height 217
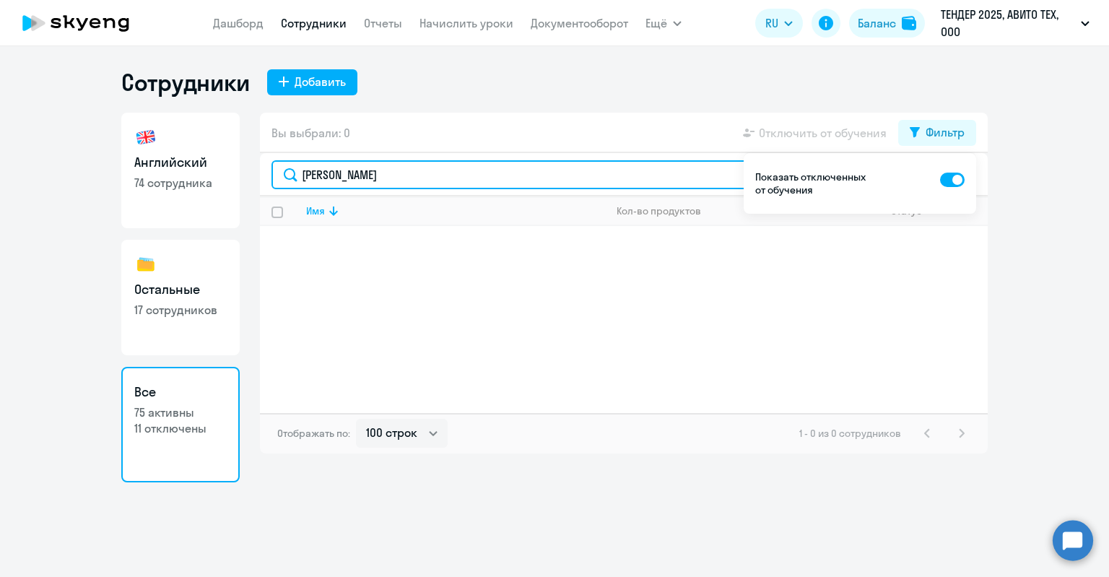
click at [403, 162] on input "[PERSON_NAME]" at bounding box center [623, 174] width 704 height 29
drag, startPoint x: 354, startPoint y: 174, endPoint x: 156, endPoint y: 182, distance: 197.9
click at [156, 182] on div "Английский 74 сотрудника Остальные 17 сотрудников Все 75 активны 11 отключены В…" at bounding box center [554, 298] width 866 height 370
drag, startPoint x: 307, startPoint y: 178, endPoint x: 288, endPoint y: 182, distance: 19.1
click at [289, 181] on input "[PERSON_NAME]" at bounding box center [623, 174] width 704 height 29
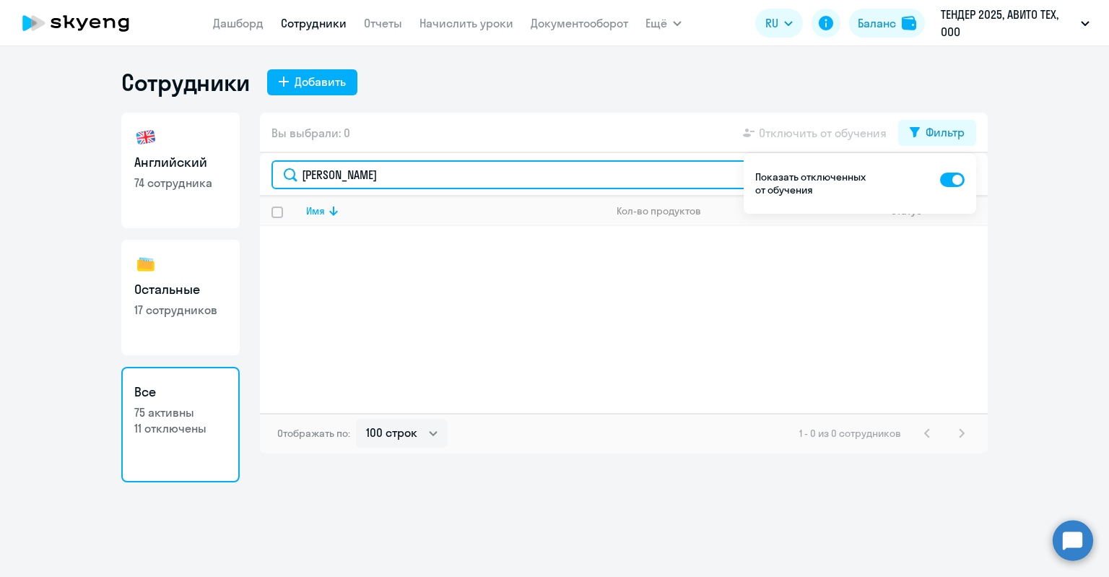
click at [405, 175] on input "[PERSON_NAME]" at bounding box center [623, 174] width 704 height 29
drag, startPoint x: 333, startPoint y: 173, endPoint x: 315, endPoint y: 175, distance: 18.8
click at [315, 175] on input "[PERSON_NAME]" at bounding box center [623, 174] width 704 height 29
drag, startPoint x: 298, startPoint y: 172, endPoint x: 275, endPoint y: 175, distance: 23.2
click at [275, 175] on input "Соня" at bounding box center [623, 174] width 704 height 29
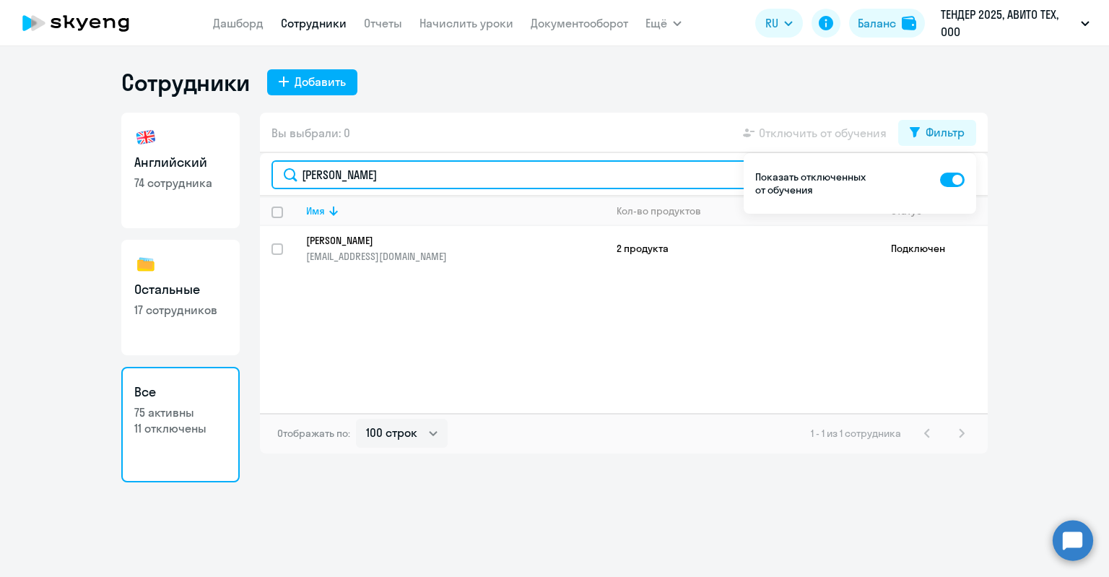
click at [337, 172] on input "[PERSON_NAME]" at bounding box center [623, 174] width 704 height 29
type input "[PERSON_NAME]"
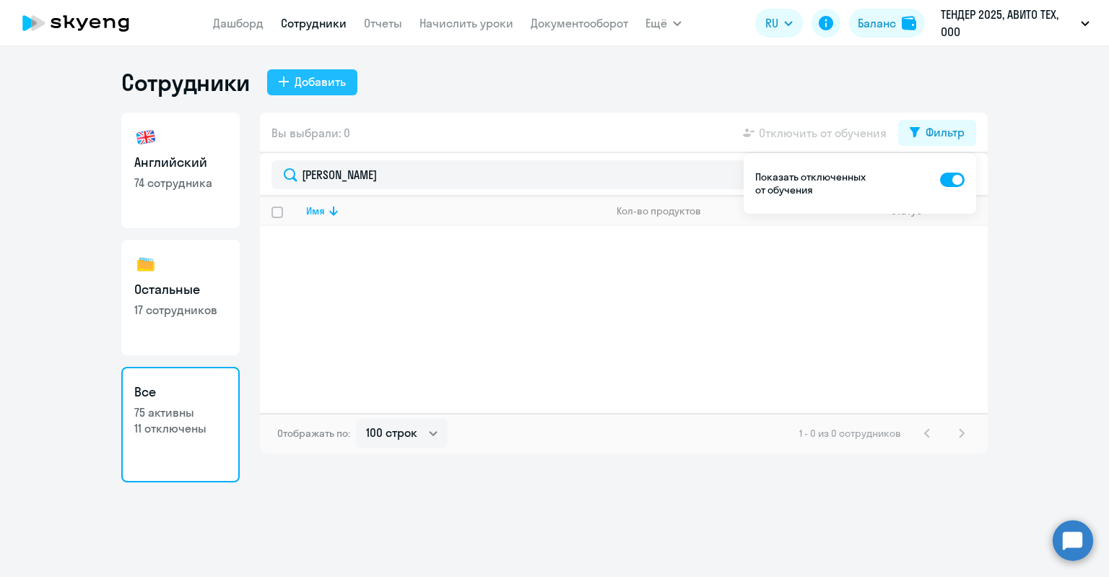
click at [326, 85] on div "Добавить" at bounding box center [319, 81] width 51 height 17
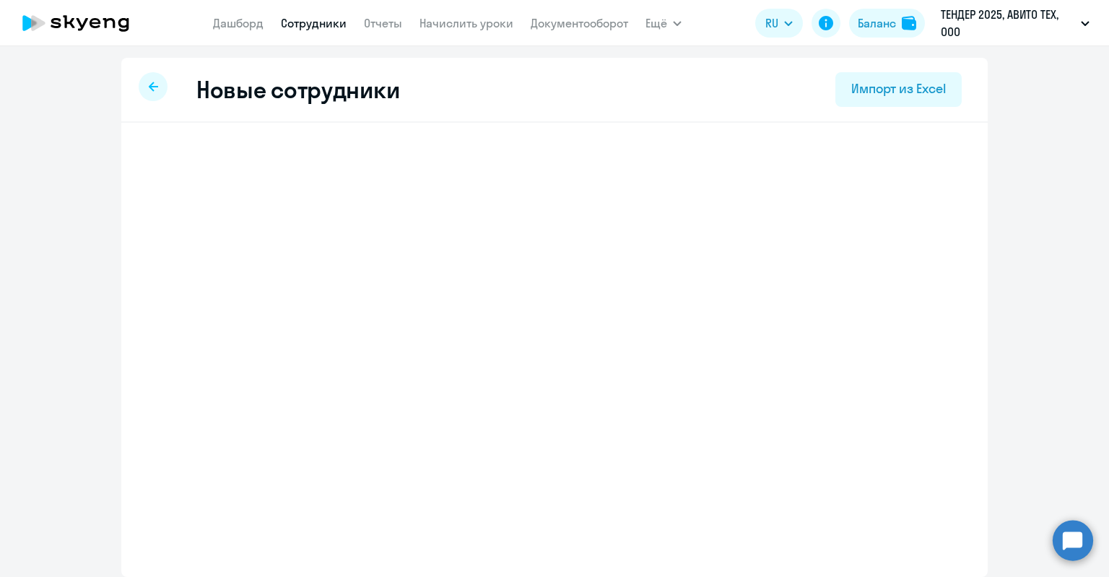
select select "english_adult_not_native_speaker"
select select "3"
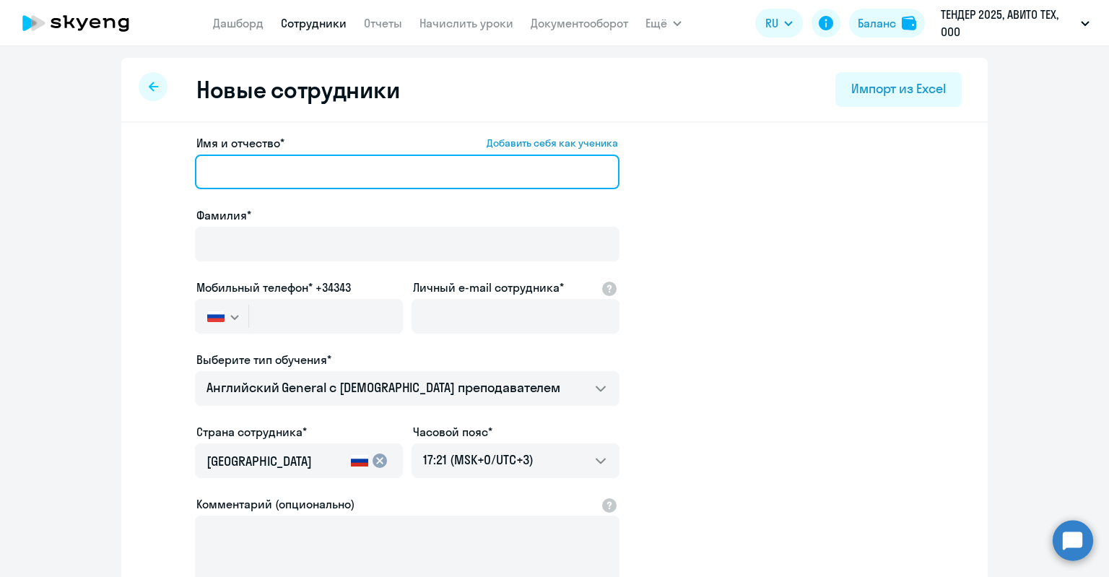
click at [333, 176] on input "Имя и отчество* Добавить себя как ученика" at bounding box center [407, 171] width 424 height 35
paste input "[PERSON_NAME]"
click at [328, 172] on input "[PERSON_NAME]" at bounding box center [407, 171] width 424 height 35
drag, startPoint x: 278, startPoint y: 174, endPoint x: 213, endPoint y: 170, distance: 65.1
click at [210, 169] on input "[PERSON_NAME]" at bounding box center [407, 171] width 424 height 35
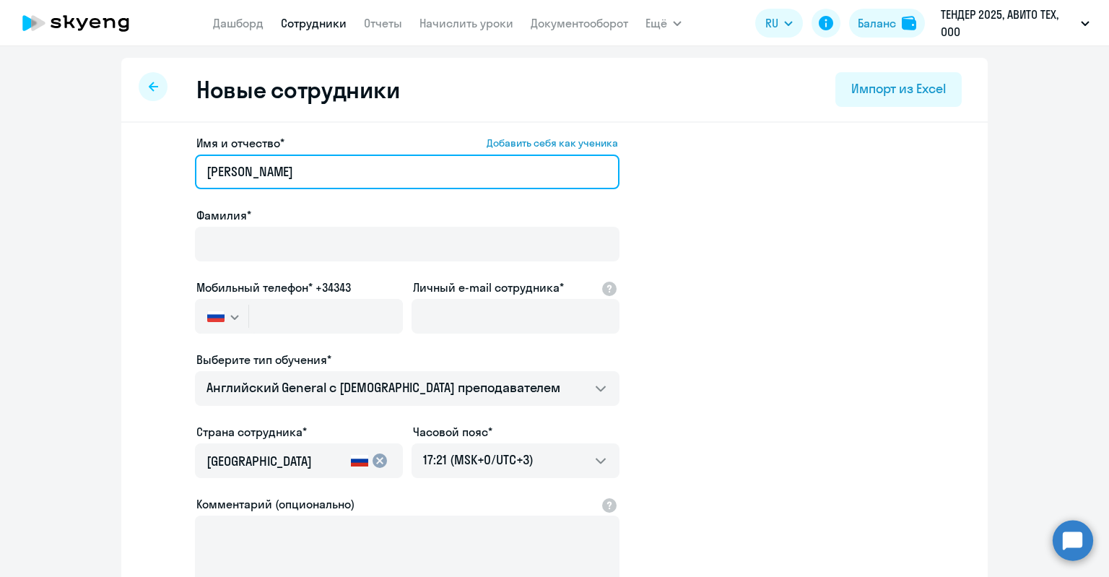
type input "[PERSON_NAME]"
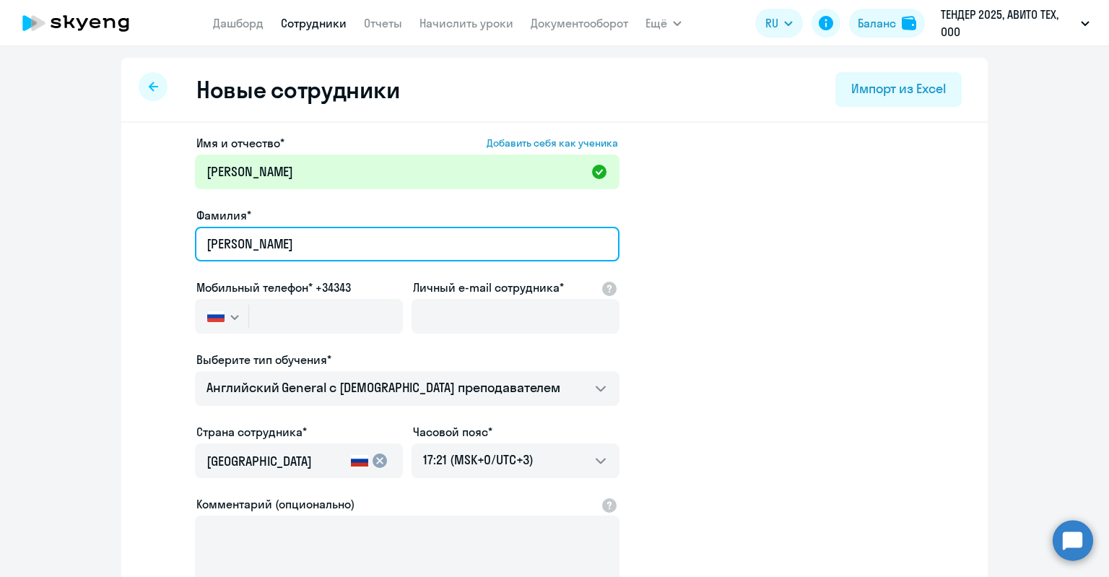
click at [232, 242] on input "[PERSON_NAME]" at bounding box center [407, 244] width 424 height 35
drag, startPoint x: 222, startPoint y: 241, endPoint x: 150, endPoint y: 242, distance: 72.2
click at [150, 242] on app-new-student-form "Имя и отчество* Добавить себя как ученика [PERSON_NAME]* [PERSON_NAME] Мобильны…" at bounding box center [554, 391] width 820 height 515
type input "[PERSON_NAME]"
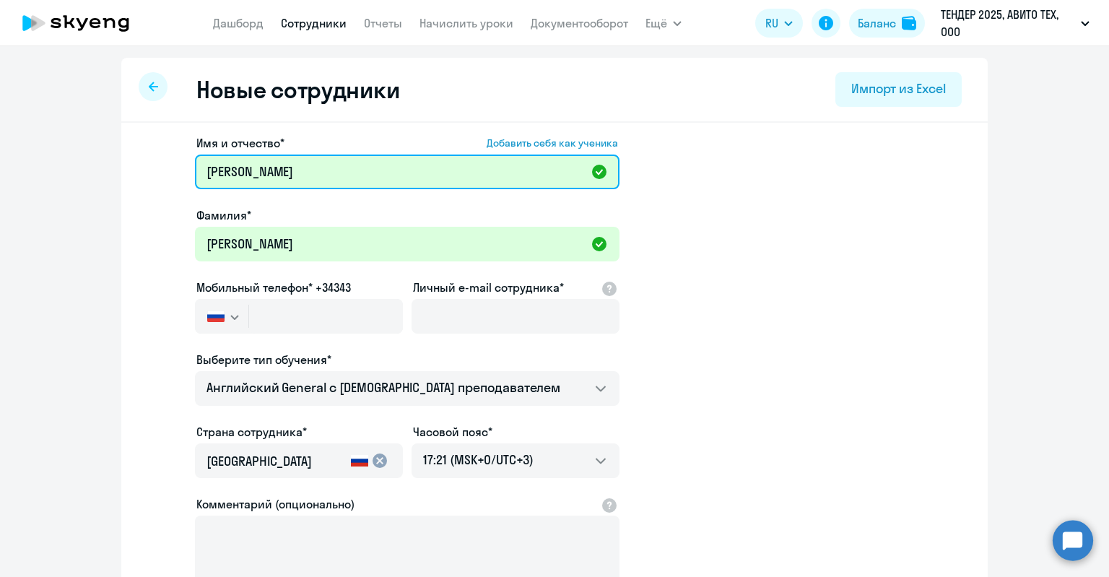
click at [203, 164] on input "[PERSON_NAME]" at bounding box center [407, 171] width 424 height 35
type input "[PERSON_NAME]"
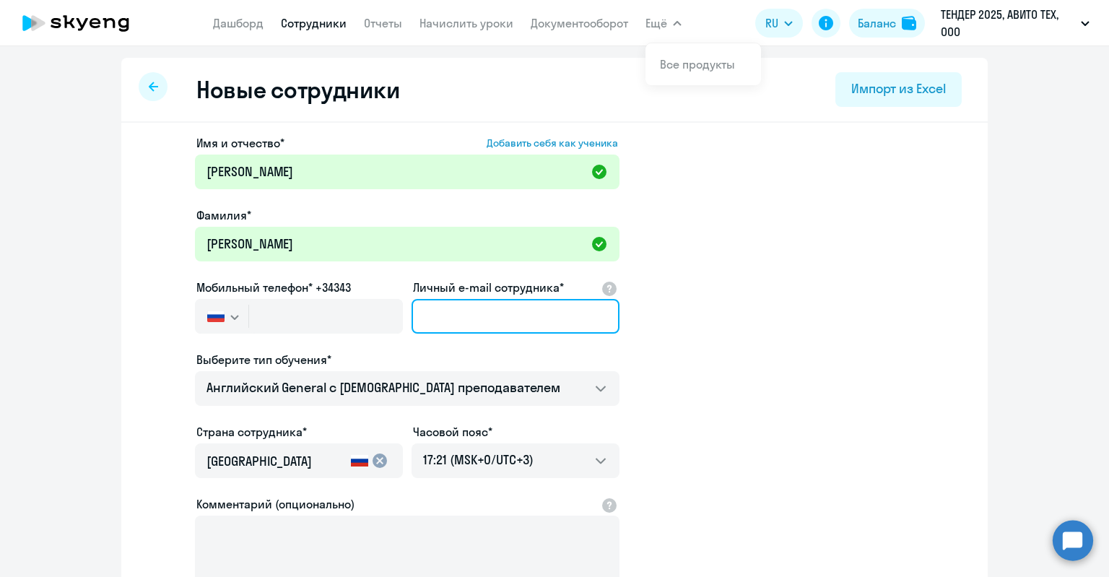
click at [514, 312] on input "Личный e-mail сотрудника*" at bounding box center [515, 316] width 208 height 35
paste input "[EMAIL_ADDRESS][DOMAIN_NAME]"
type input "[EMAIL_ADDRESS][DOMAIN_NAME]"
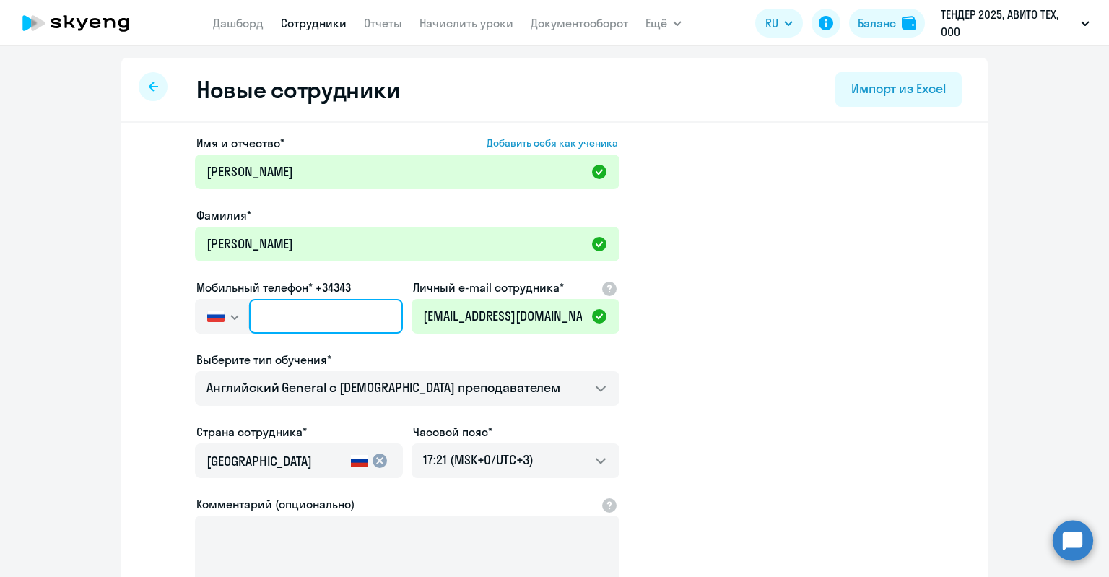
click at [341, 328] on input "text" at bounding box center [326, 316] width 154 height 35
paste input "[PHONE_NUMBER]"
type input "[PHONE_NUMBER]"
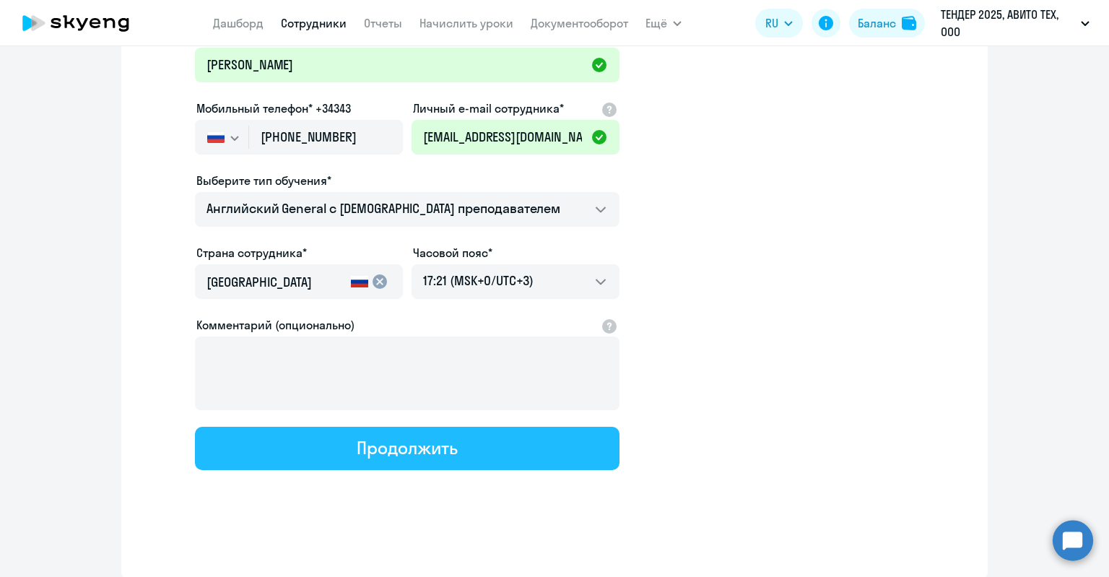
click at [403, 429] on button "Продолжить" at bounding box center [407, 448] width 424 height 43
select select "english_adult_not_native_speaker"
select select "3"
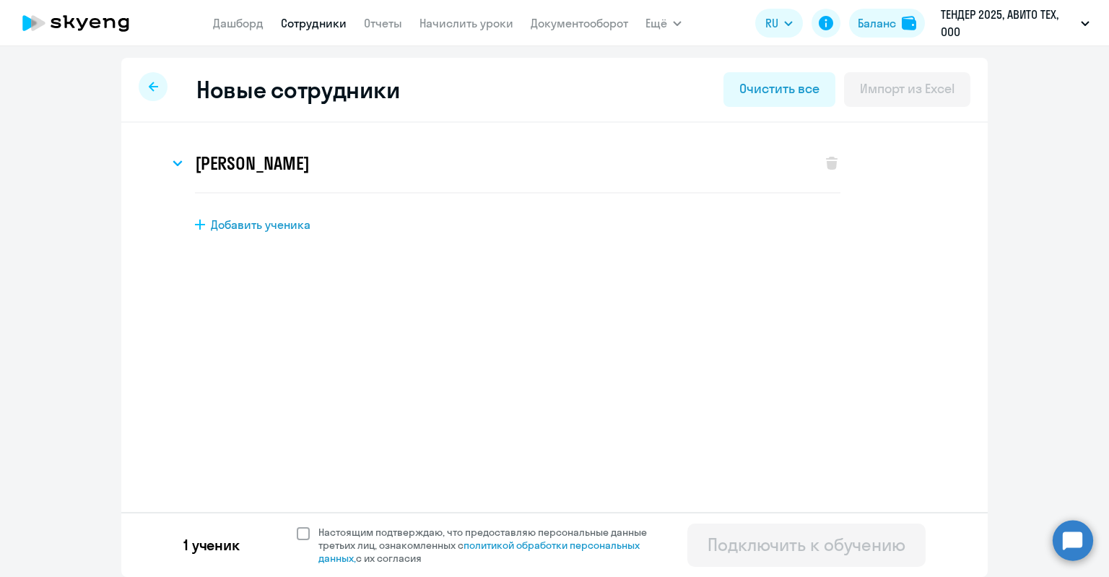
click at [333, 530] on span "Настоящим подтверждаю, что предоставляю персональные данные третьих лиц, ознако…" at bounding box center [491, 544] width 346 height 39
click at [297, 525] on input "Настоящим подтверждаю, что предоставляю персональные данные третьих лиц, ознако…" at bounding box center [296, 525] width 1 height 1
checkbox input "true"
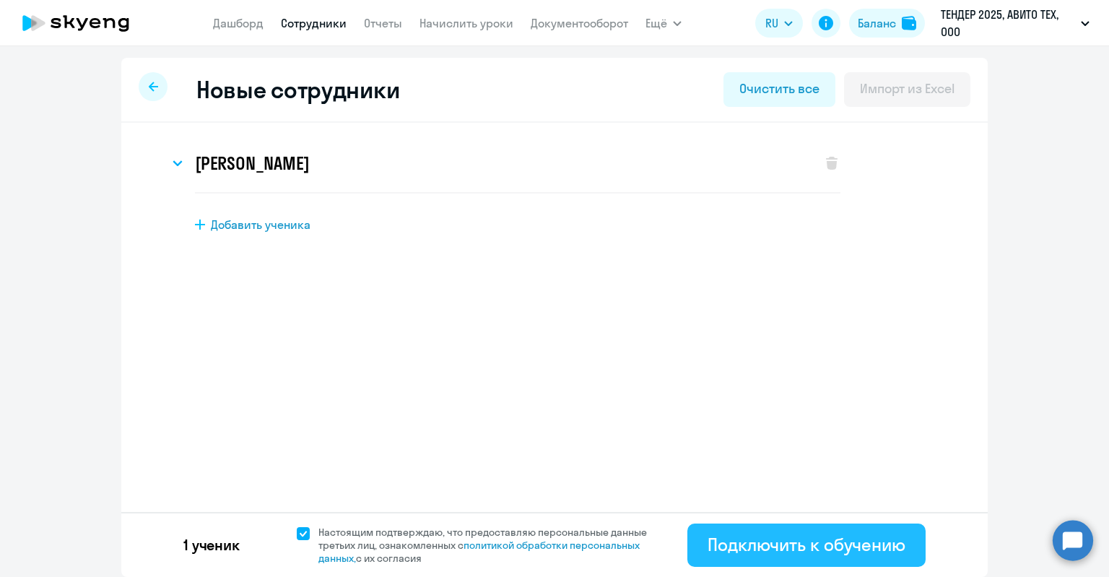
click at [827, 537] on div "Подключить к обучению" at bounding box center [806, 544] width 198 height 23
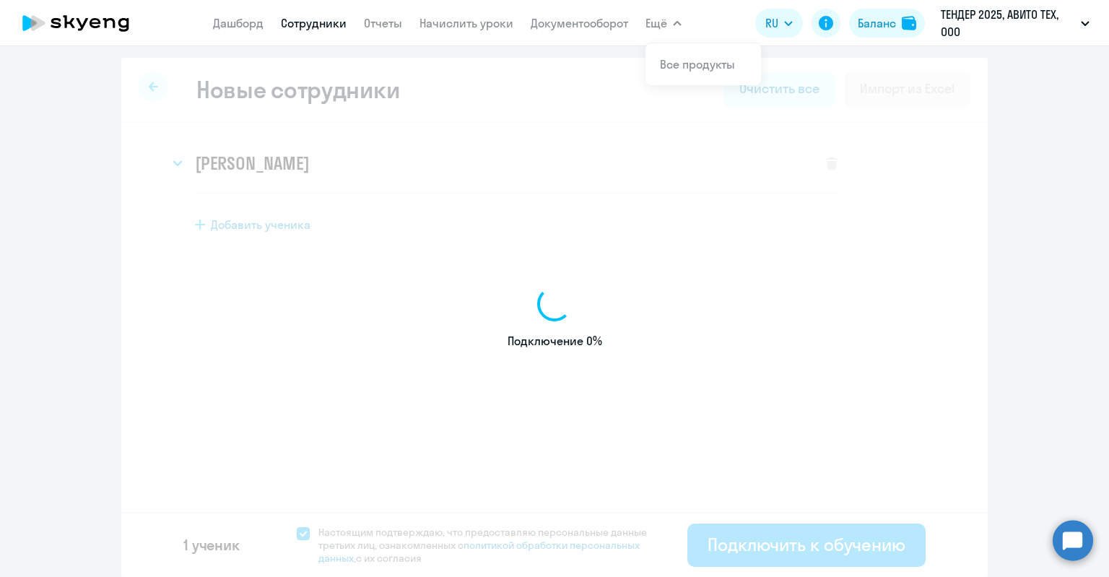
select select "english_adult_not_native_speaker"
select select "3"
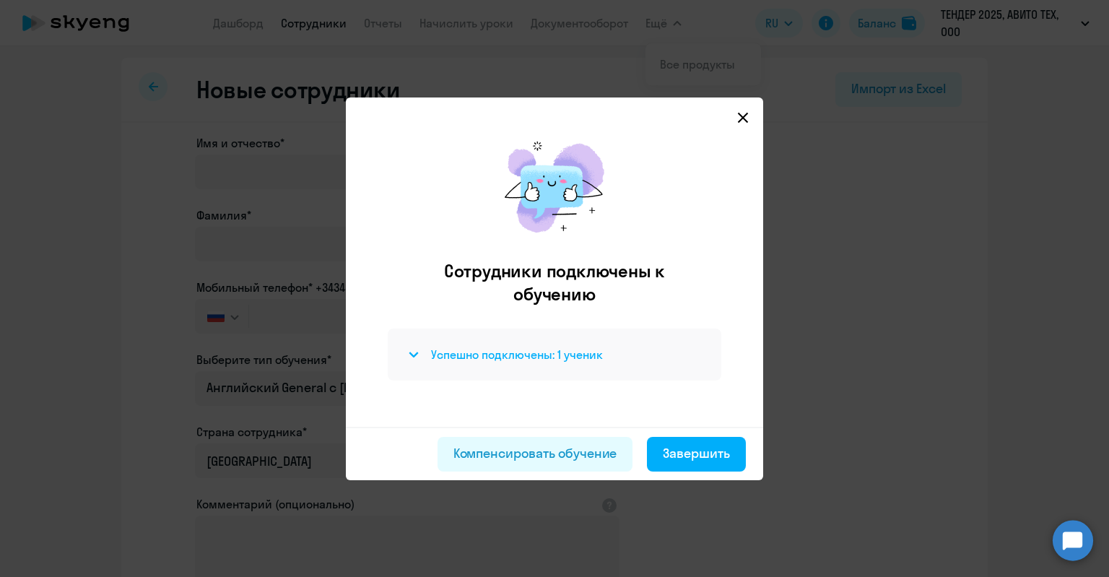
click at [543, 352] on h4 "Успешно подключены: 1 ученик" at bounding box center [517, 354] width 172 height 16
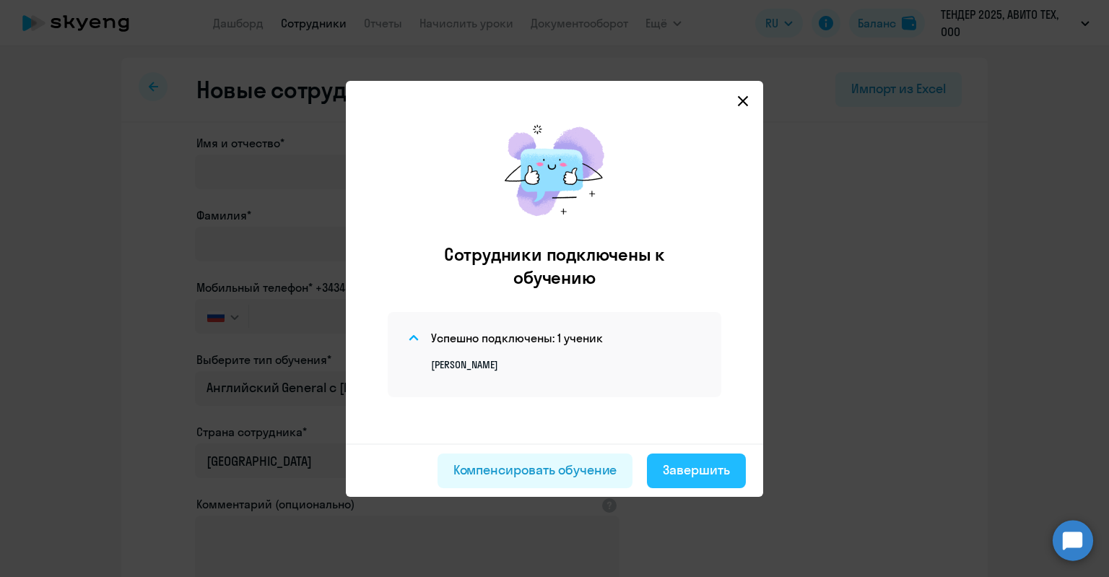
click at [673, 455] on button "Завершить" at bounding box center [696, 470] width 99 height 35
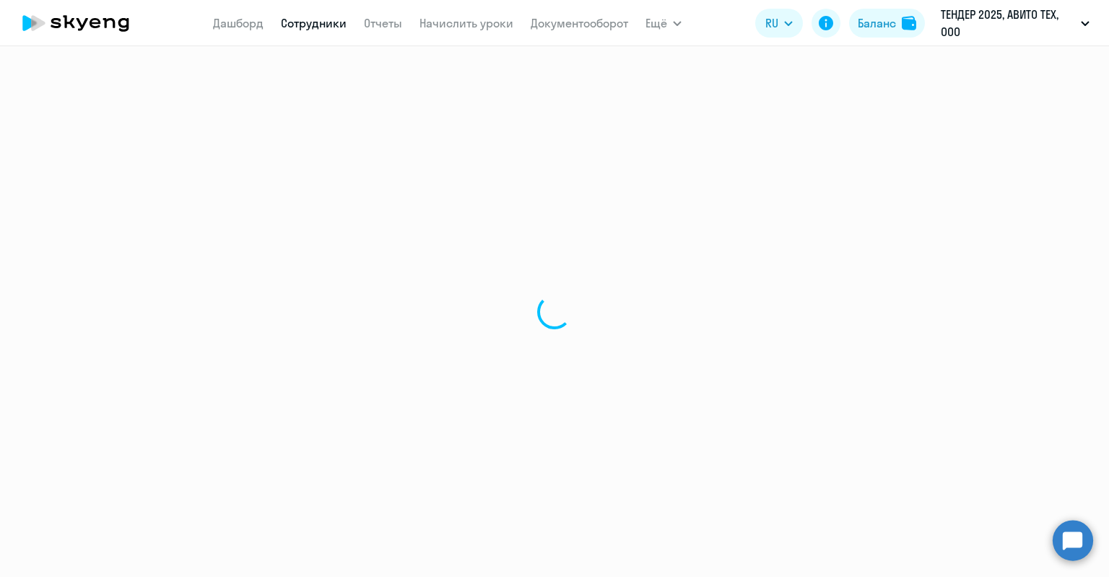
select select "30"
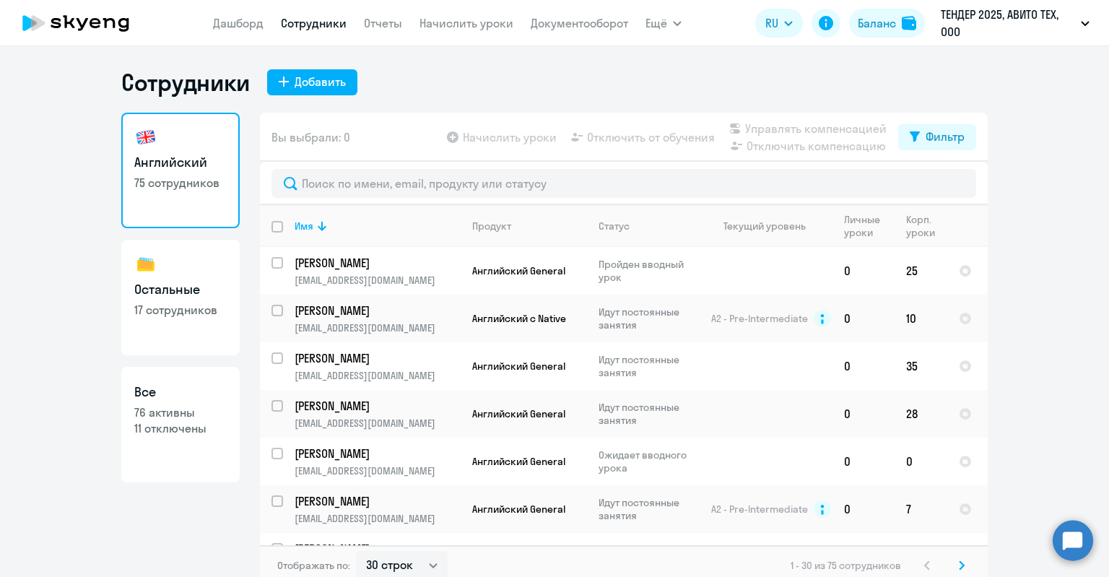
click at [205, 410] on p "76 активны" at bounding box center [180, 412] width 92 height 16
select select "30"
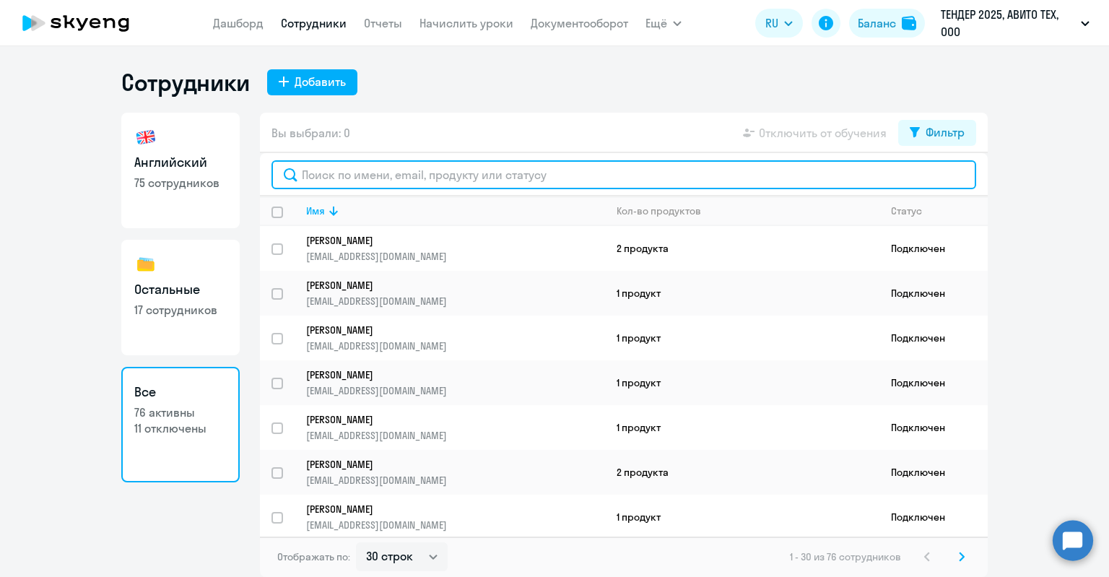
click at [378, 178] on input "text" at bounding box center [623, 174] width 704 height 29
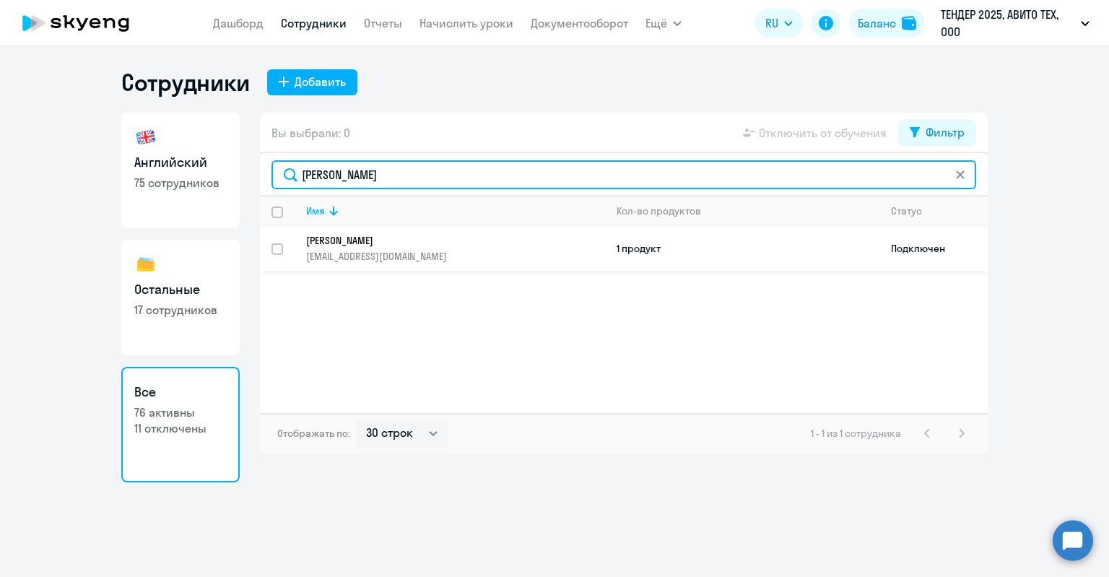
type input "[PERSON_NAME]"
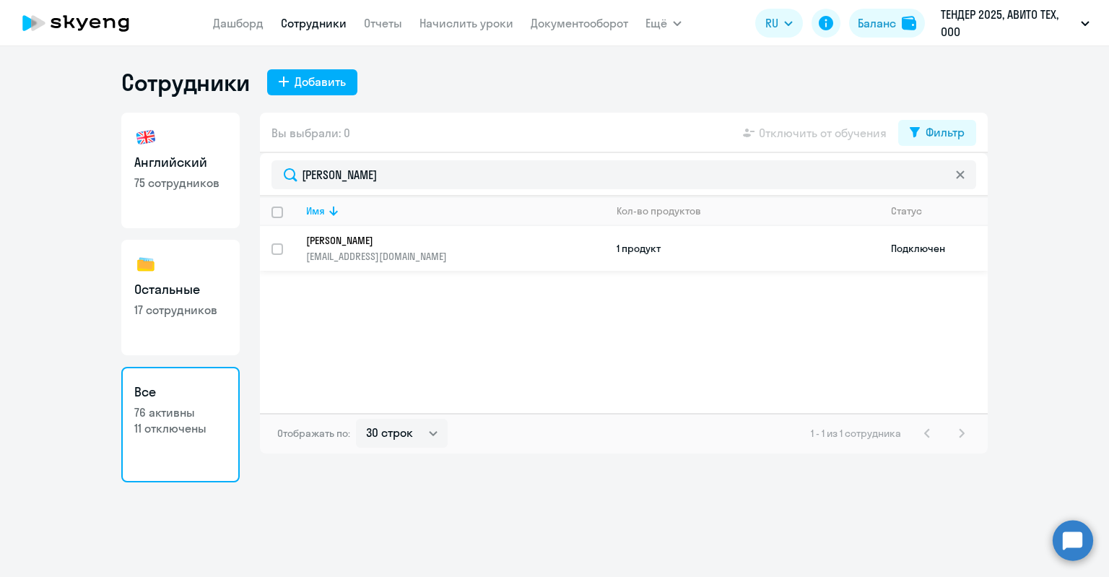
click at [379, 227] on td "[PERSON_NAME] [PERSON_NAME][EMAIL_ADDRESS][DOMAIN_NAME]" at bounding box center [449, 248] width 310 height 45
select select "english"
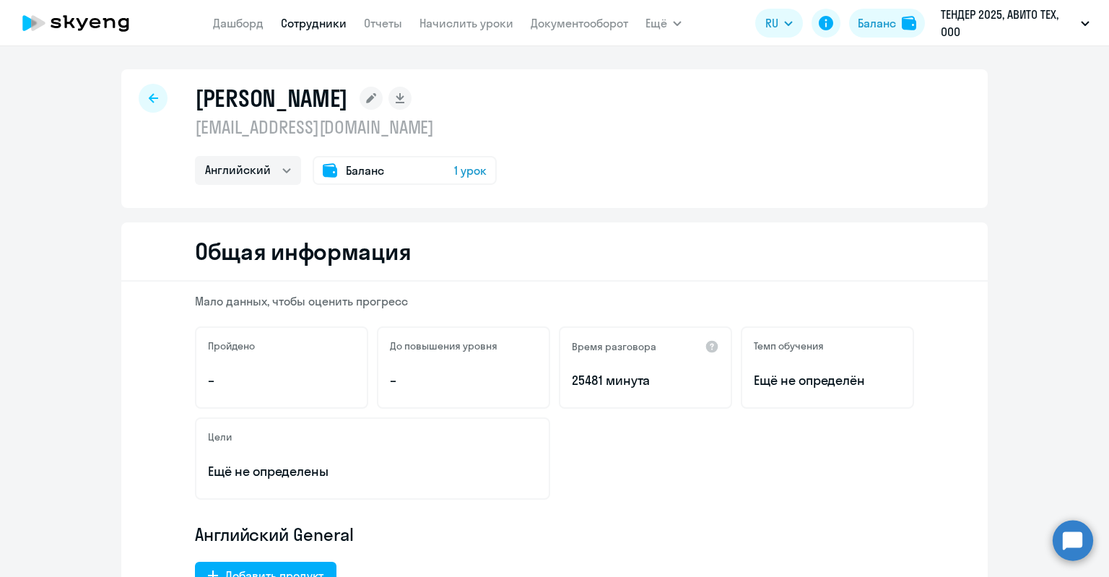
click at [382, 92] on icon at bounding box center [370, 98] width 23 height 23
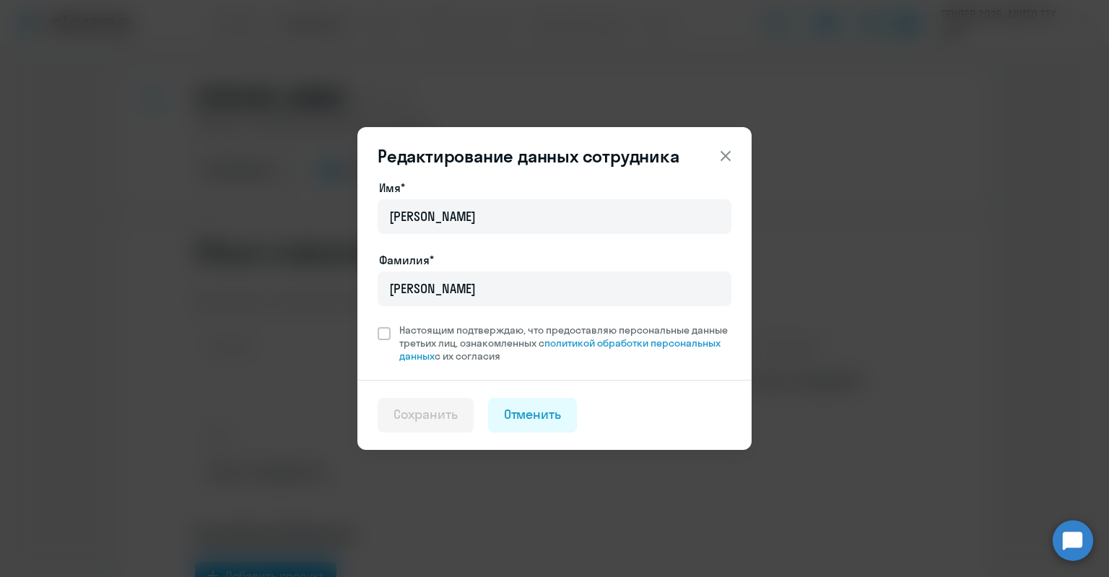
click at [393, 92] on div "Редактирование данных сотрудника Имя* [PERSON_NAME]* [PERSON_NAME] Настоящим по…" at bounding box center [554, 289] width 699 height 404
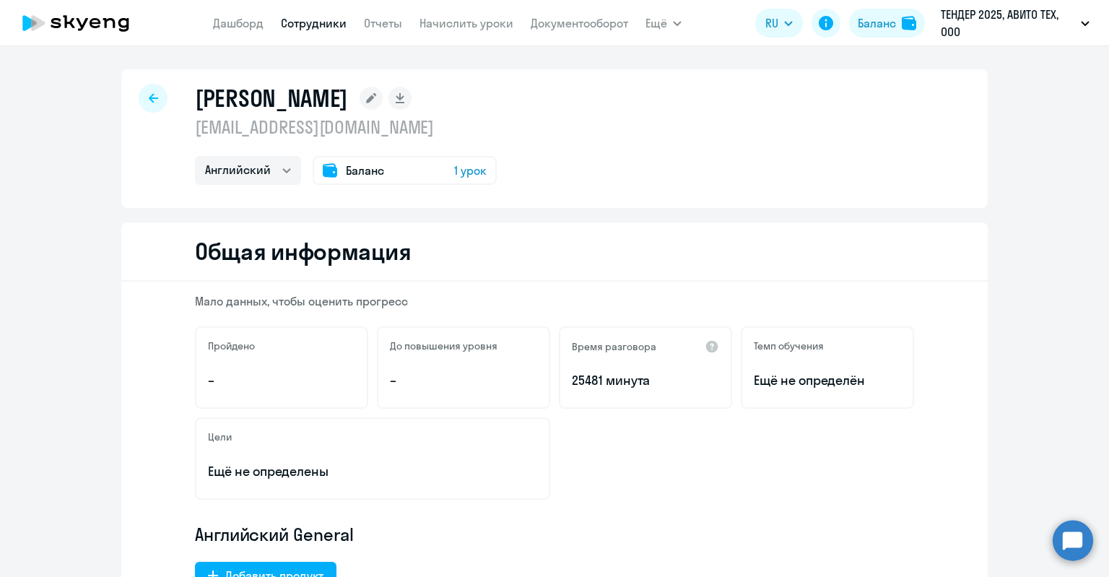
click at [284, 128] on p "[EMAIL_ADDRESS][DOMAIN_NAME]" at bounding box center [346, 126] width 302 height 23
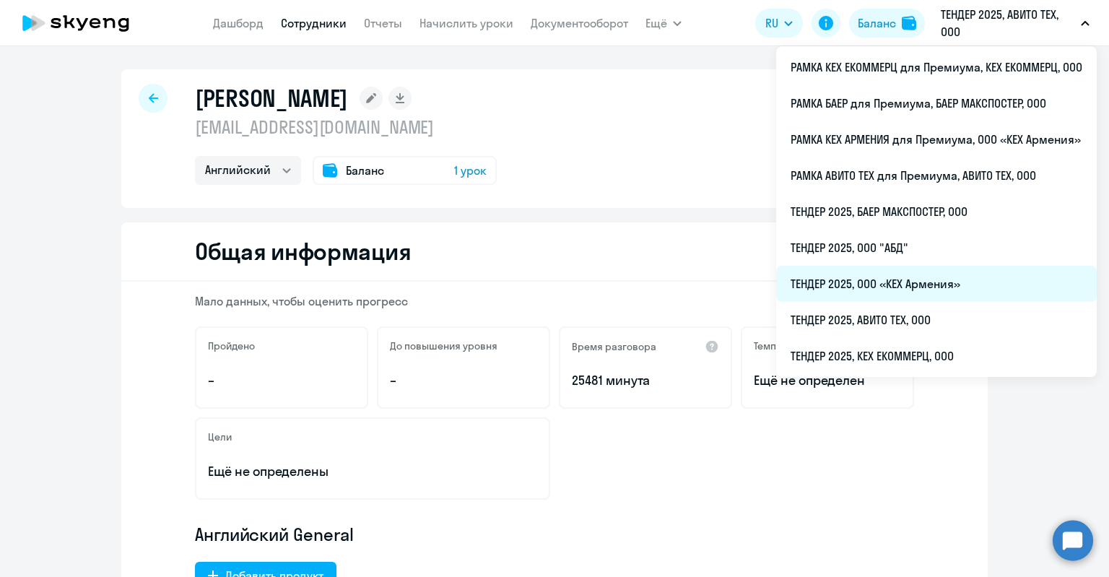
click at [917, 280] on li "ТЕНДЕР 2025, ООО «КЕХ Армения»" at bounding box center [936, 284] width 320 height 36
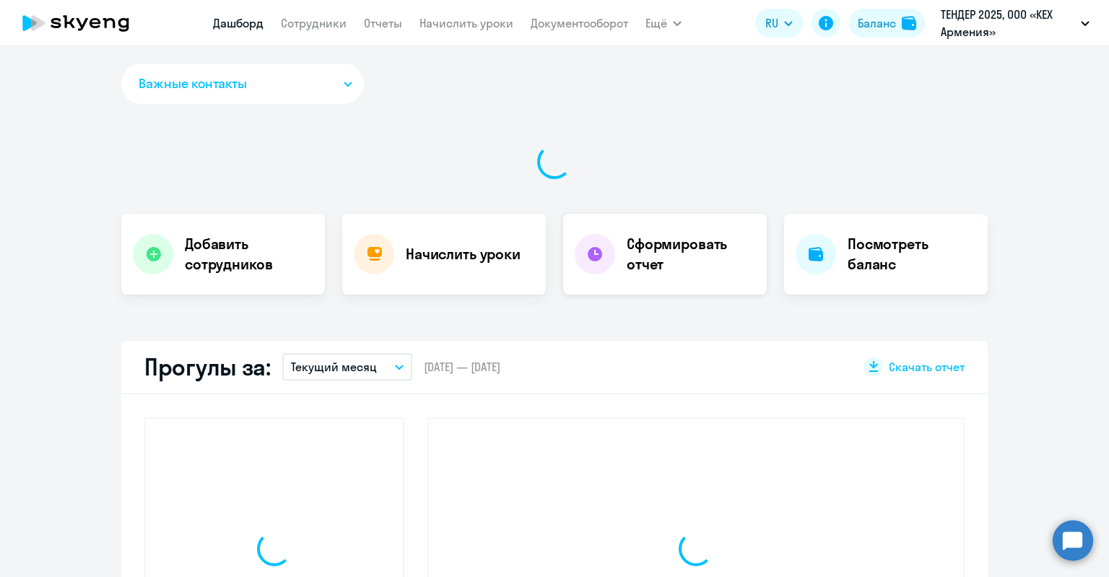
select select "30"
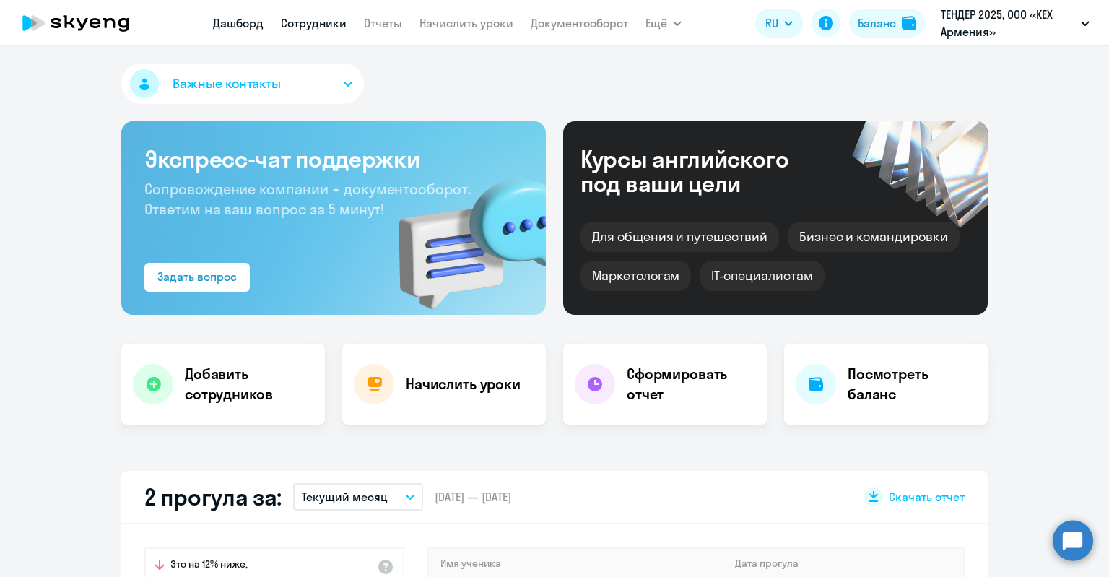
click at [323, 25] on link "Сотрудники" at bounding box center [314, 23] width 66 height 14
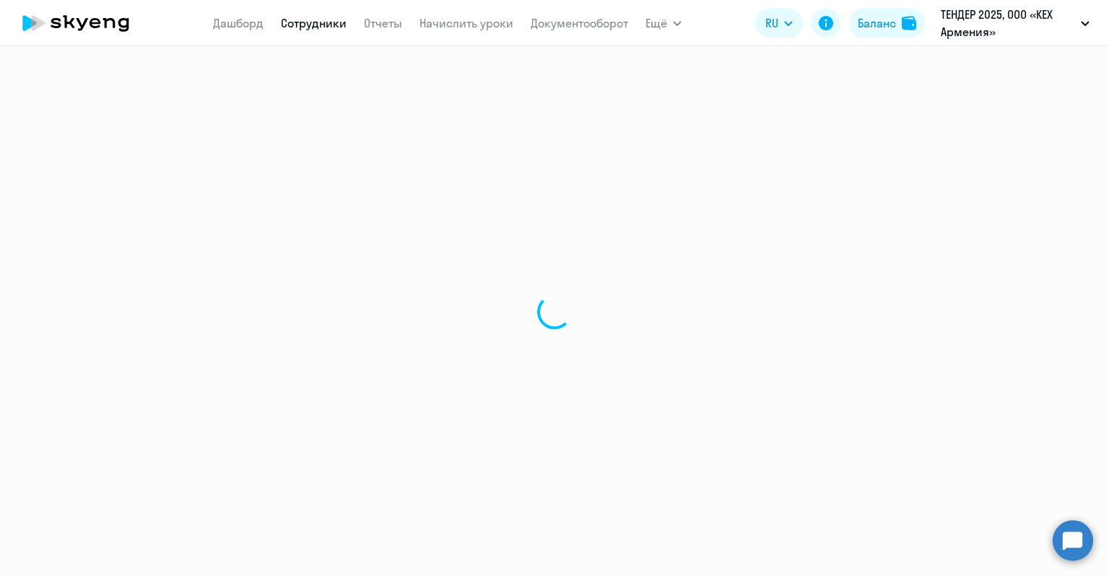
select select "30"
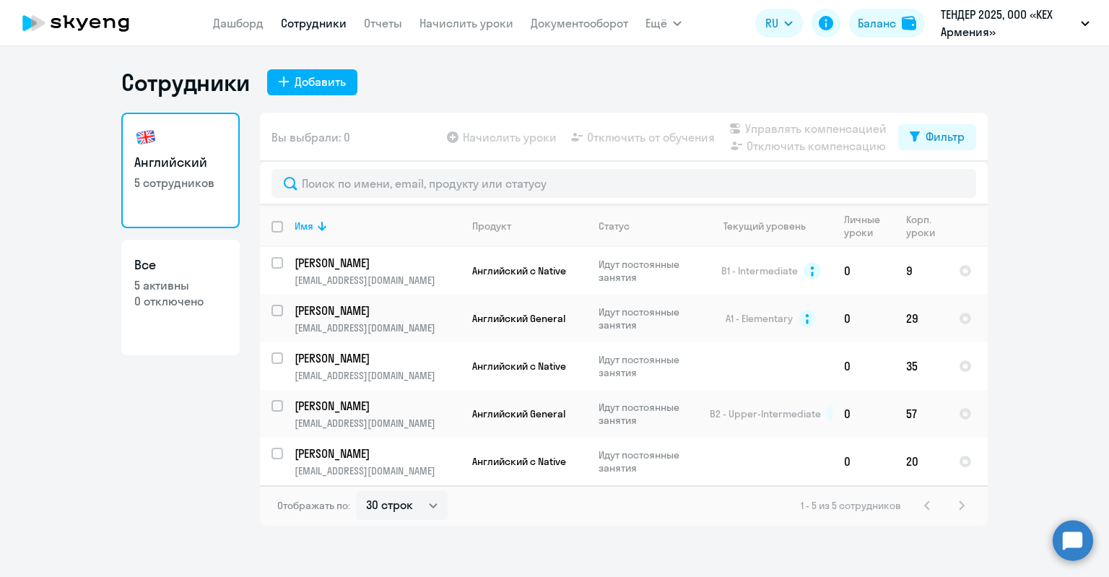
click at [165, 300] on p "0 отключено" at bounding box center [180, 301] width 92 height 16
select select "30"
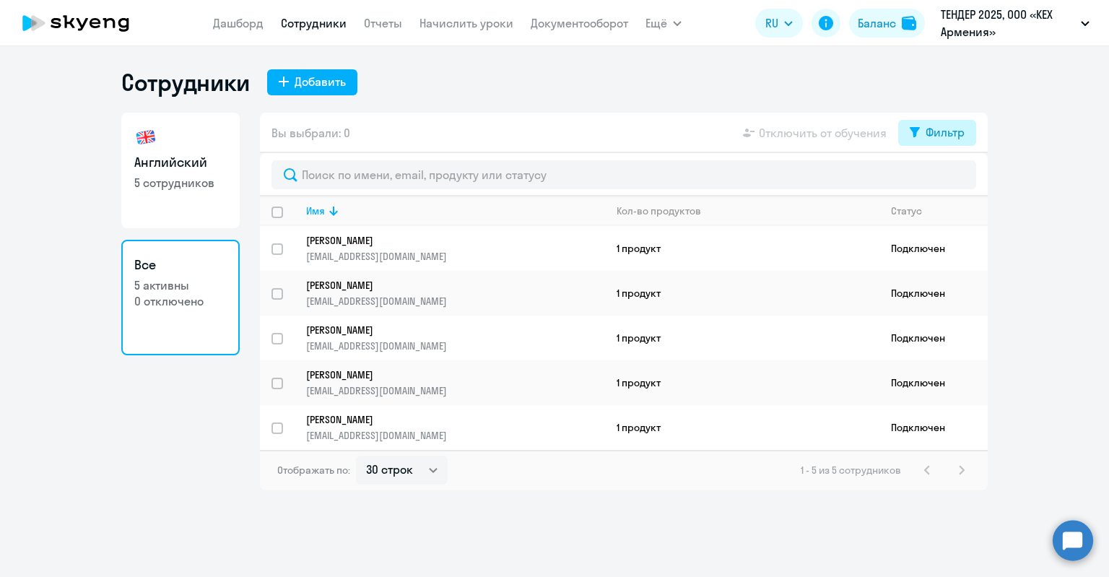
click at [933, 129] on div "Фильтр" at bounding box center [944, 131] width 39 height 17
click at [978, 180] on div at bounding box center [623, 174] width 727 height 43
click at [961, 180] on span at bounding box center [952, 179] width 25 height 14
click at [940, 180] on input "checkbox" at bounding box center [939, 179] width 1 height 1
checkbox input "true"
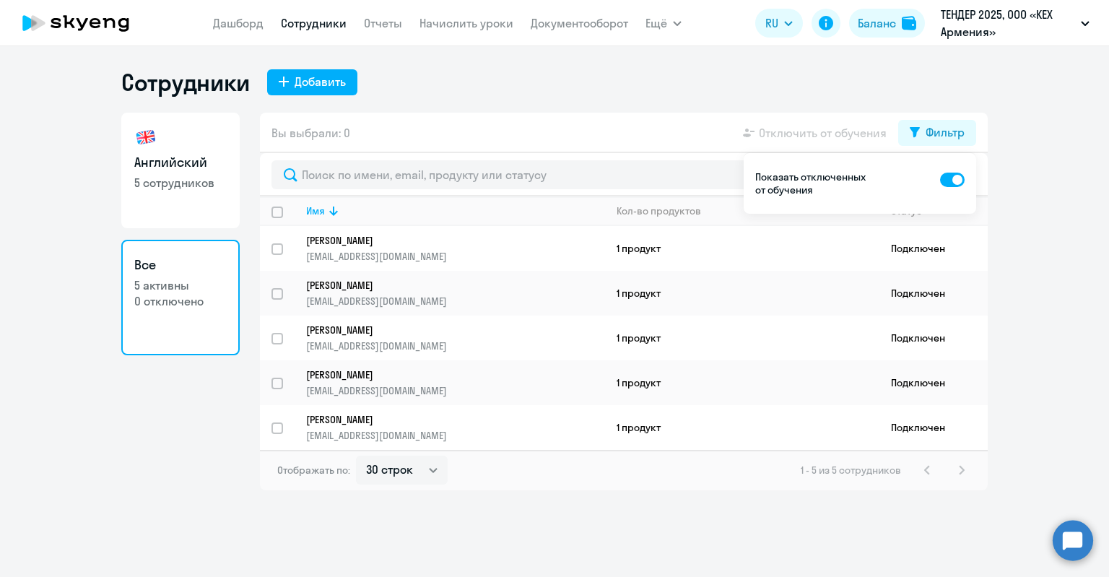
click at [440, 99] on div "Сотрудники Добавить Английский 5 сотрудников Все 5 активны 0 отключено Вы выбра…" at bounding box center [554, 279] width 866 height 422
click at [312, 77] on div "Добавить" at bounding box center [319, 81] width 51 height 17
select select "english_adult_not_native_speaker"
select select "3"
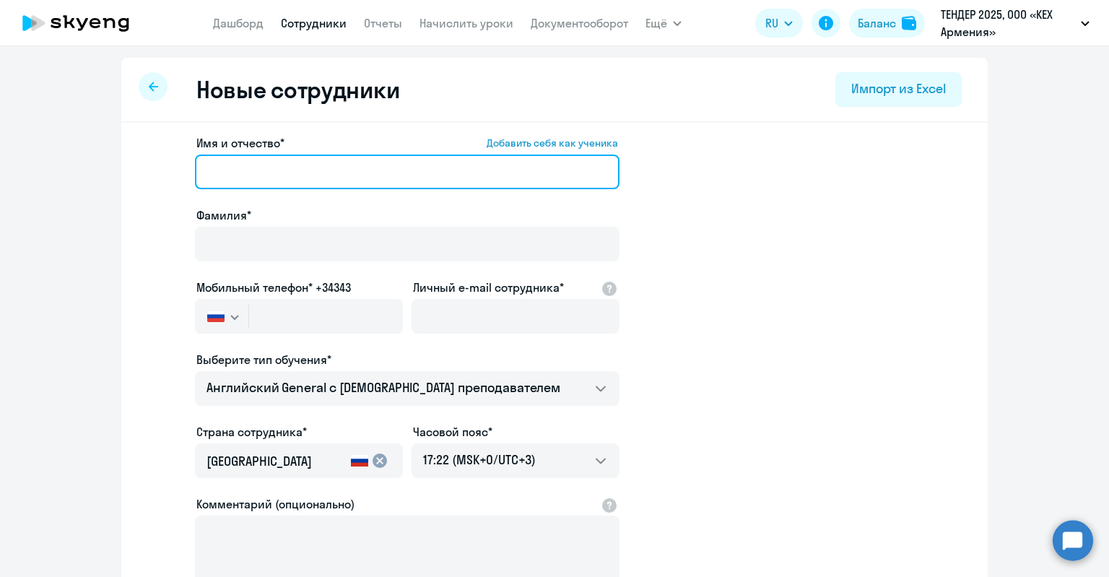
click at [328, 171] on input "Имя и отчество* Добавить себя как ученика" at bounding box center [407, 171] width 424 height 35
paste input "Департамент продукта Services (КЕХ Армения)"
type input "Департамент продукта Services (КЕХ Армения)"
drag, startPoint x: 511, startPoint y: 167, endPoint x: 4, endPoint y: 174, distance: 506.7
click at [4, 174] on ng-component "Новые сотрудники Импорт из Excel Имя и отчество* Добавить себя как ученика Депа…" at bounding box center [554, 407] width 1109 height 699
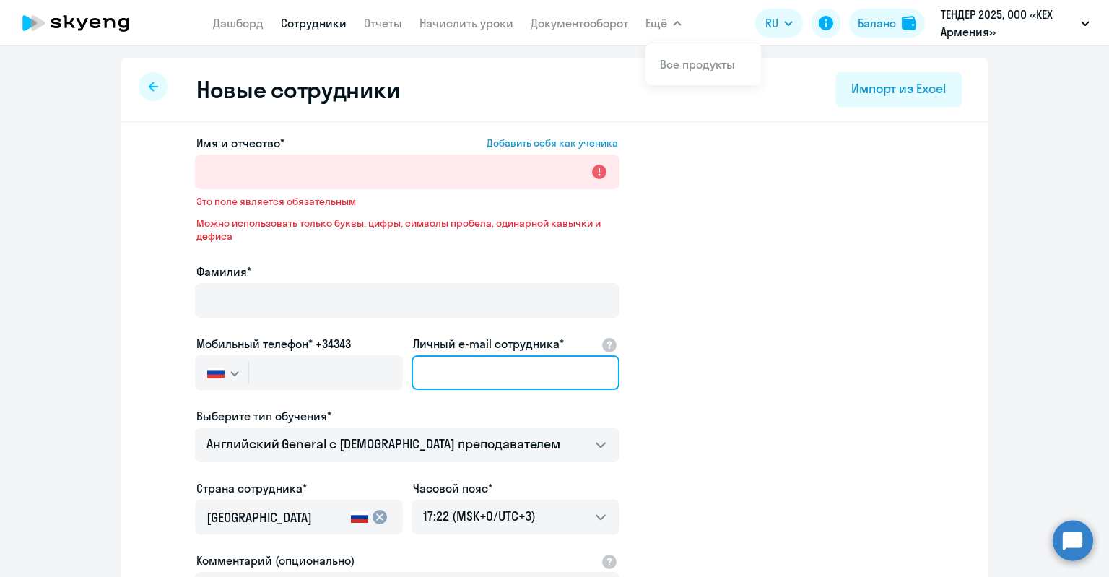
click at [465, 371] on input "Личный e-mail сотрудника*" at bounding box center [515, 372] width 208 height 35
paste input "[EMAIL_ADDRESS][DOMAIN_NAME]"
type input "[EMAIL_ADDRESS][DOMAIN_NAME]"
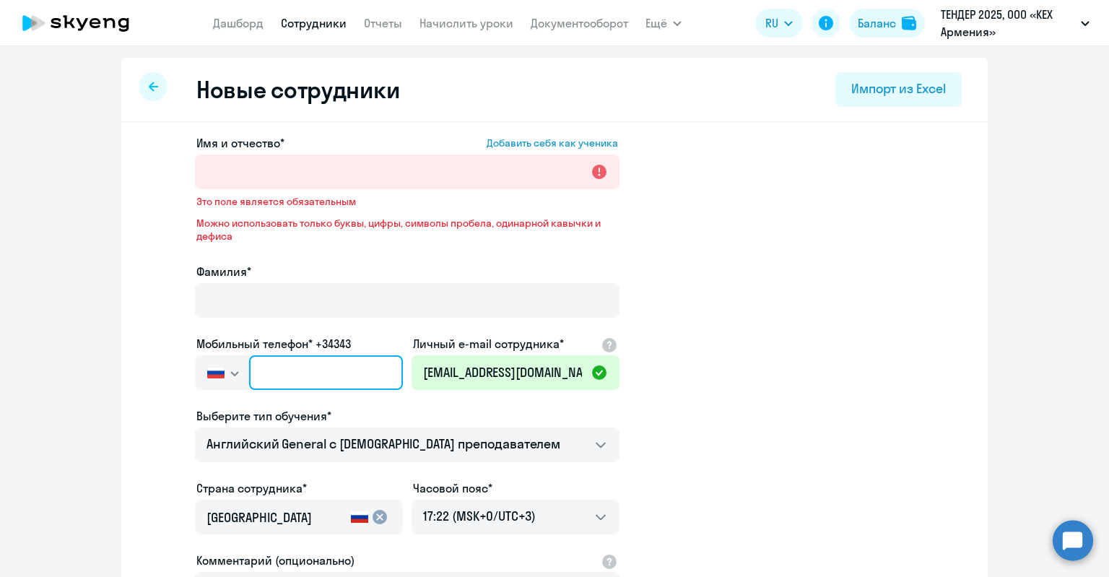
click at [329, 373] on input "text" at bounding box center [326, 372] width 154 height 35
paste input "[PHONE_NUMBER]"
type input "[PHONE_NUMBER]"
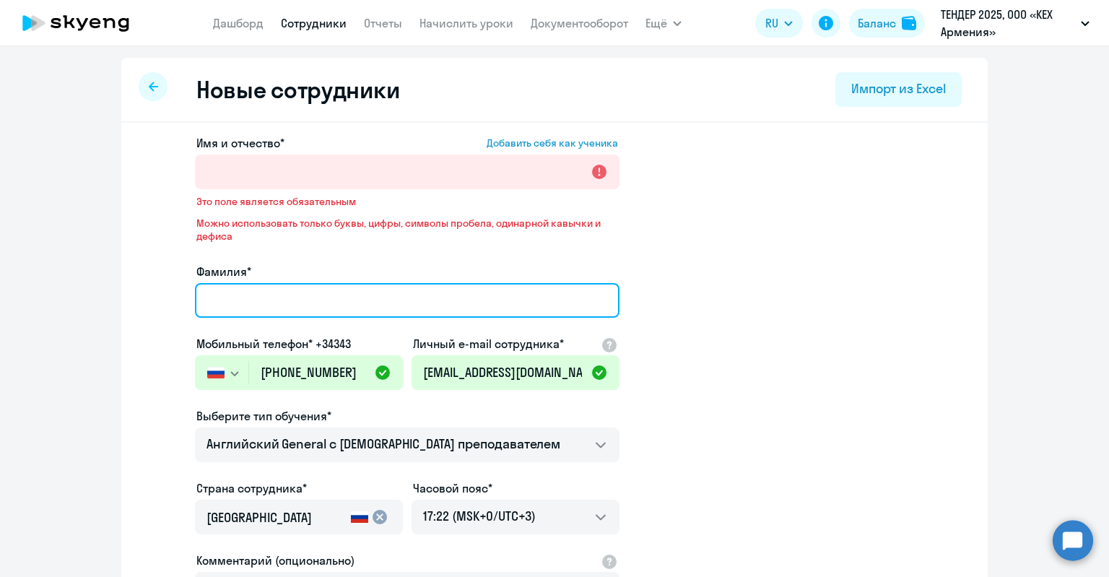
click at [244, 302] on input "Фамилия*" at bounding box center [407, 300] width 424 height 35
paste input "[PERSON_NAME]"
drag, startPoint x: 340, startPoint y: 297, endPoint x: 287, endPoint y: 301, distance: 52.8
click at [287, 301] on input "[PERSON_NAME]" at bounding box center [407, 300] width 424 height 35
type input "[PERSON_NAME]"
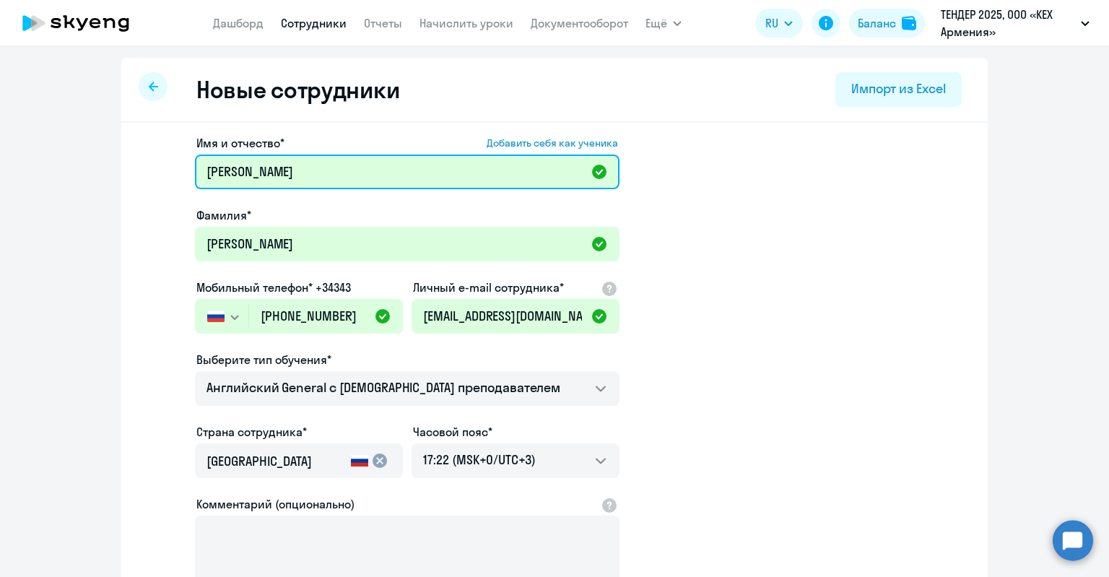
type input "[PERSON_NAME]"
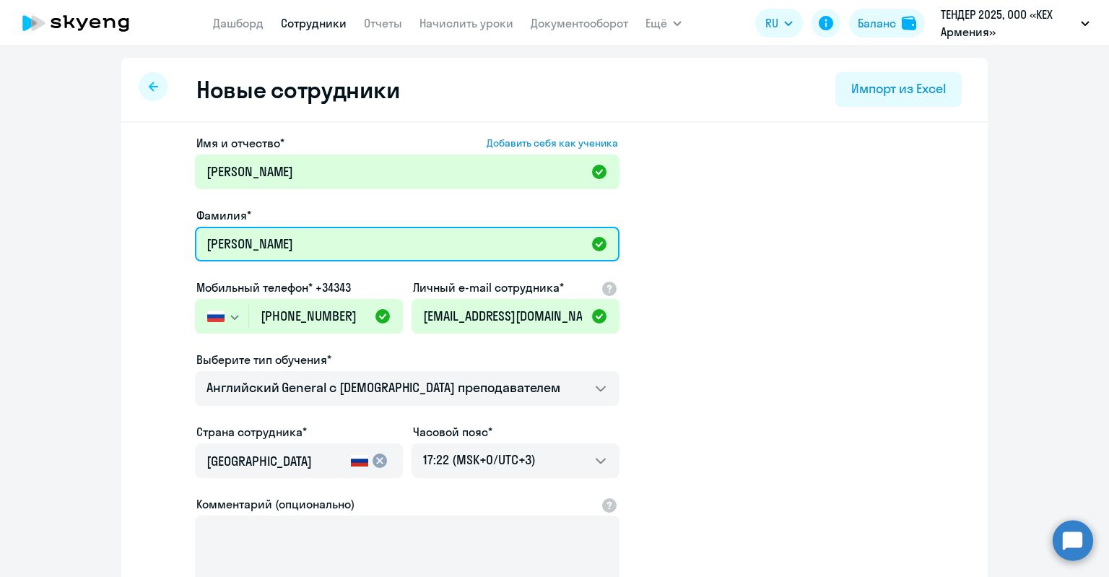
drag, startPoint x: 180, startPoint y: 246, endPoint x: 130, endPoint y: 250, distance: 50.7
click at [130, 250] on div "Имя и отчество* Добавить себя как ученика [PERSON_NAME]* [PERSON_NAME] Мобильны…" at bounding box center [554, 440] width 866 height 634
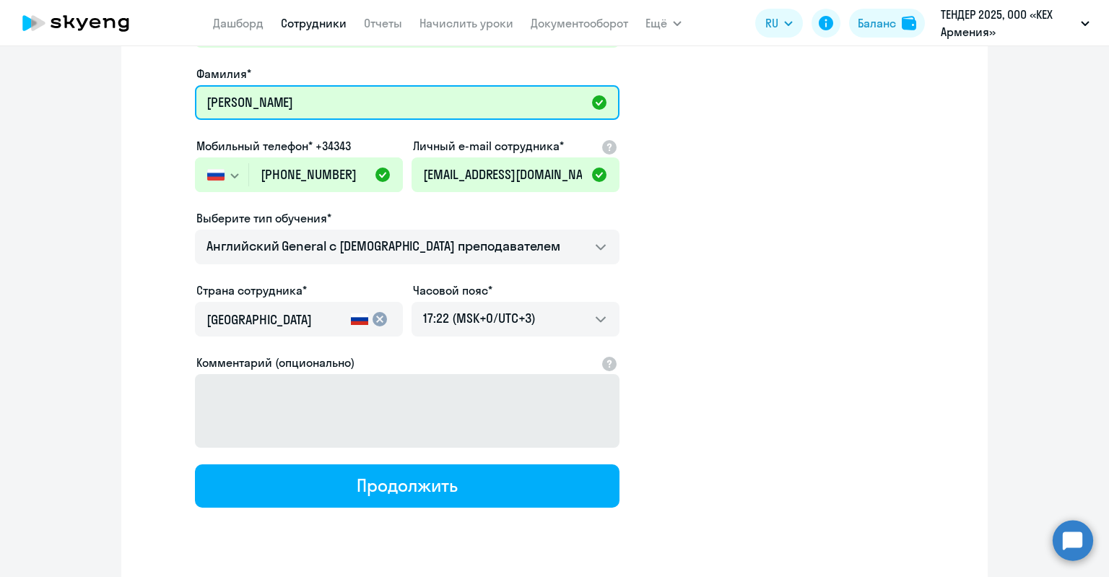
scroll to position [144, 0]
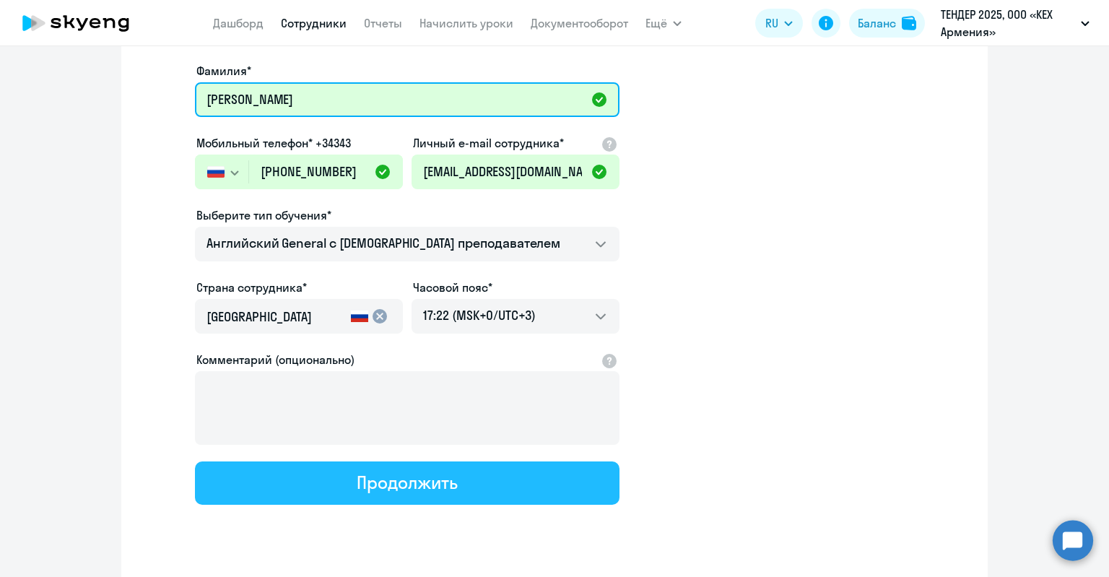
type input "[PERSON_NAME]"
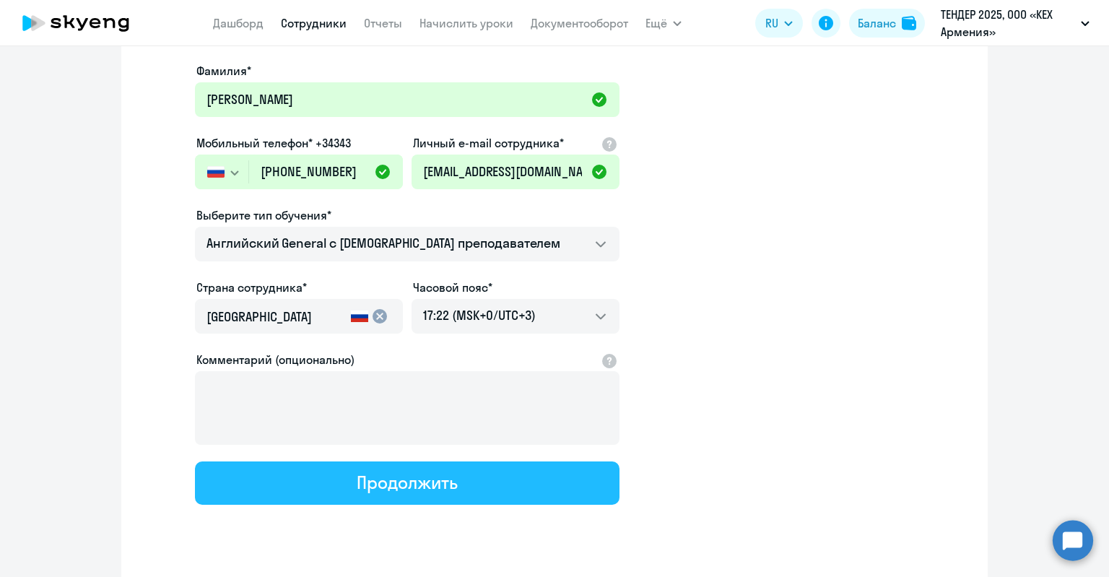
click at [424, 474] on div "Продолжить" at bounding box center [407, 482] width 100 height 23
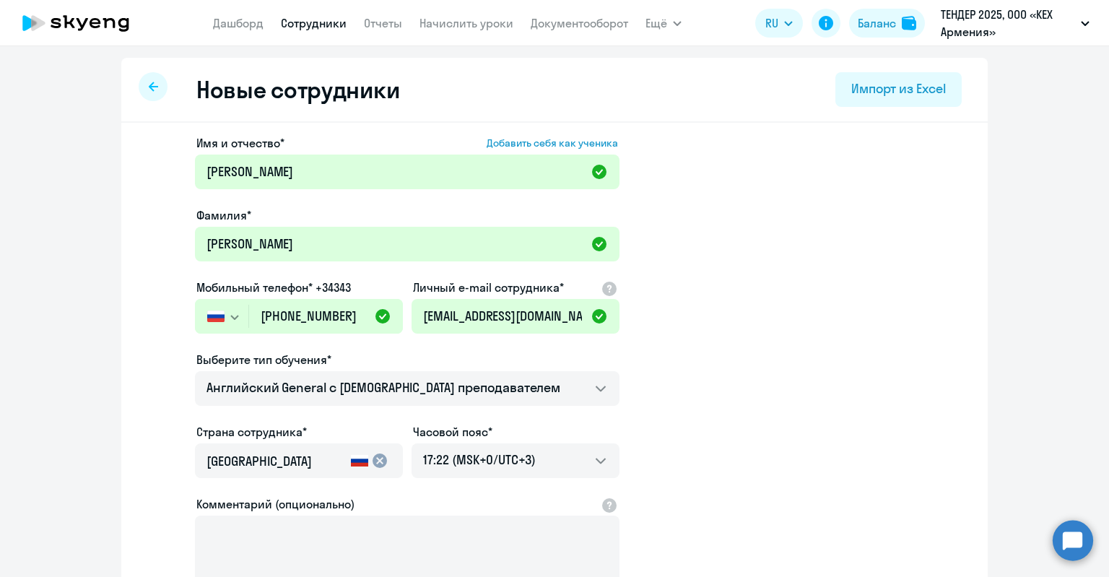
select select "english_adult_not_native_speaker"
select select "3"
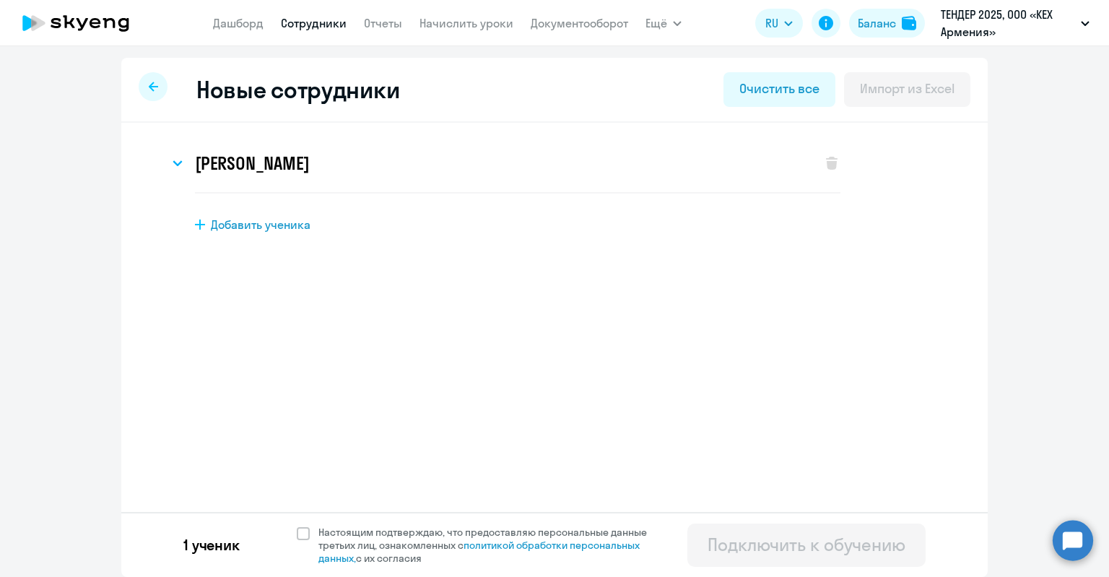
scroll to position [0, 0]
click at [425, 555] on span "Настоящим подтверждаю, что предоставляю персональные данные третьих лиц, ознако…" at bounding box center [491, 544] width 346 height 39
click at [297, 525] on input "Настоящим подтверждаю, что предоставляю персональные данные третьих лиц, ознако…" at bounding box center [296, 525] width 1 height 1
checkbox input "true"
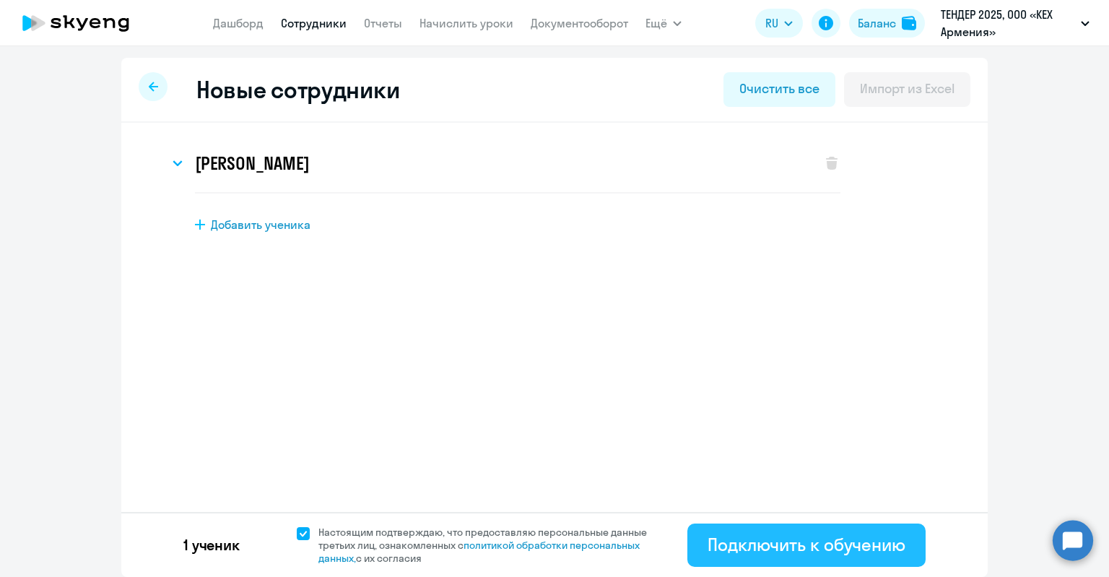
click at [724, 538] on div "Подключить к обучению" at bounding box center [806, 544] width 198 height 23
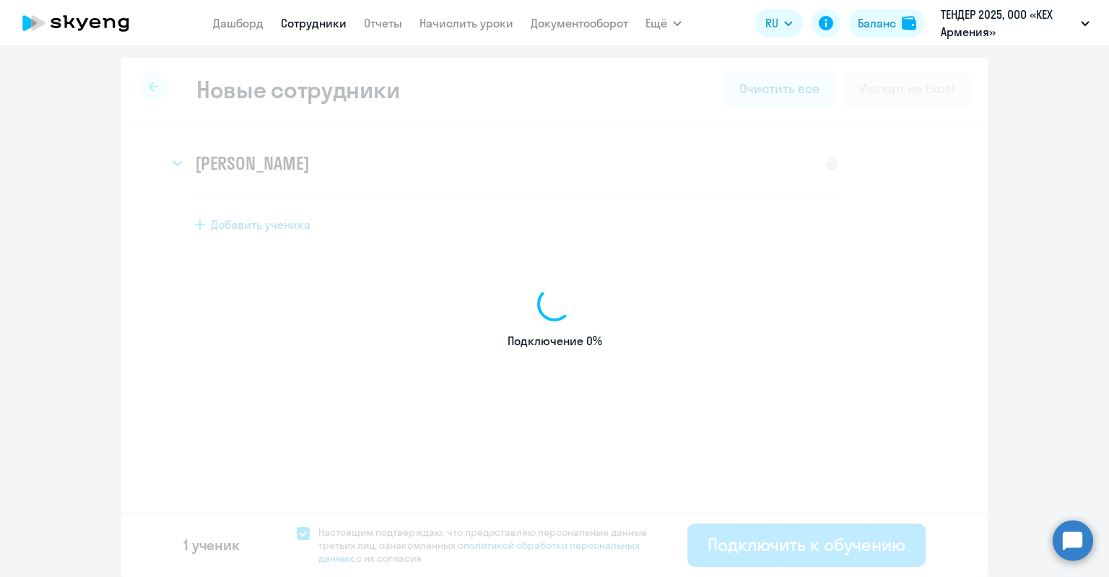
select select "english_adult_not_native_speaker"
select select "3"
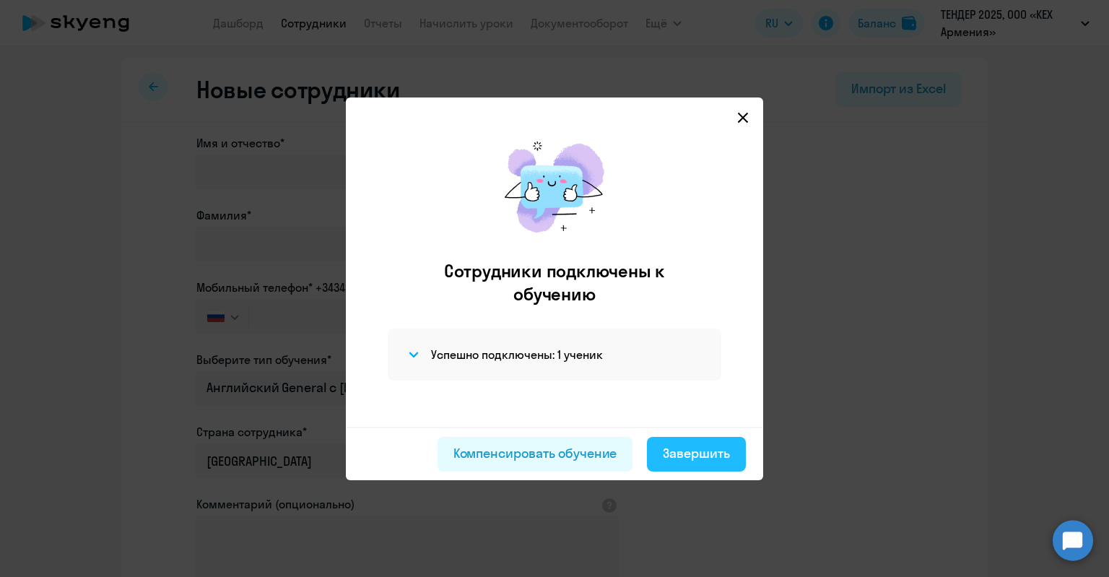
click at [685, 453] on div "Завершить" at bounding box center [696, 453] width 67 height 19
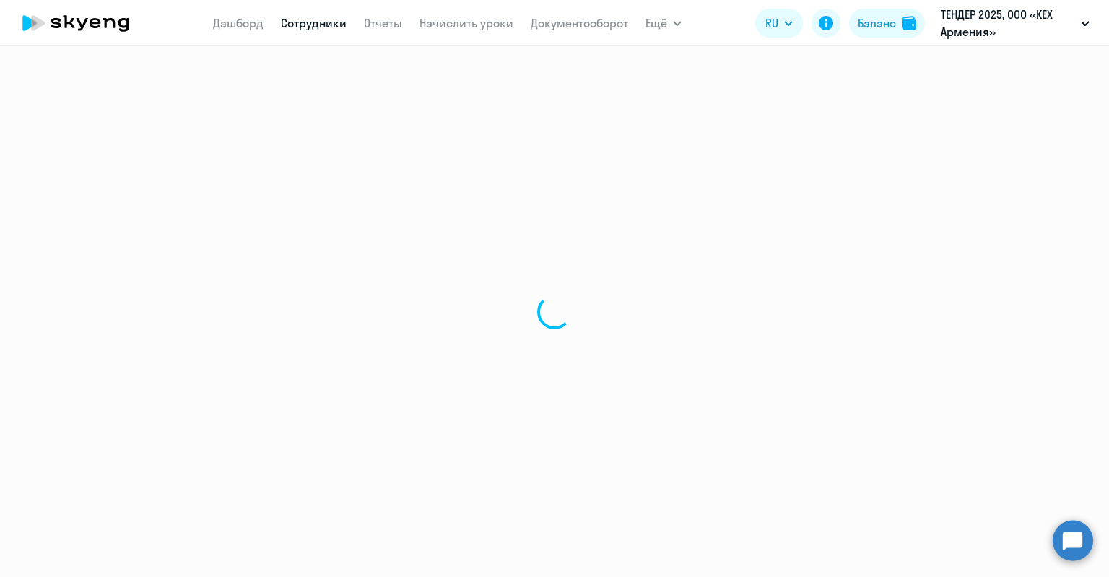
select select "30"
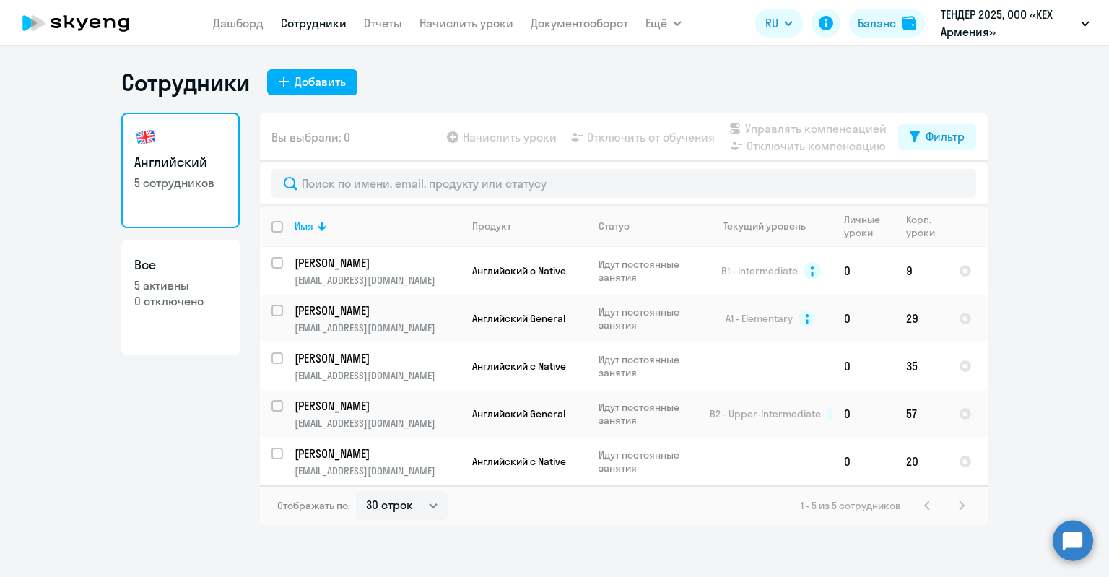
click at [159, 272] on h3 "Все" at bounding box center [180, 264] width 92 height 19
select select "30"
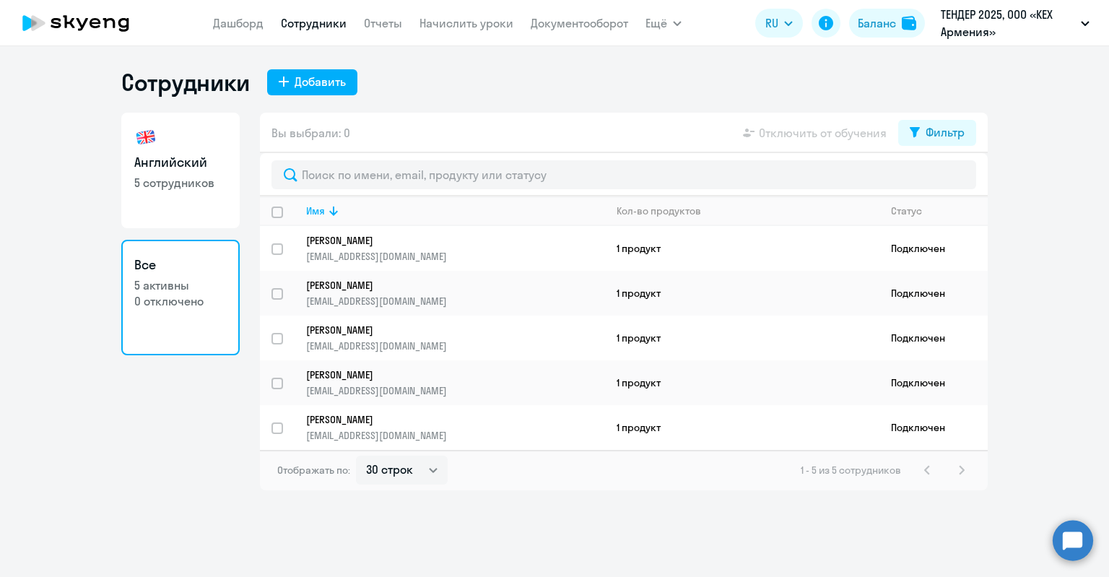
click at [183, 277] on p "5 активны" at bounding box center [180, 285] width 92 height 16
click at [206, 170] on h3 "Английский" at bounding box center [180, 162] width 92 height 19
select select "30"
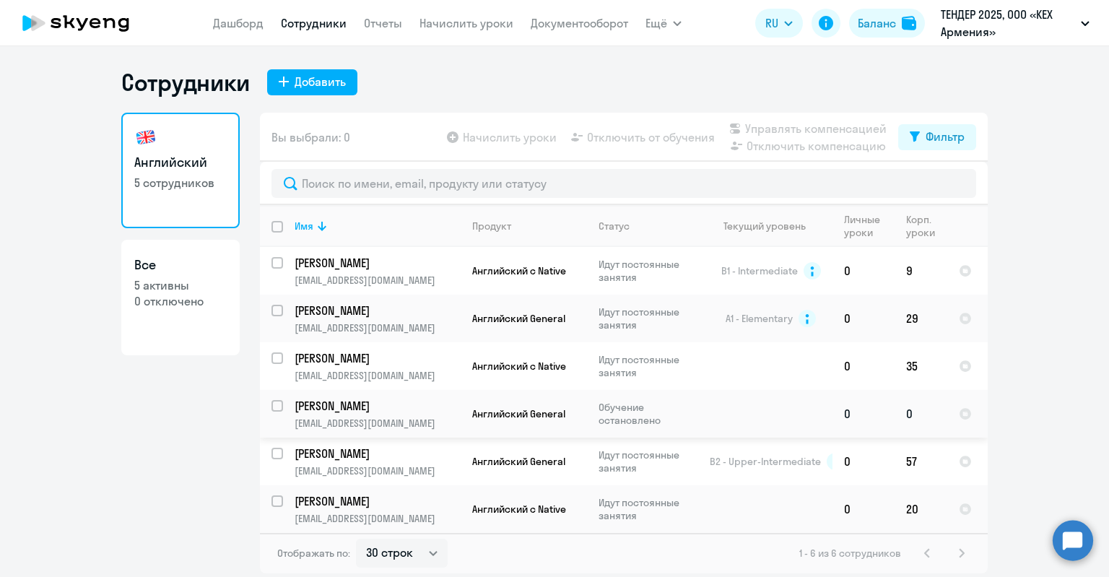
click at [416, 402] on p "[PERSON_NAME]" at bounding box center [375, 406] width 163 height 16
select select "english"
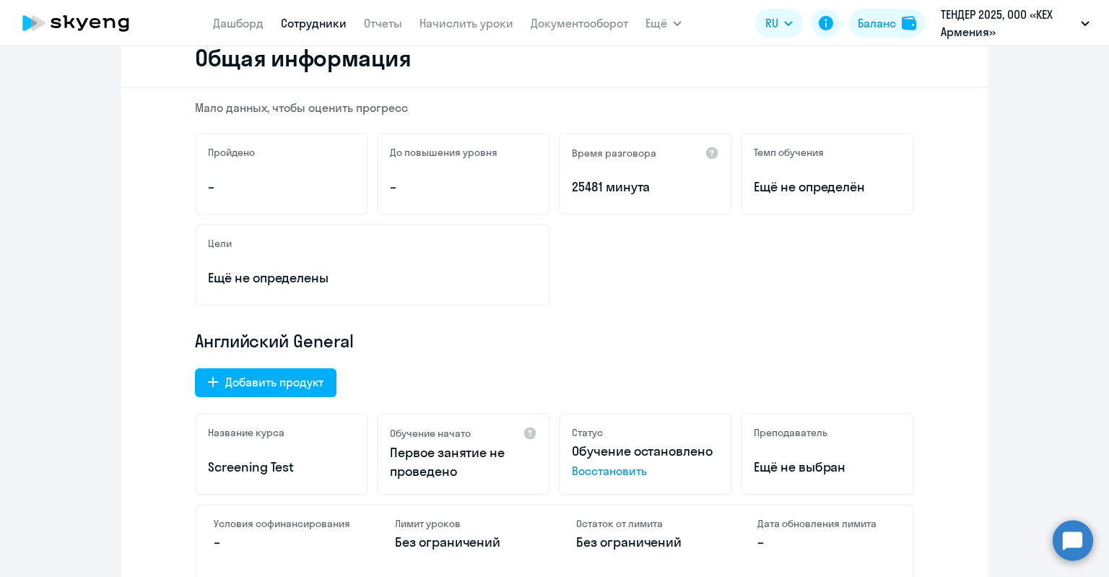
scroll to position [433, 0]
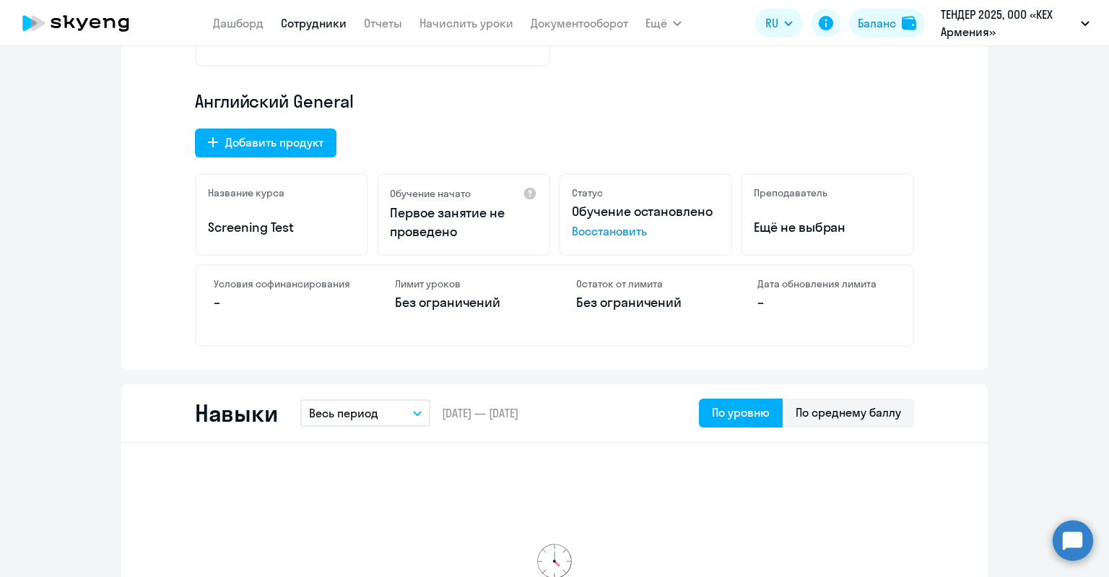
click at [634, 233] on span "Восстановить" at bounding box center [645, 230] width 147 height 17
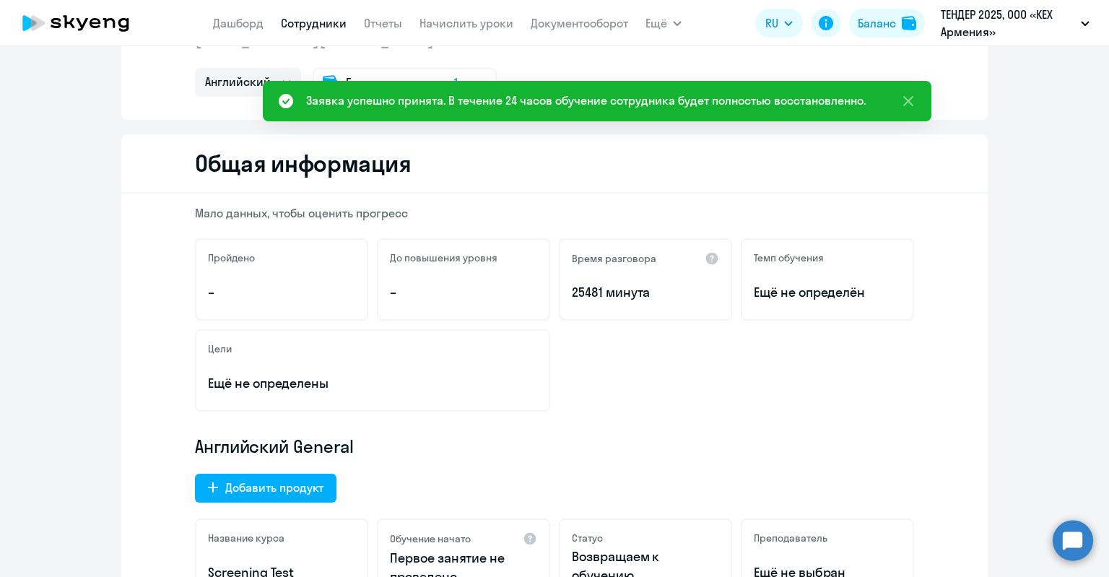
scroll to position [0, 0]
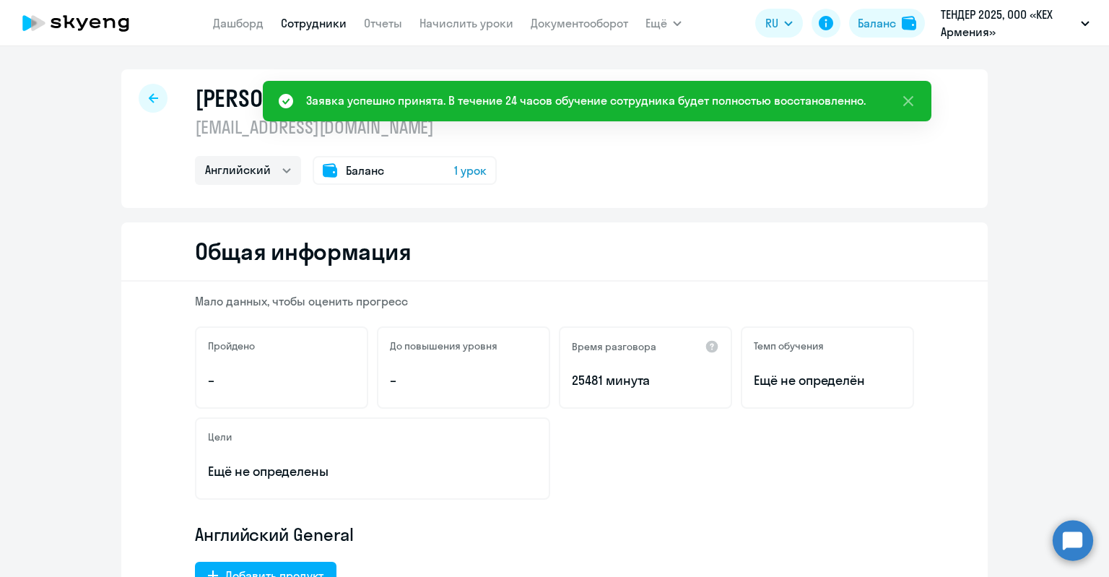
click at [382, 172] on div "Баланс 1 урок" at bounding box center [404, 170] width 184 height 29
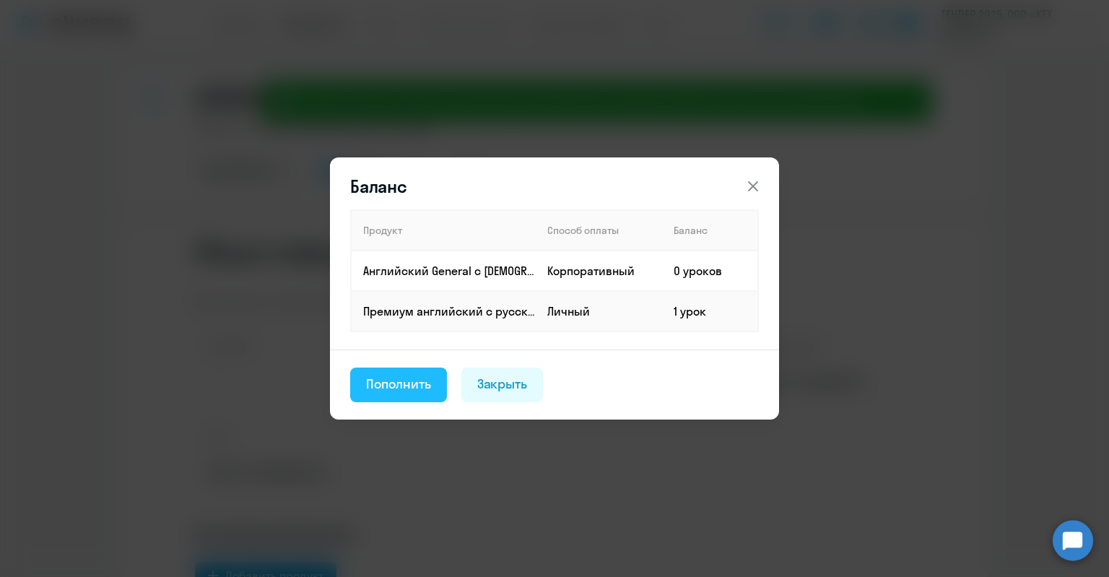
click at [417, 389] on div "Пополнить" at bounding box center [398, 384] width 65 height 19
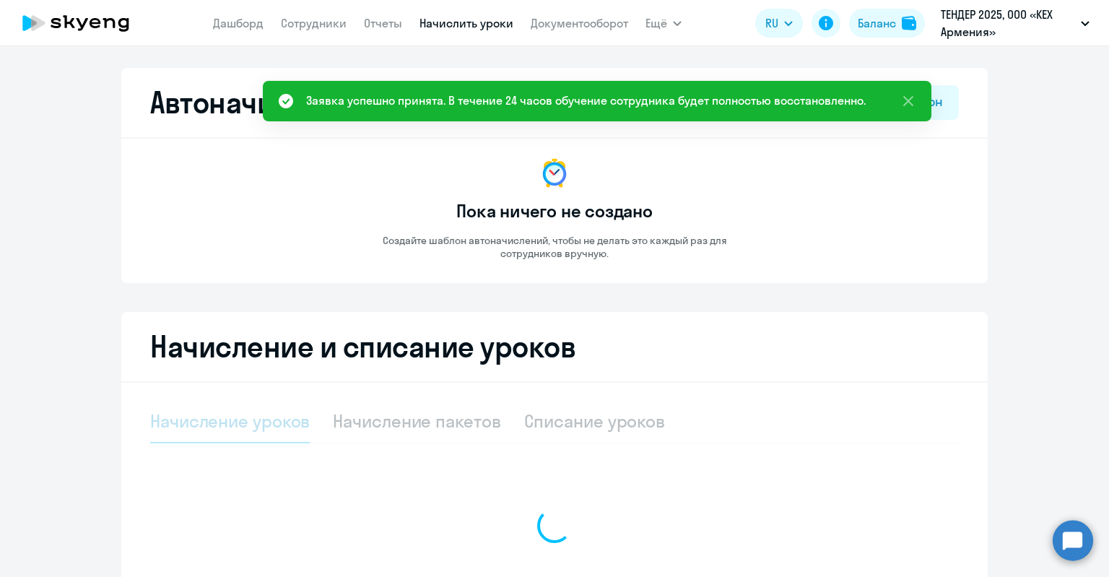
select select "10"
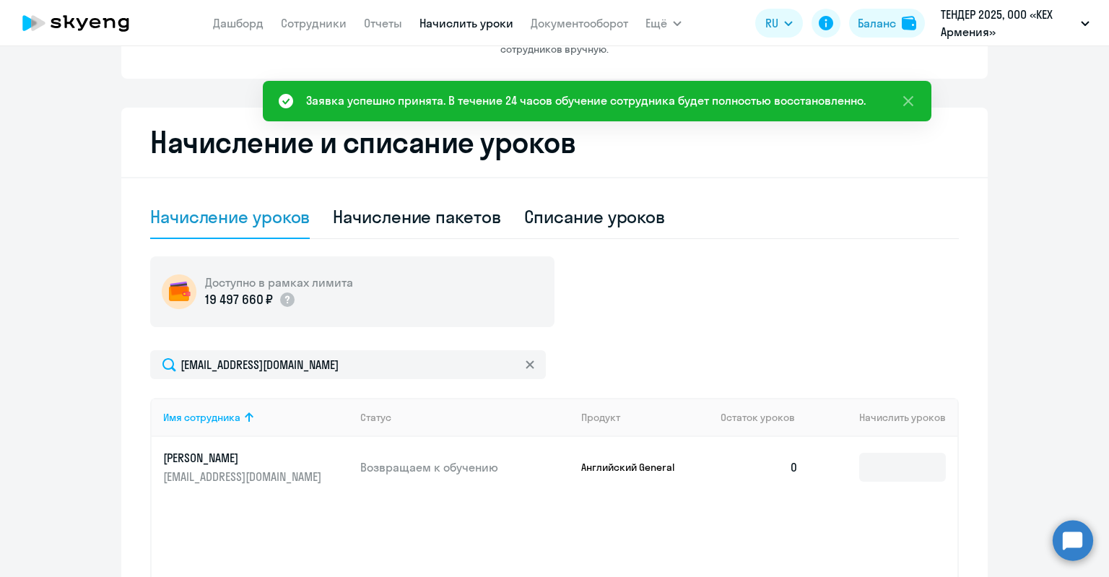
scroll to position [362, 0]
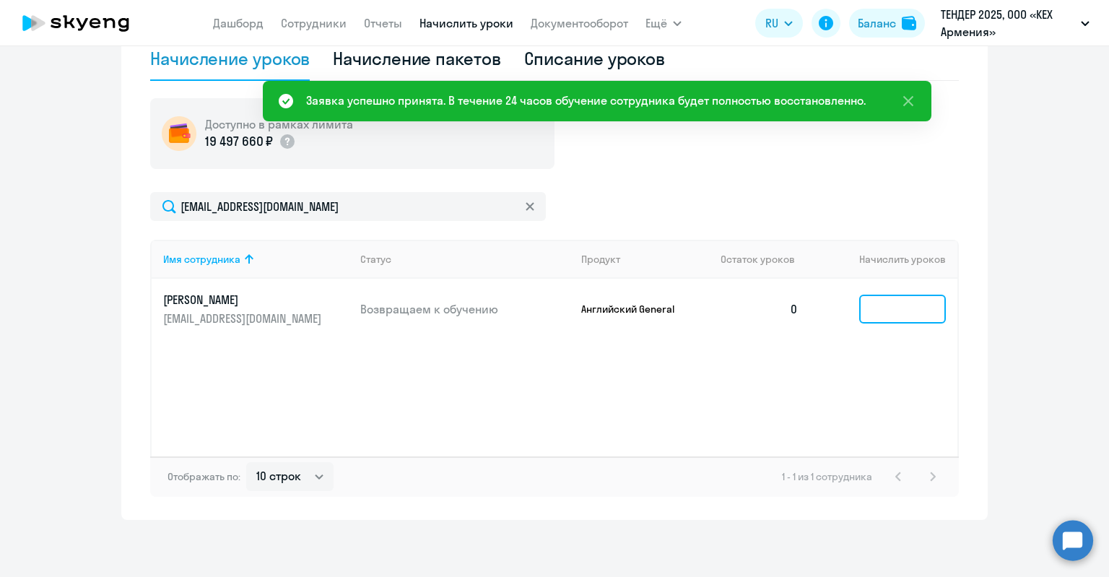
click at [919, 294] on input at bounding box center [902, 308] width 87 height 29
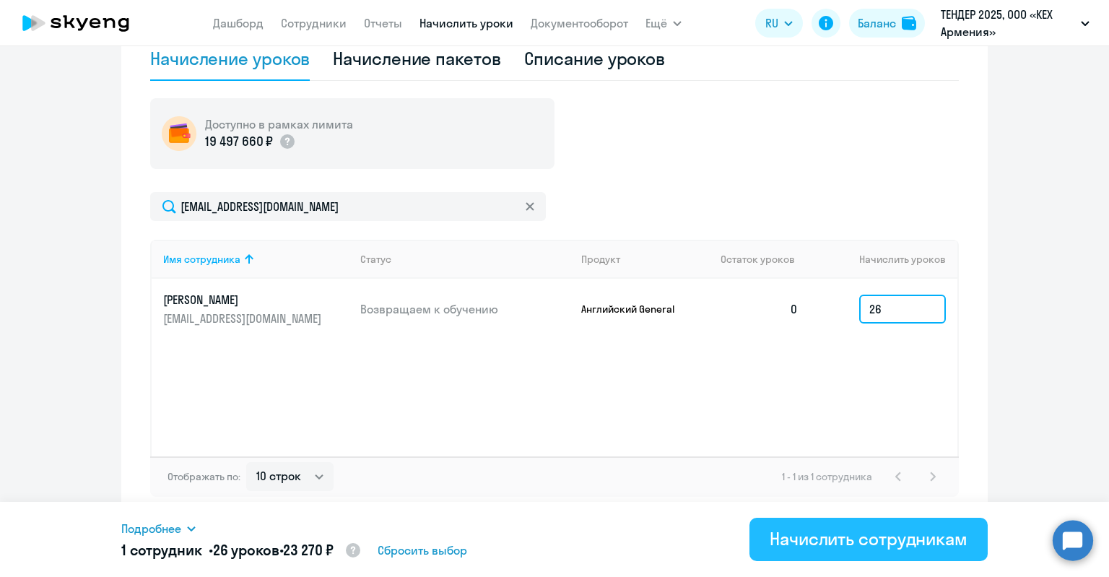
type input "26"
click at [883, 532] on div "Начислить сотрудникам" at bounding box center [868, 538] width 198 height 23
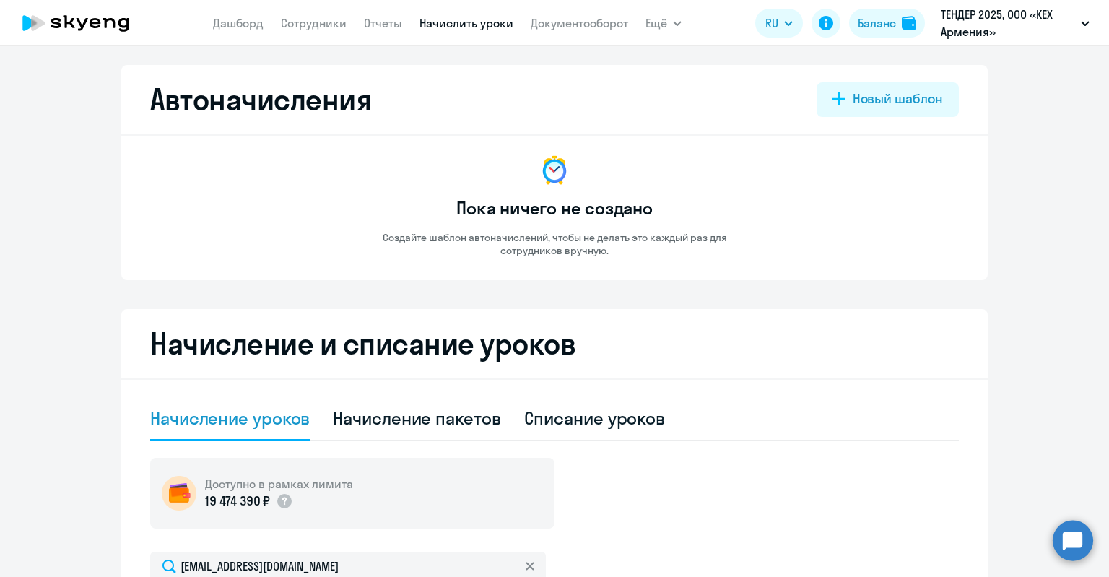
scroll to position [1, 0]
